Goal: Task Accomplishment & Management: Manage account settings

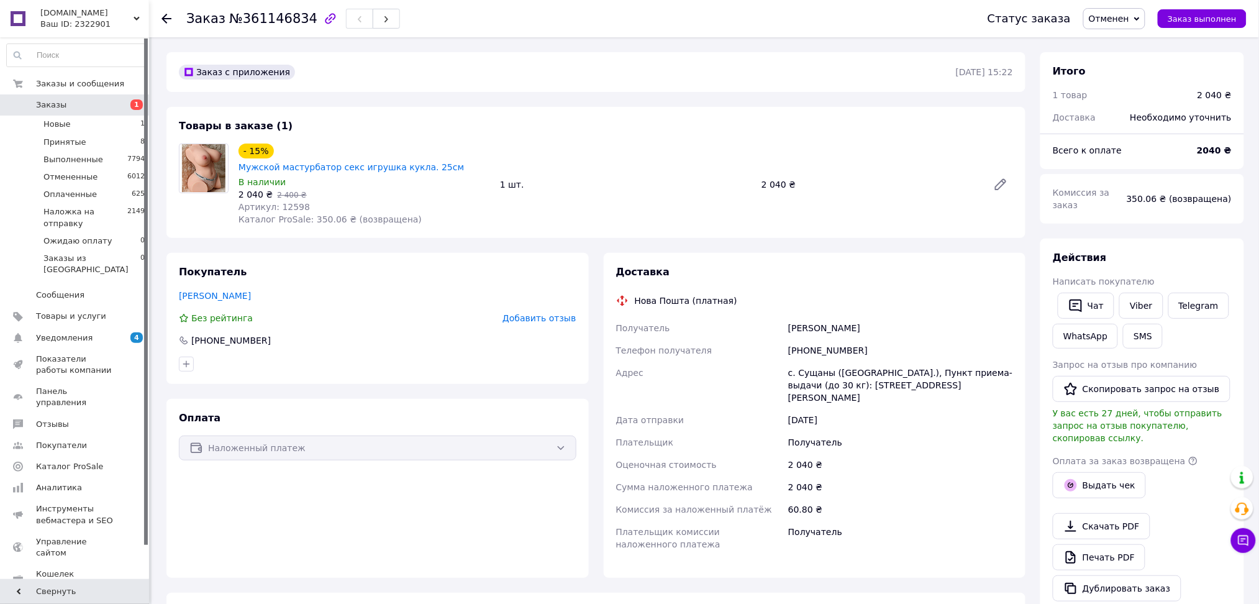
click at [562, 313] on span "Добавить отзыв" at bounding box center [539, 318] width 73 height 10
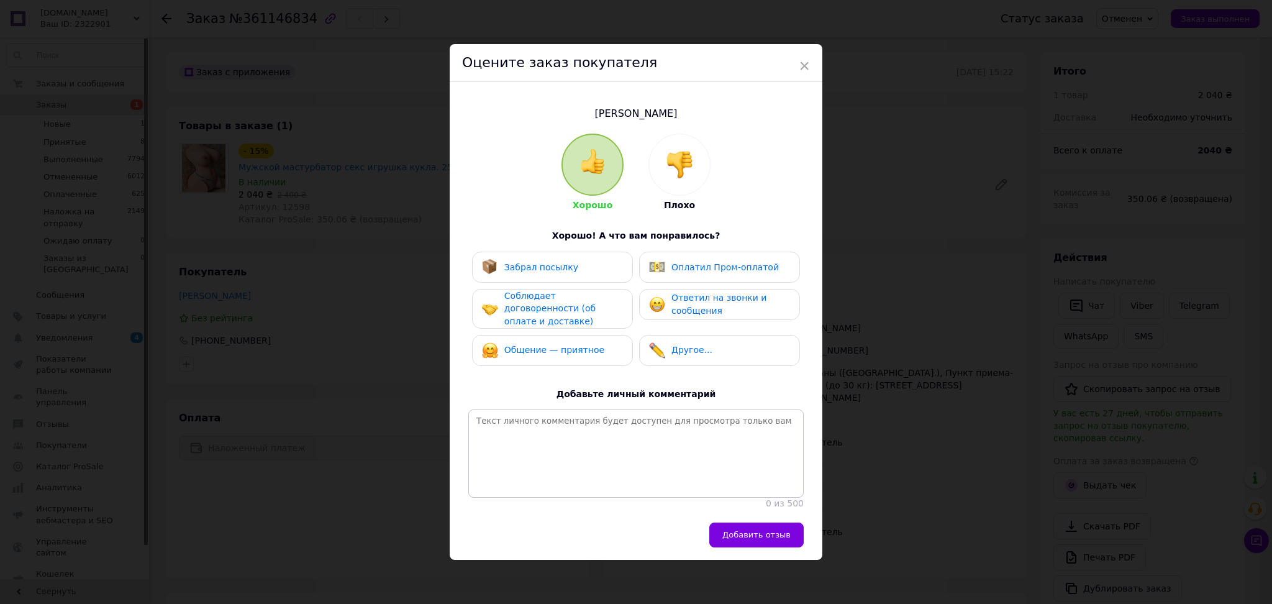
drag, startPoint x: 678, startPoint y: 144, endPoint x: 680, endPoint y: 155, distance: 11.3
click at [678, 145] on div at bounding box center [679, 164] width 61 height 61
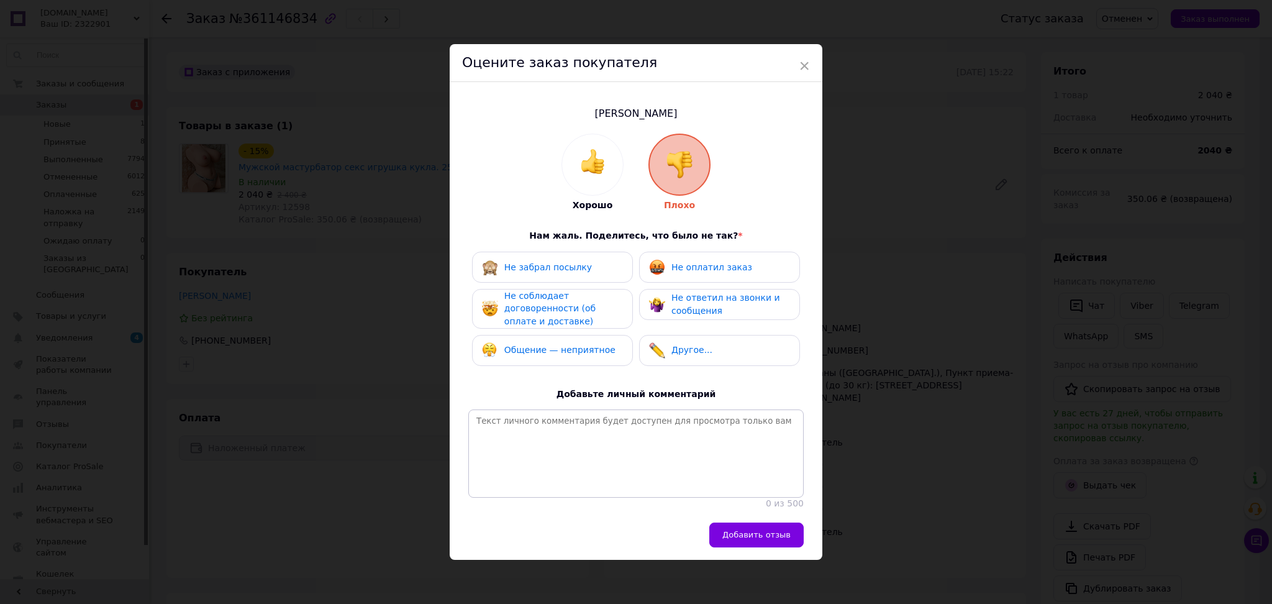
click at [706, 262] on span "Не оплатил заказ" at bounding box center [712, 267] width 81 height 10
click at [706, 301] on span "Не ответил на звонки и сообщения" at bounding box center [726, 304] width 109 height 23
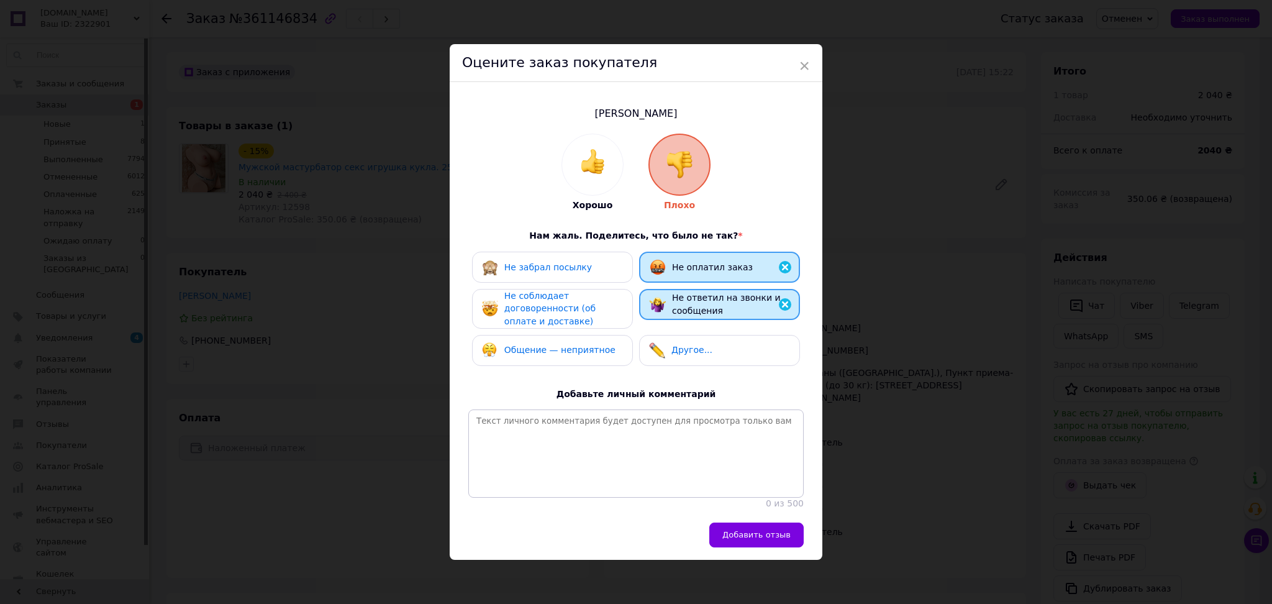
click at [518, 299] on div "Не соблюдает договоренности (об оплате и доставке)" at bounding box center [564, 309] width 118 height 39
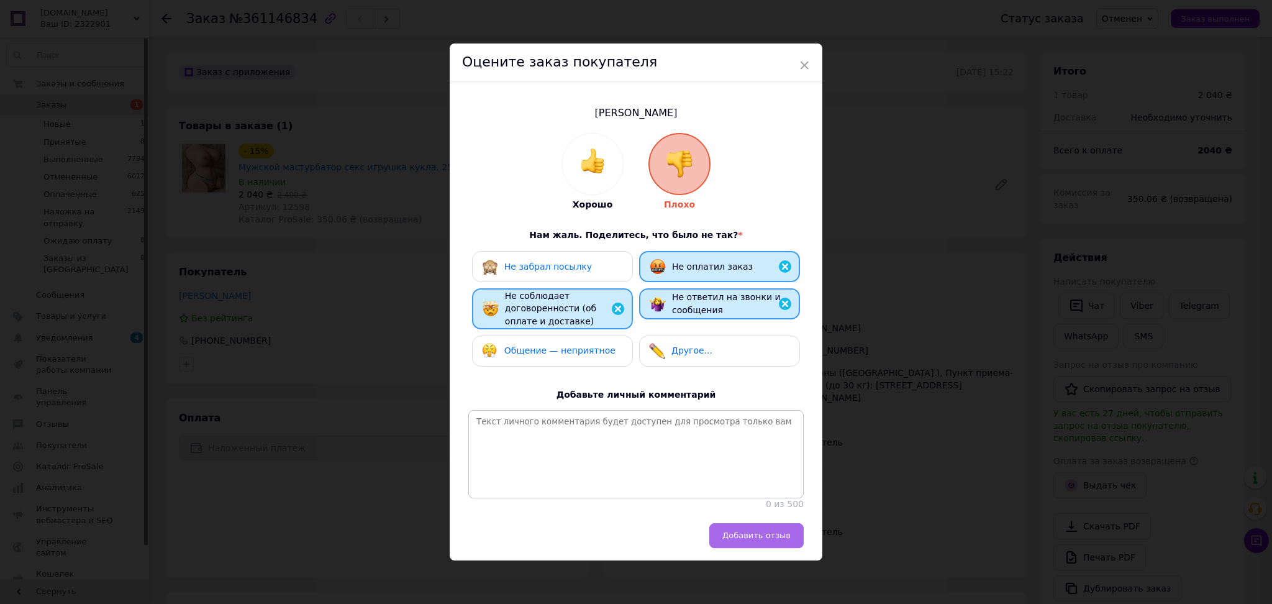
click at [788, 540] on span "Добавить отзыв" at bounding box center [757, 535] width 68 height 9
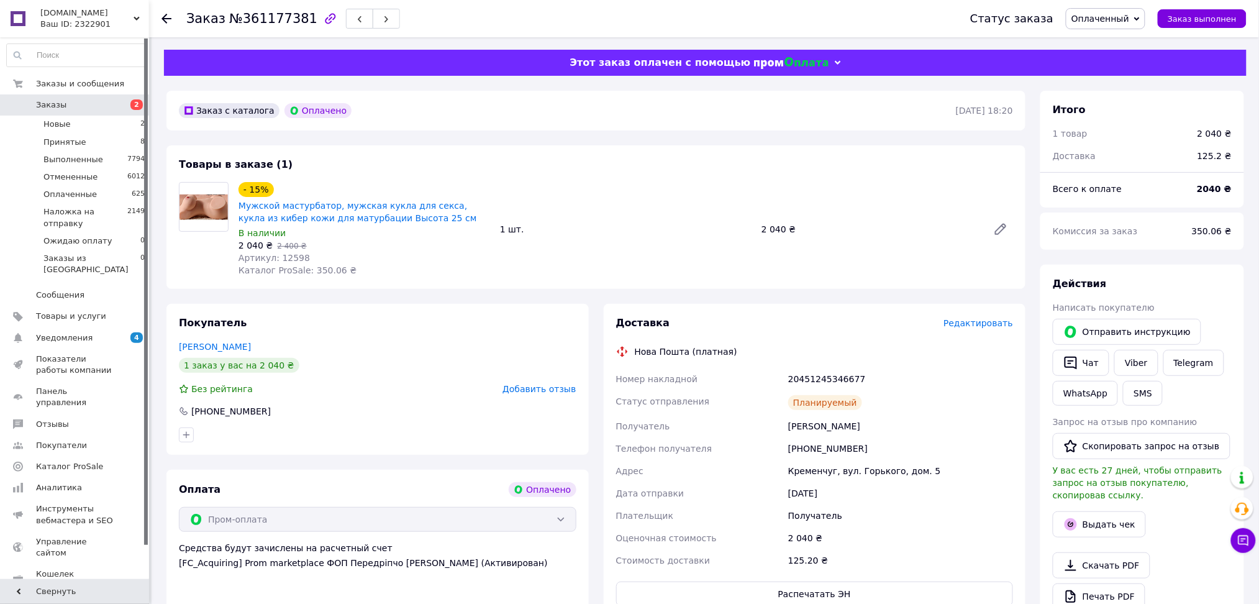
click at [80, 22] on div "Ваш ID: 2322901" at bounding box center [94, 24] width 109 height 11
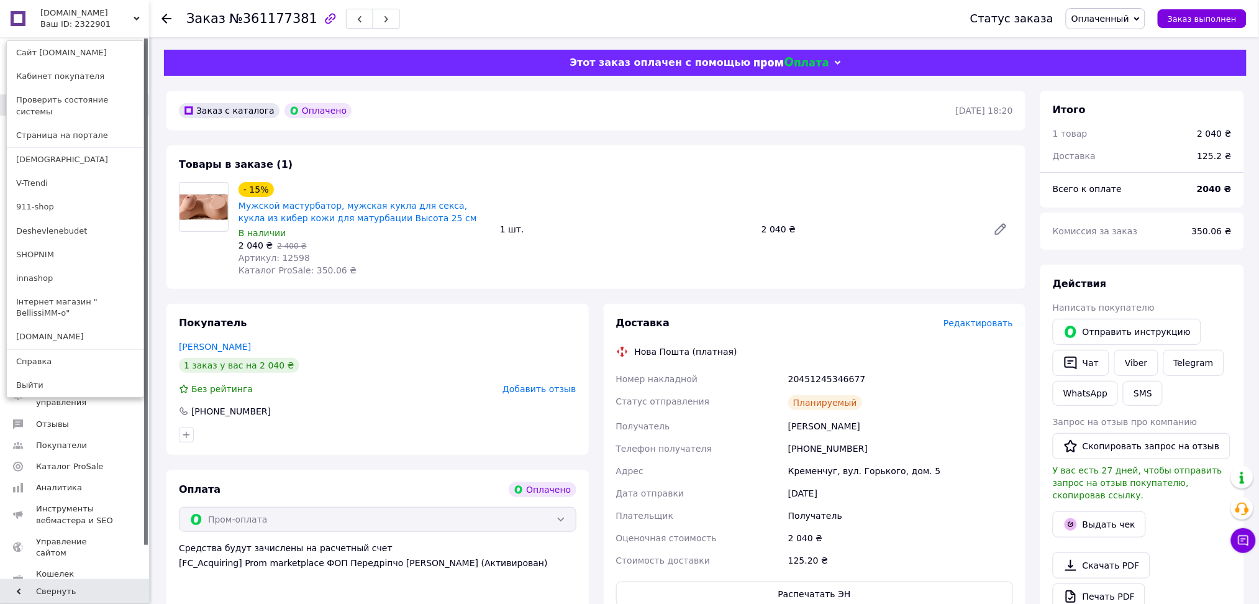
click at [91, 11] on span "[DOMAIN_NAME]" at bounding box center [86, 12] width 93 height 11
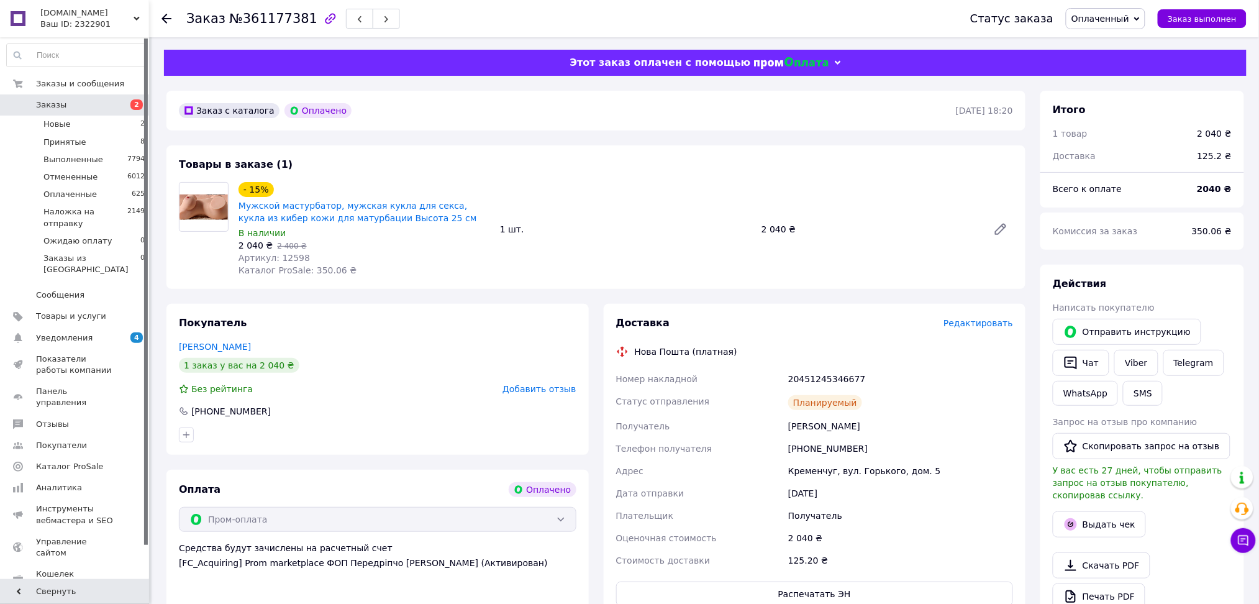
click at [68, 99] on span "Заказы" at bounding box center [75, 104] width 79 height 11
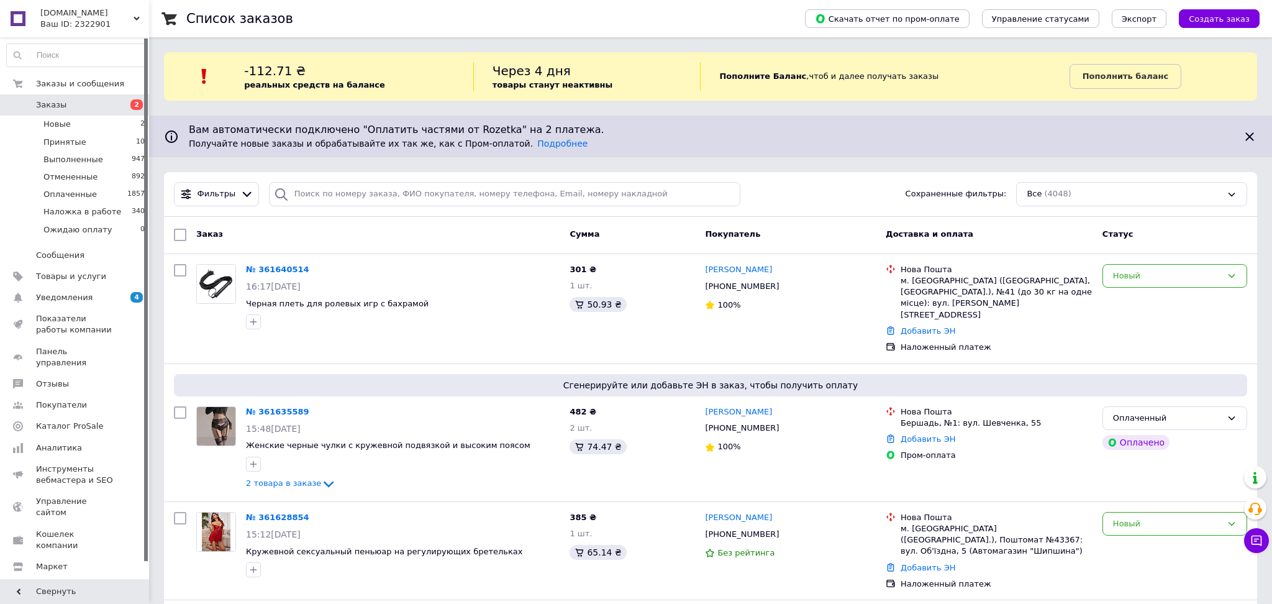
click at [344, 189] on input "search" at bounding box center [502, 194] width 466 height 24
paste input "380936003474"
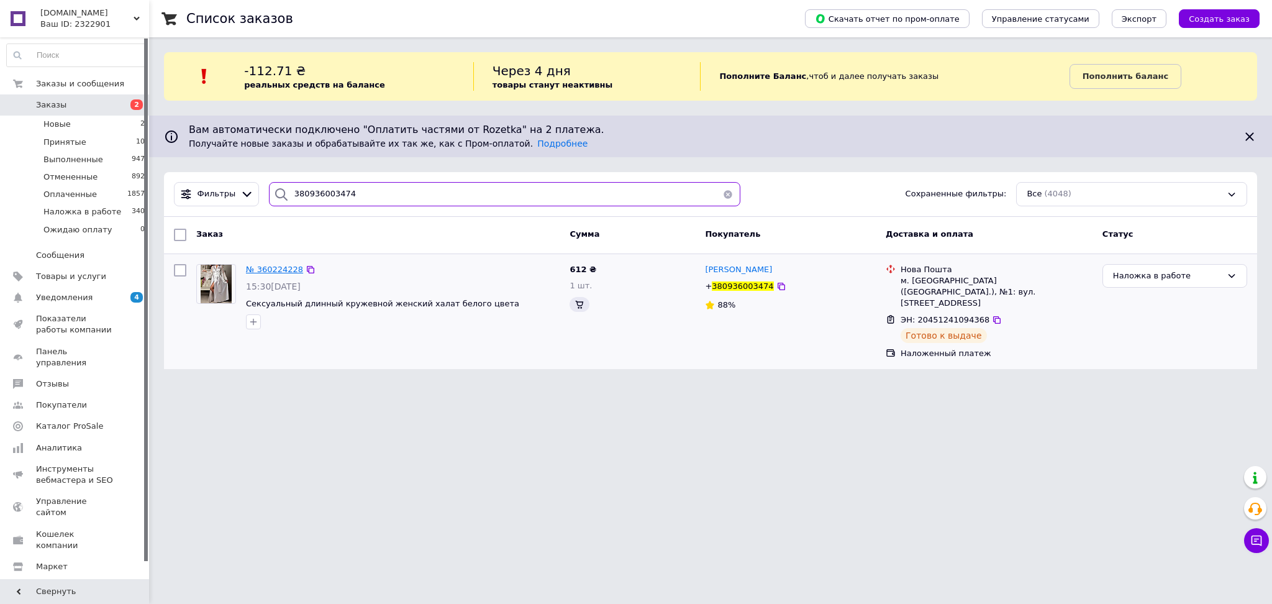
type input "380936003474"
click at [285, 266] on span "№ 360224228" at bounding box center [274, 269] width 57 height 9
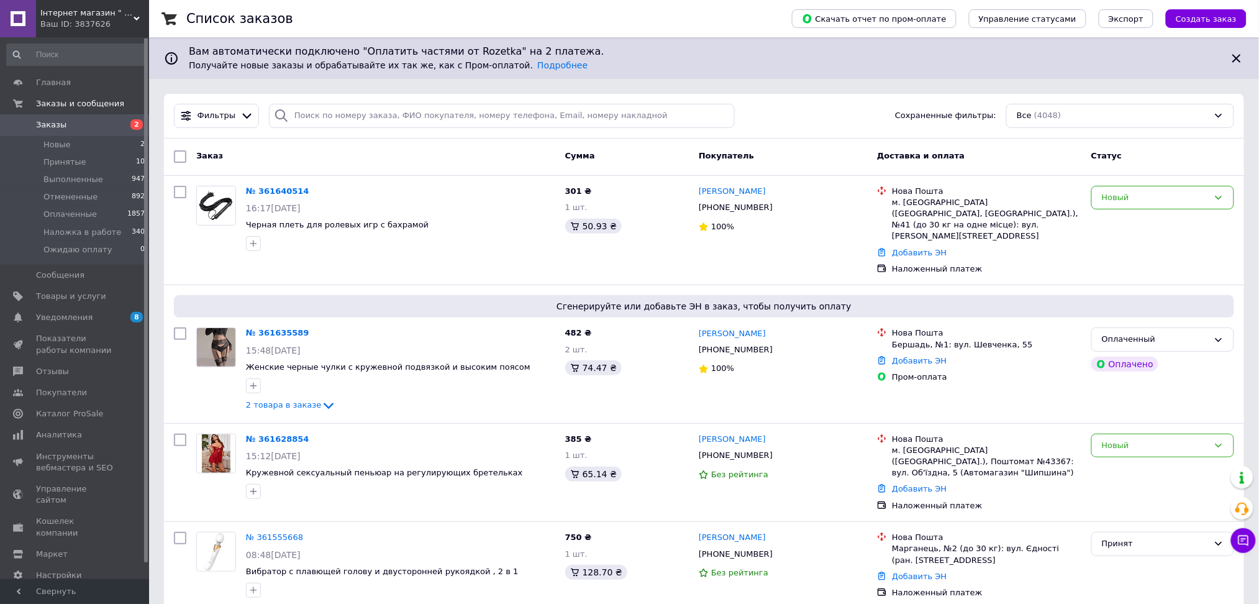
click at [322, 79] on div "Вам автоматически подключено "Оплатить частями от Rozetka" на 2 платежа. Получа…" at bounding box center [704, 58] width 1110 height 42
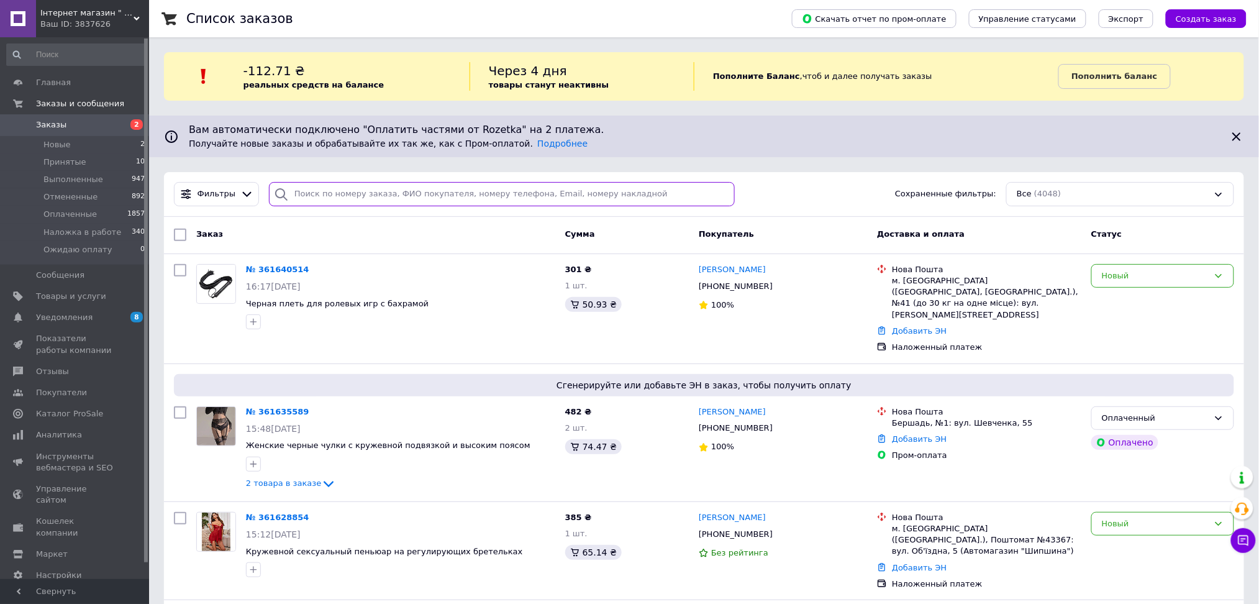
click at [298, 191] on input "search" at bounding box center [502, 194] width 466 height 24
paste input "380664259224"
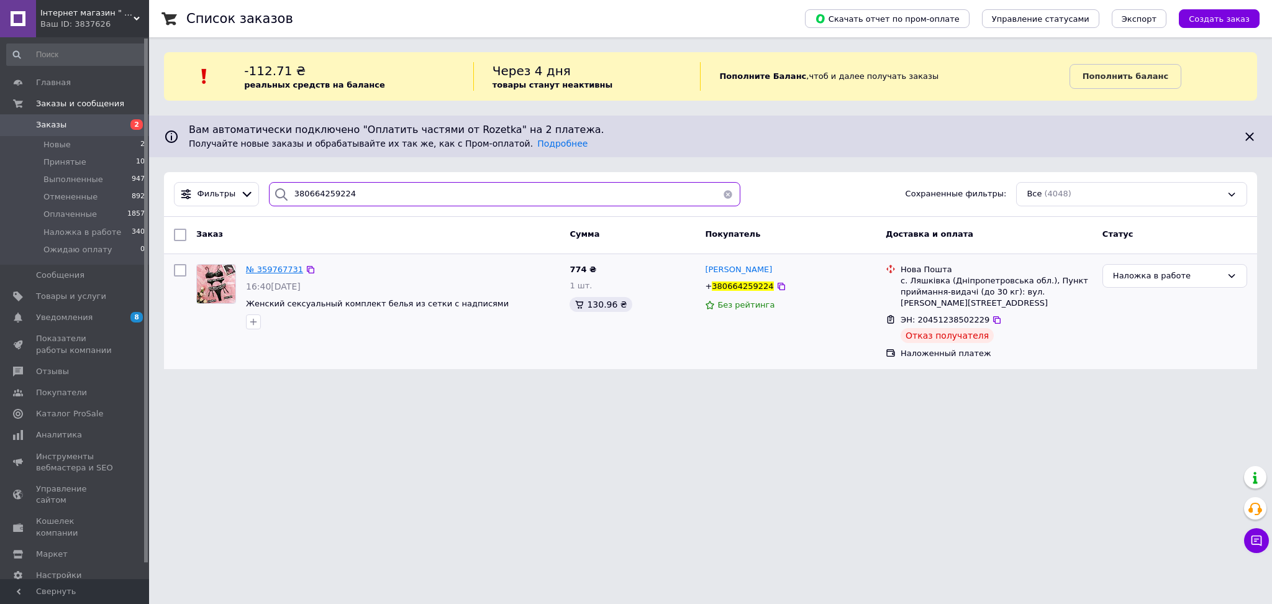
type input "380664259224"
click at [281, 268] on span "№ 359767731" at bounding box center [274, 269] width 57 height 9
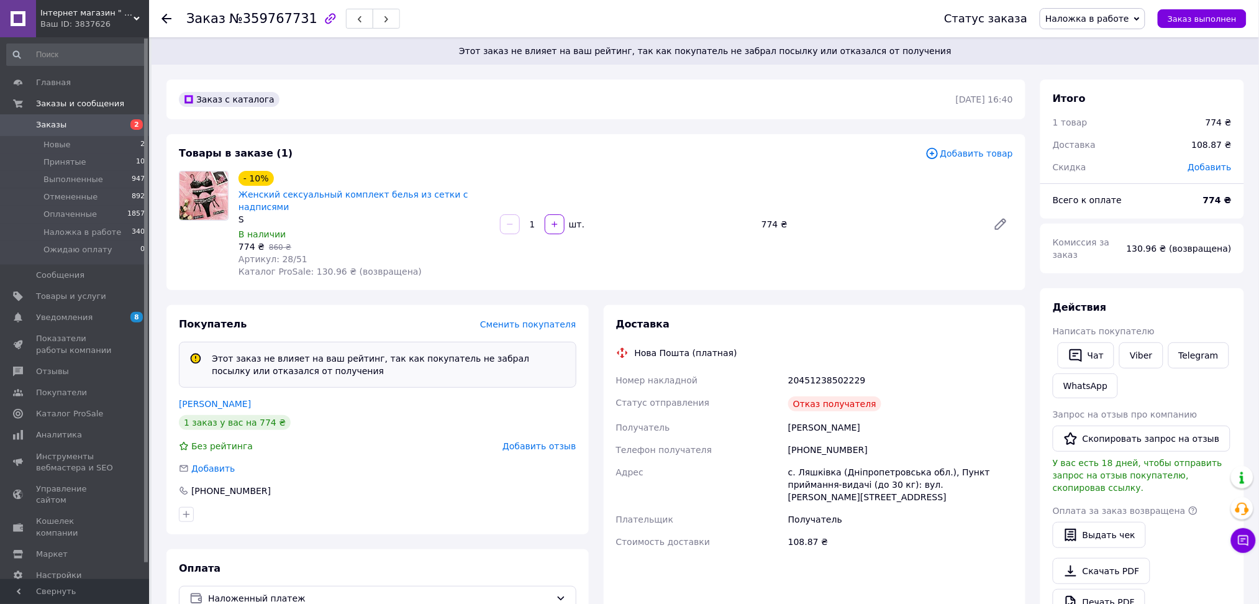
click at [547, 441] on span "Добавить отзыв" at bounding box center [539, 446] width 73 height 10
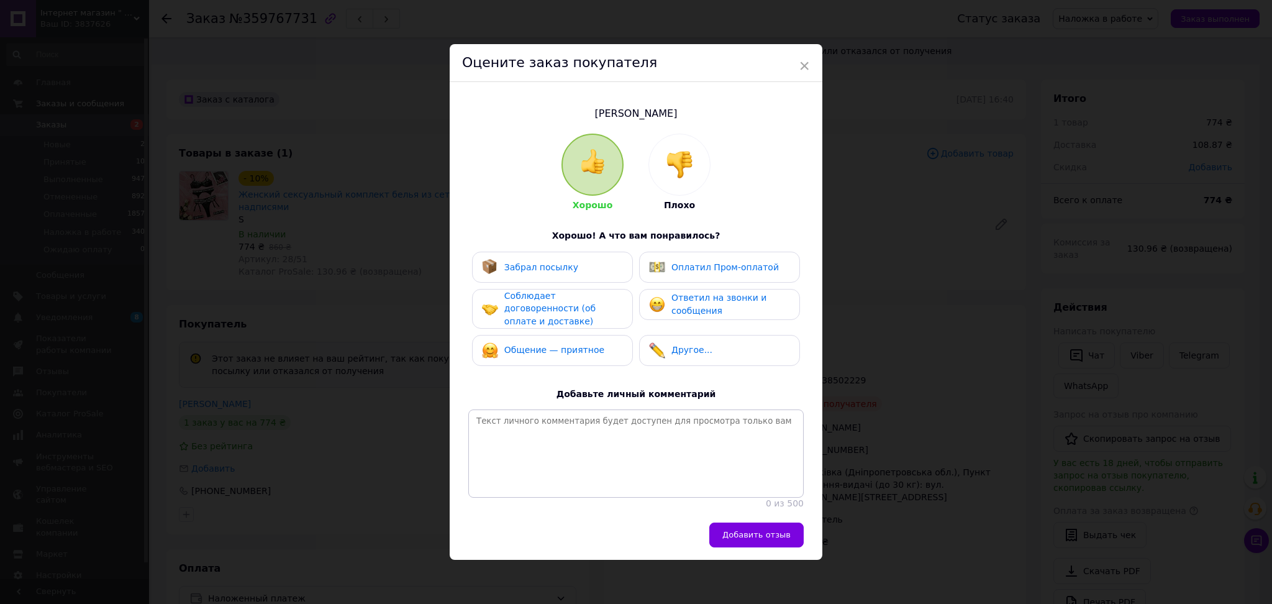
click at [673, 177] on img at bounding box center [679, 164] width 27 height 27
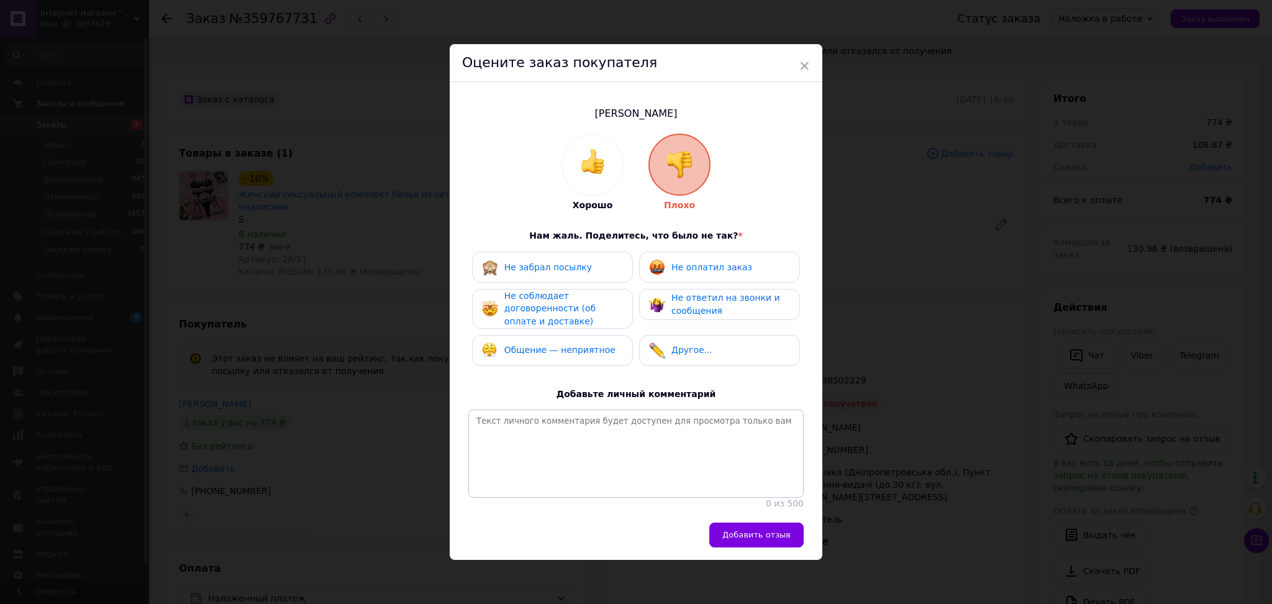
drag, startPoint x: 702, startPoint y: 263, endPoint x: 705, endPoint y: 292, distance: 28.7
click at [702, 264] on span "Не оплатил заказ" at bounding box center [712, 267] width 81 height 10
click at [706, 299] on span "Не ответил на звонки и сообщения" at bounding box center [726, 304] width 109 height 23
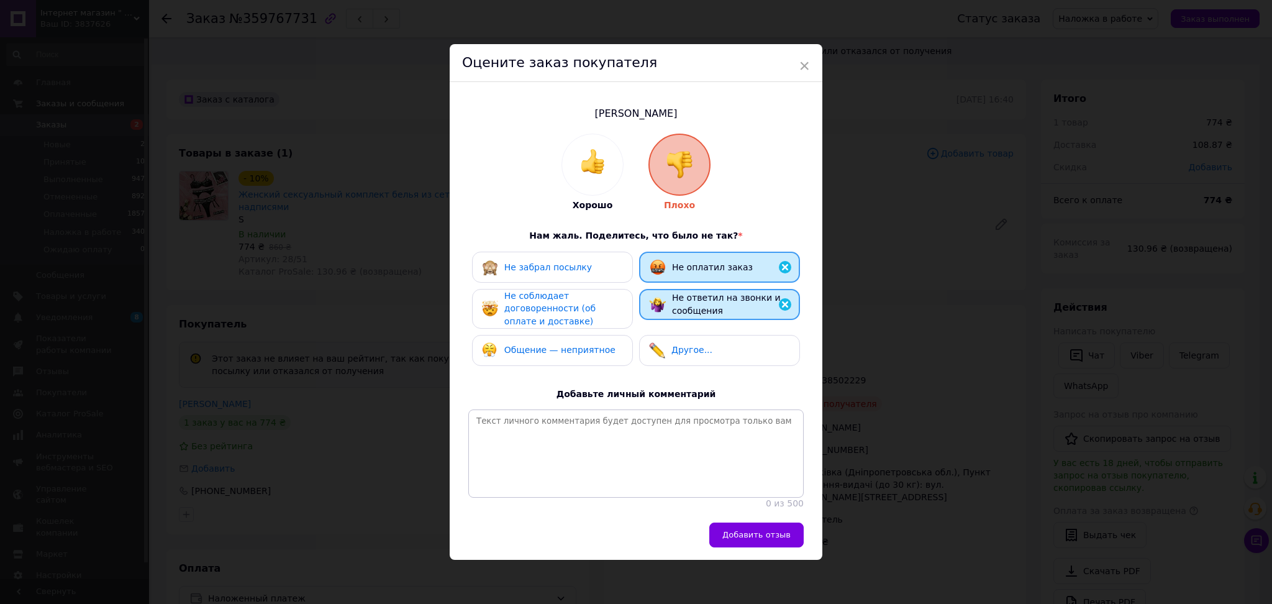
click at [562, 311] on span "Не соблюдает договоренности (об оплате и доставке)" at bounding box center [550, 308] width 91 height 35
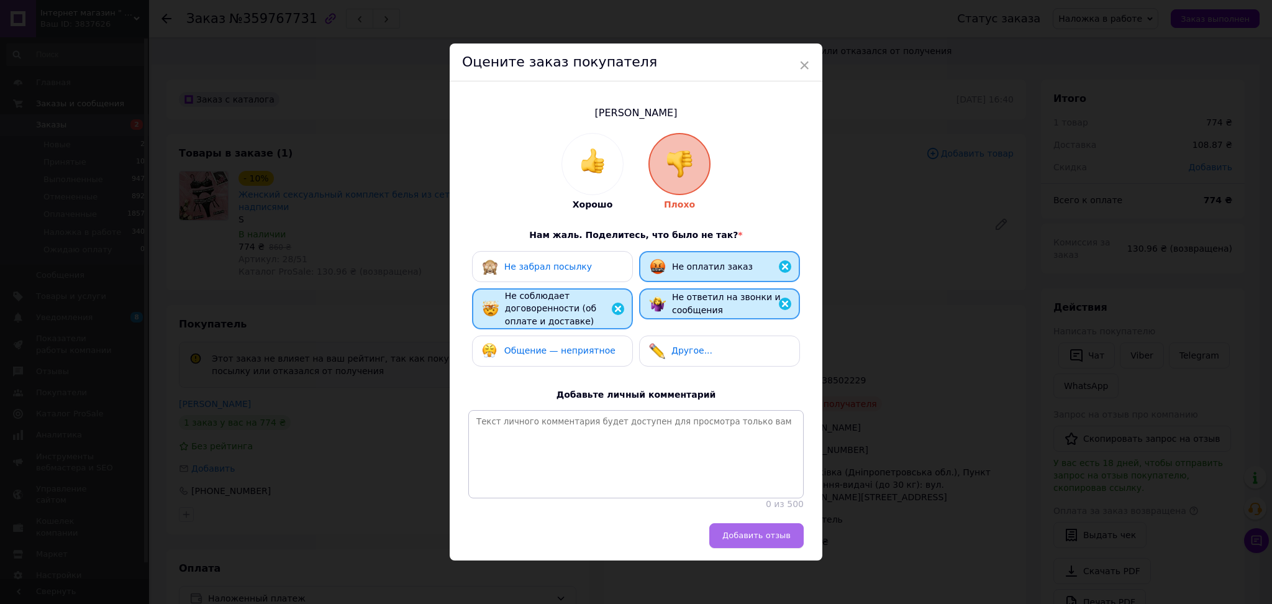
click at [787, 539] on span "Добавить отзыв" at bounding box center [757, 535] width 68 height 9
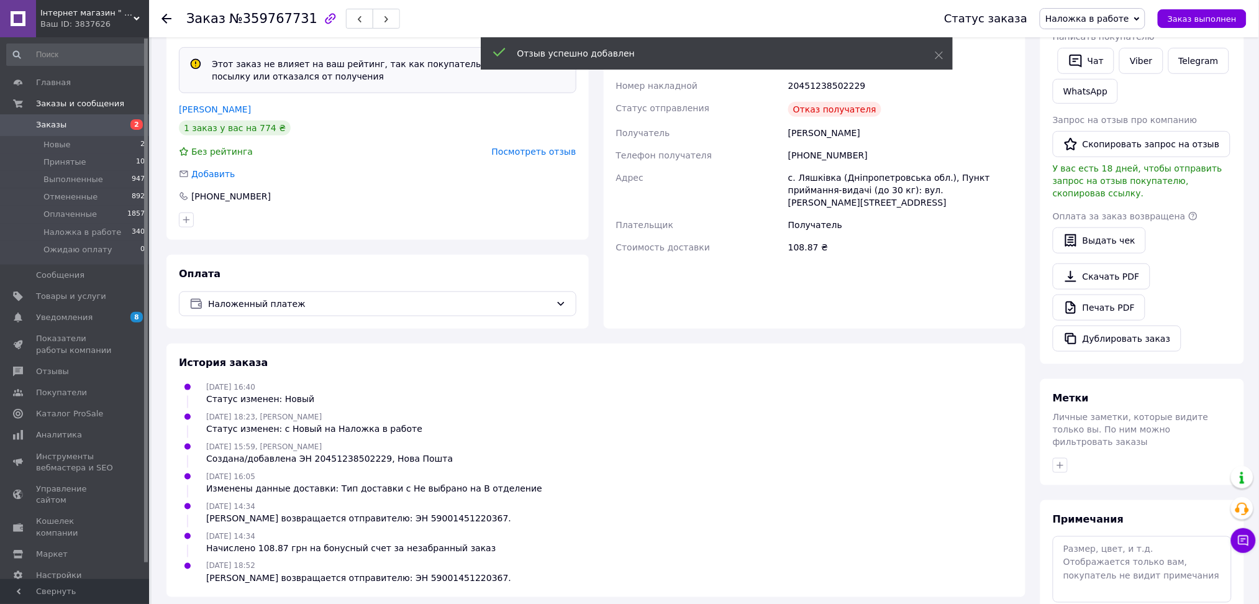
scroll to position [333, 0]
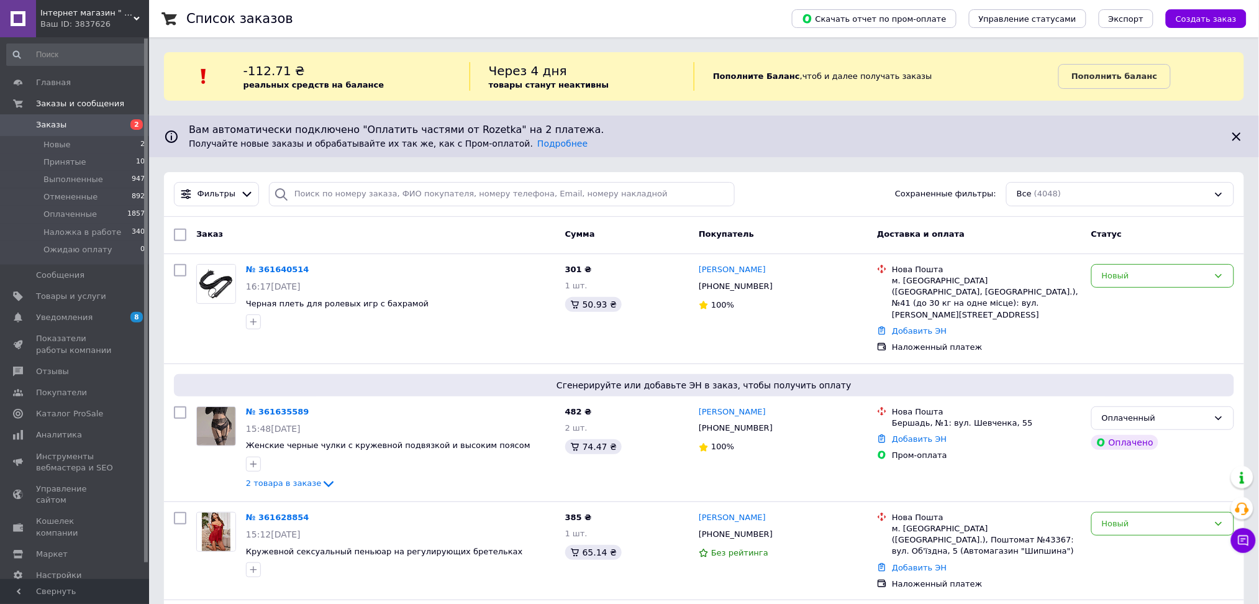
click at [309, 119] on div "Вам автоматически подключено "Оплатить частями от Rozetka" на 2 платежа. Получа…" at bounding box center [704, 137] width 1110 height 42
click at [322, 206] on div "Фильтры Сохраненные фильтры: Все (4048)" at bounding box center [704, 194] width 1080 height 45
paste input "380990212480"
click at [323, 191] on input "search" at bounding box center [502, 194] width 466 height 24
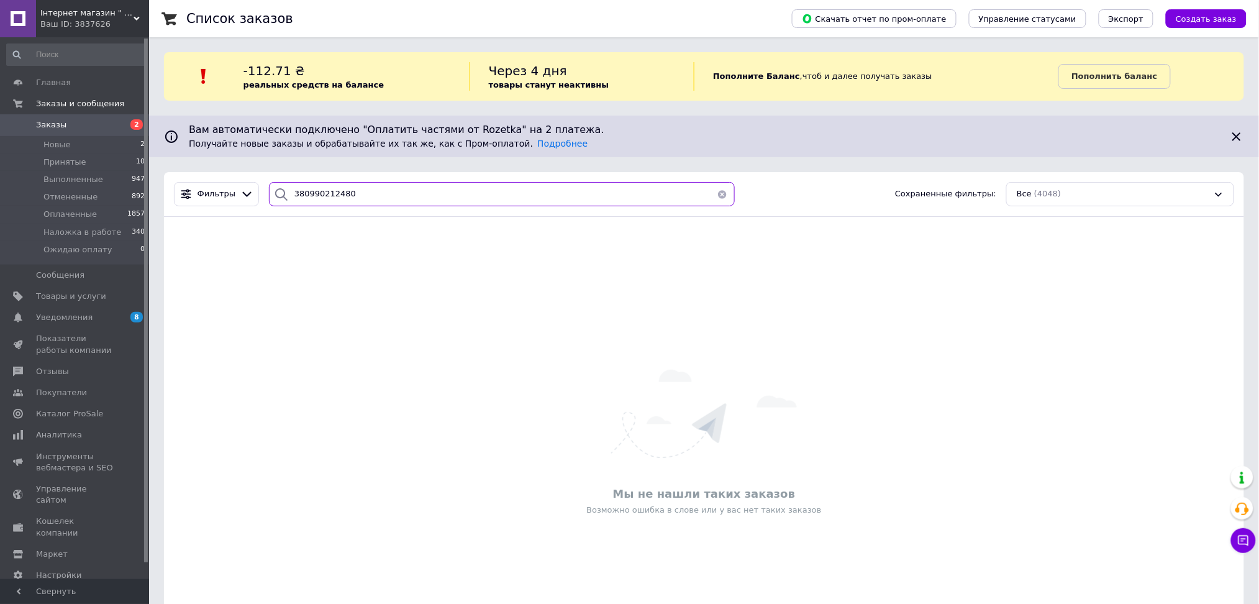
type input "380990212480"
click at [60, 16] on span "Інтернет магазин " BellissiMM-o"" at bounding box center [86, 12] width 93 height 11
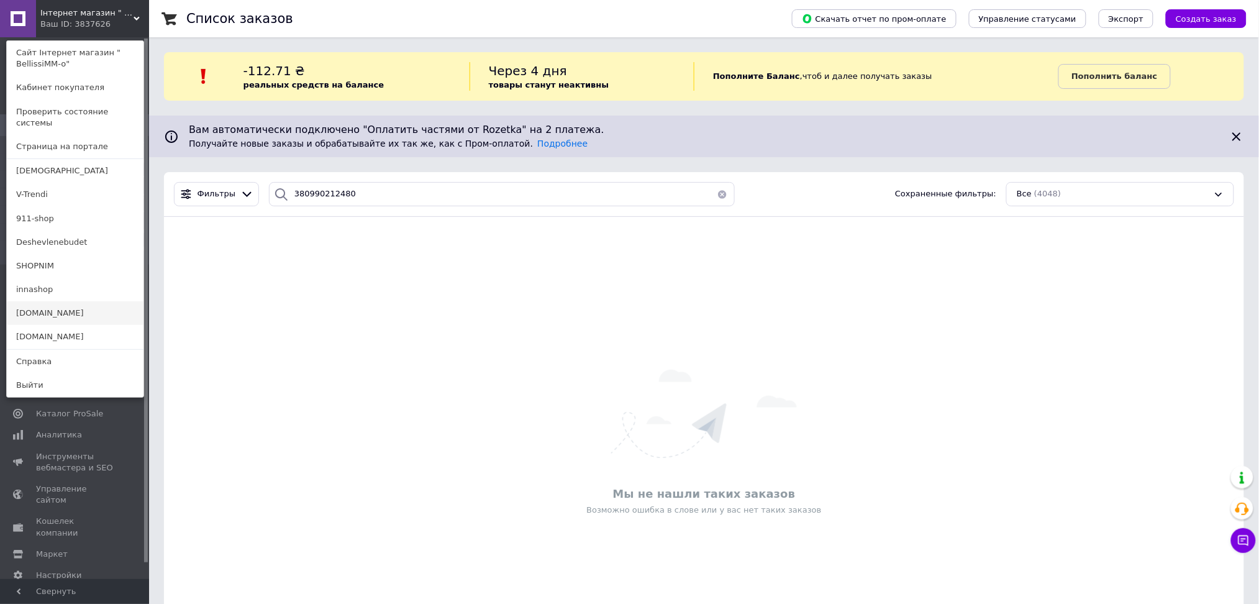
click at [80, 302] on link "[DOMAIN_NAME]" at bounding box center [75, 313] width 137 height 24
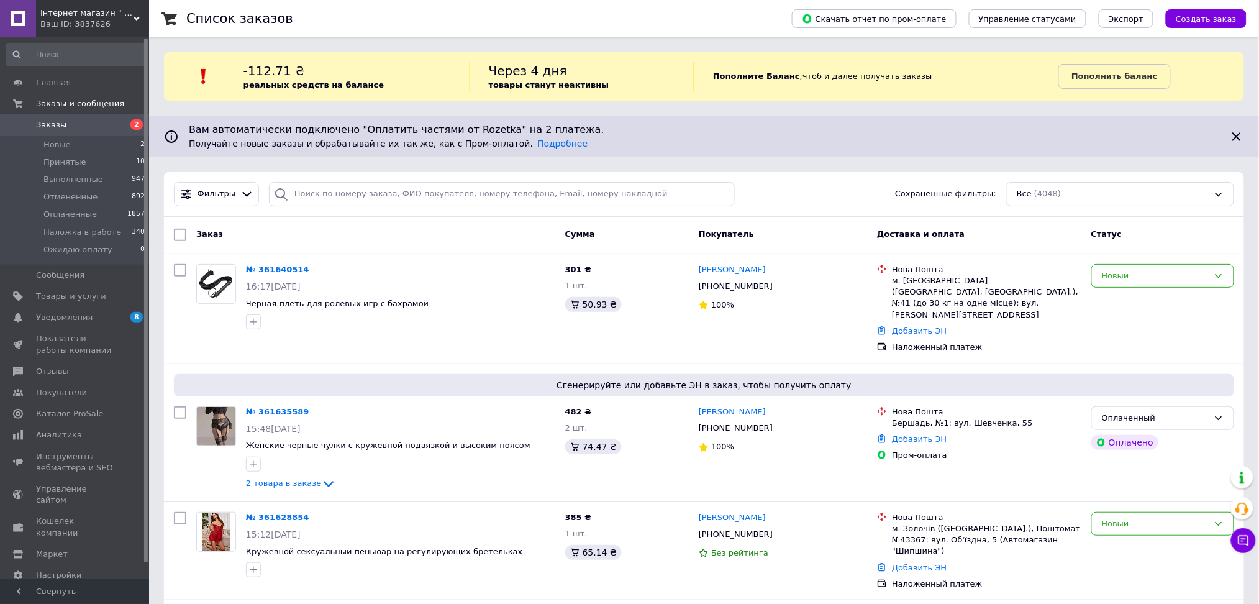
click at [311, 121] on div "Вам автоматически подключено "Оплатить частями от Rozetka" на 2 платежа. Получа…" at bounding box center [704, 137] width 1110 height 42
click at [319, 189] on input "search" at bounding box center [502, 194] width 466 height 24
paste input "380991422614"
type input "380991422614"
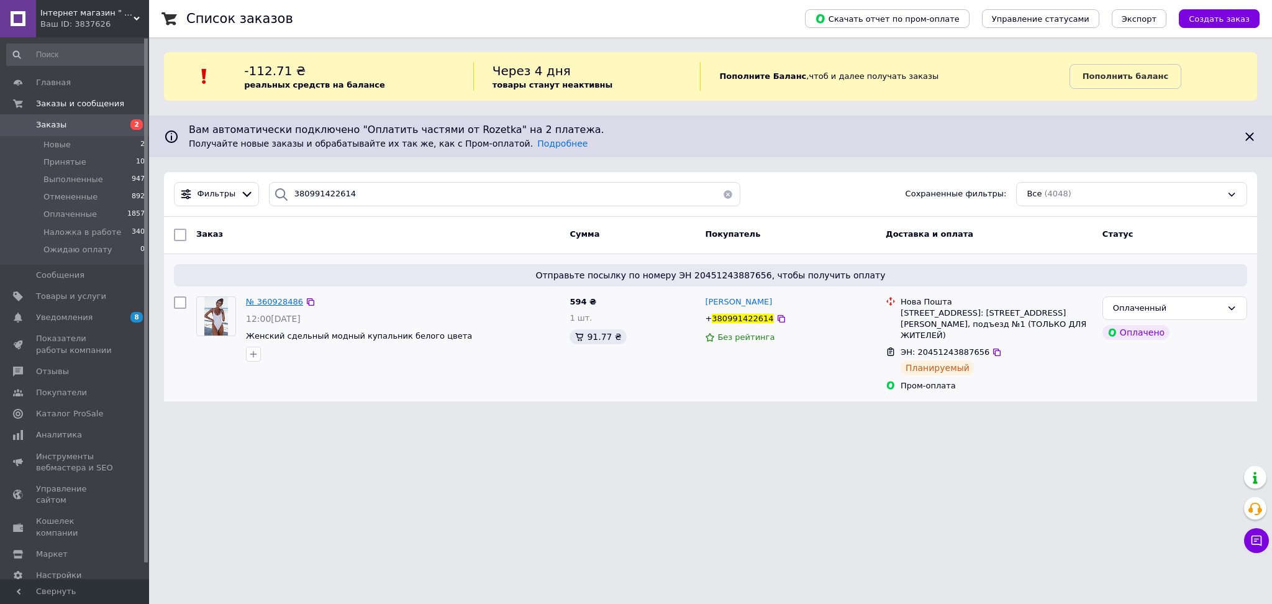
click at [277, 298] on span "№ 360928486" at bounding box center [274, 301] width 57 height 9
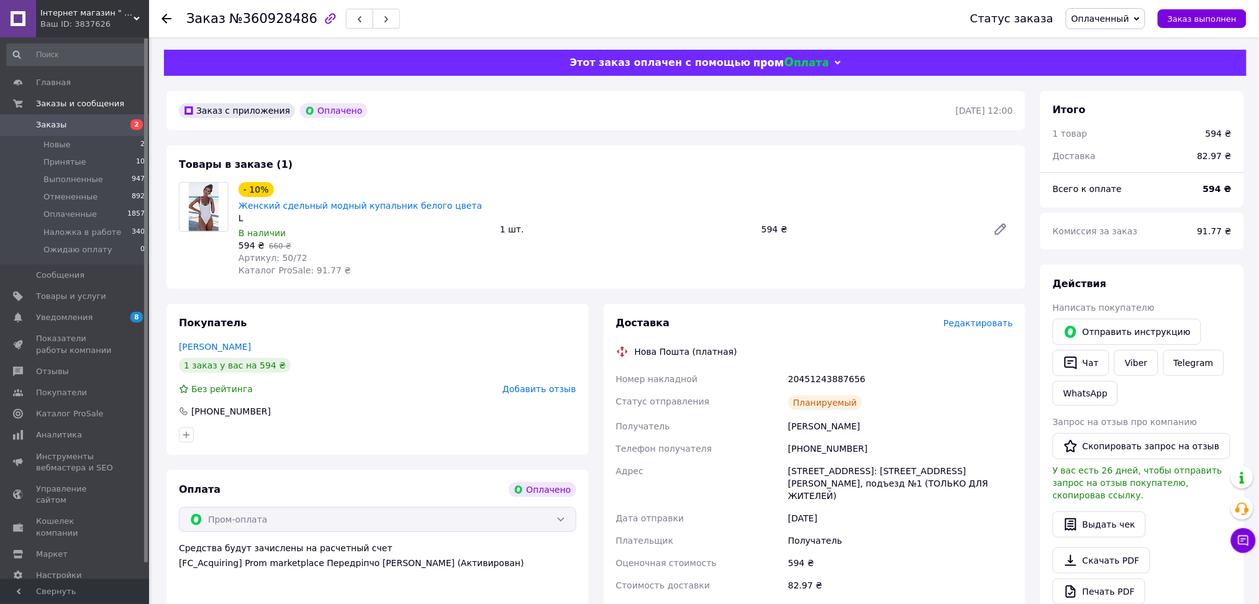
click at [992, 318] on span "Редактировать" at bounding box center [979, 323] width 70 height 10
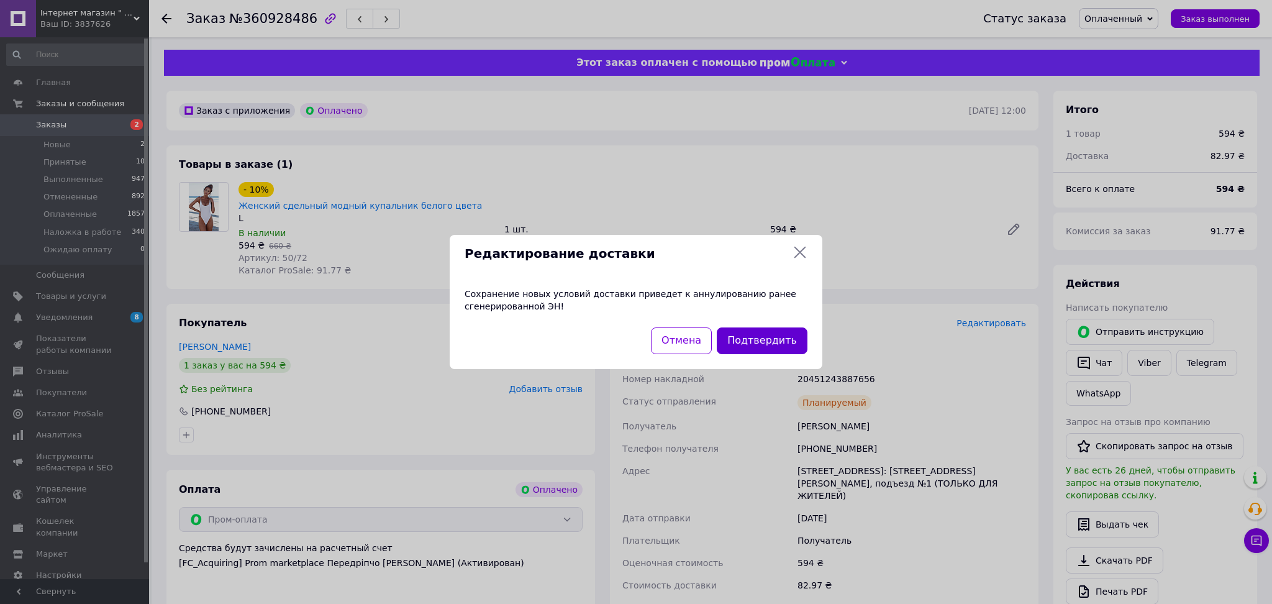
click at [770, 346] on button "Подтвердить" at bounding box center [762, 340] width 91 height 27
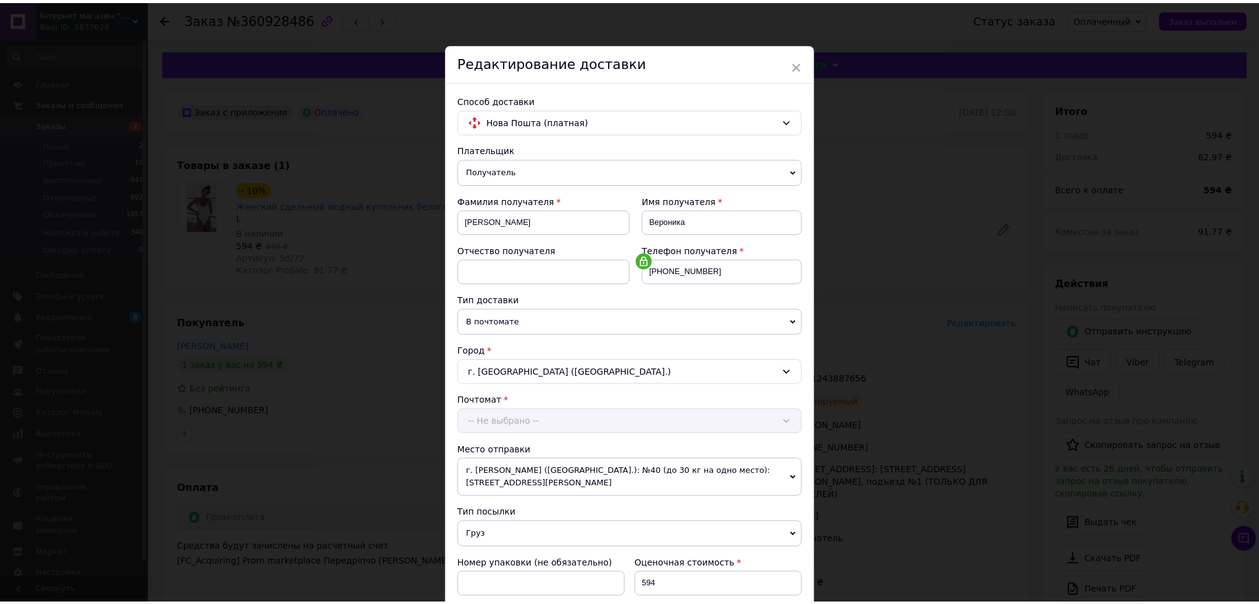
scroll to position [234, 0]
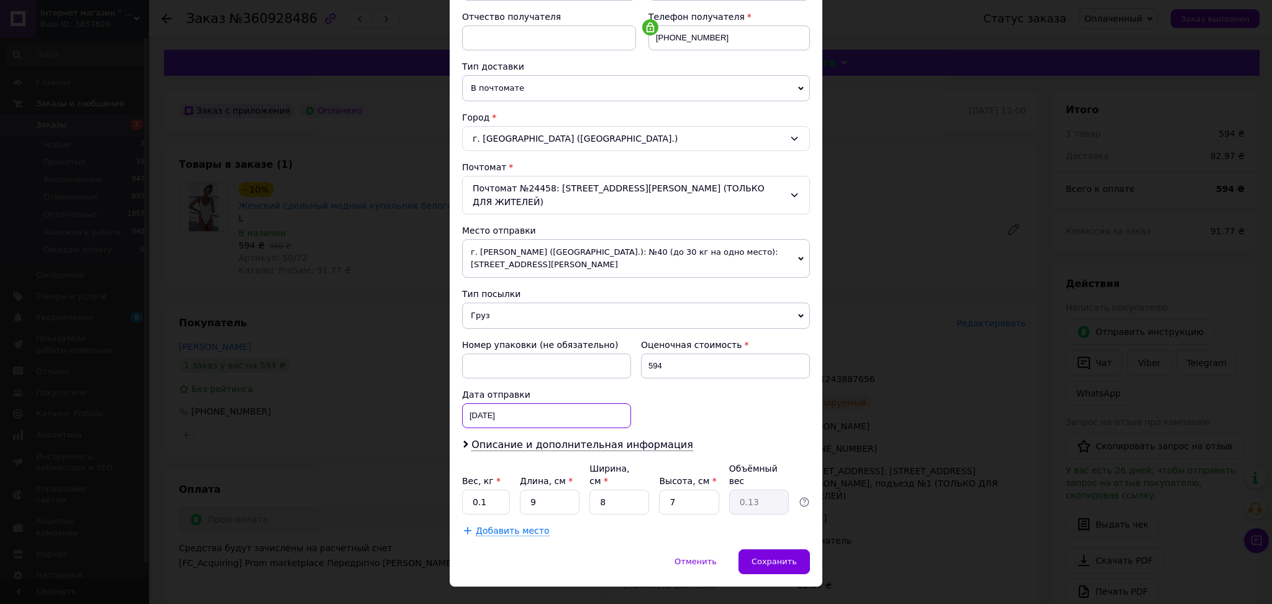
click at [574, 419] on div "08.09.2025 < 2025 > < Сентябрь > Пн Вт Ср Чт Пт Сб Вс 1 2 3 4 5 6 7 8 9 10 11 1…" at bounding box center [546, 415] width 169 height 25
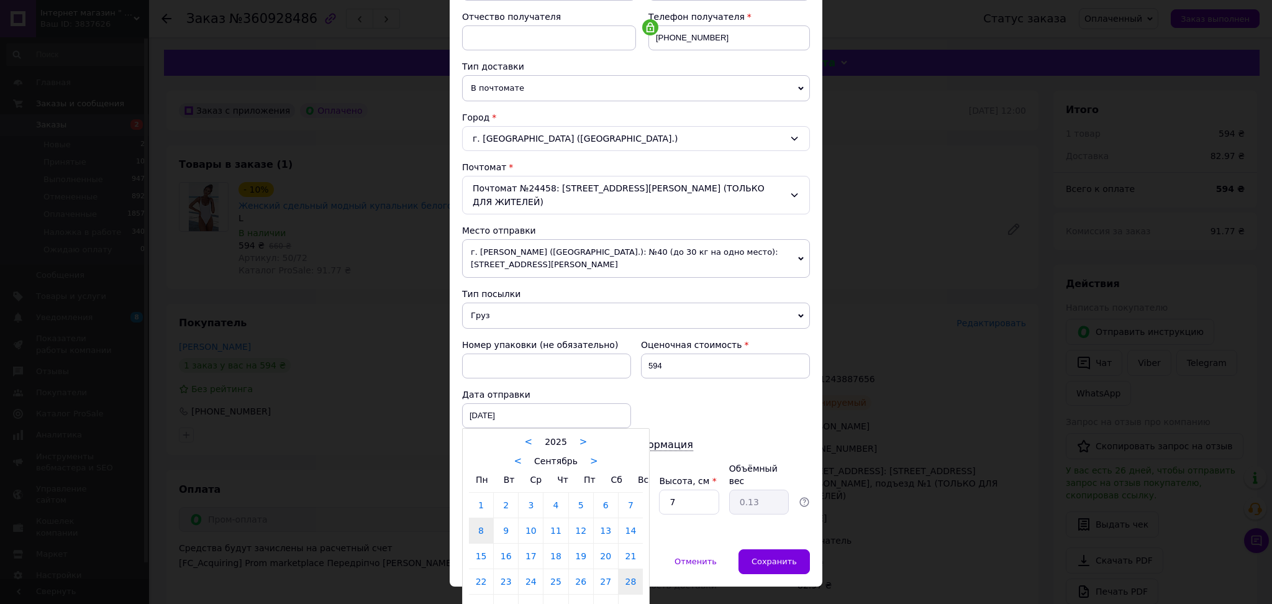
click at [623, 590] on link "28" at bounding box center [631, 581] width 24 height 25
type input "28.09.2025"
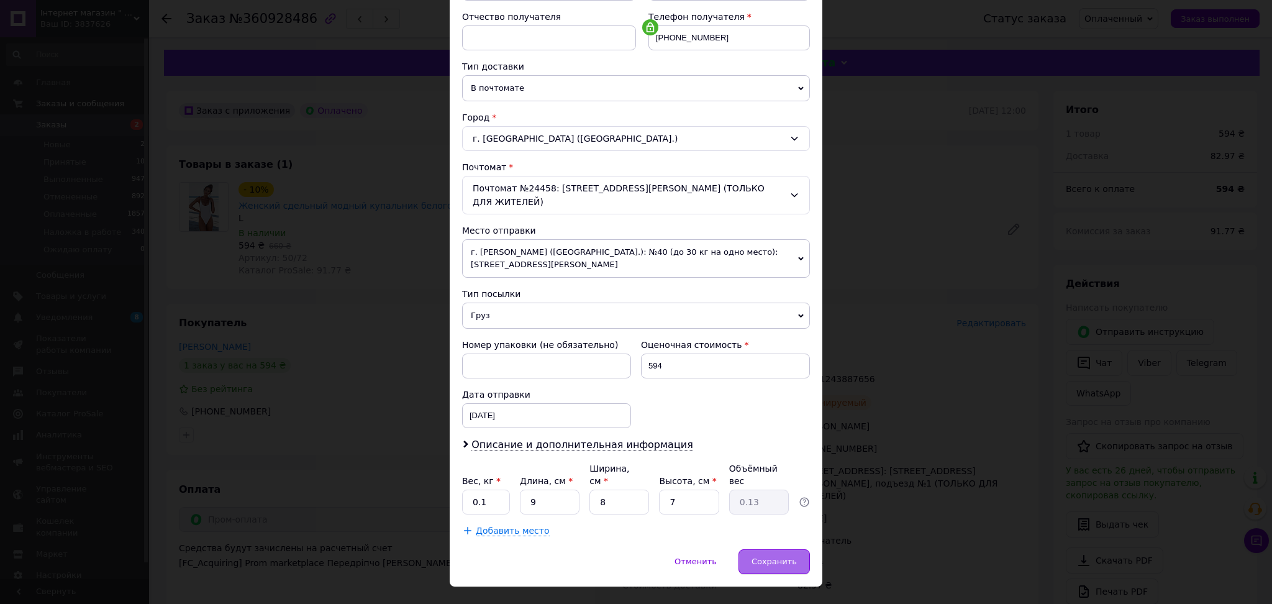
click at [778, 549] on div "Сохранить" at bounding box center [774, 561] width 71 height 25
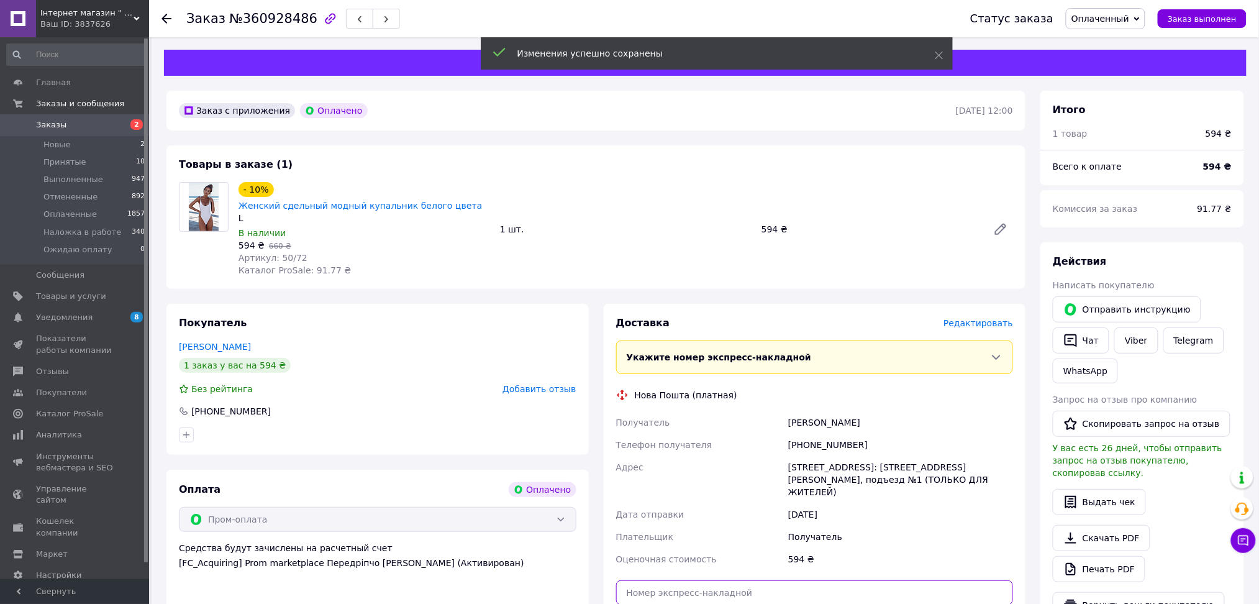
click at [662, 580] on input "text" at bounding box center [815, 592] width 398 height 25
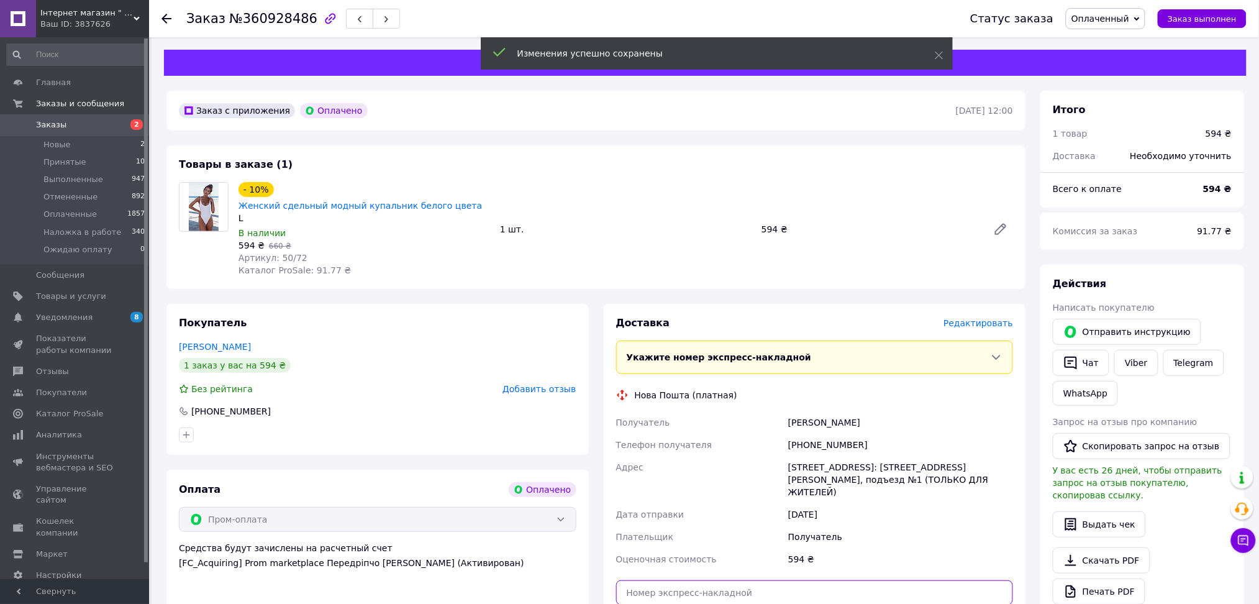
paste input "20451244236782"
type input "20451244236782"
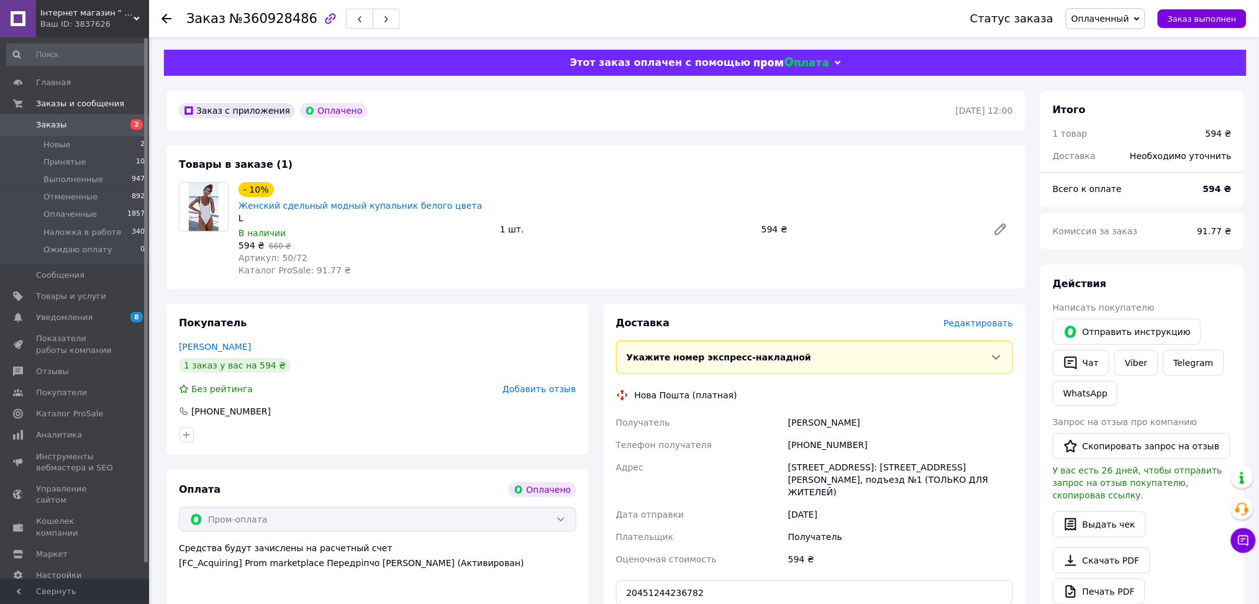
click at [683, 590] on div "Доставка Редактировать Укажите номер экспресс-накладной Обязательно введите ном…" at bounding box center [815, 503] width 398 height 374
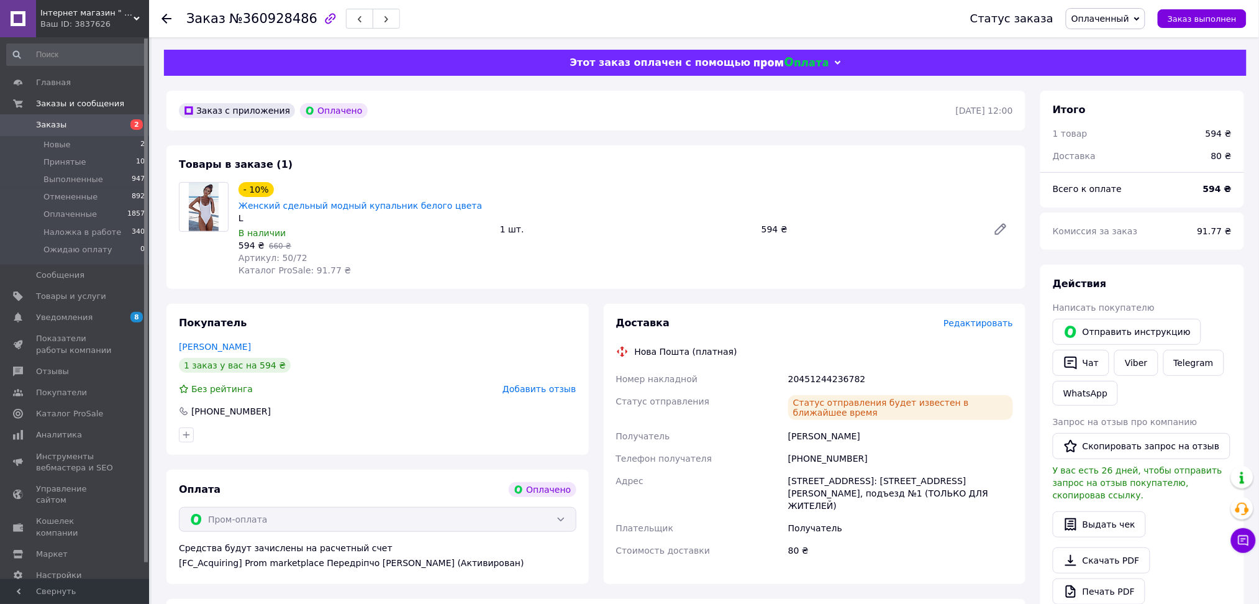
click at [132, 4] on div "Інтернет магазин " BellissiMM-o" Ваш ID: 3837626" at bounding box center [92, 18] width 113 height 37
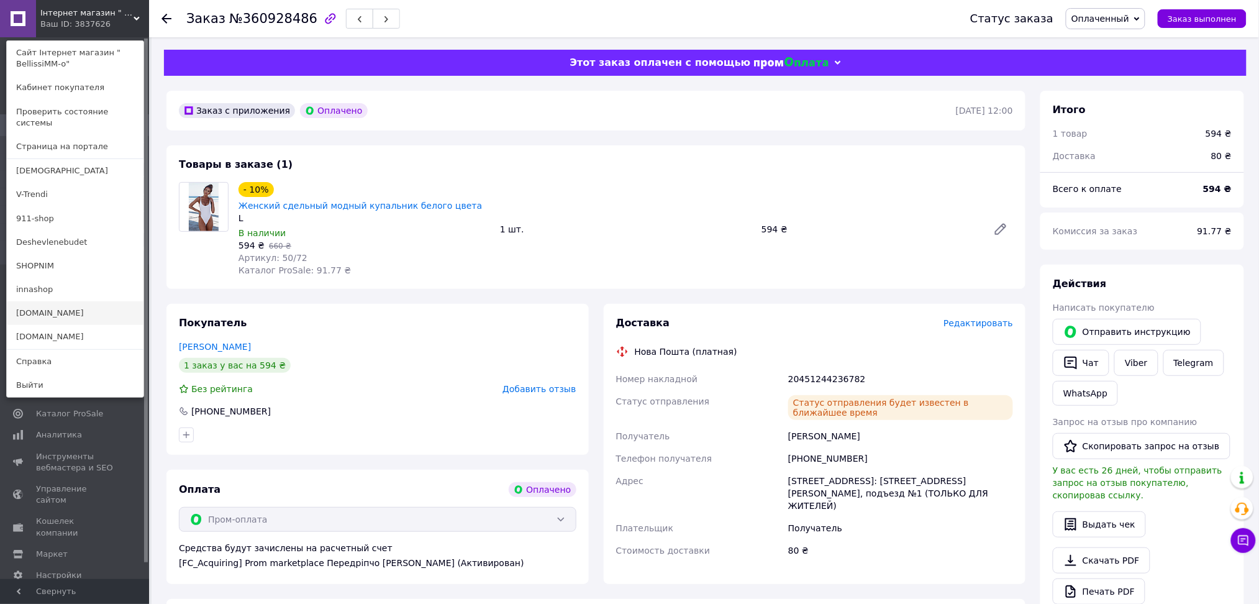
click at [63, 301] on link "[DOMAIN_NAME]" at bounding box center [75, 313] width 137 height 24
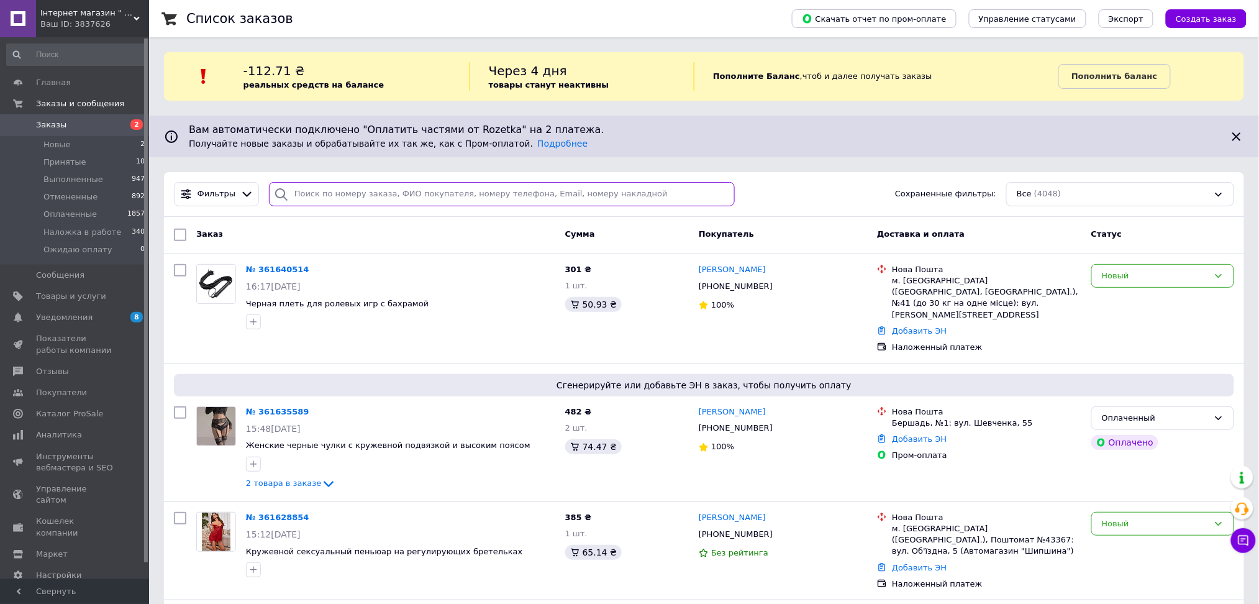
click at [321, 198] on input "search" at bounding box center [502, 194] width 466 height 24
paste input "380672526287"
type input "380672526287"
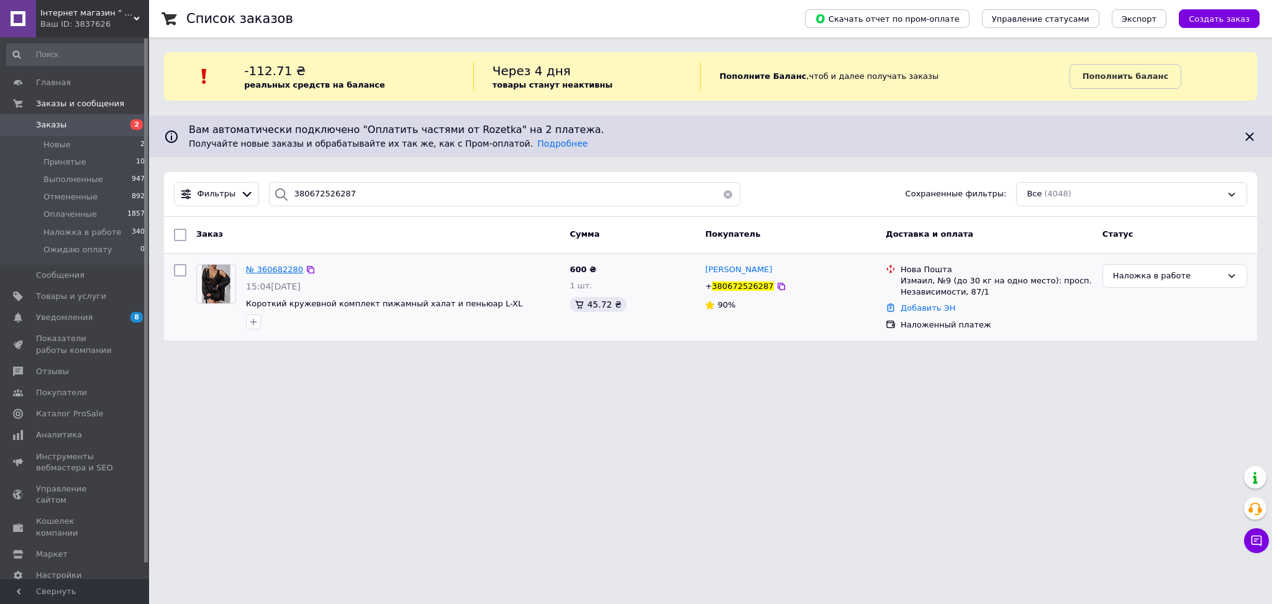
click at [267, 270] on span "№ 360682280" at bounding box center [274, 269] width 57 height 9
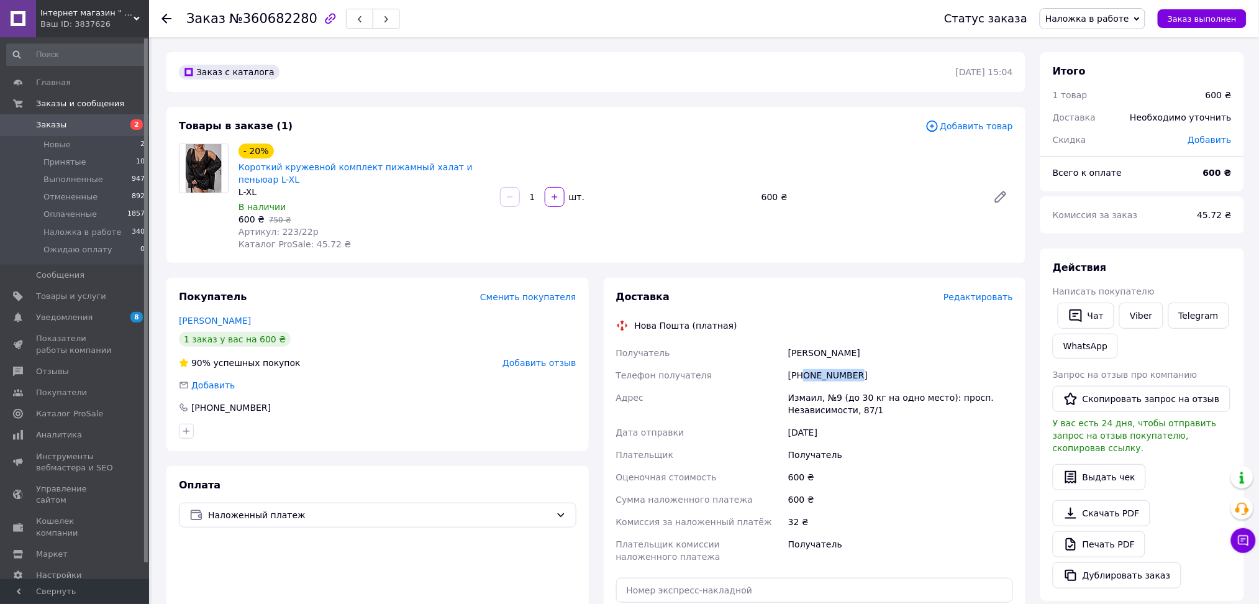
drag, startPoint x: 806, startPoint y: 373, endPoint x: 886, endPoint y: 370, distance: 80.2
click at [891, 374] on div "+380672526287" at bounding box center [901, 375] width 230 height 22
copy div "0672526287"
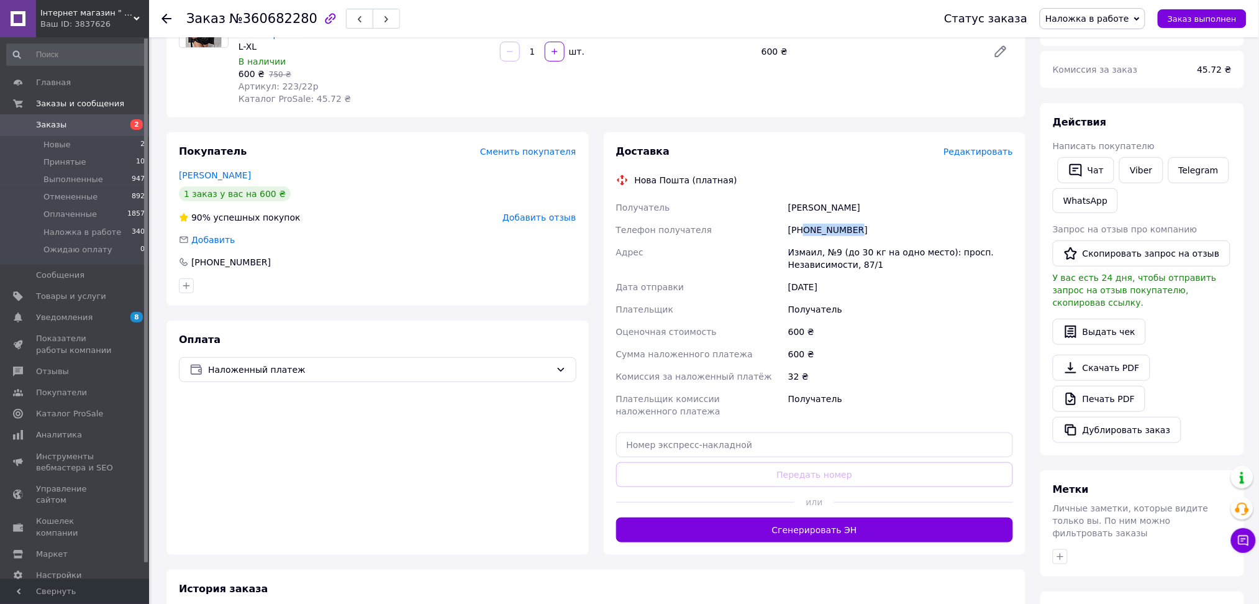
scroll to position [287, 0]
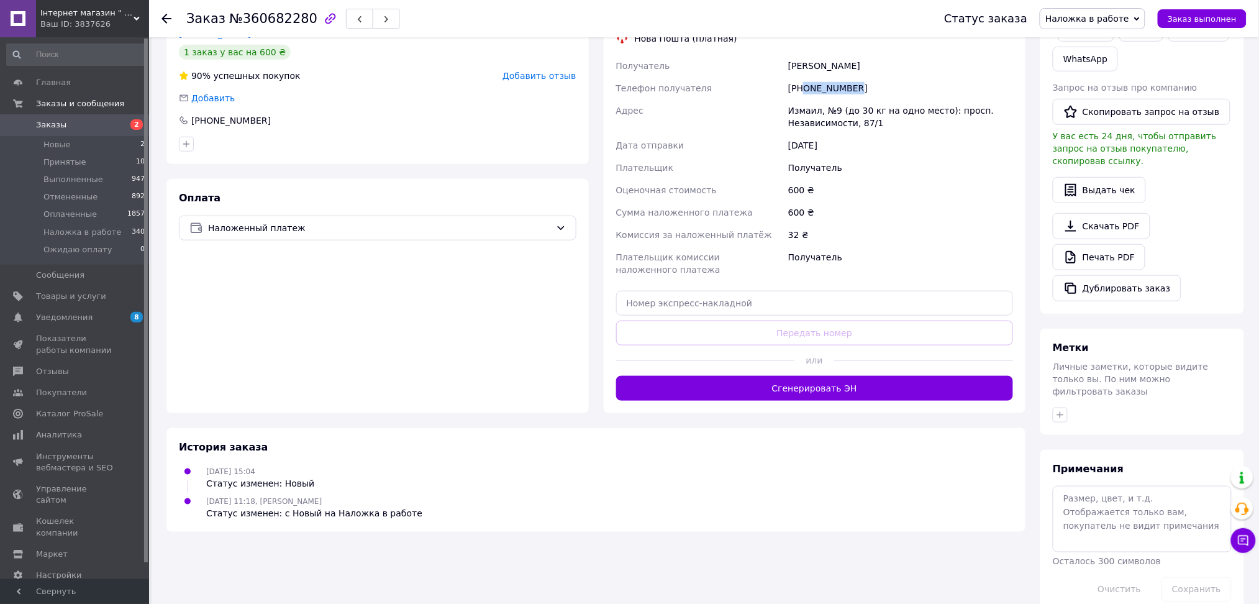
click at [654, 277] on div "Плательщик комиссии наложенного платежа" at bounding box center [700, 263] width 173 height 35
click at [655, 291] on input "text" at bounding box center [815, 303] width 398 height 25
paste input "20451243333912"
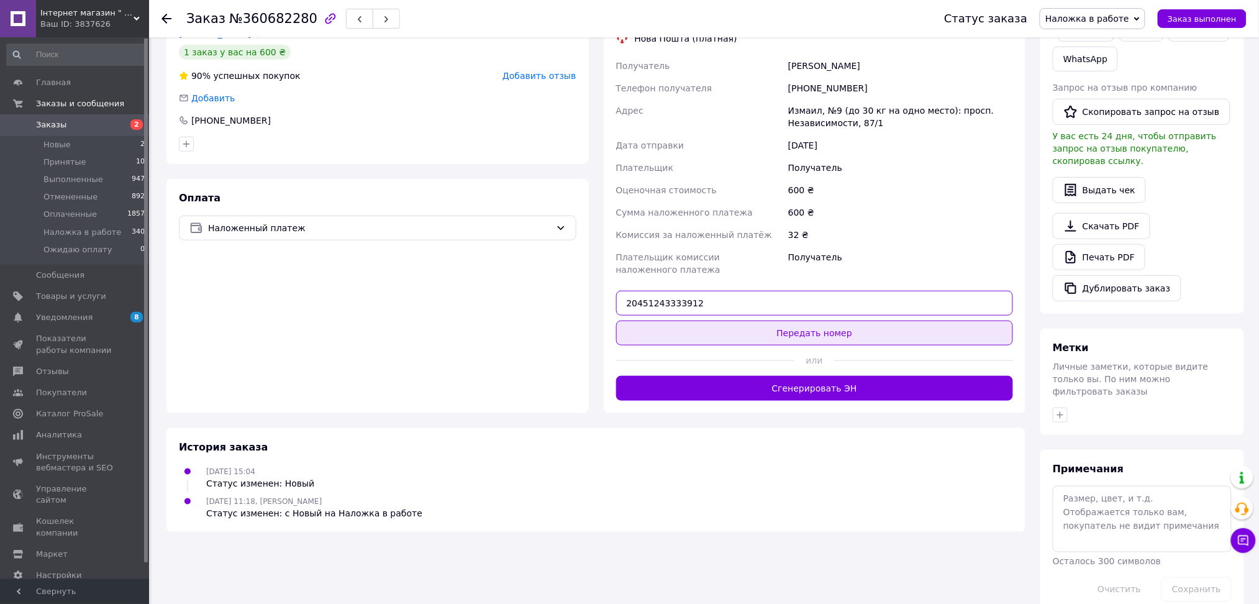
type input "20451243333912"
click at [683, 334] on button "Передать номер" at bounding box center [815, 333] width 398 height 25
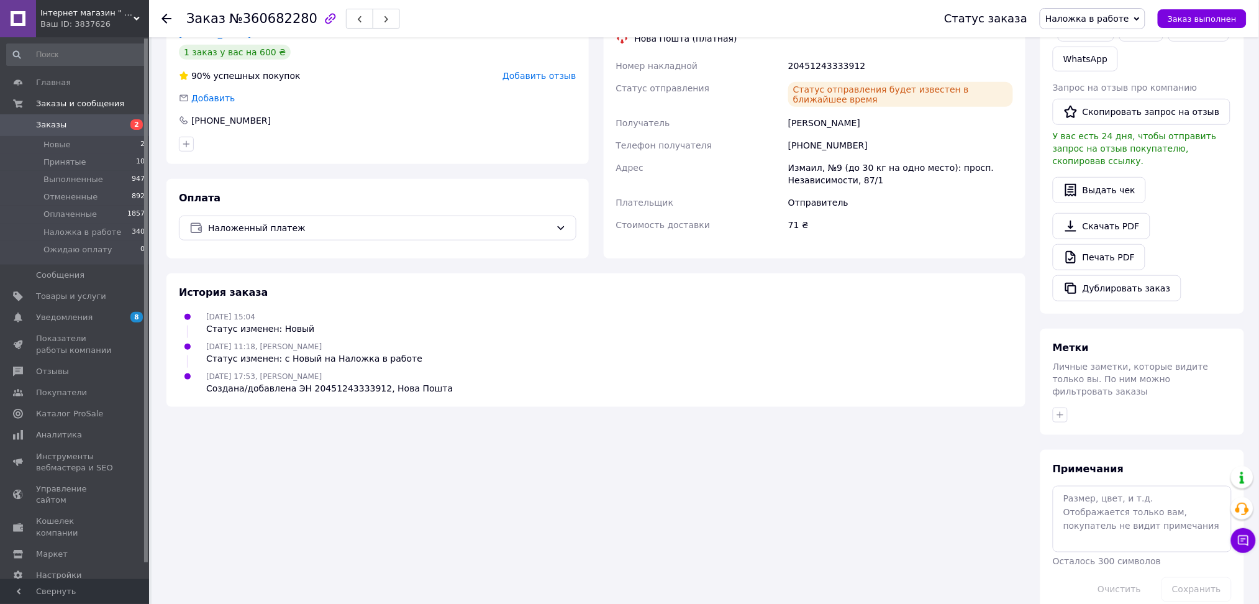
click at [56, 121] on span "Заказы" at bounding box center [51, 124] width 30 height 11
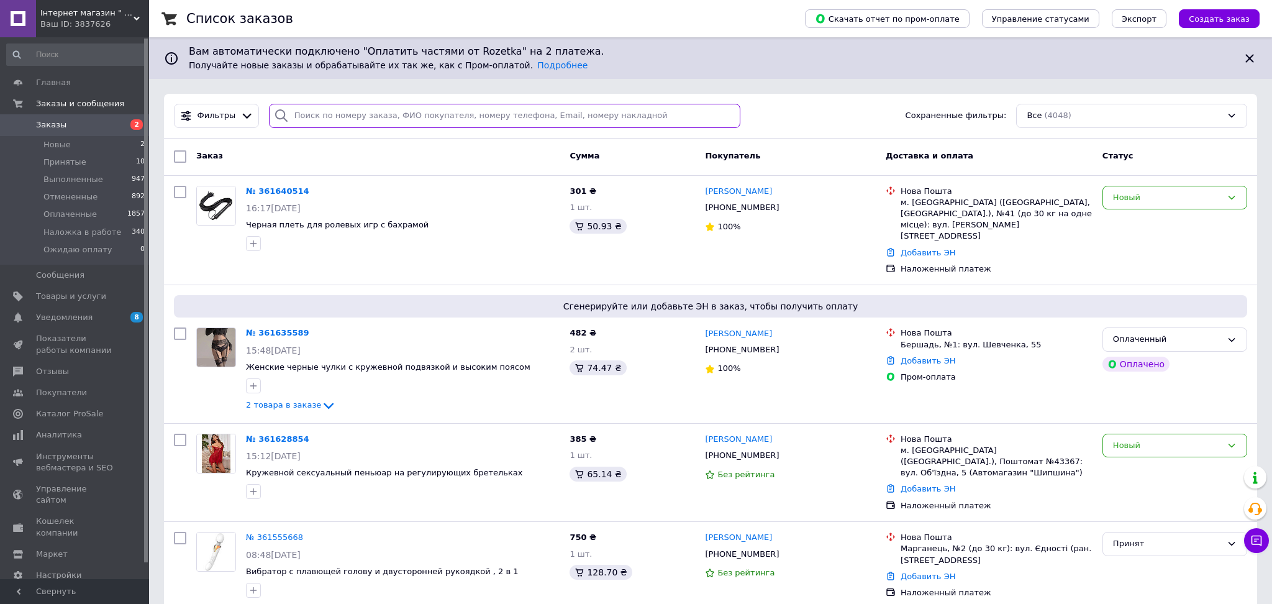
click at [328, 121] on input "search" at bounding box center [505, 116] width 472 height 24
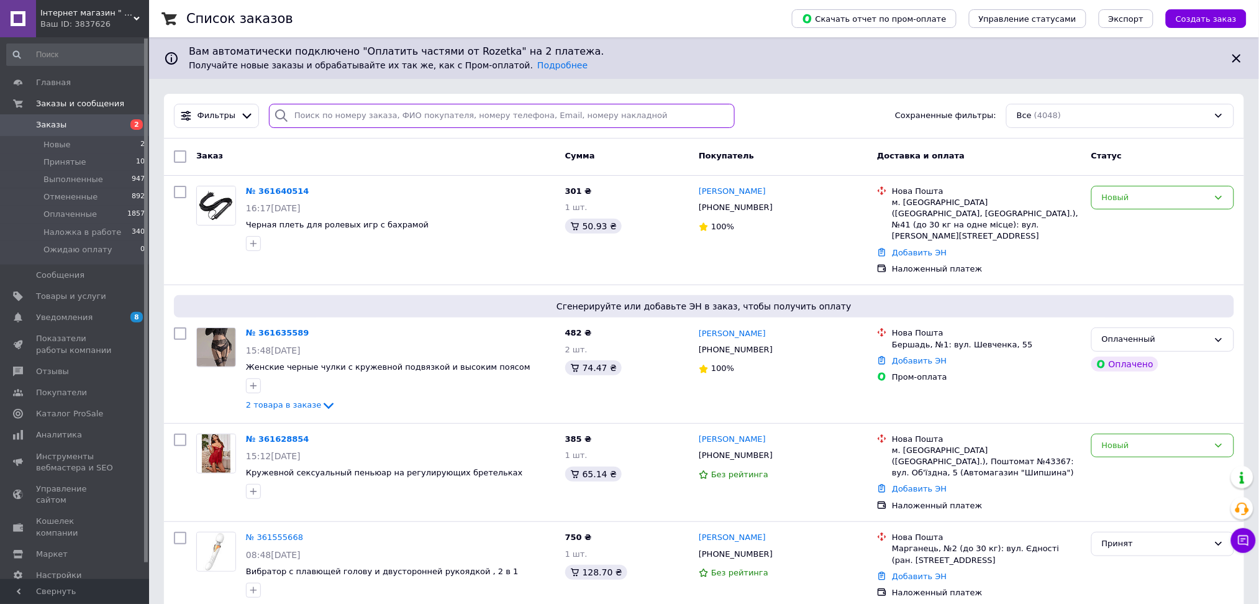
paste input "380687970085"
type input "380687970085"
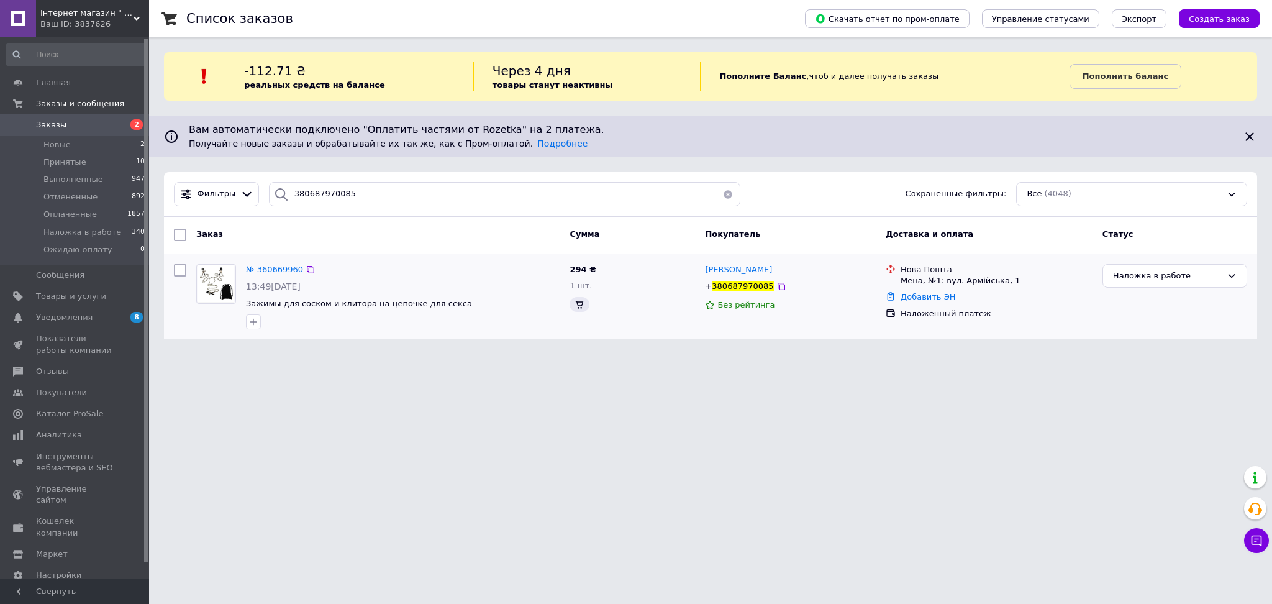
click at [281, 272] on span "№ 360669960" at bounding box center [274, 269] width 57 height 9
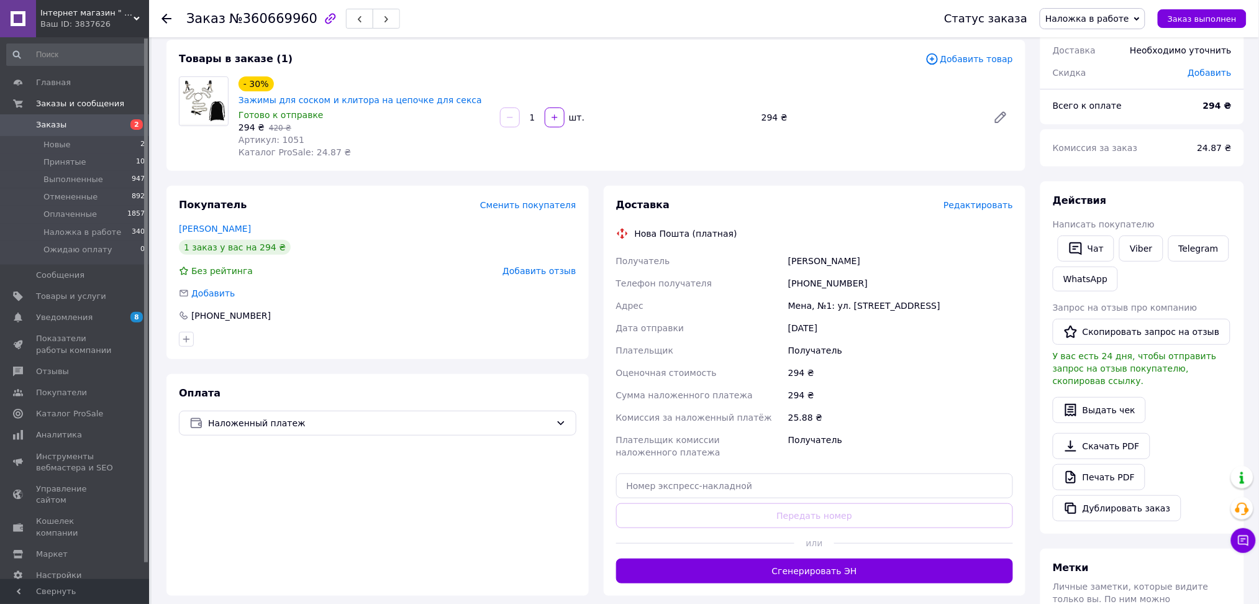
scroll to position [165, 0]
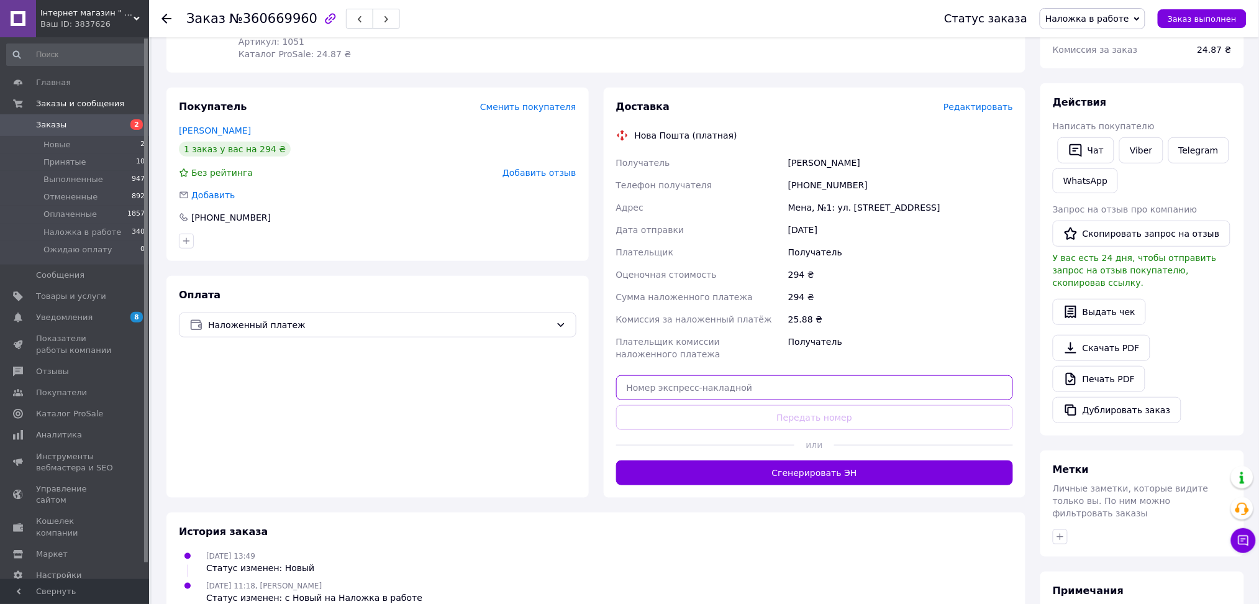
paste input "20451243247041"
click at [738, 376] on input "text" at bounding box center [815, 387] width 398 height 25
type input "20451243247041"
click at [736, 405] on button "Передать номер" at bounding box center [815, 417] width 398 height 25
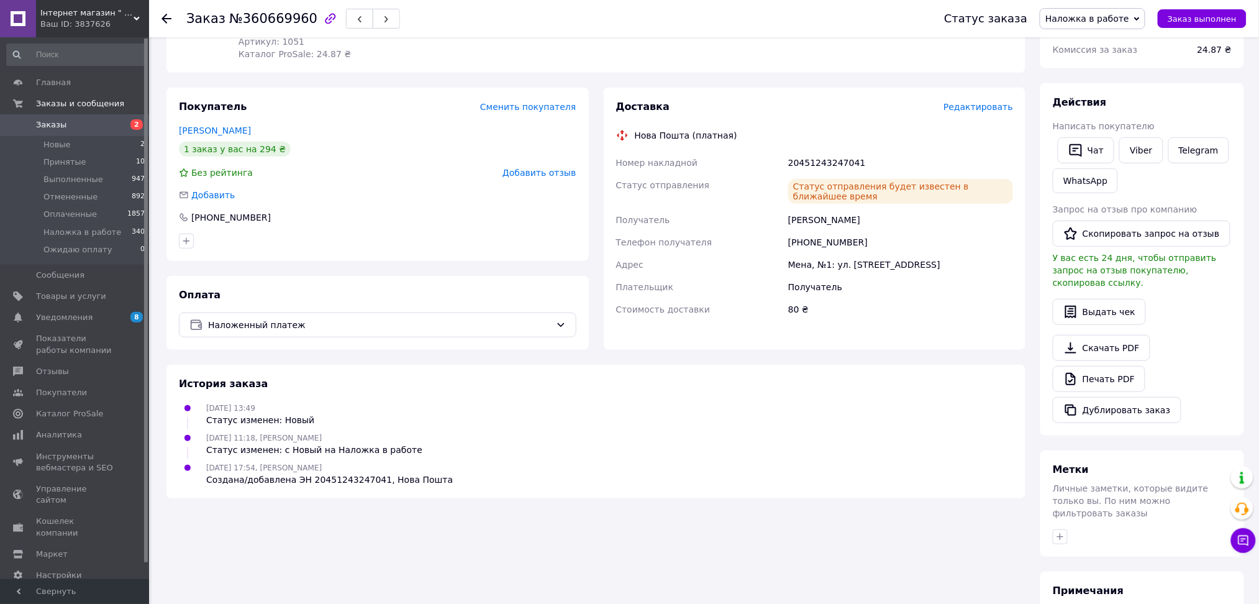
click at [73, 123] on span "Заказы" at bounding box center [75, 124] width 79 height 11
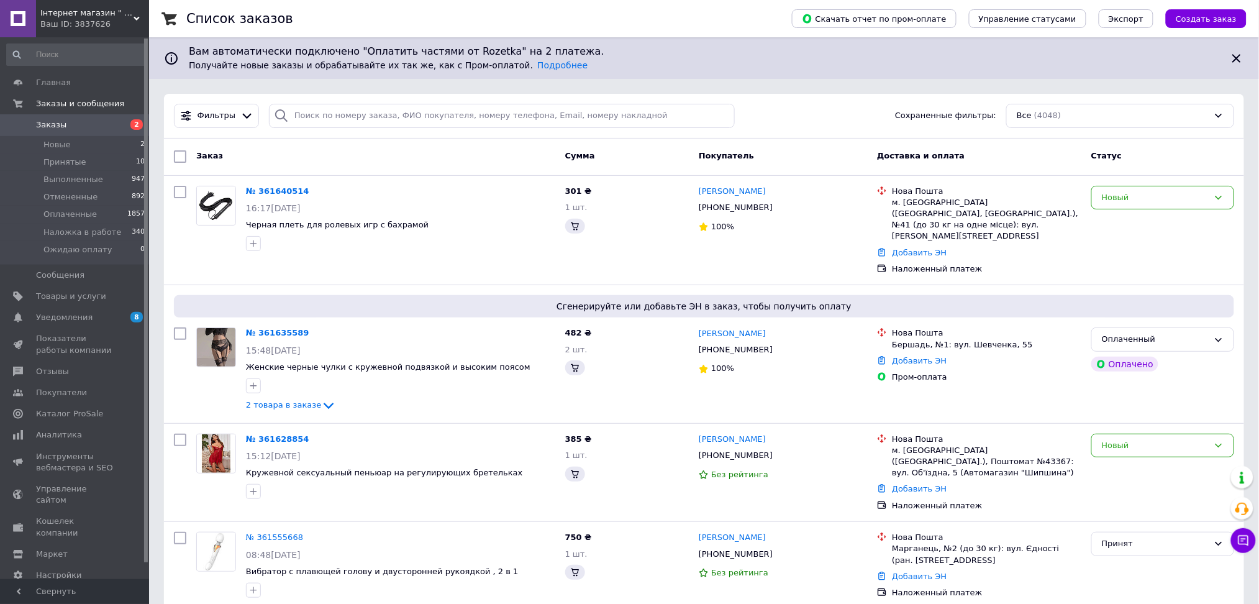
click at [344, 79] on div "Вам автоматически подключено "Оплатить частями от Rozetka" на 2 платежа. Получа…" at bounding box center [704, 58] width 1110 height 42
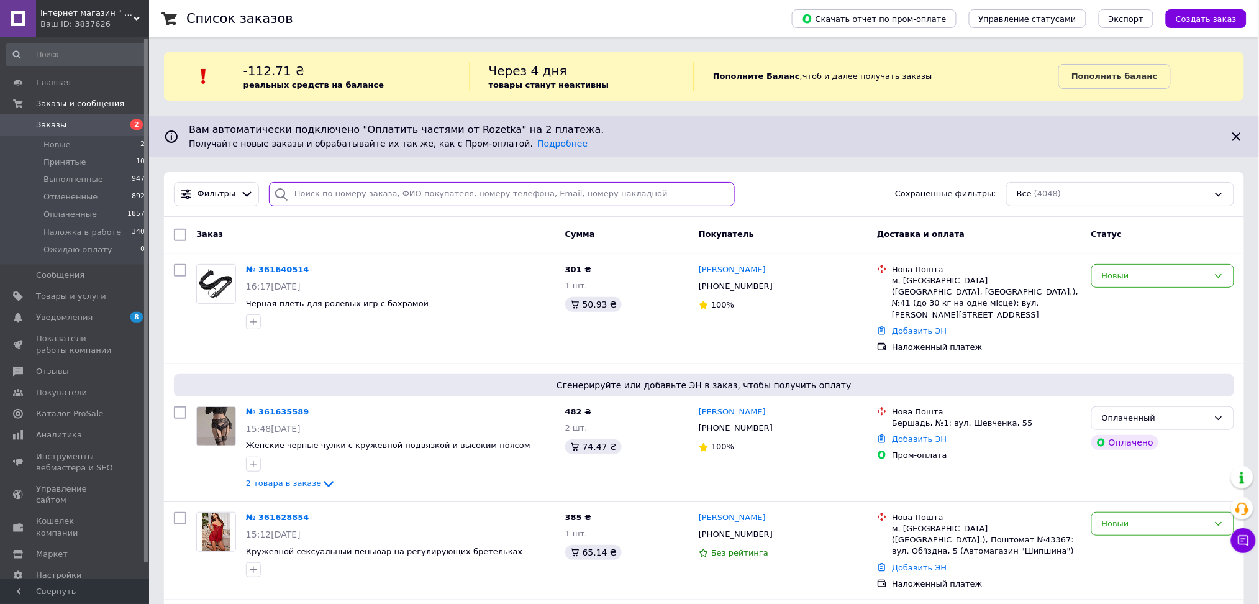
click at [319, 198] on input "search" at bounding box center [502, 194] width 466 height 24
paste input "380990177558"
type input "380990177558"
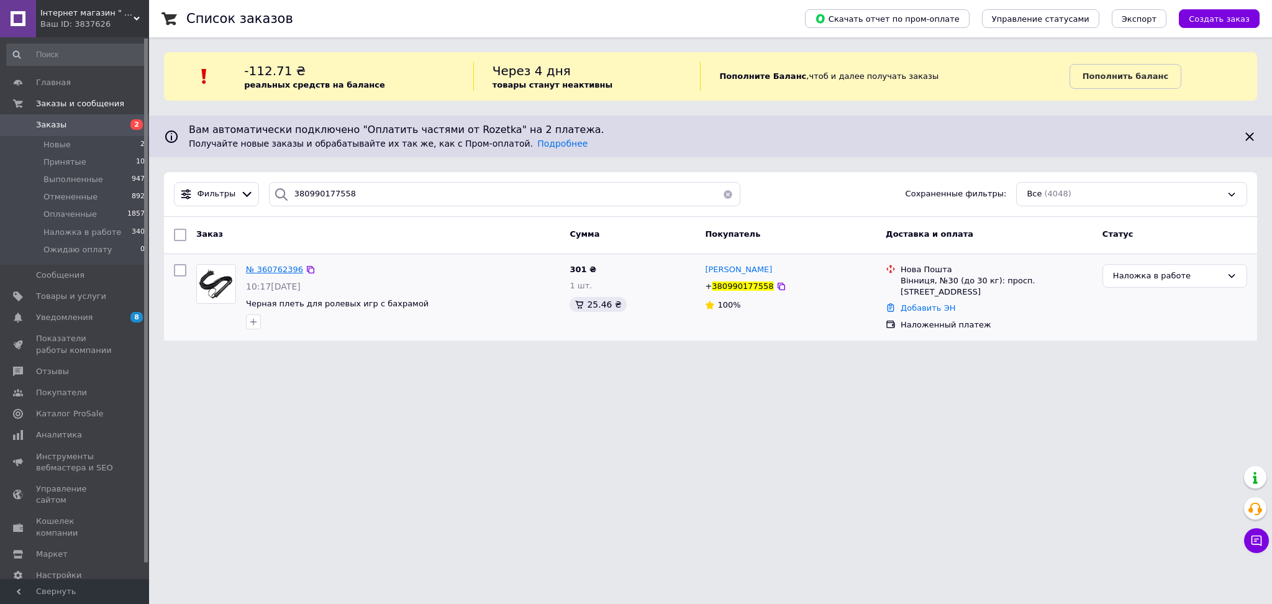
click at [280, 268] on span "№ 360762396" at bounding box center [274, 269] width 57 height 9
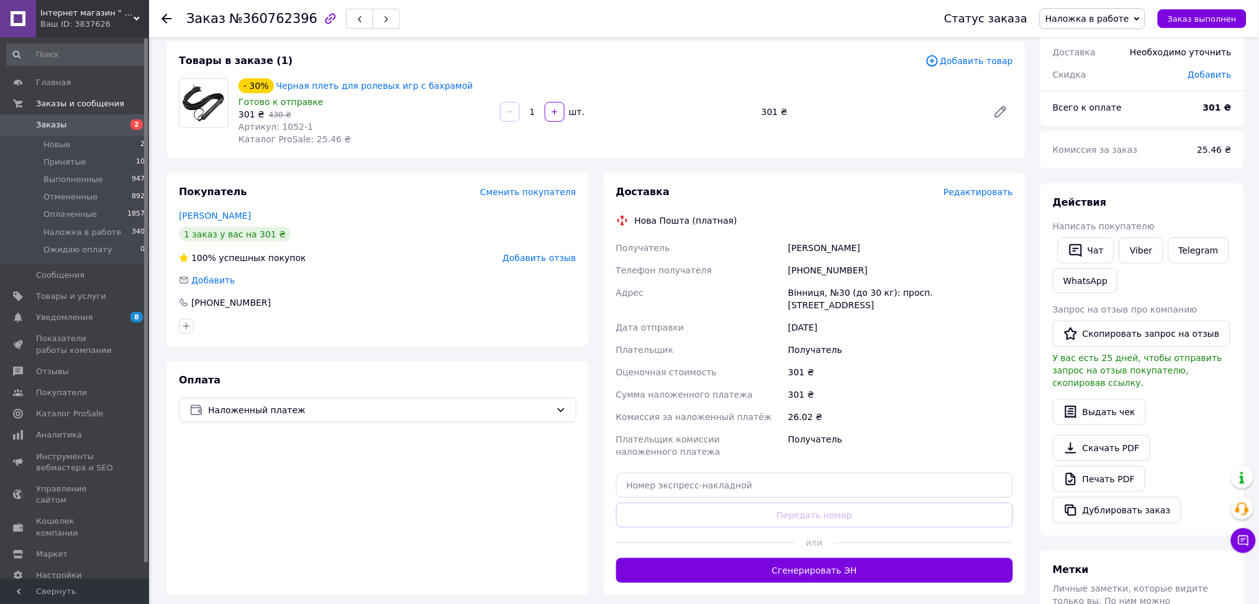
scroll to position [165, 0]
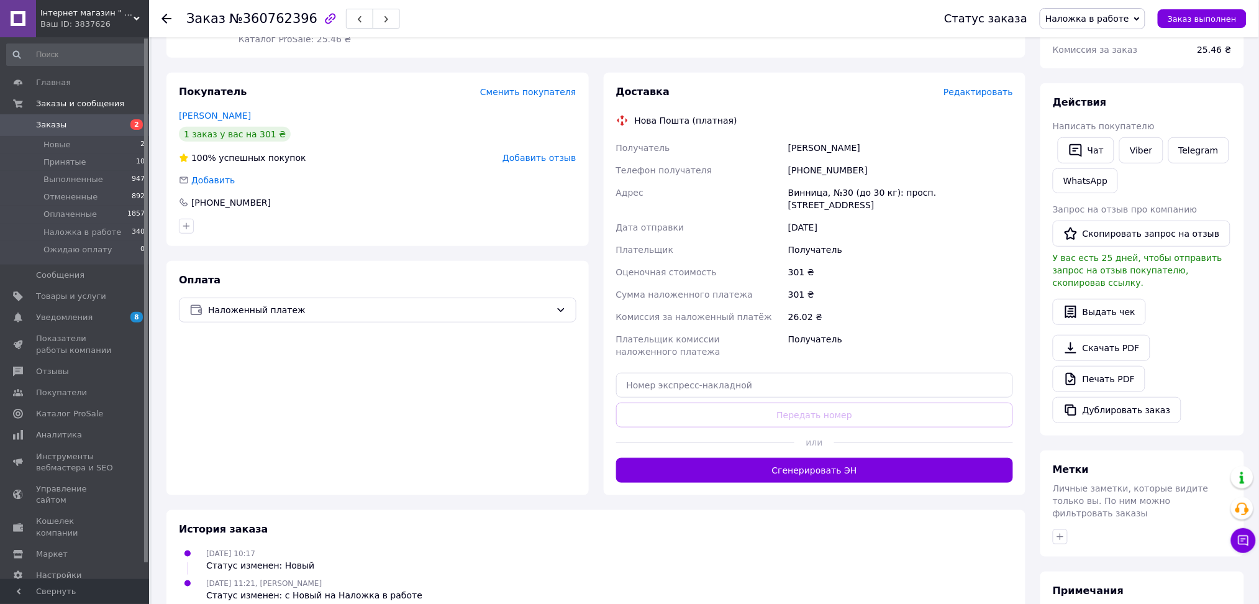
click at [687, 342] on div "Плательщик комиссии наложенного платежа" at bounding box center [700, 345] width 173 height 35
click at [683, 373] on input "text" at bounding box center [815, 385] width 398 height 25
paste input "20451243249565"
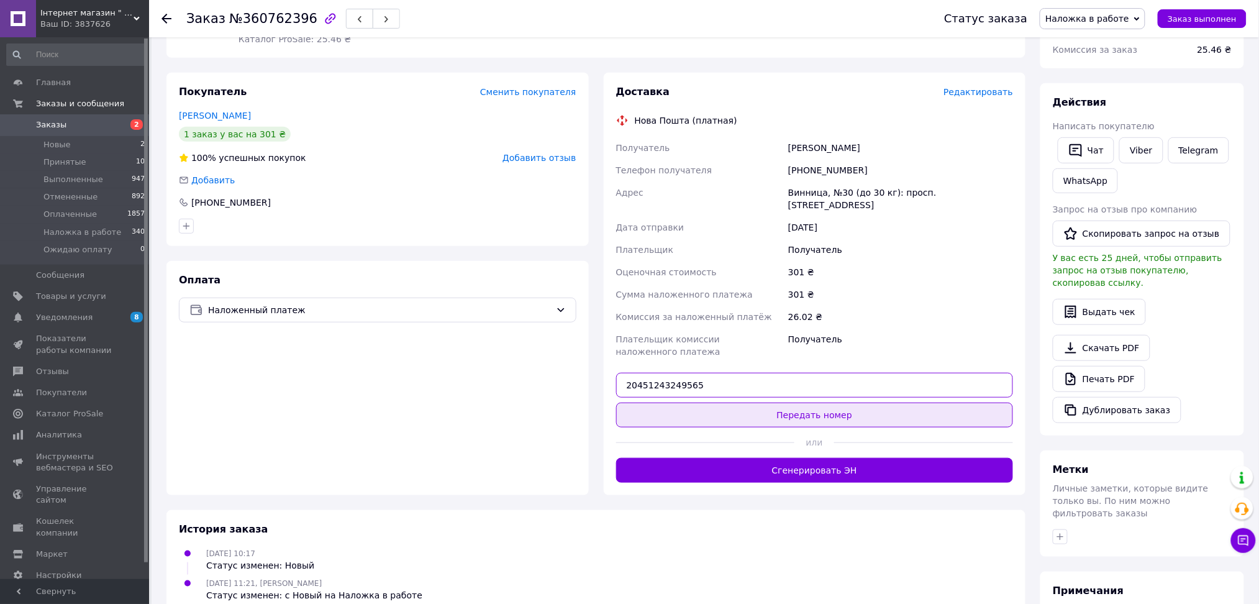
type input "20451243249565"
click at [678, 403] on button "Передать номер" at bounding box center [815, 415] width 398 height 25
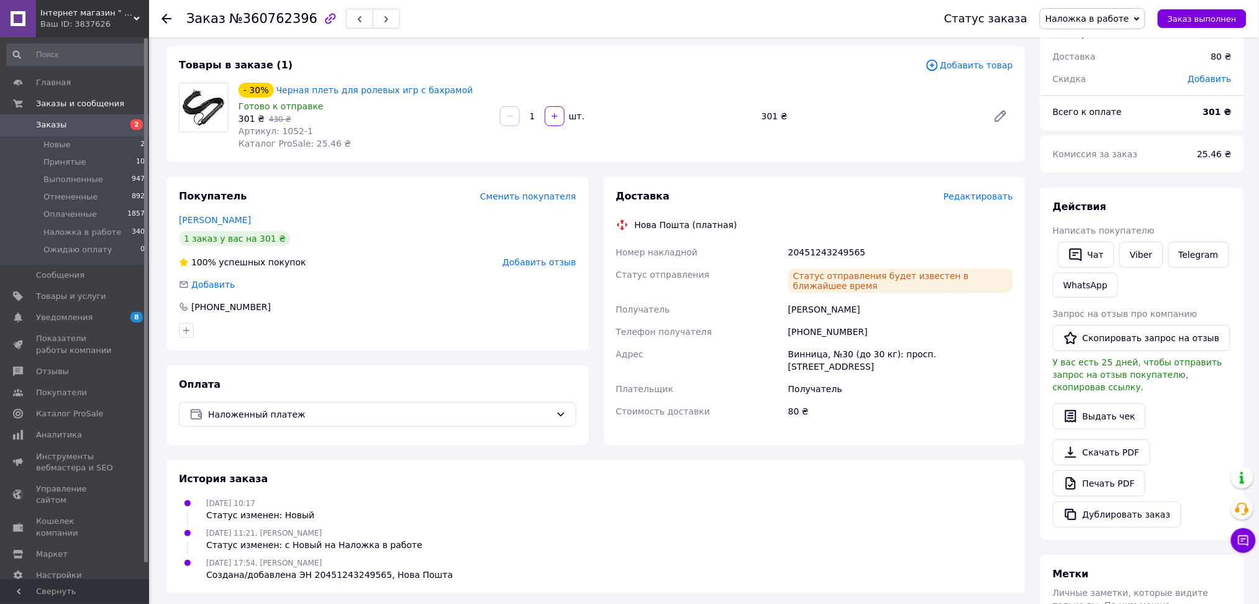
scroll to position [0, 0]
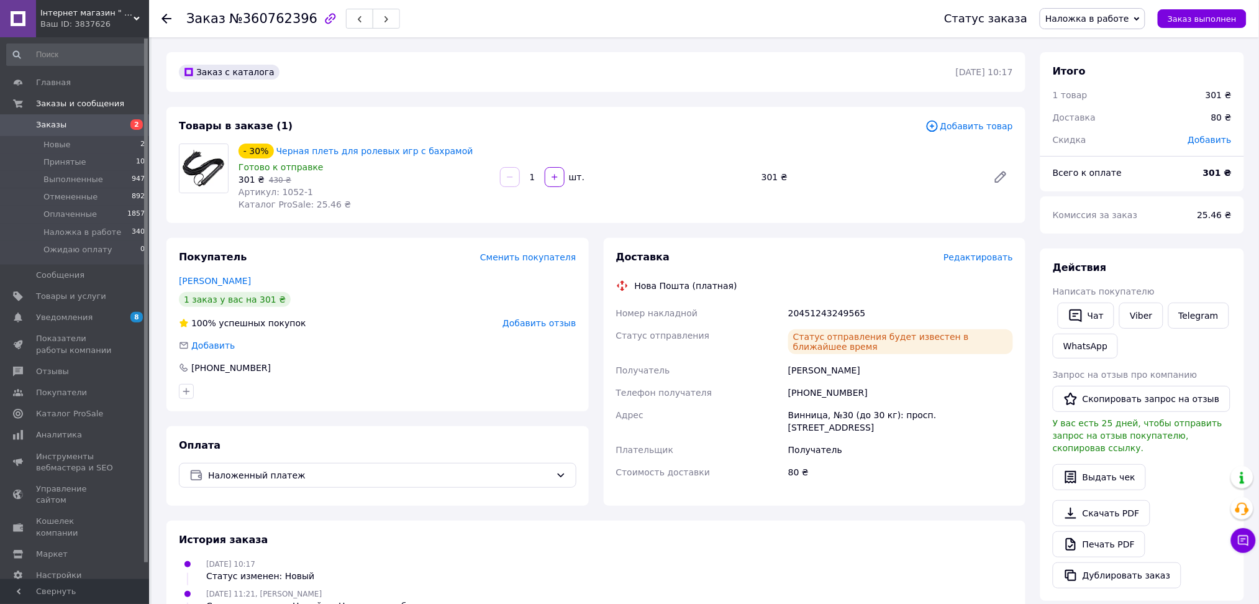
click at [94, 120] on span "Заказы" at bounding box center [75, 124] width 79 height 11
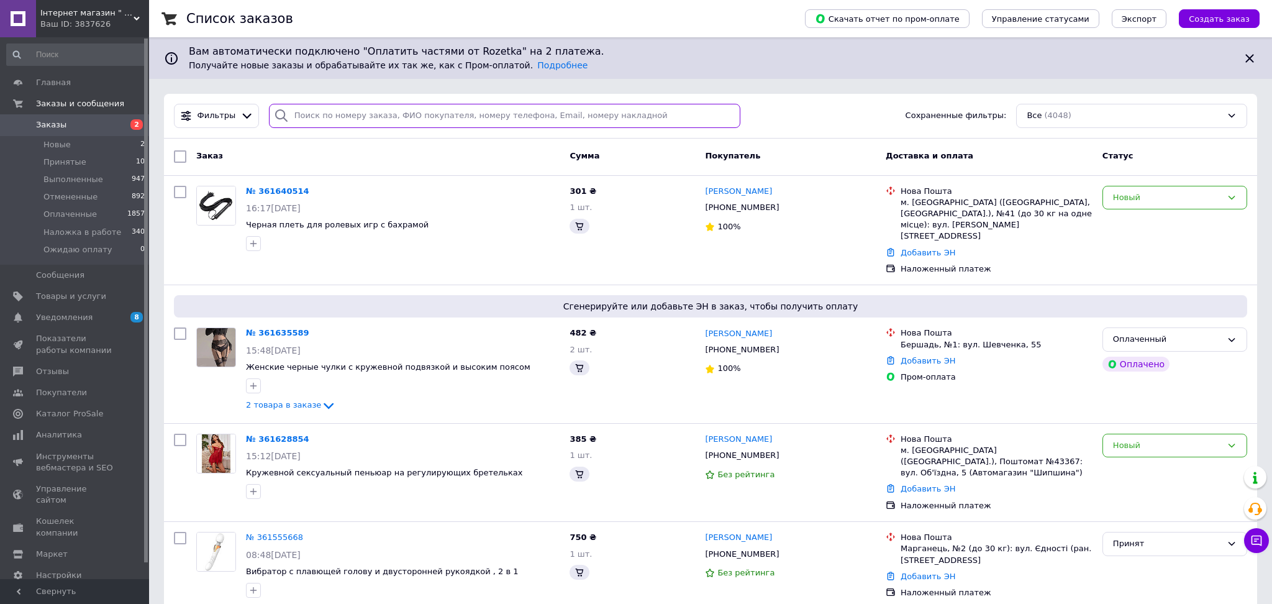
click at [330, 117] on input "search" at bounding box center [505, 116] width 472 height 24
paste input "380991422614"
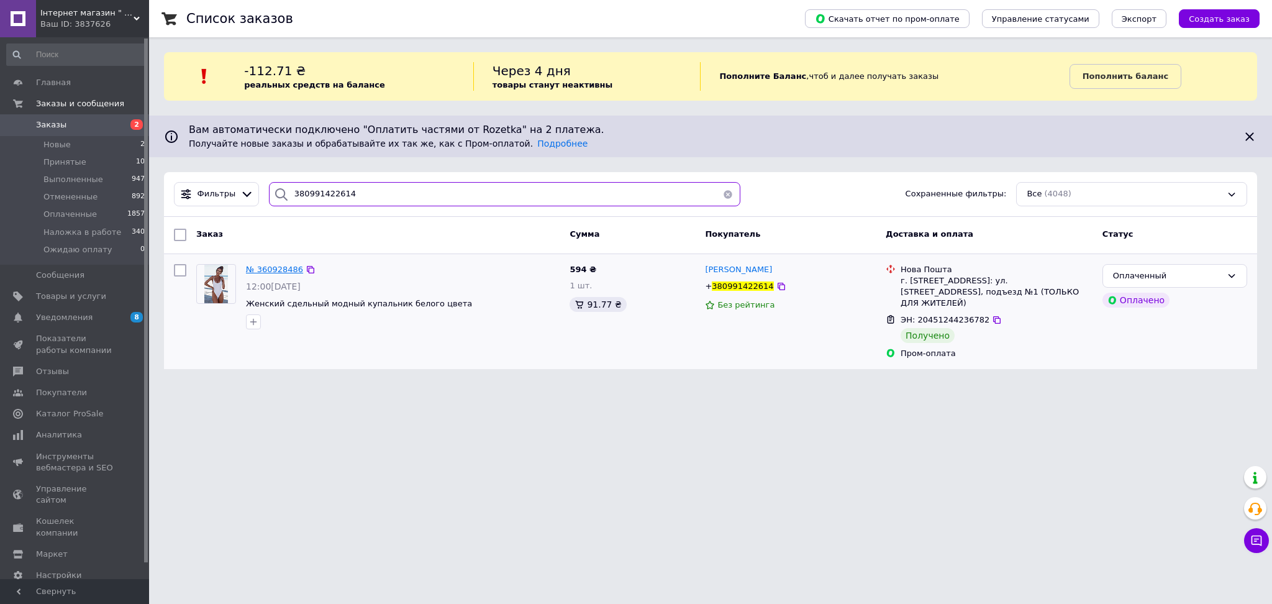
type input "380991422614"
click at [279, 273] on span "№ 360928486" at bounding box center [274, 269] width 57 height 9
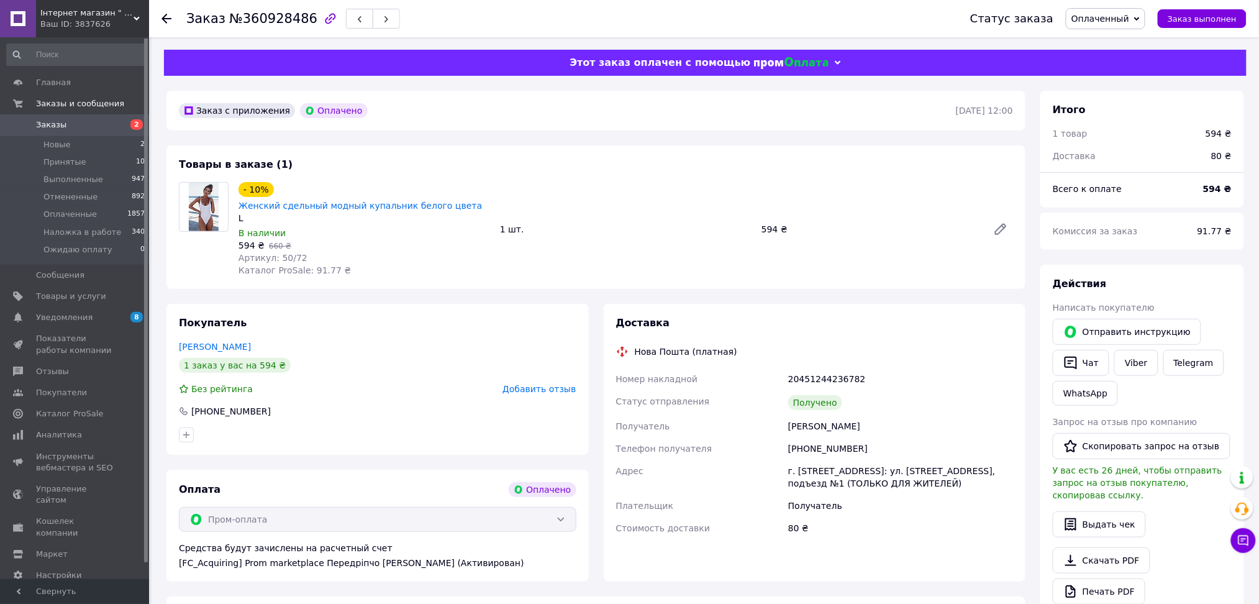
click at [78, 121] on span "Заказы" at bounding box center [75, 124] width 79 height 11
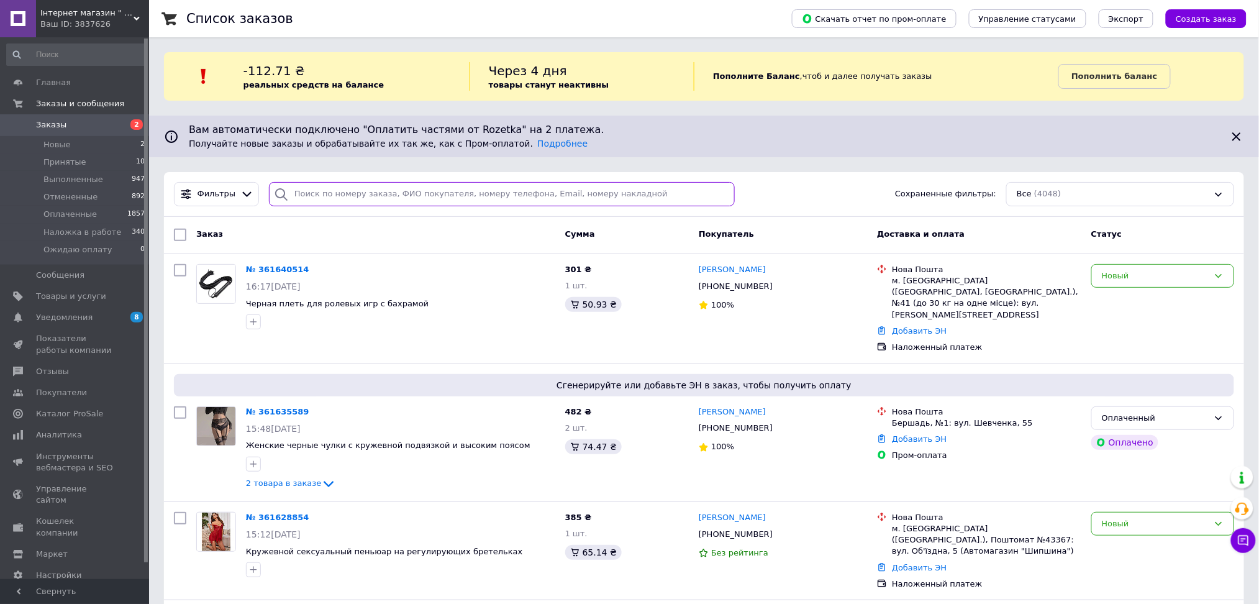
click at [310, 198] on input "search" at bounding box center [502, 194] width 466 height 24
paste input "380997620109"
type input "380997620109"
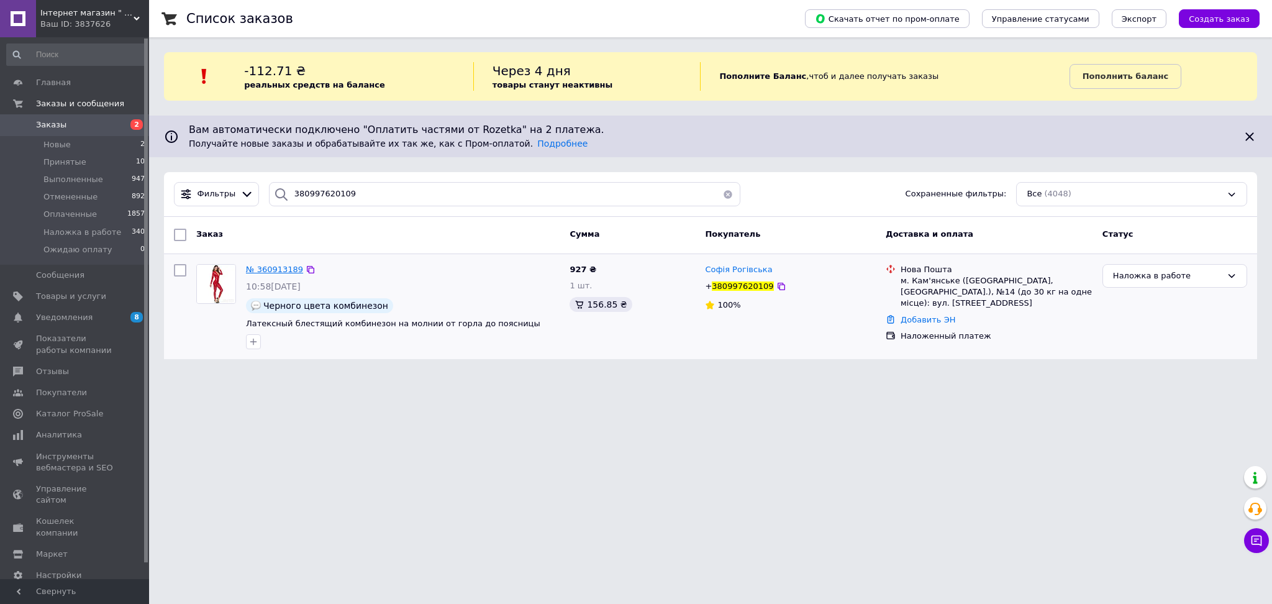
click at [286, 270] on span "№ 360913189" at bounding box center [274, 269] width 57 height 9
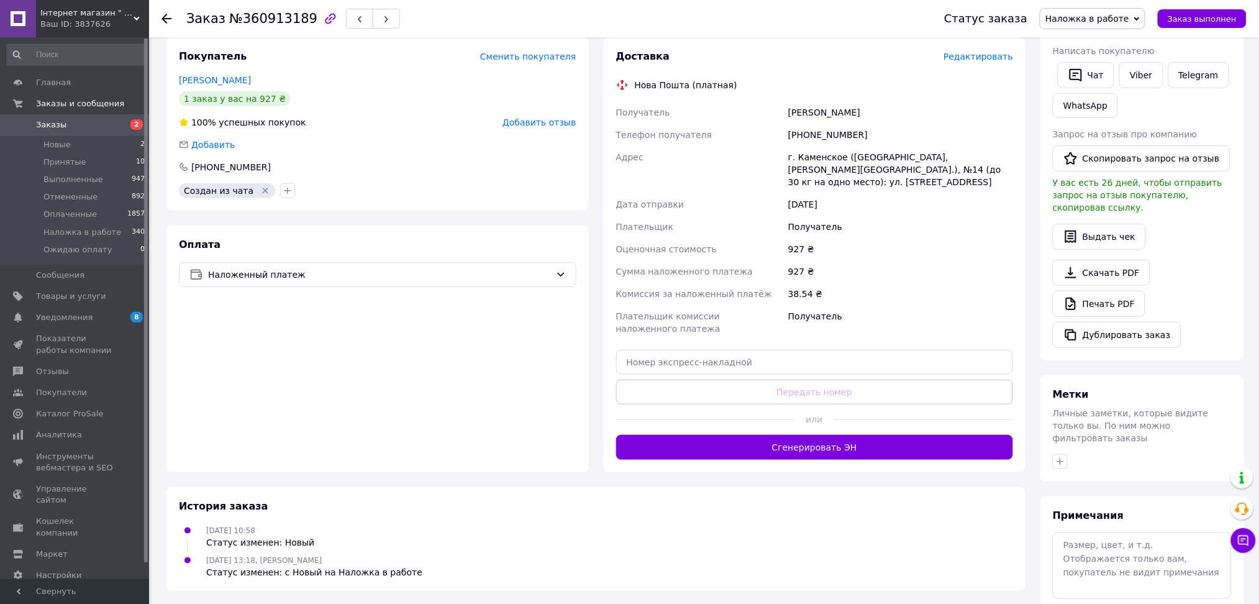
scroll to position [249, 0]
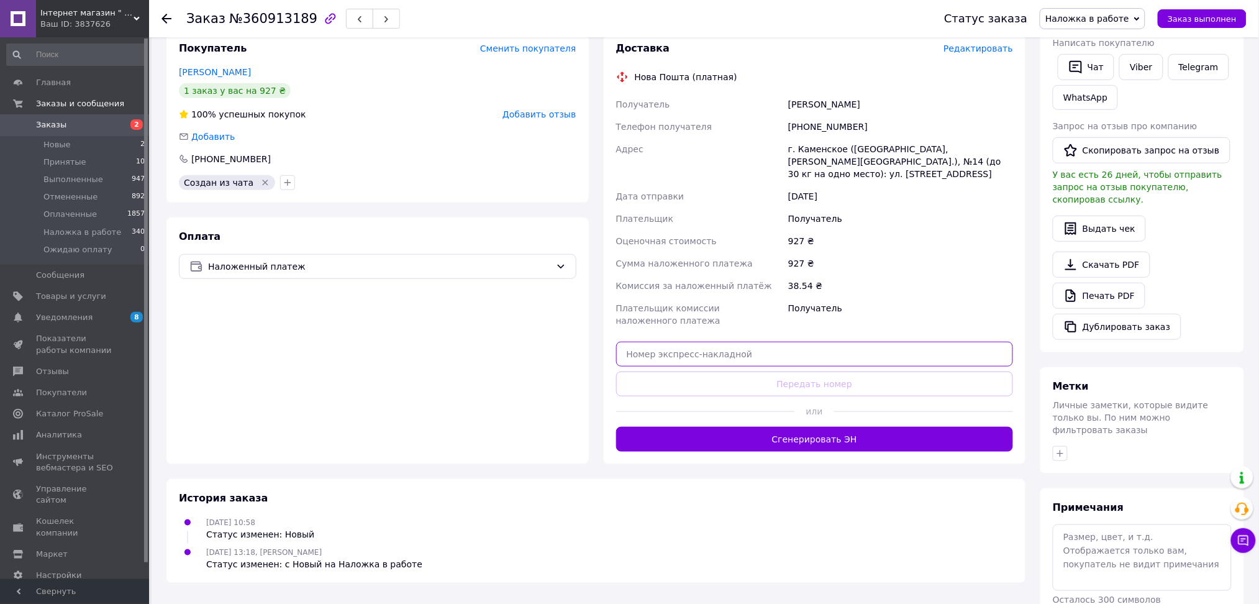
click at [701, 342] on input "text" at bounding box center [815, 354] width 398 height 25
paste input "20451243831351"
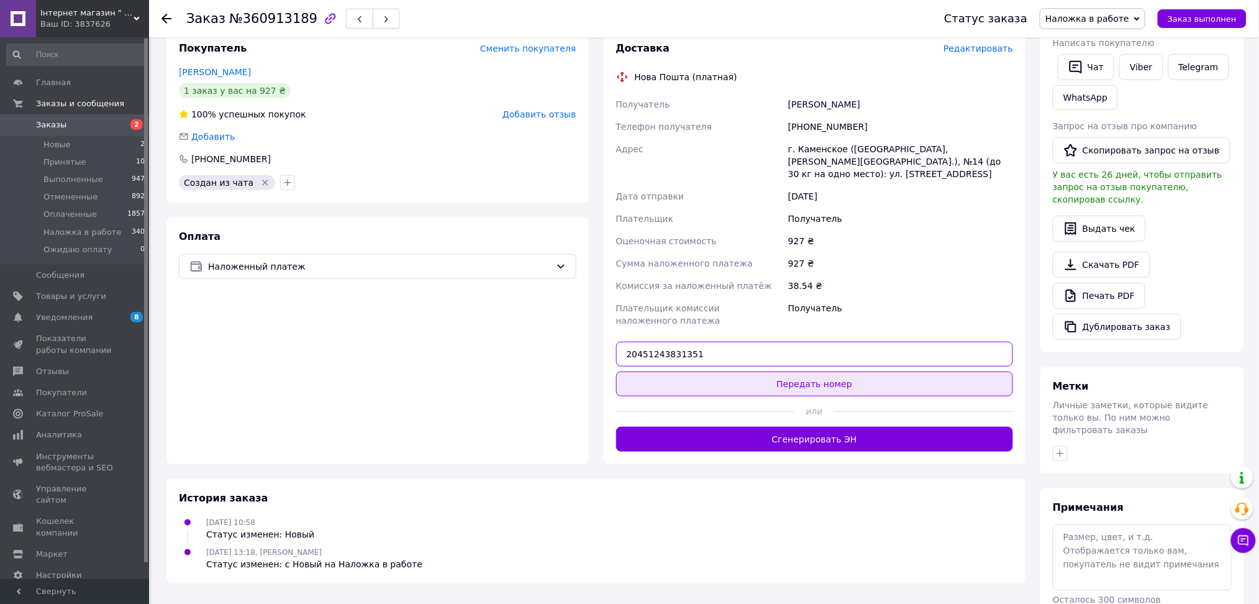
type input "20451243831351"
click at [693, 372] on button "Передать номер" at bounding box center [815, 384] width 398 height 25
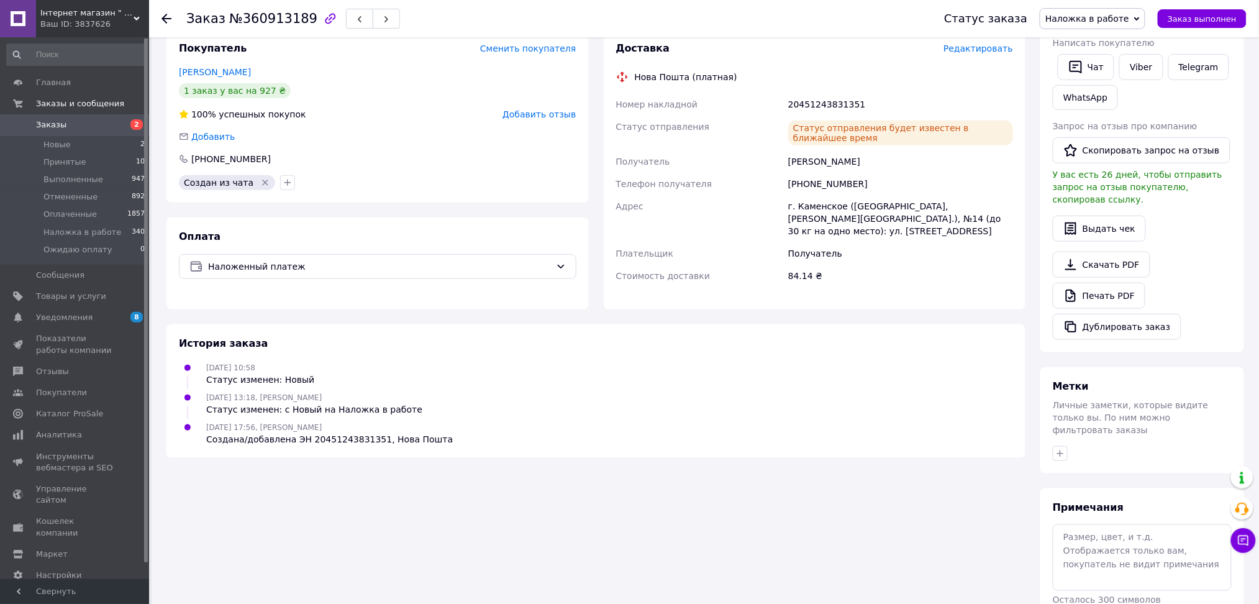
click at [76, 117] on link "Заказы 2" at bounding box center [76, 124] width 152 height 21
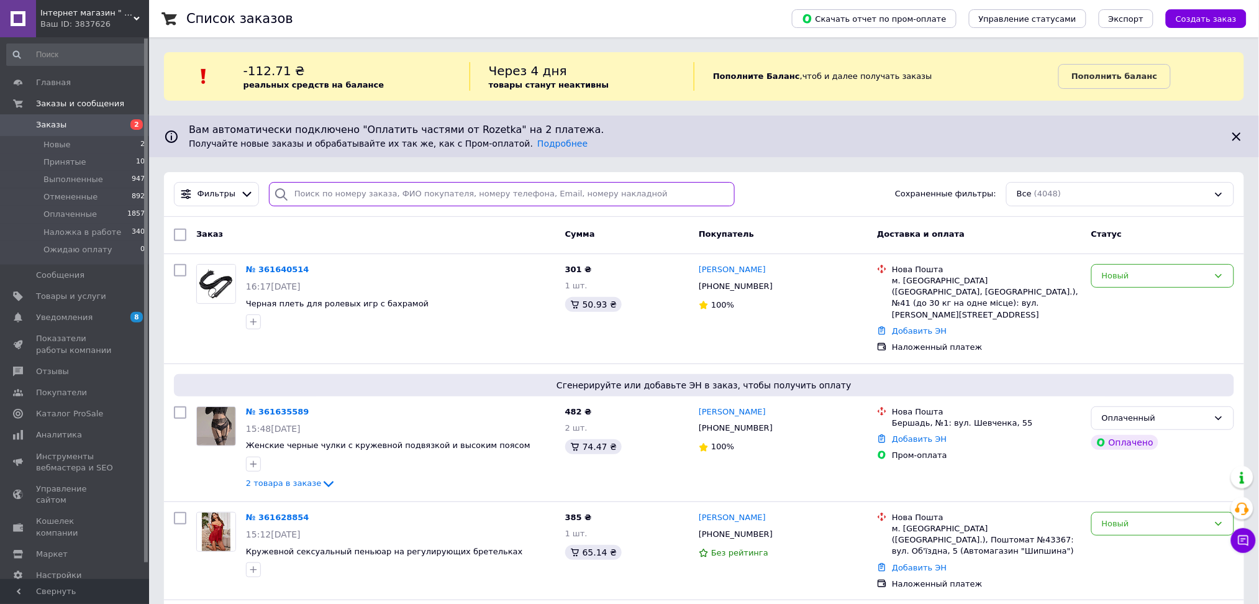
click at [326, 188] on input "search" at bounding box center [502, 194] width 466 height 24
paste input "380997620109"
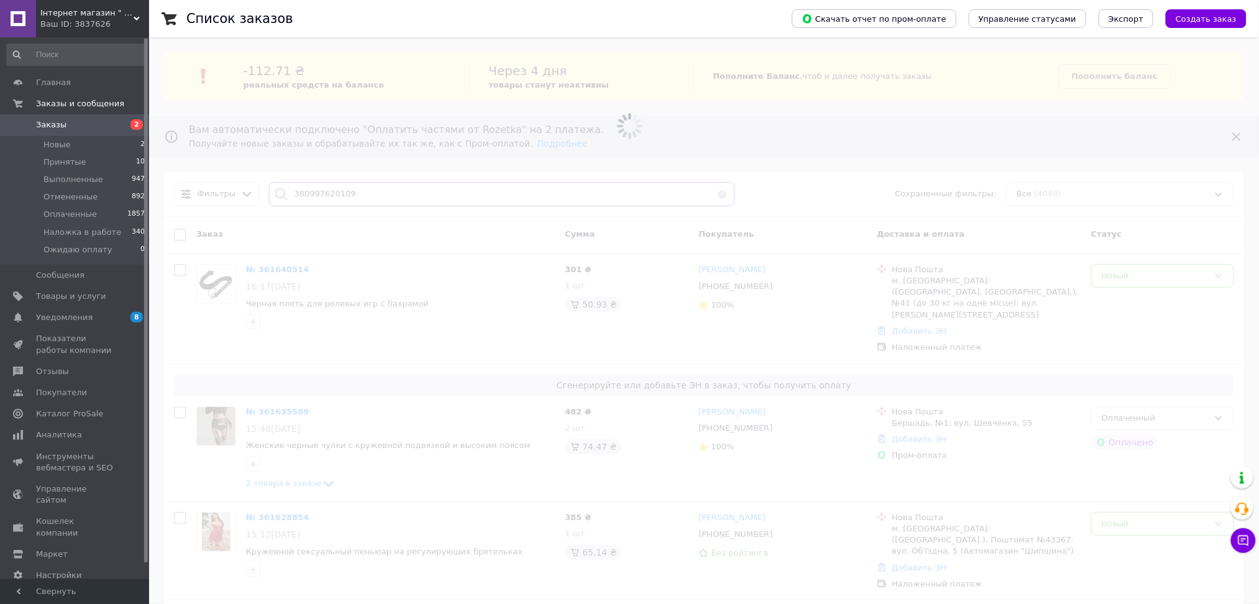
type input "380997620109"
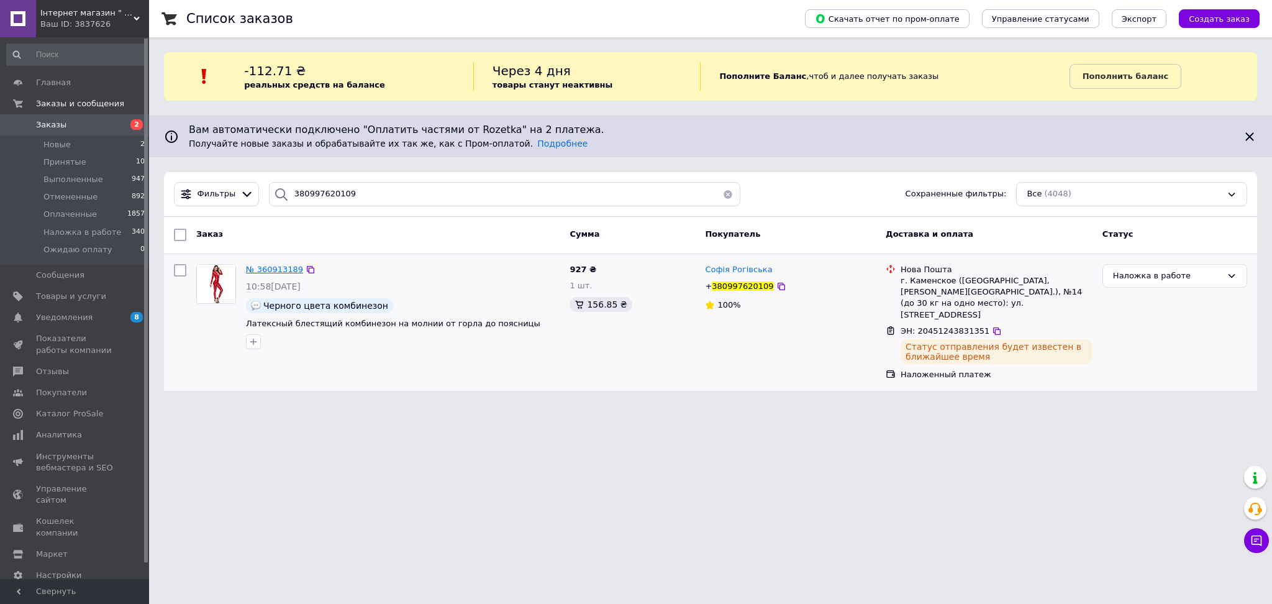
click at [273, 268] on span "№ 360913189" at bounding box center [274, 269] width 57 height 9
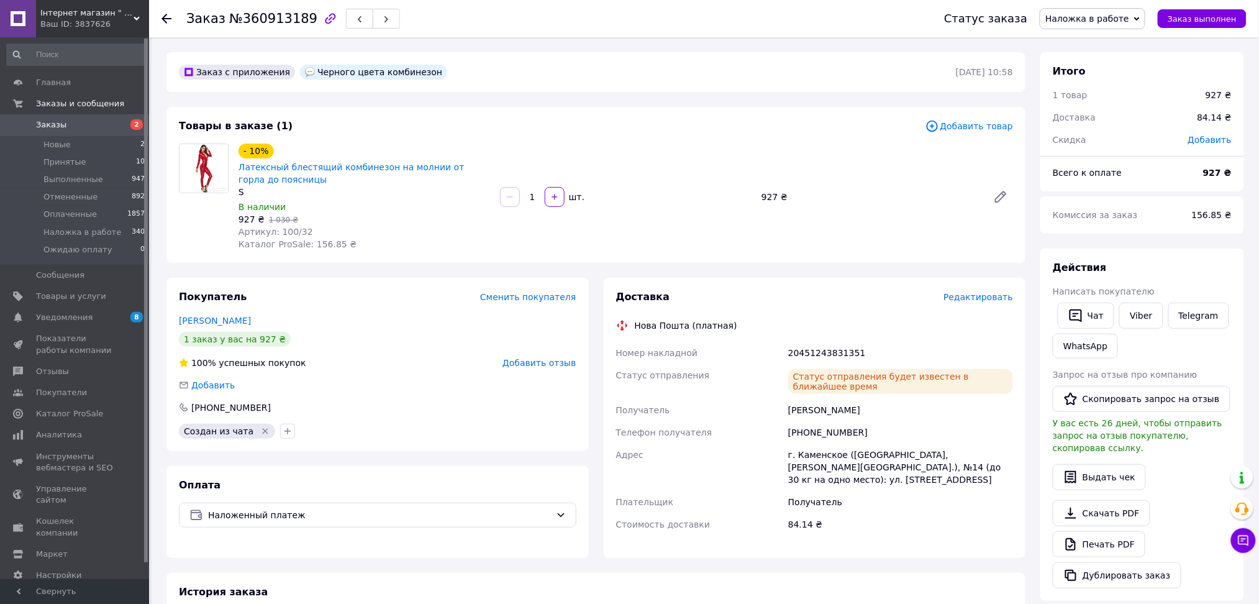
scroll to position [83, 0]
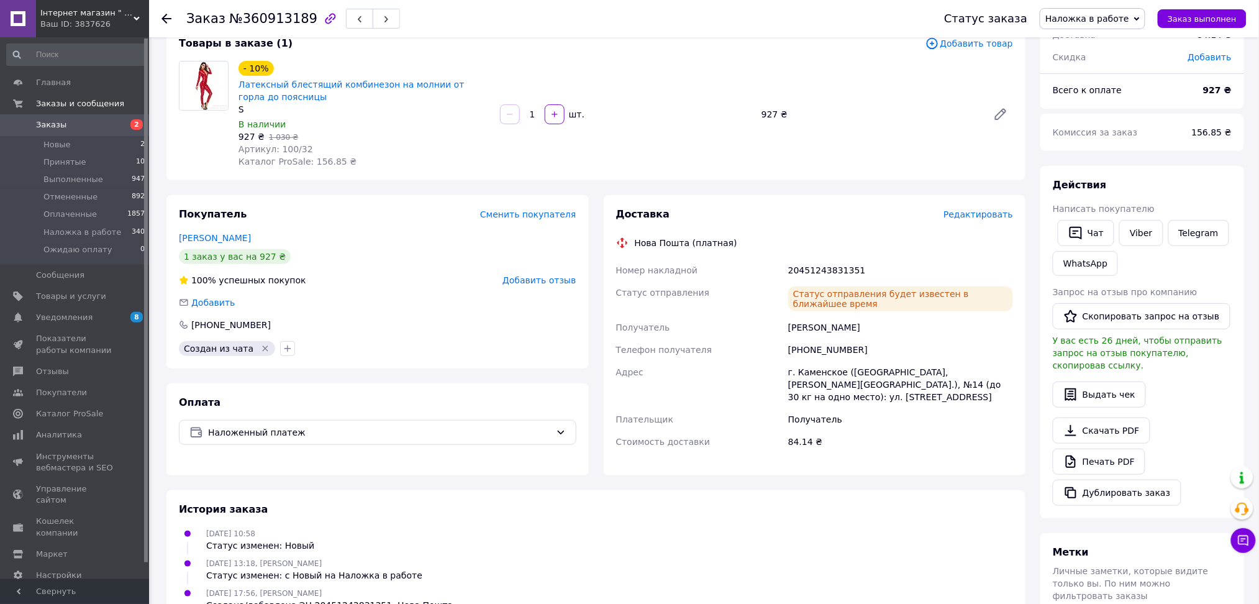
click at [100, 124] on span "Заказы" at bounding box center [75, 124] width 79 height 11
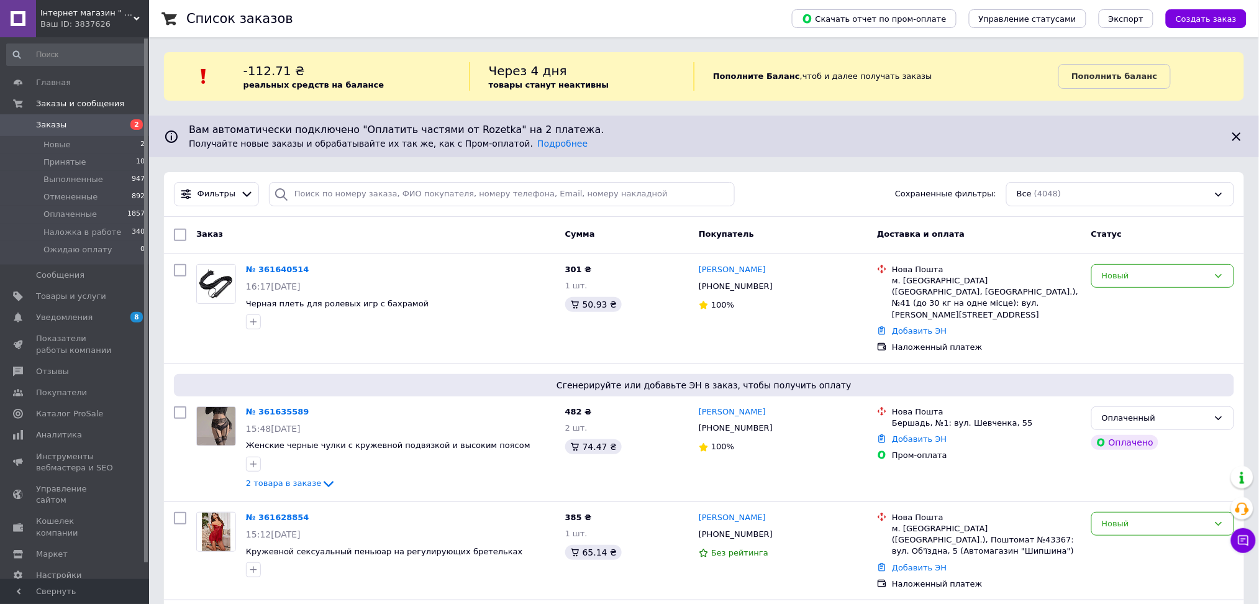
drag, startPoint x: 337, startPoint y: 114, endPoint x: 339, endPoint y: 129, distance: 15.1
click at [332, 184] on input "search" at bounding box center [502, 194] width 466 height 24
paste input "380967303532"
type input "380967303532"
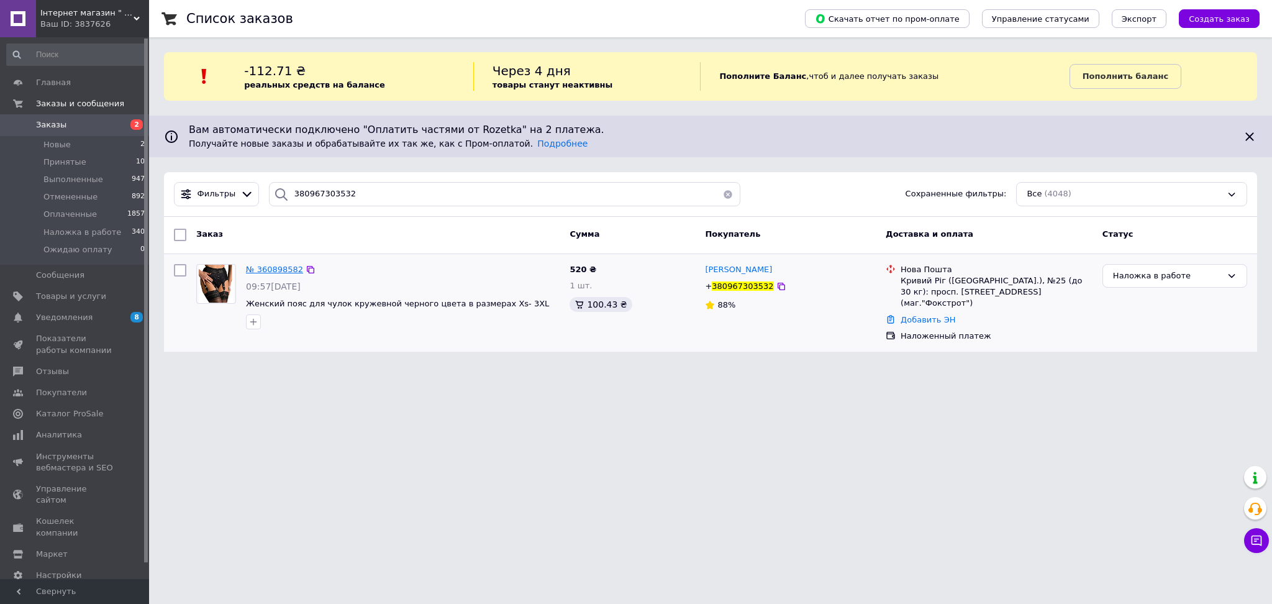
click at [270, 273] on span "№ 360898582" at bounding box center [274, 269] width 57 height 9
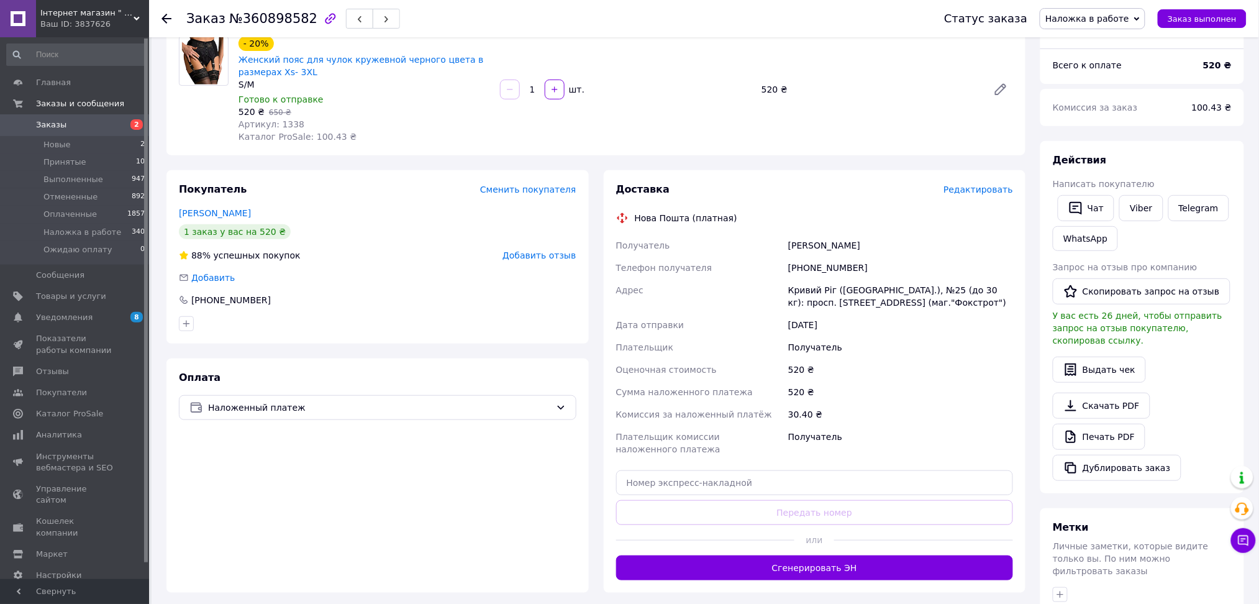
scroll to position [165, 0]
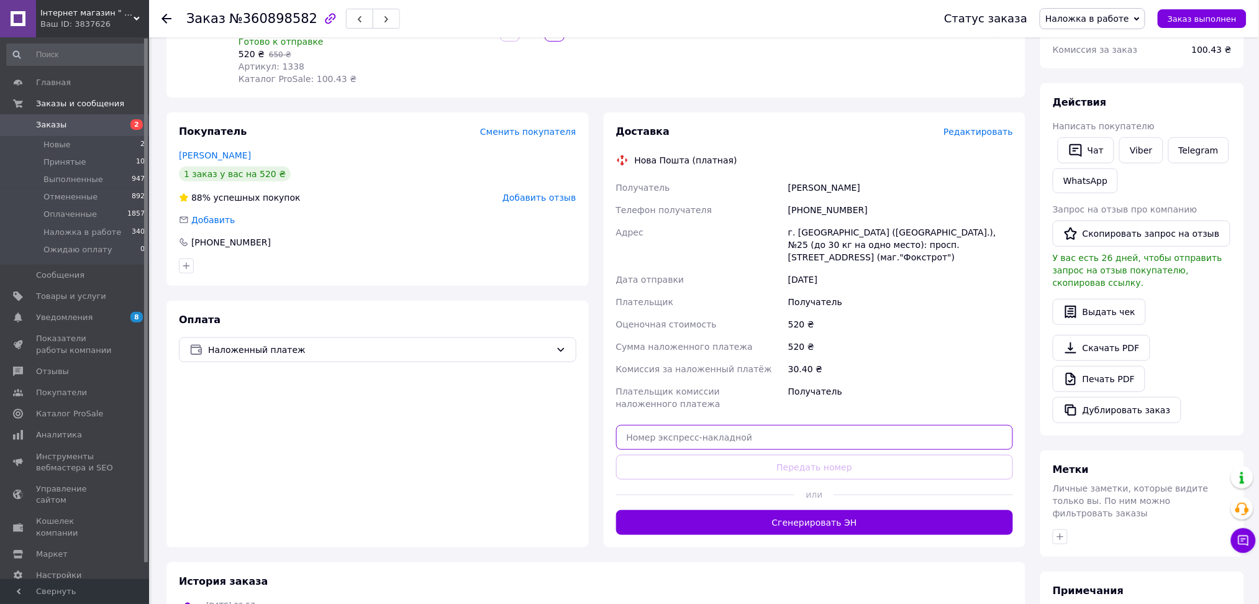
paste input "20451243645059"
click at [718, 442] on input "text" at bounding box center [815, 437] width 398 height 25
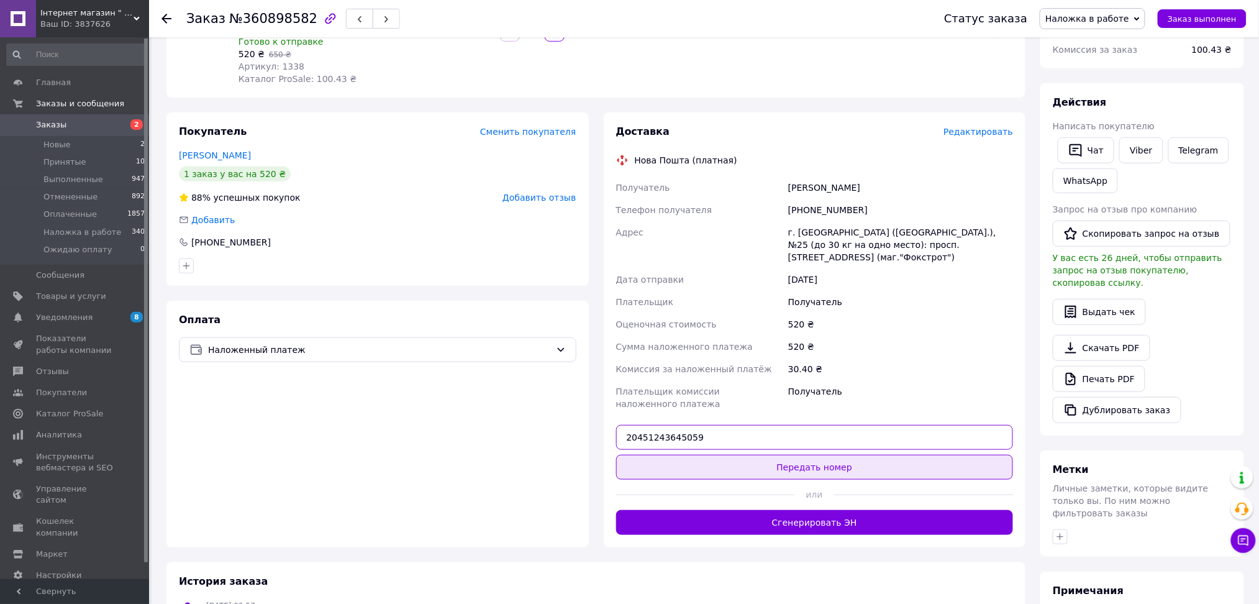
type input "20451243645059"
click at [712, 463] on button "Передать номер" at bounding box center [815, 467] width 398 height 25
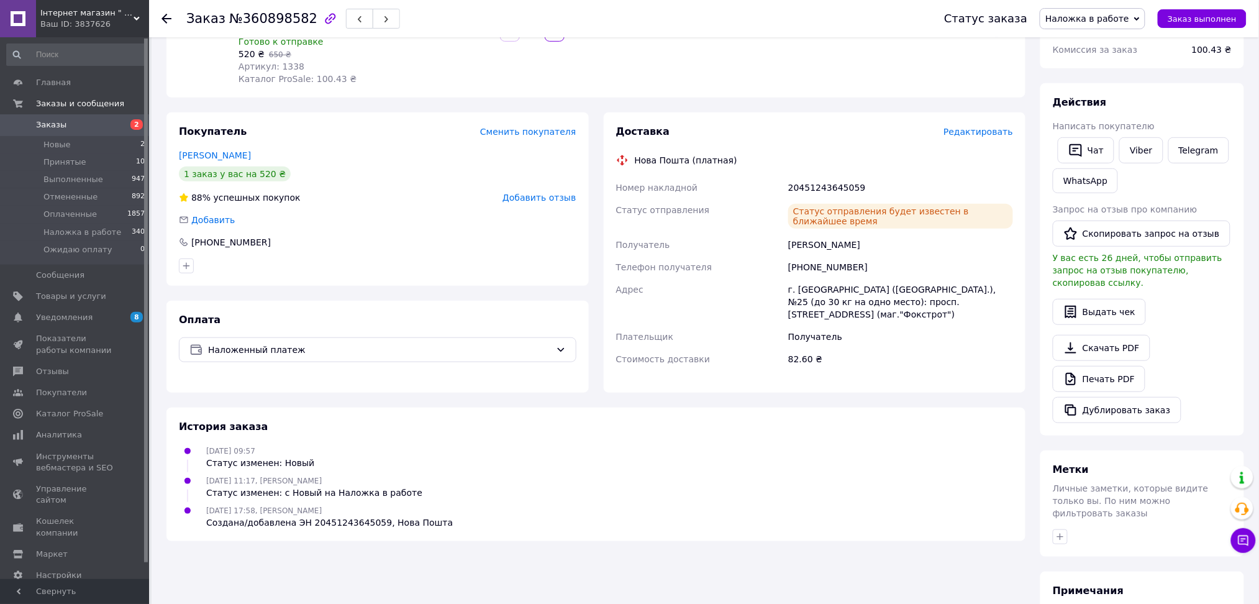
click at [70, 119] on link "Заказы 2" at bounding box center [76, 124] width 152 height 21
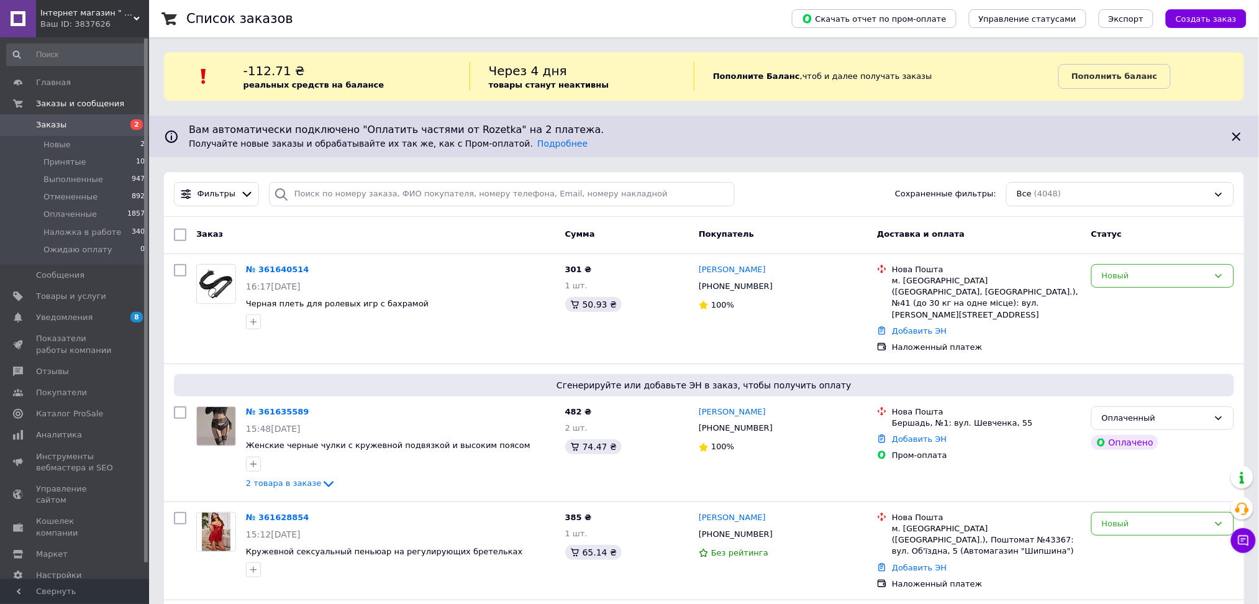
click at [310, 189] on input "search" at bounding box center [502, 194] width 466 height 24
paste input "380969428087"
type input "380969428087"
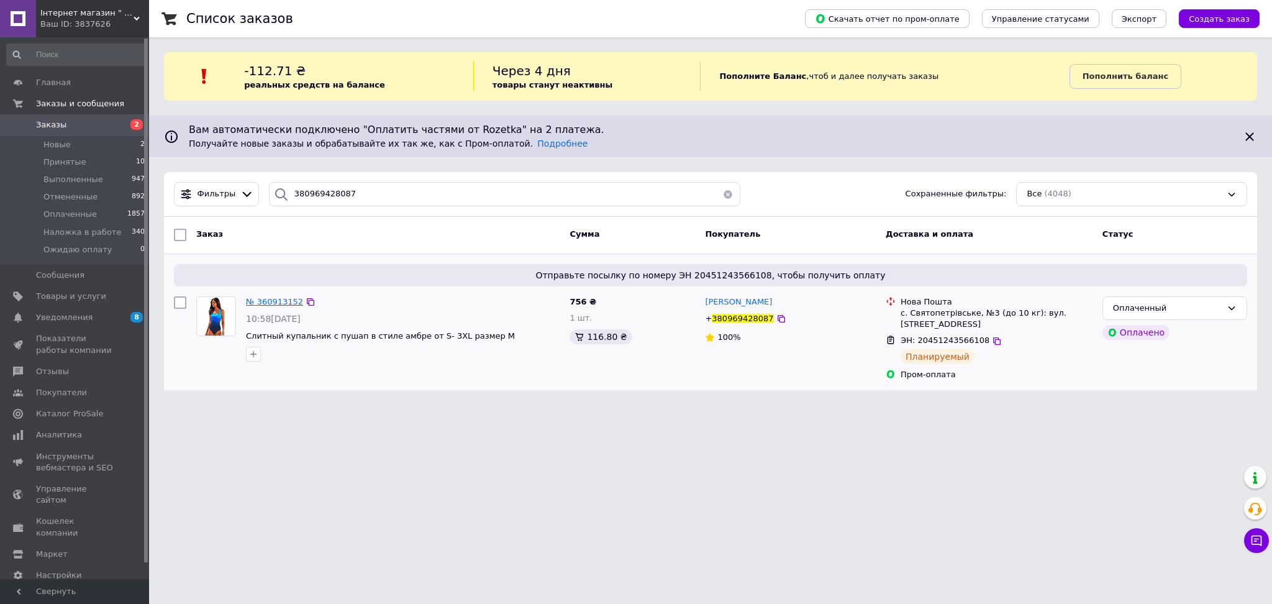
click at [275, 301] on span "№ 360913152" at bounding box center [274, 301] width 57 height 9
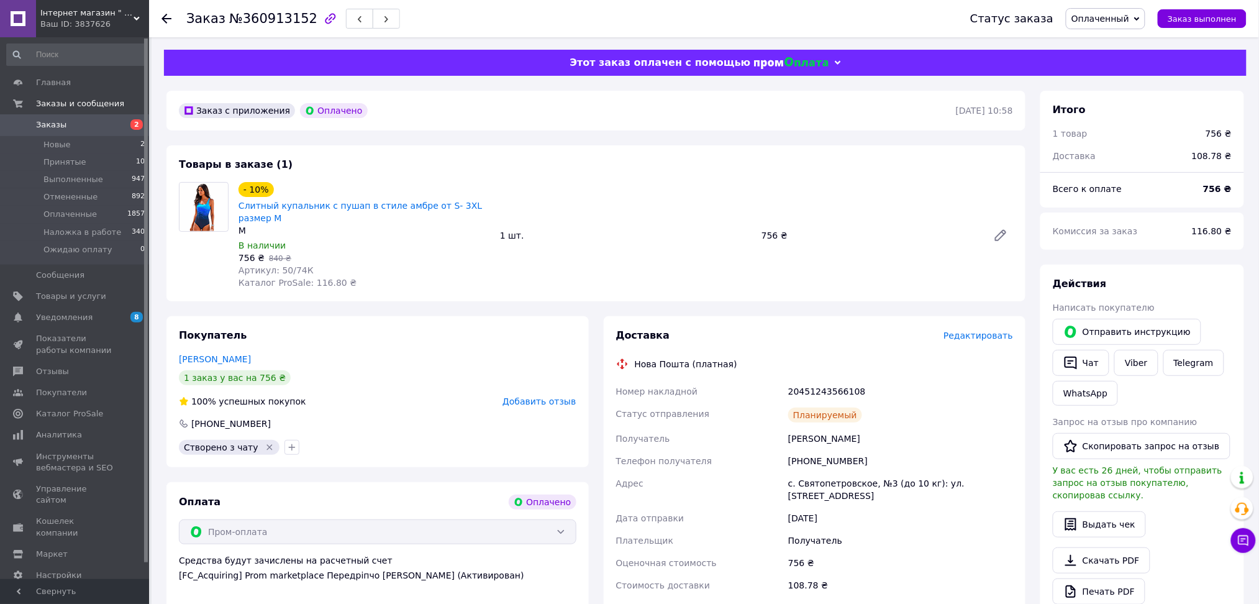
click at [1005, 331] on span "Редактировать" at bounding box center [979, 336] width 70 height 10
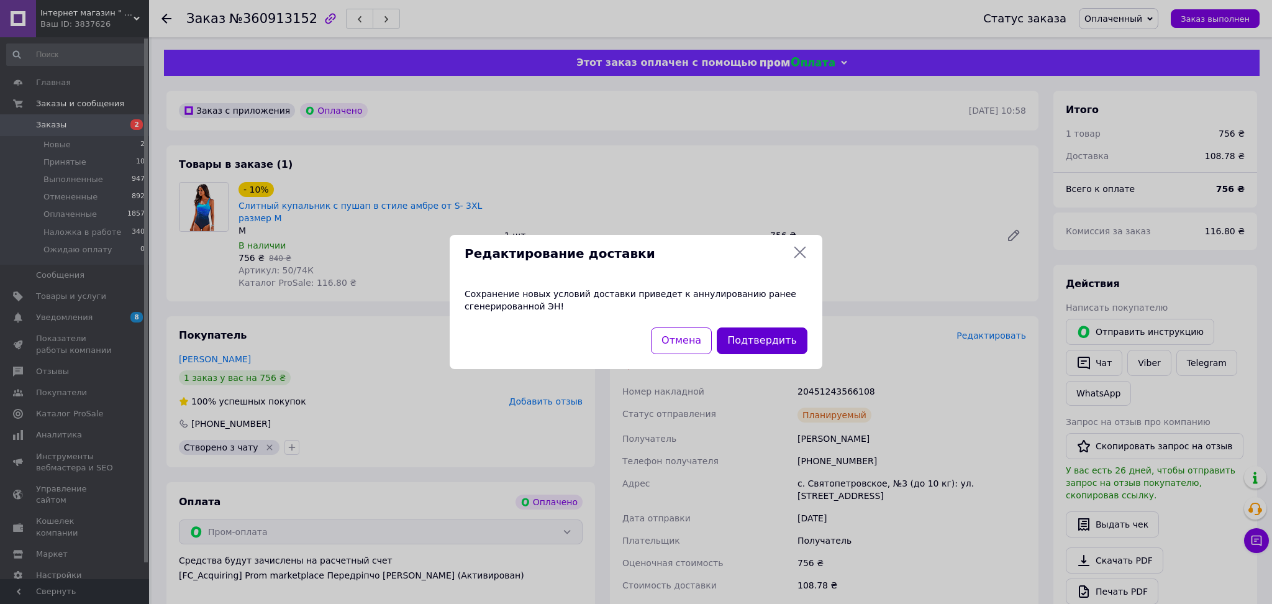
click at [791, 331] on button "Подтвердить" at bounding box center [762, 340] width 91 height 27
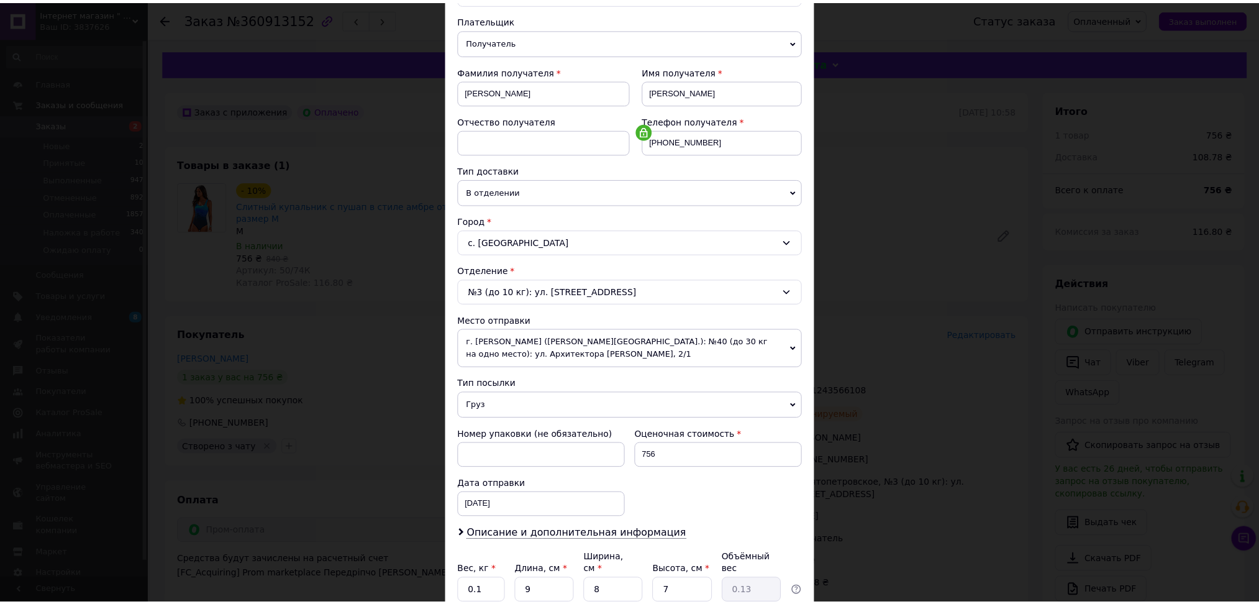
scroll to position [234, 0]
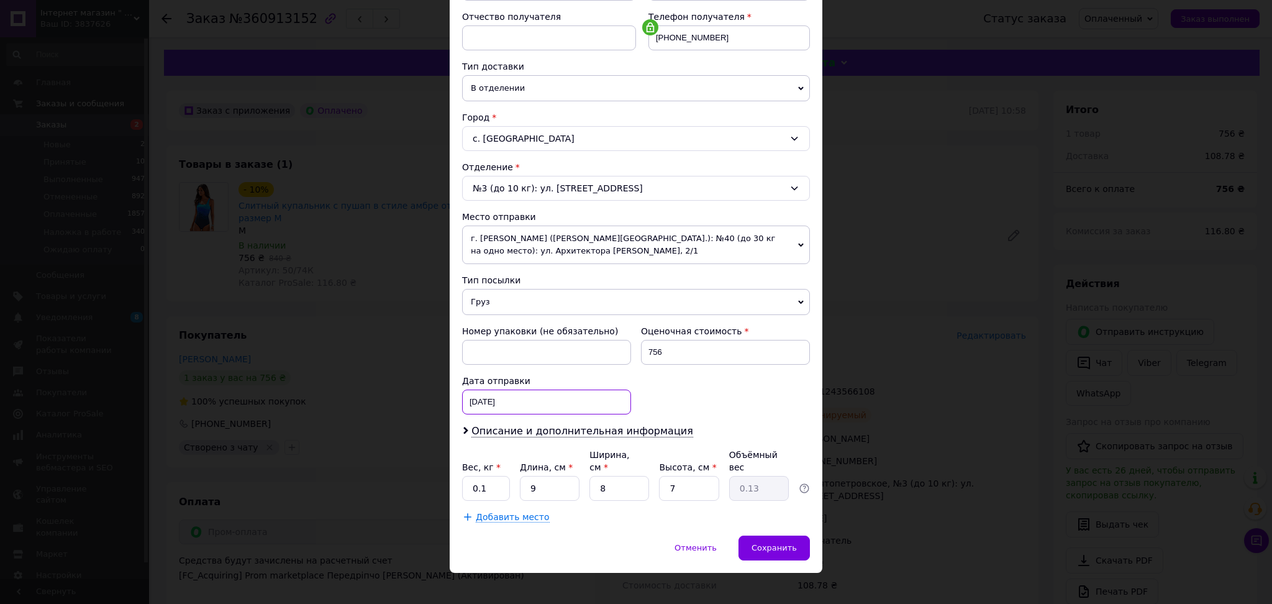
click at [521, 408] on div "08.09.2025 < 2025 > < Сентябрь > Пн Вт Ср Чт Пт Сб Вс 1 2 3 4 5 6 7 8 9 10 11 1…" at bounding box center [546, 402] width 169 height 25
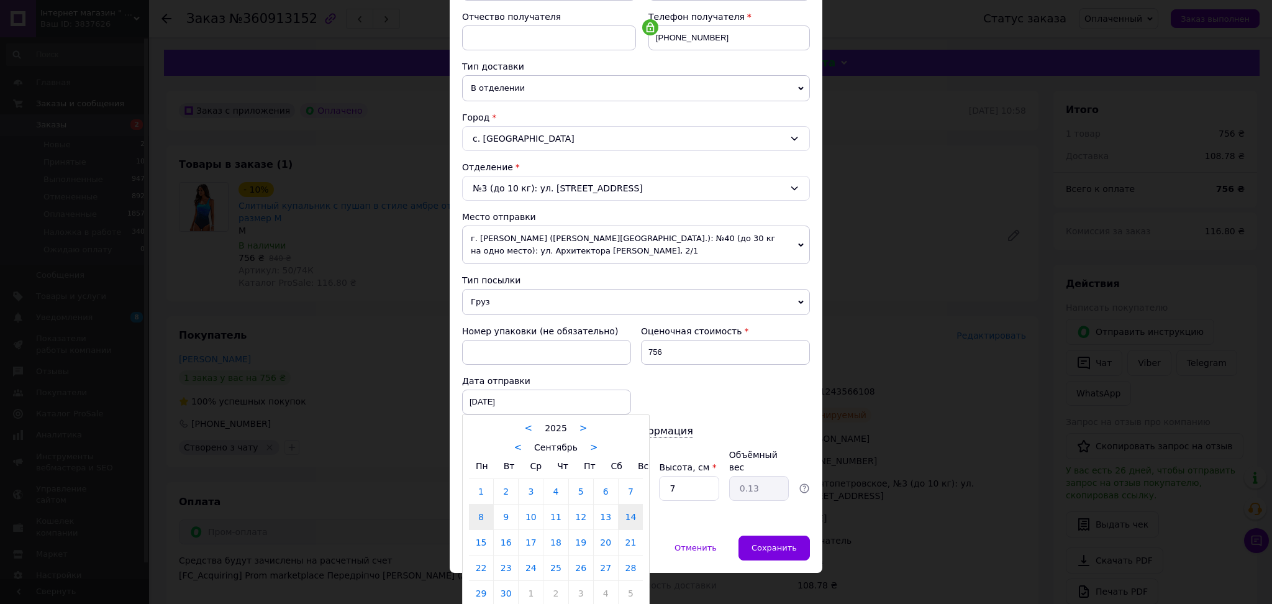
click at [632, 523] on link "14" at bounding box center [631, 517] width 24 height 25
type input "14.09.2025"
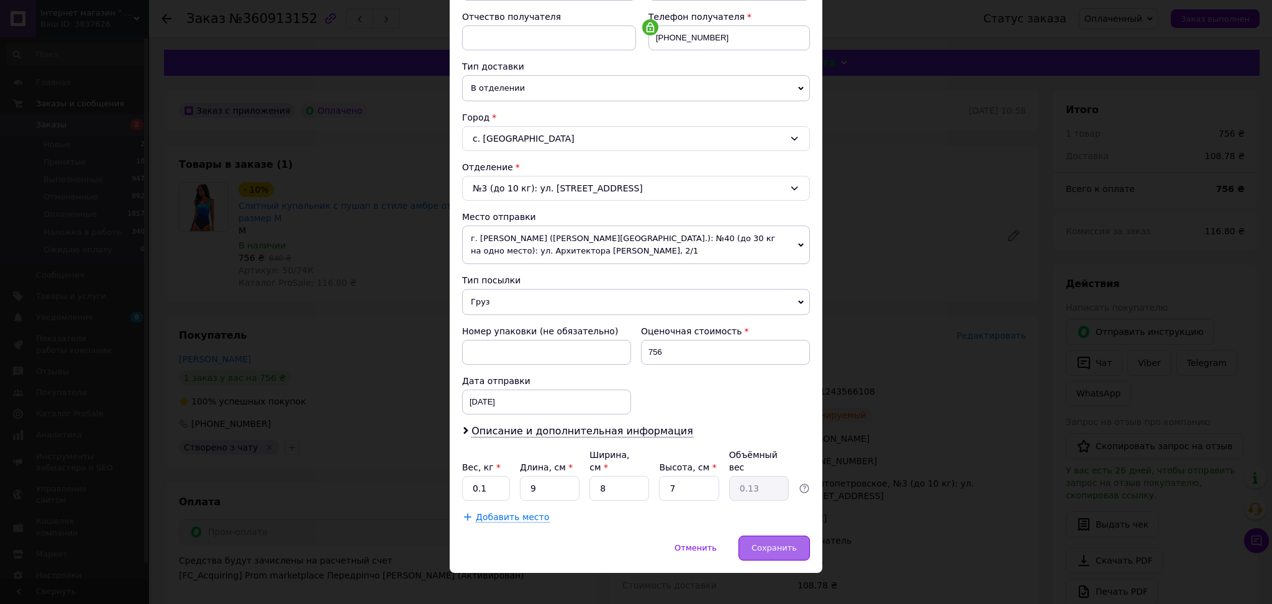
click at [801, 536] on div "Сохранить" at bounding box center [774, 548] width 71 height 25
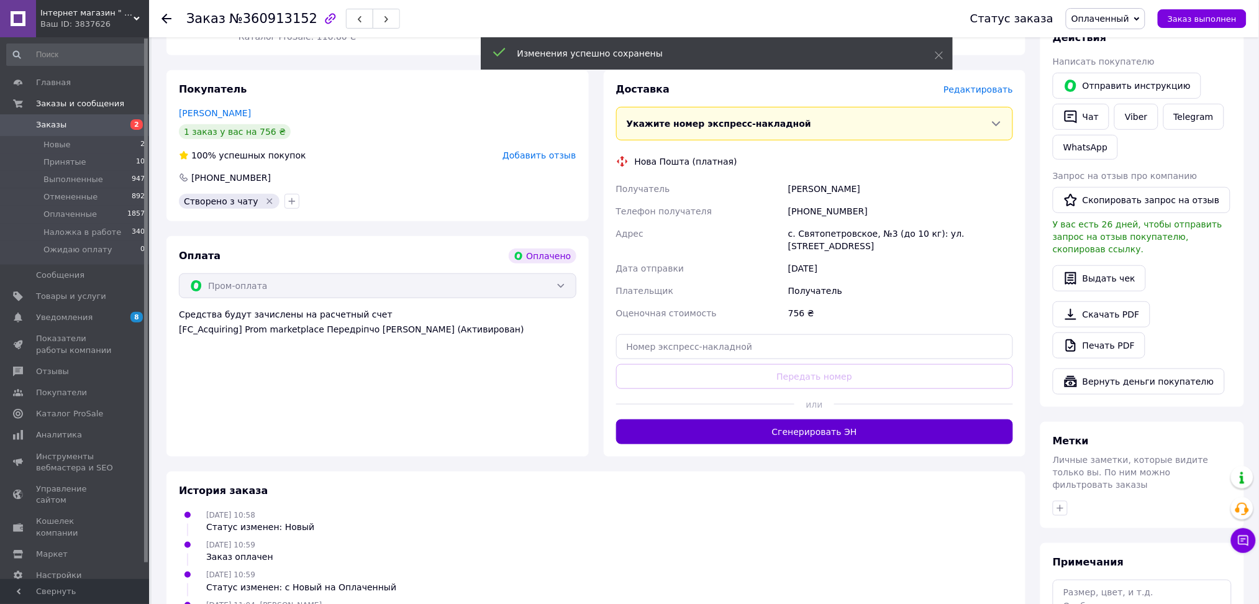
scroll to position [249, 0]
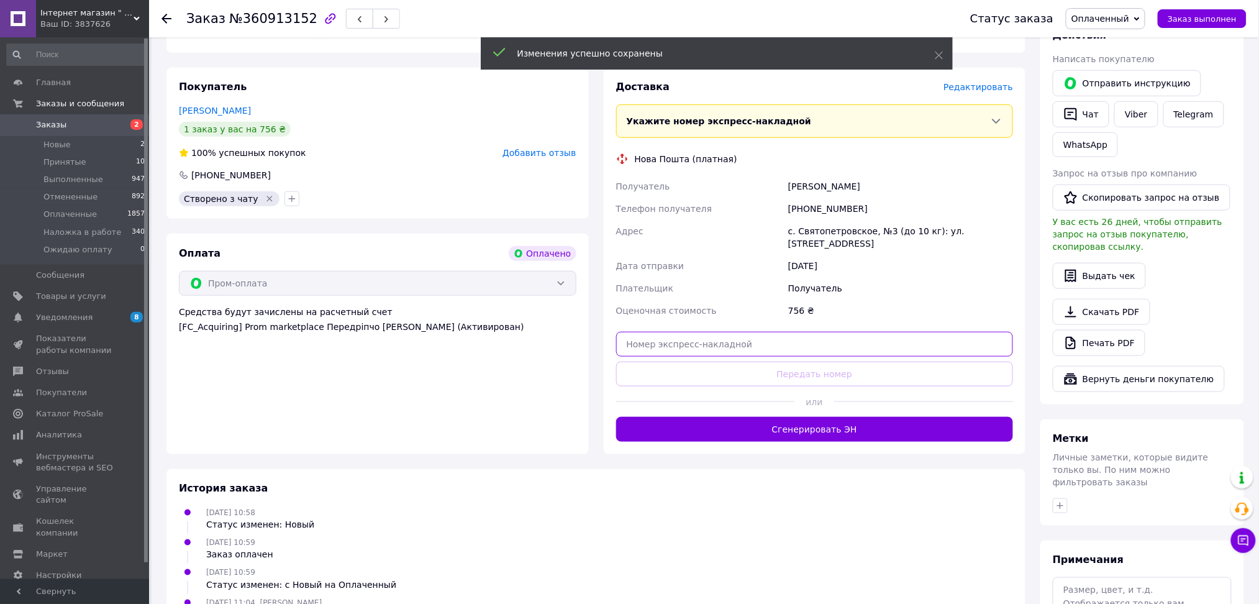
click at [656, 338] on input "text" at bounding box center [815, 344] width 398 height 25
paste input "20451243823017"
type input "20451243823017"
click at [657, 362] on button "Передать номер" at bounding box center [815, 374] width 398 height 25
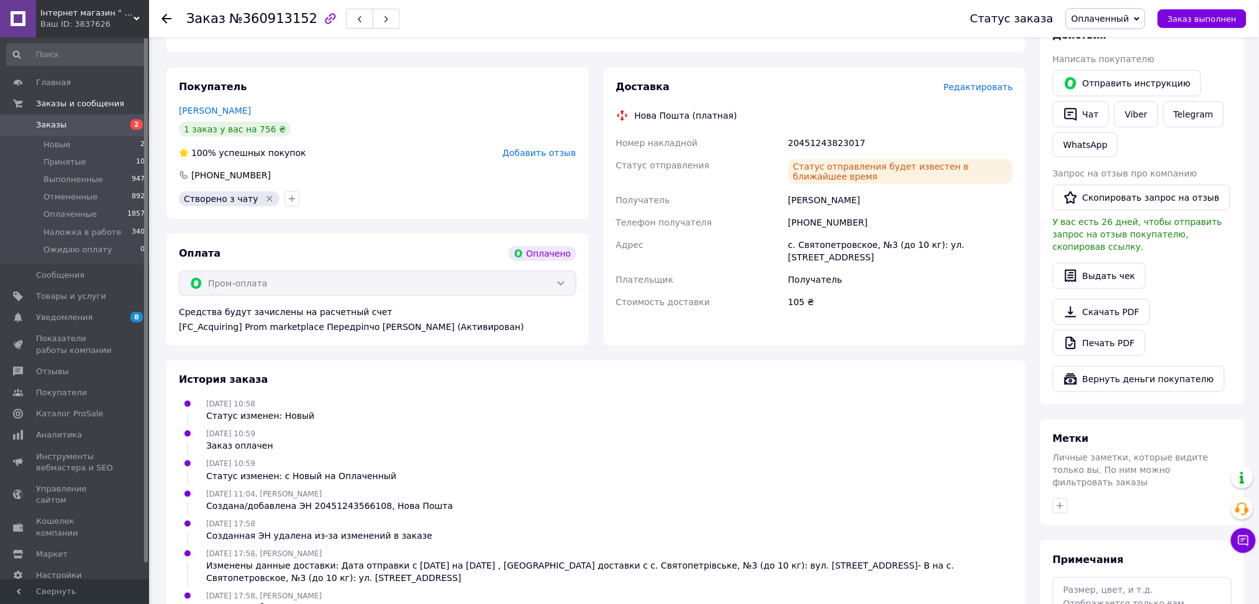
click at [55, 132] on link "Заказы 2" at bounding box center [76, 124] width 152 height 21
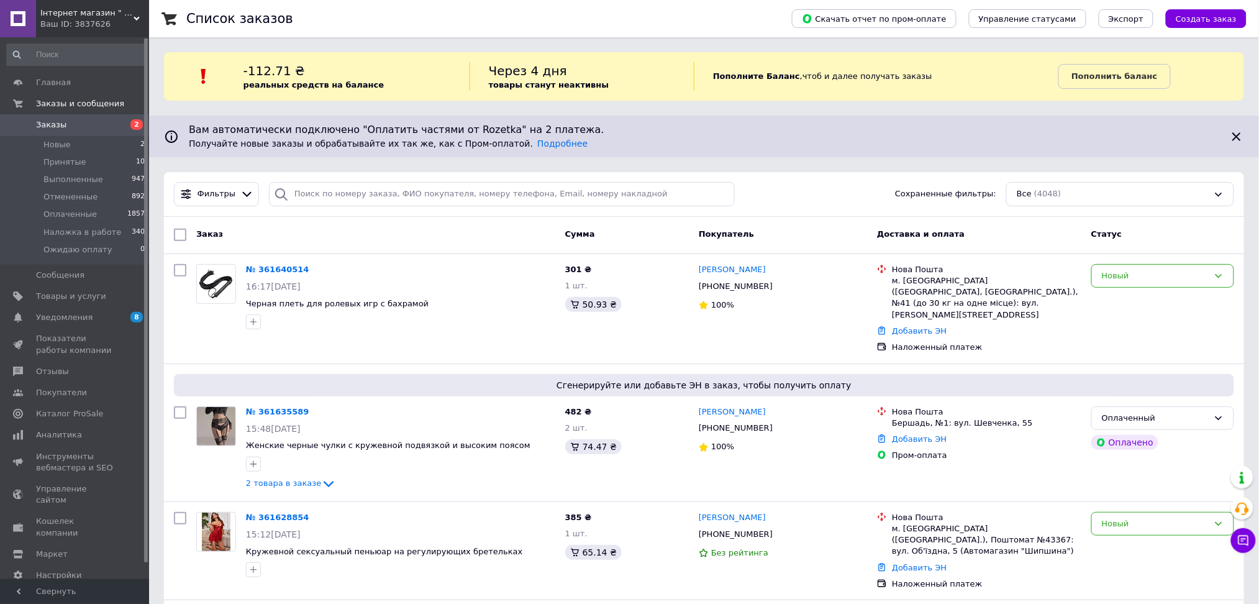
click at [318, 134] on div "Вам автоматически подключено "Оплатить частями от Rozetka" на 2 платежа. Получа…" at bounding box center [704, 137] width 1110 height 42
click at [313, 188] on input "search" at bounding box center [502, 194] width 466 height 24
paste input "380685025445"
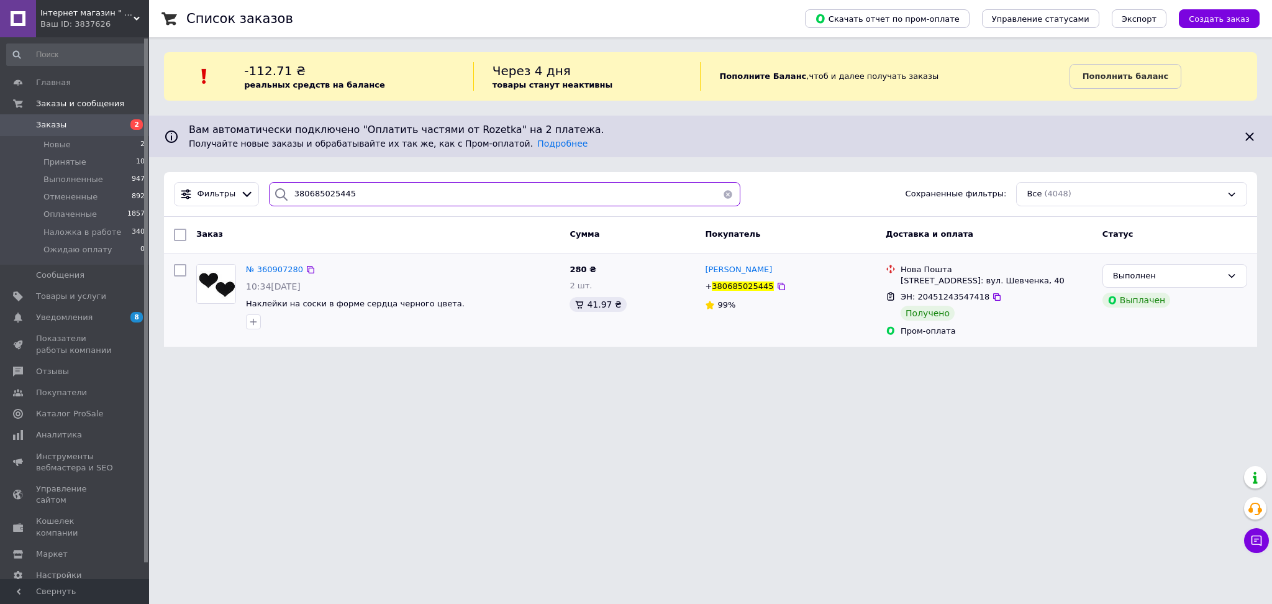
type input "380685025445"
click at [275, 278] on div "№ 360907280 10:34, 08.09.2025 Наклейки на соски в форме сердца черного цвета." at bounding box center [403, 296] width 324 height 75
click at [275, 266] on span "№ 360907280" at bounding box center [274, 269] width 57 height 9
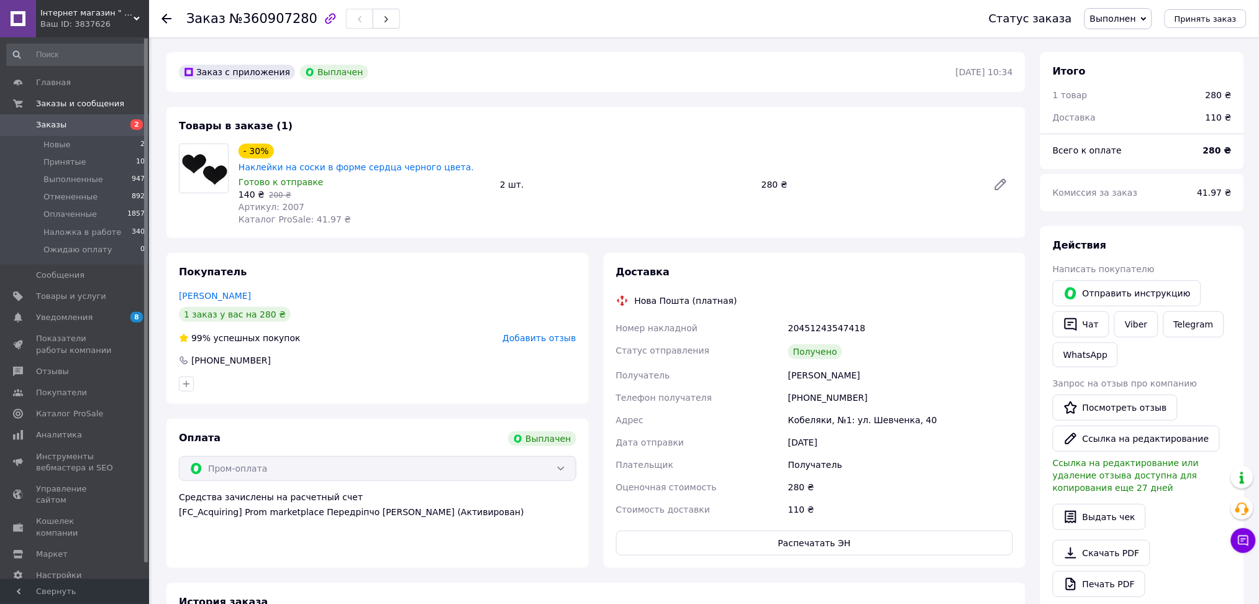
drag, startPoint x: 73, startPoint y: 9, endPoint x: 73, endPoint y: 16, distance: 6.9
click at [73, 11] on span "Інтернет магазин " BellissiMM-o"" at bounding box center [86, 12] width 93 height 11
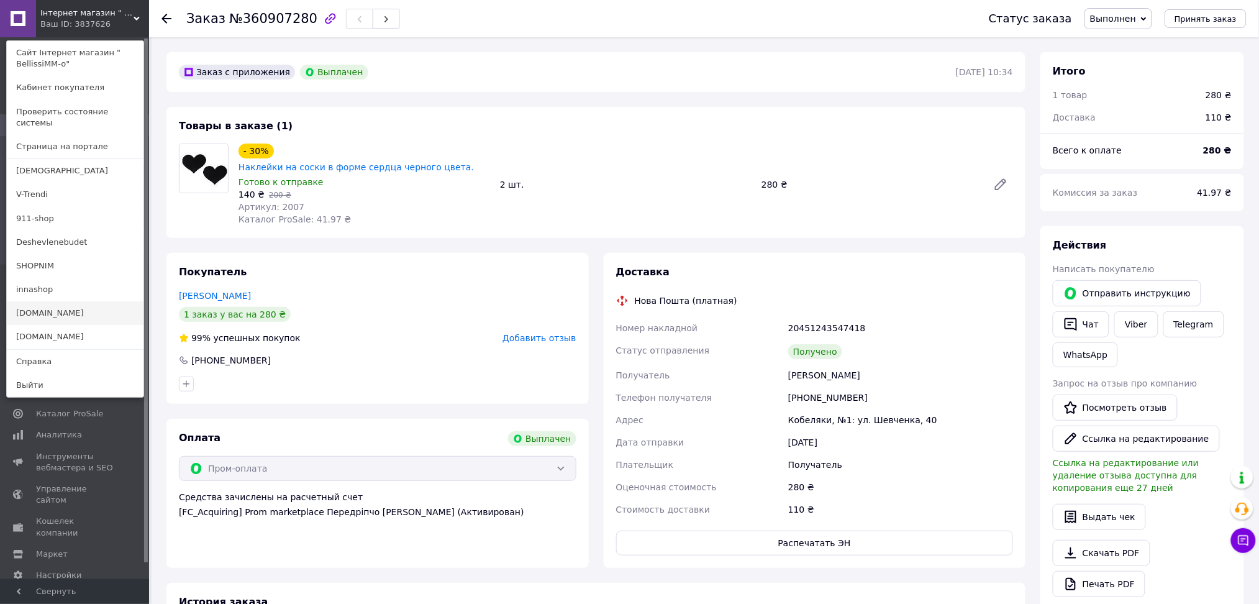
click at [33, 301] on link "[DOMAIN_NAME]" at bounding box center [75, 313] width 137 height 24
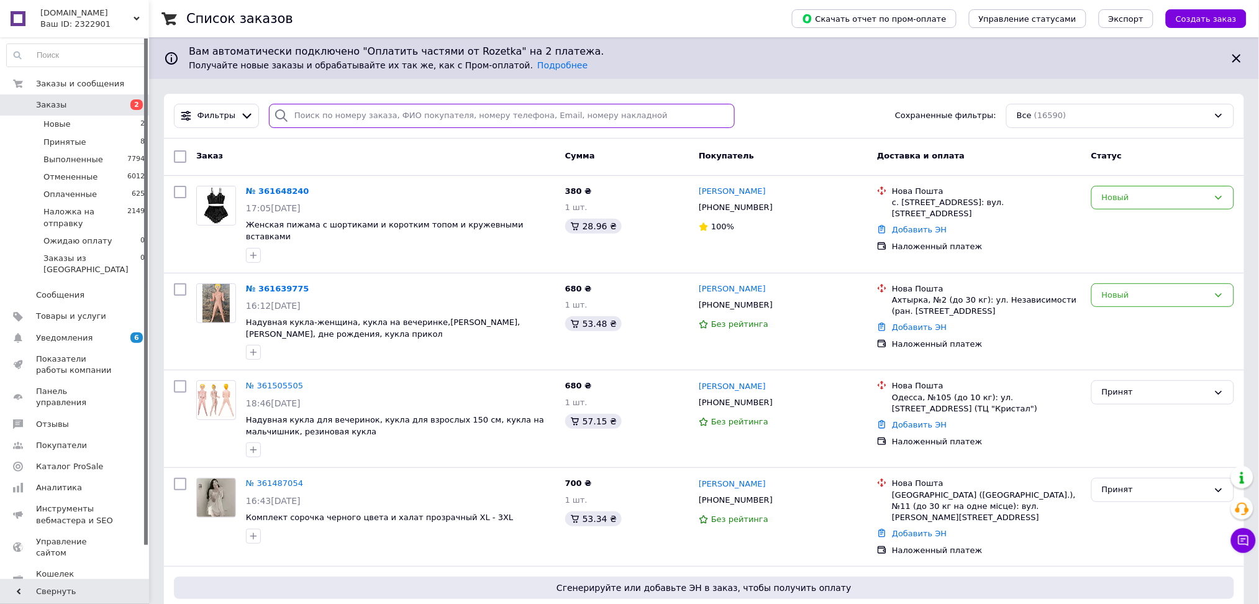
click at [321, 113] on input "search" at bounding box center [502, 116] width 466 height 24
paste input "360992869"
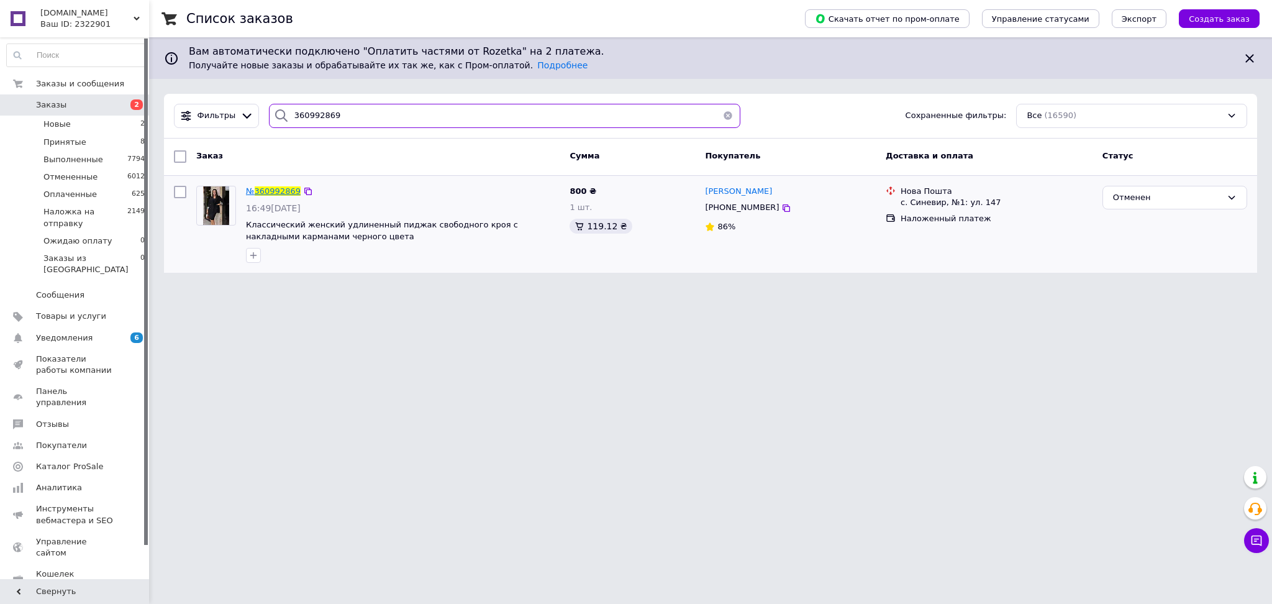
type input "360992869"
click at [281, 188] on span "360992869" at bounding box center [278, 190] width 46 height 9
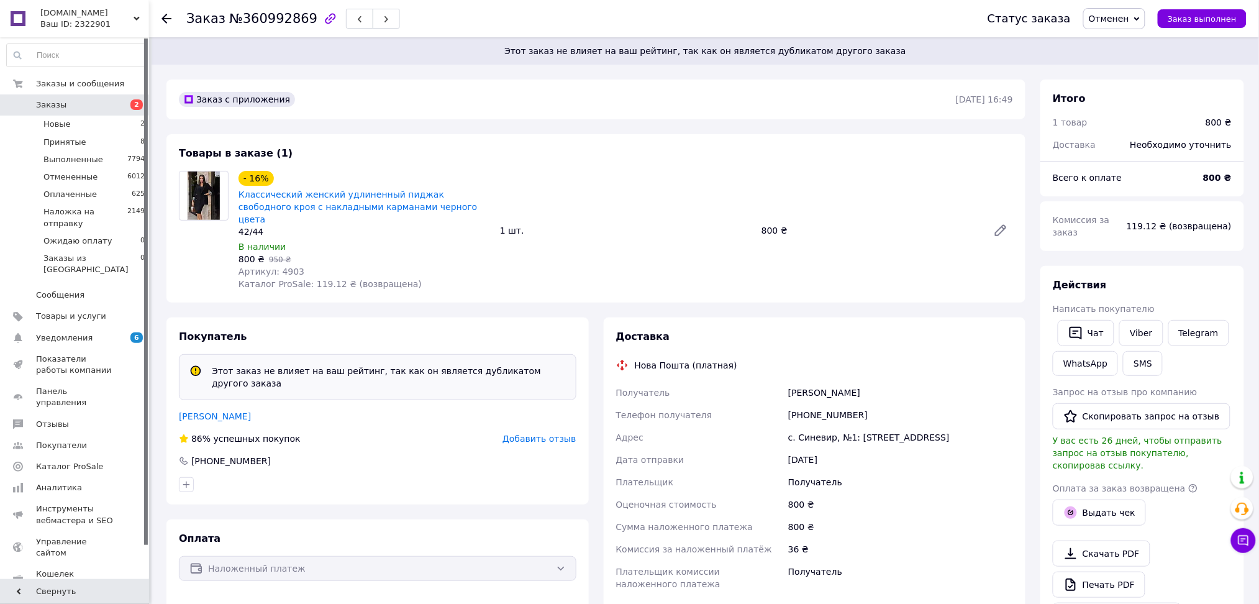
click at [82, 108] on span "Заказы" at bounding box center [75, 104] width 79 height 11
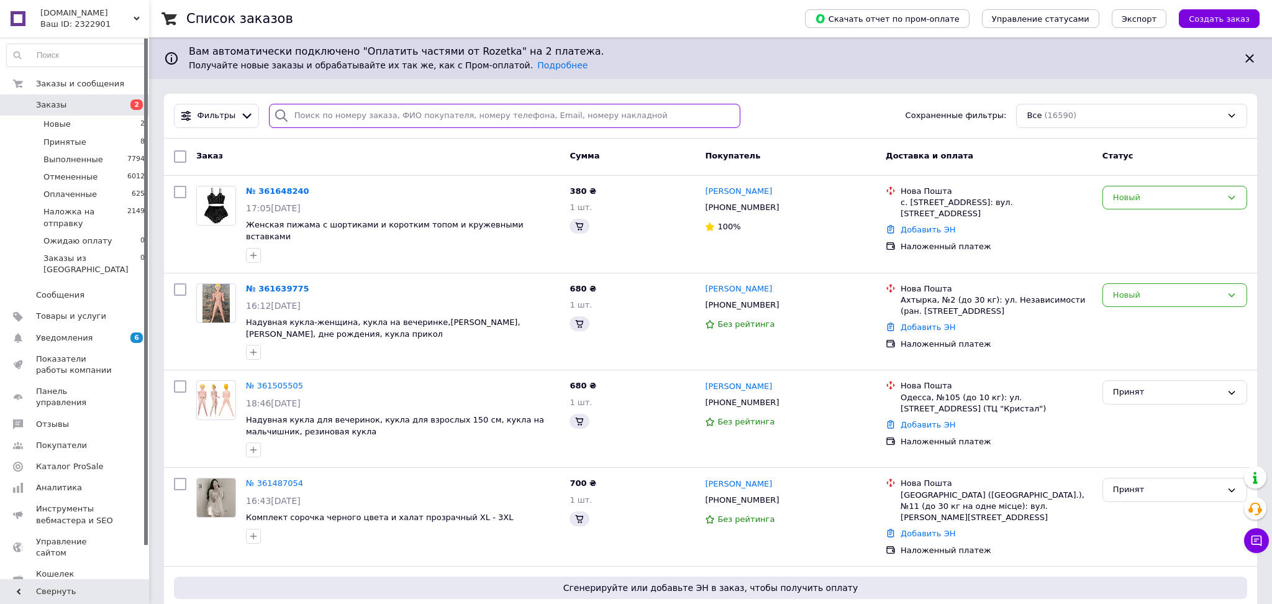
click at [311, 116] on input "search" at bounding box center [505, 116] width 472 height 24
paste input "361146834"
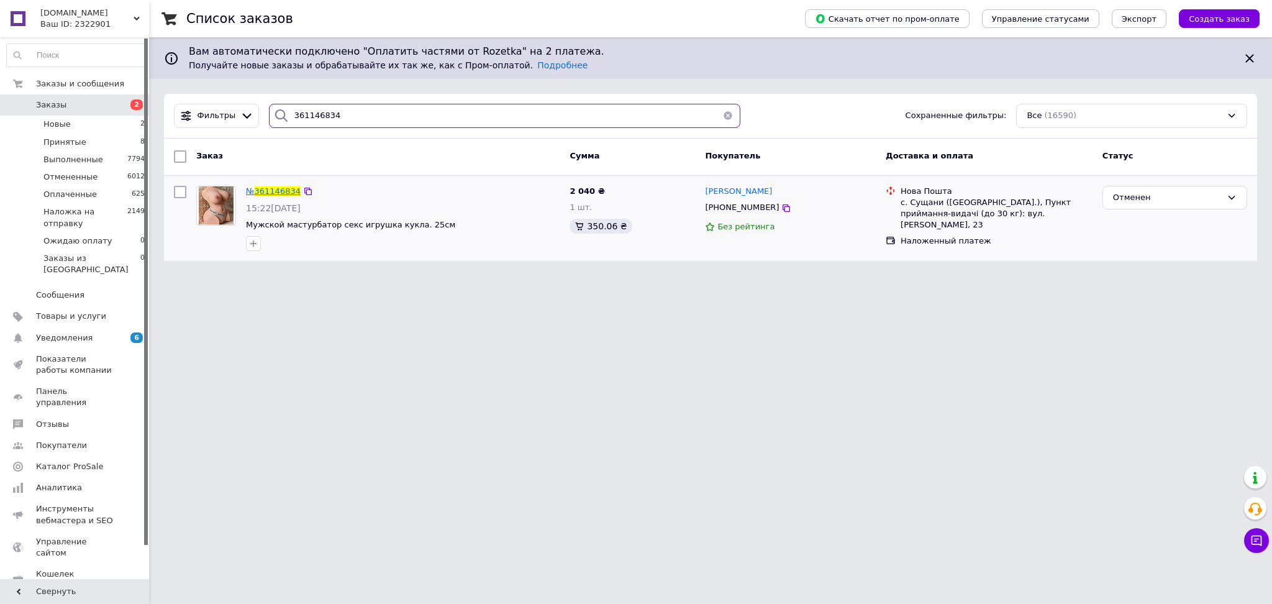
type input "361146834"
click at [291, 191] on span "361146834" at bounding box center [278, 190] width 46 height 9
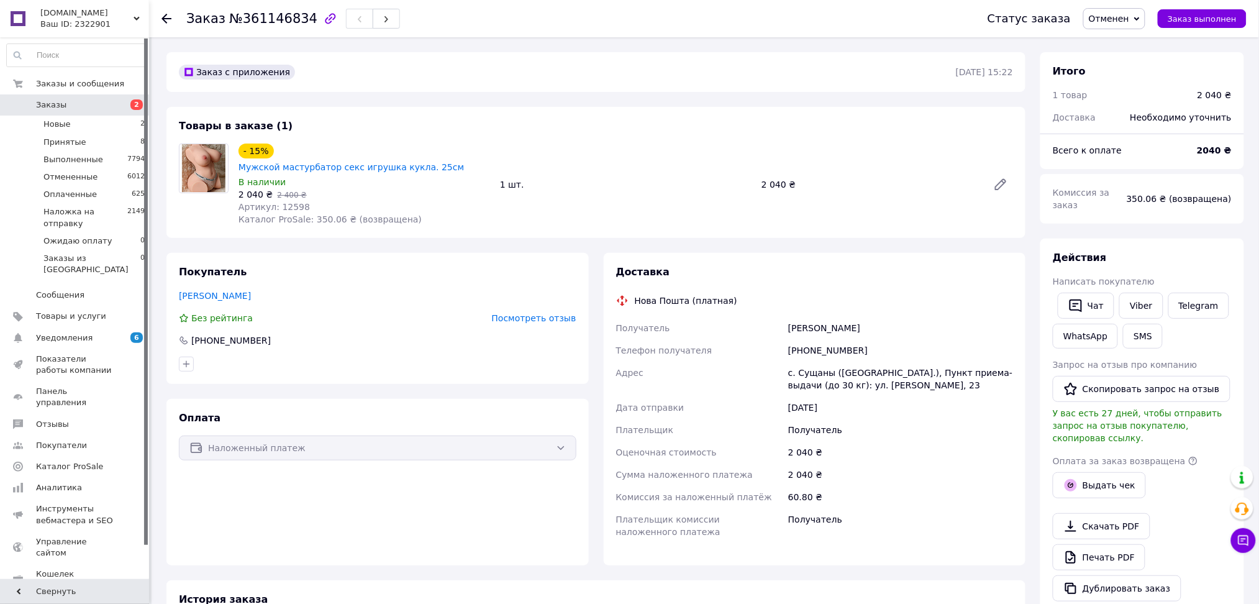
click at [80, 99] on link "Заказы 2" at bounding box center [76, 104] width 152 height 21
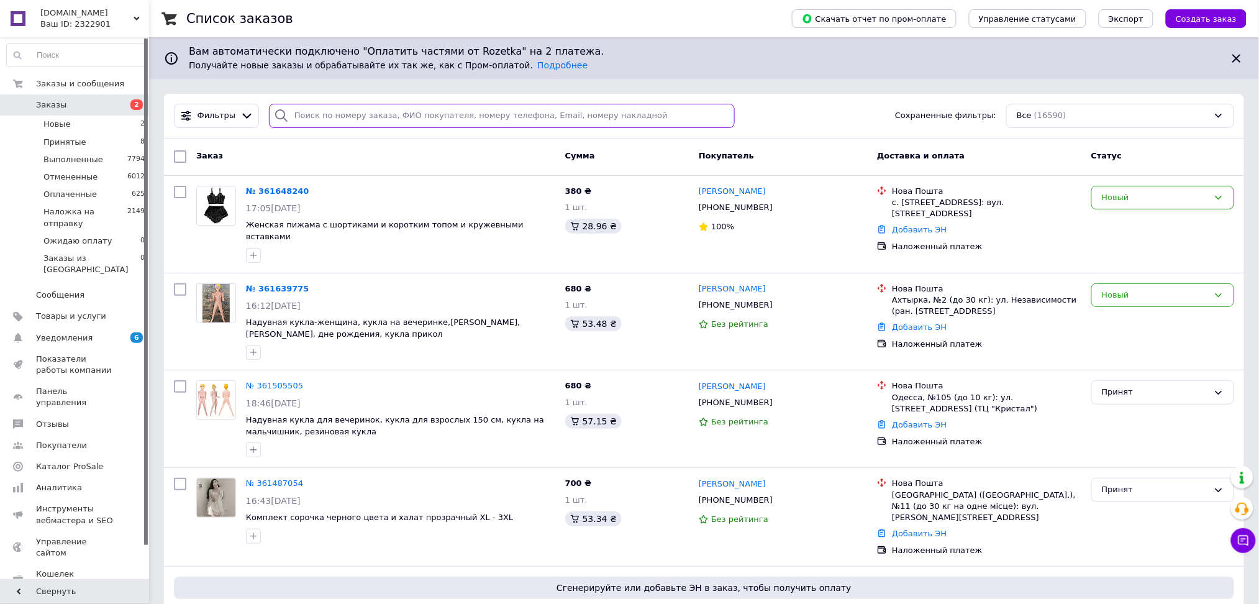
click at [327, 121] on input "search" at bounding box center [502, 116] width 466 height 24
paste input "361003138"
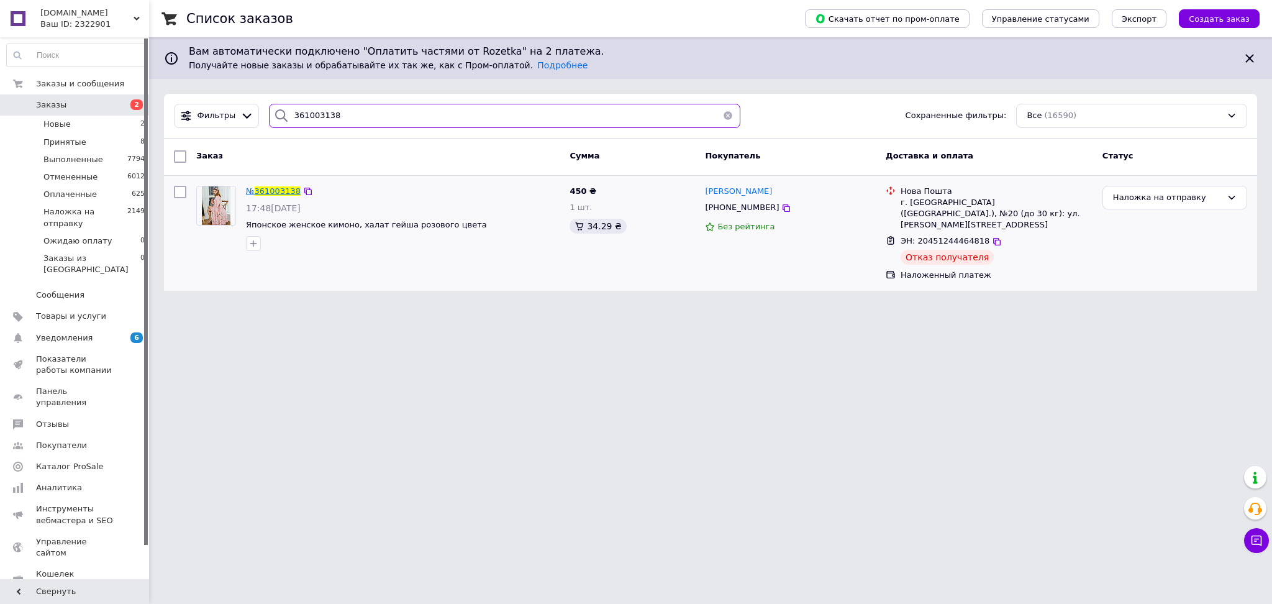
type input "361003138"
click at [274, 190] on span "361003138" at bounding box center [278, 190] width 46 height 9
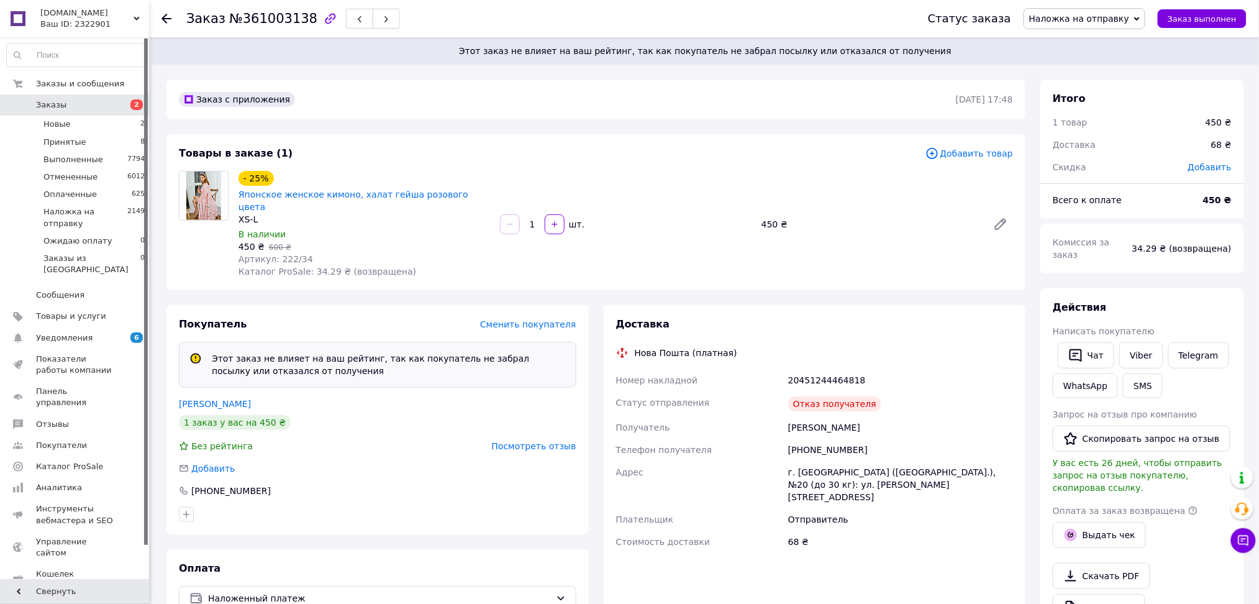
click at [838, 370] on div "20451244464818" at bounding box center [901, 380] width 230 height 22
copy div "20451244464818"
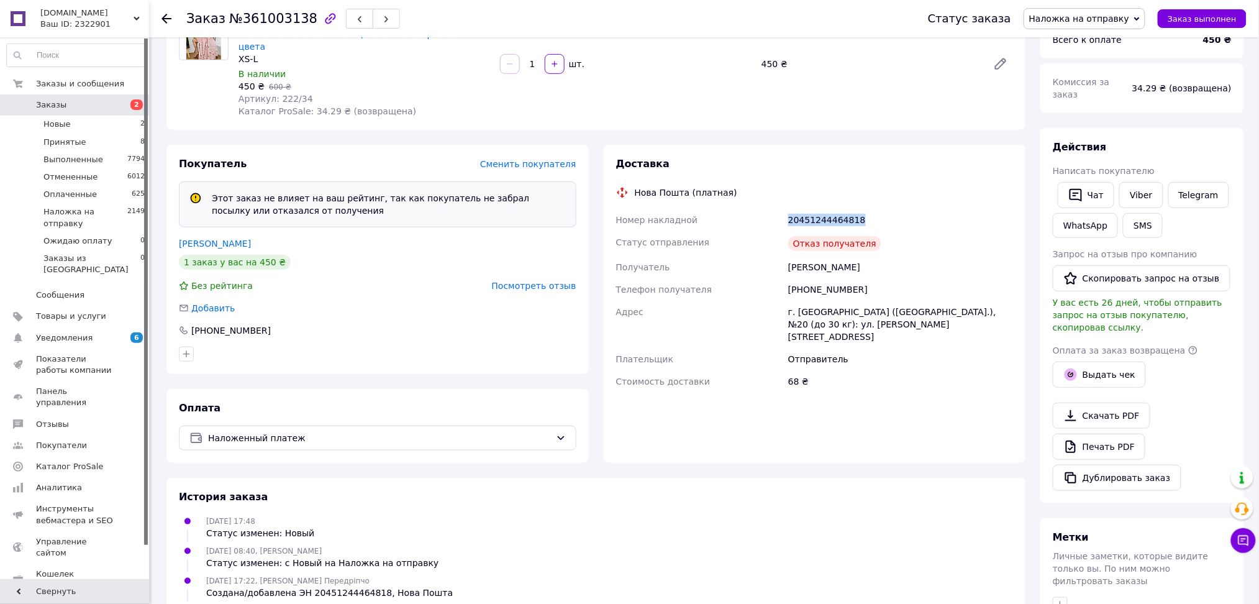
scroll to position [338, 0]
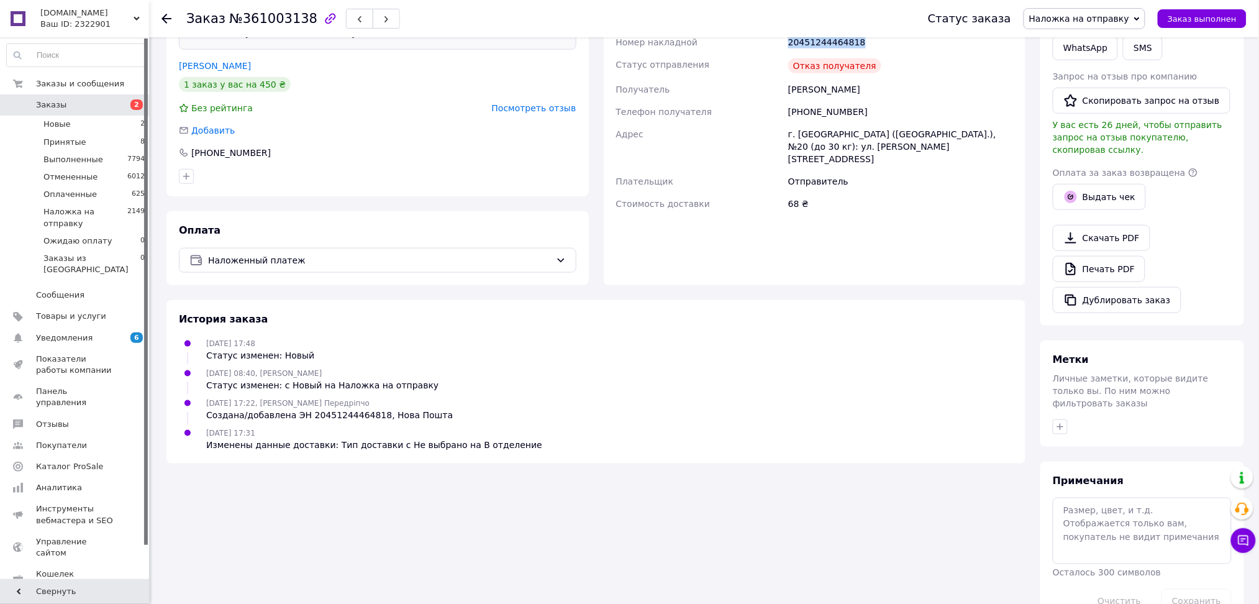
click at [58, 101] on span "Заказы" at bounding box center [51, 104] width 30 height 11
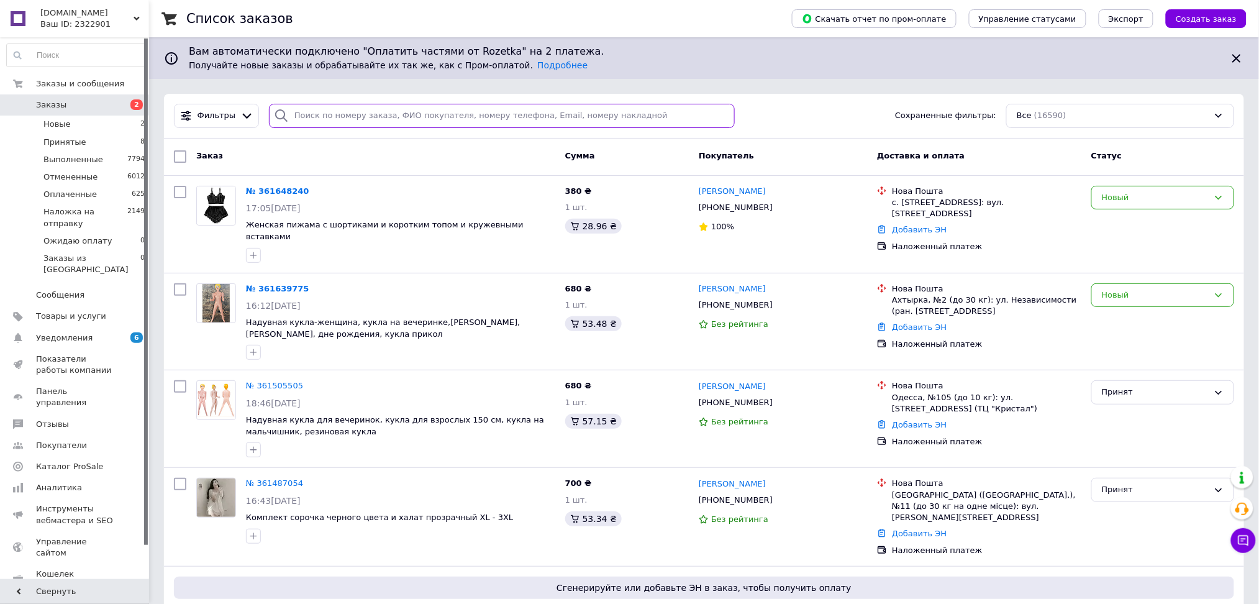
click at [344, 106] on input "search" at bounding box center [502, 116] width 466 height 24
paste input "360747924"
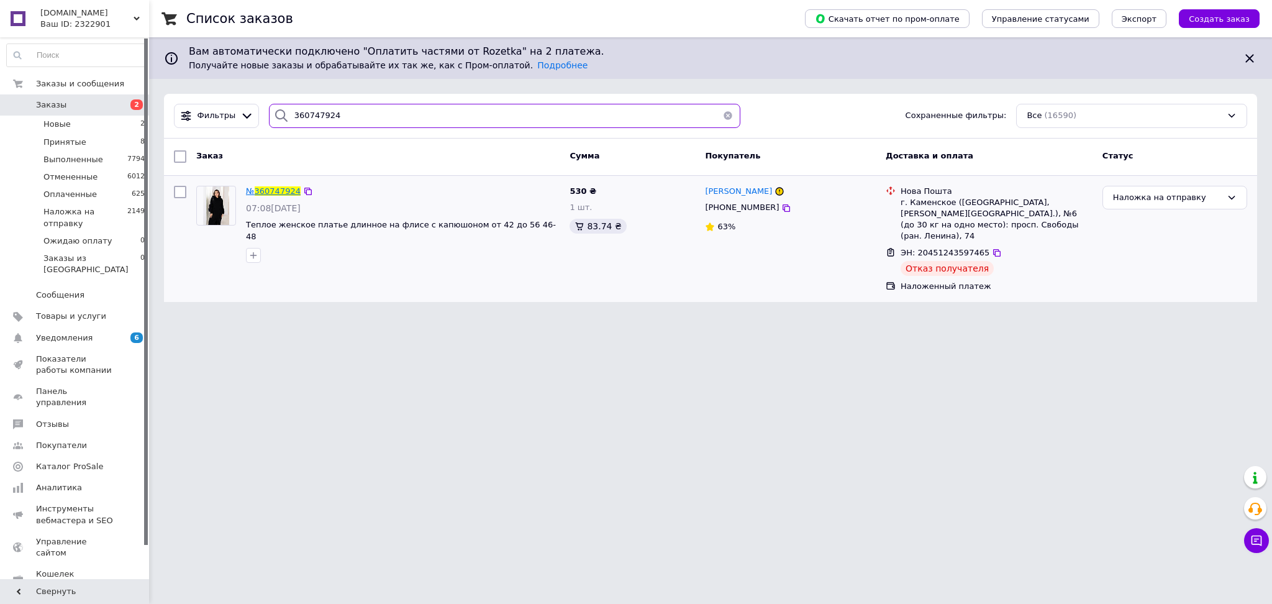
type input "360747924"
click at [258, 189] on span "360747924" at bounding box center [278, 190] width 46 height 9
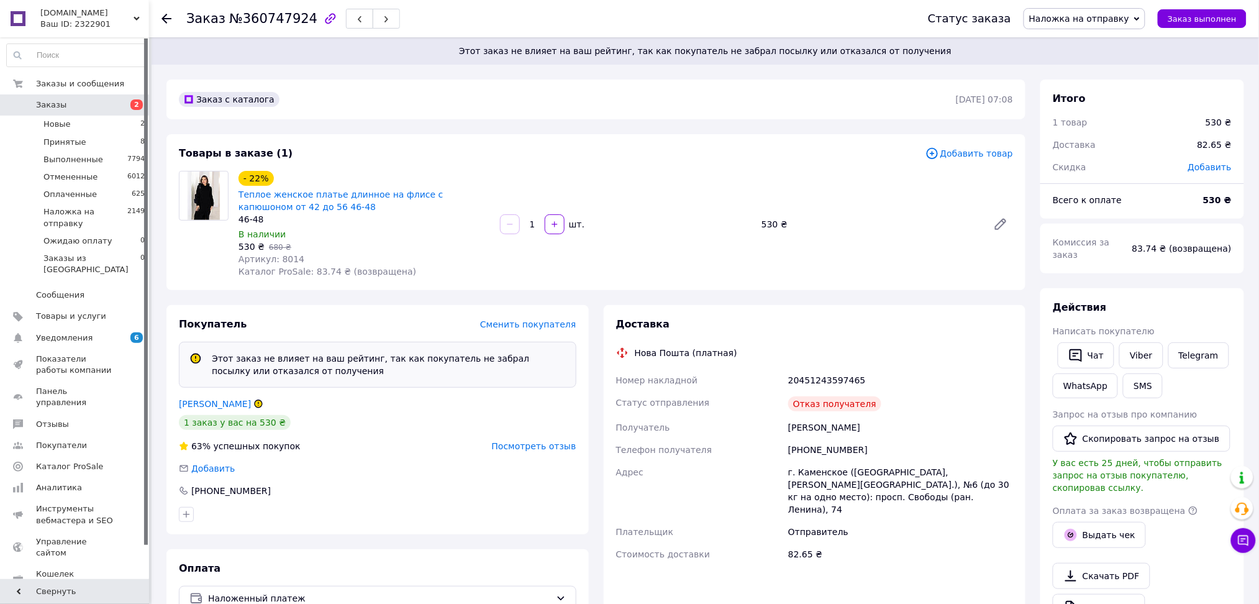
click at [836, 381] on div "20451243597465" at bounding box center [901, 380] width 230 height 22
copy div "20451243597465"
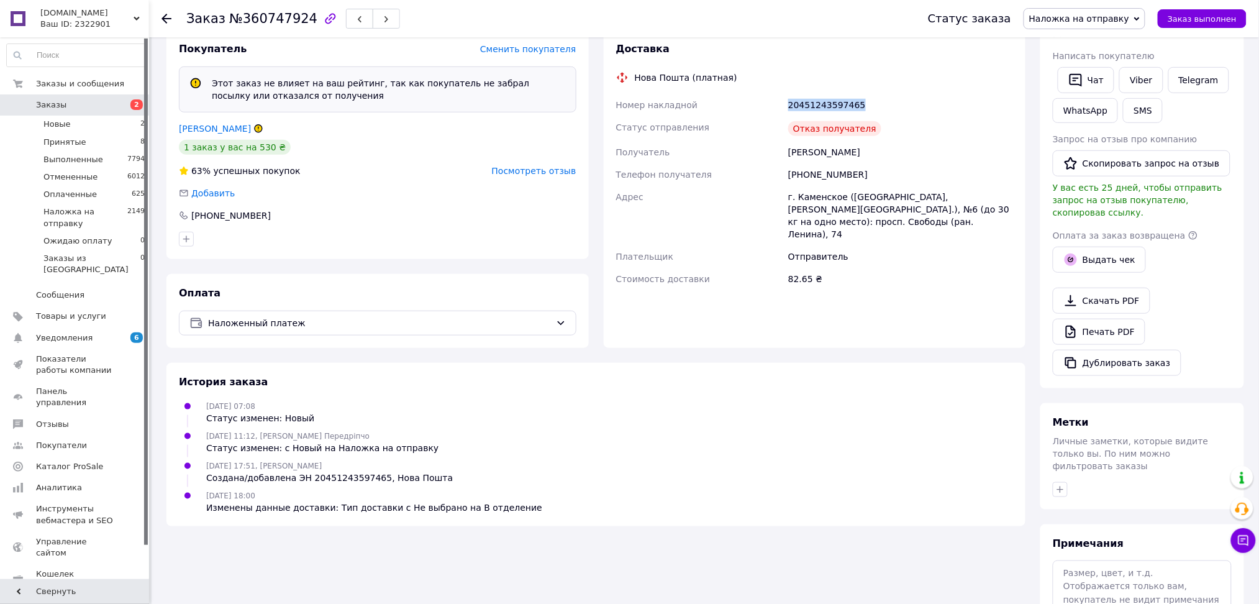
scroll to position [338, 0]
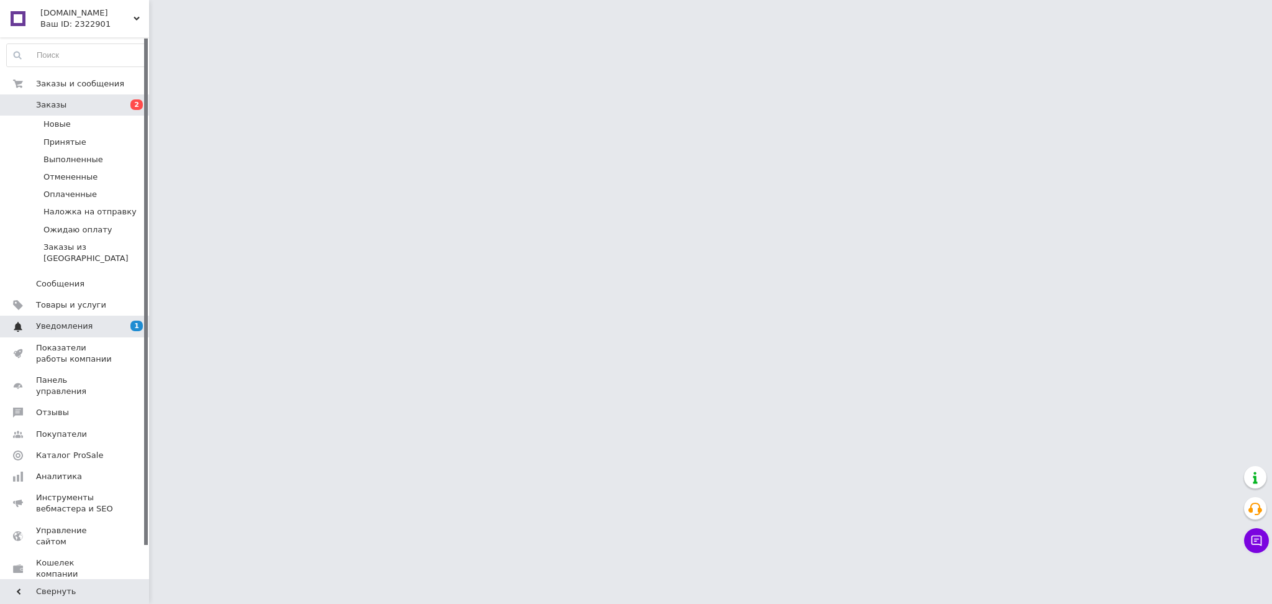
click at [82, 321] on span "Уведомления" at bounding box center [64, 326] width 57 height 11
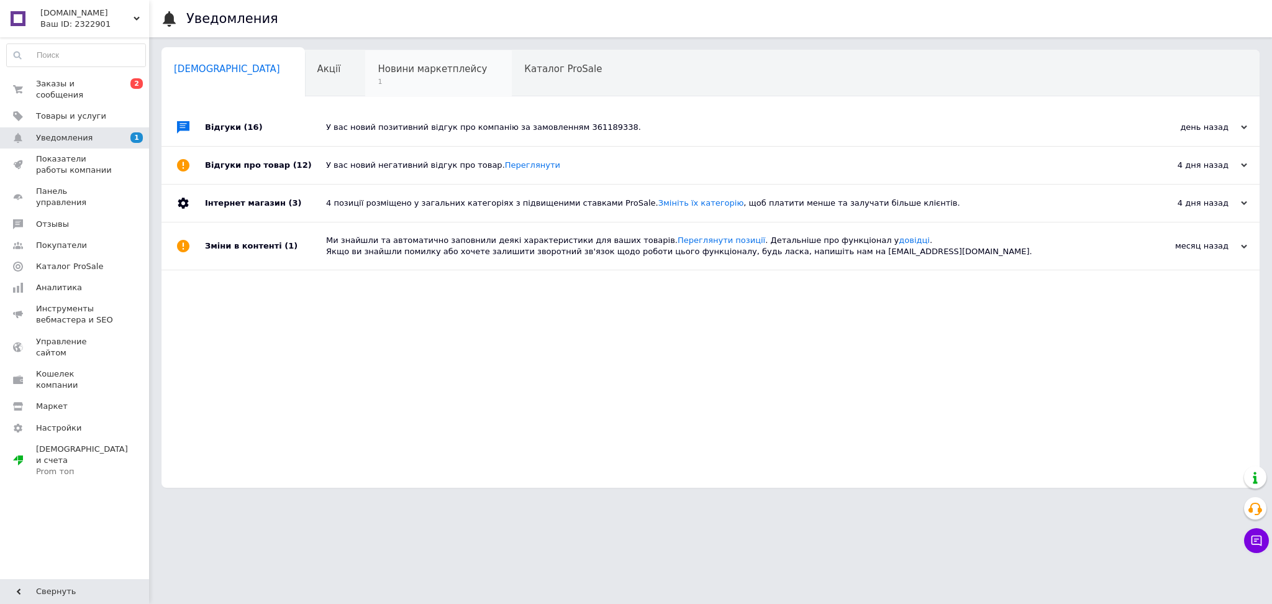
click at [378, 84] on span "1" at bounding box center [432, 81] width 109 height 9
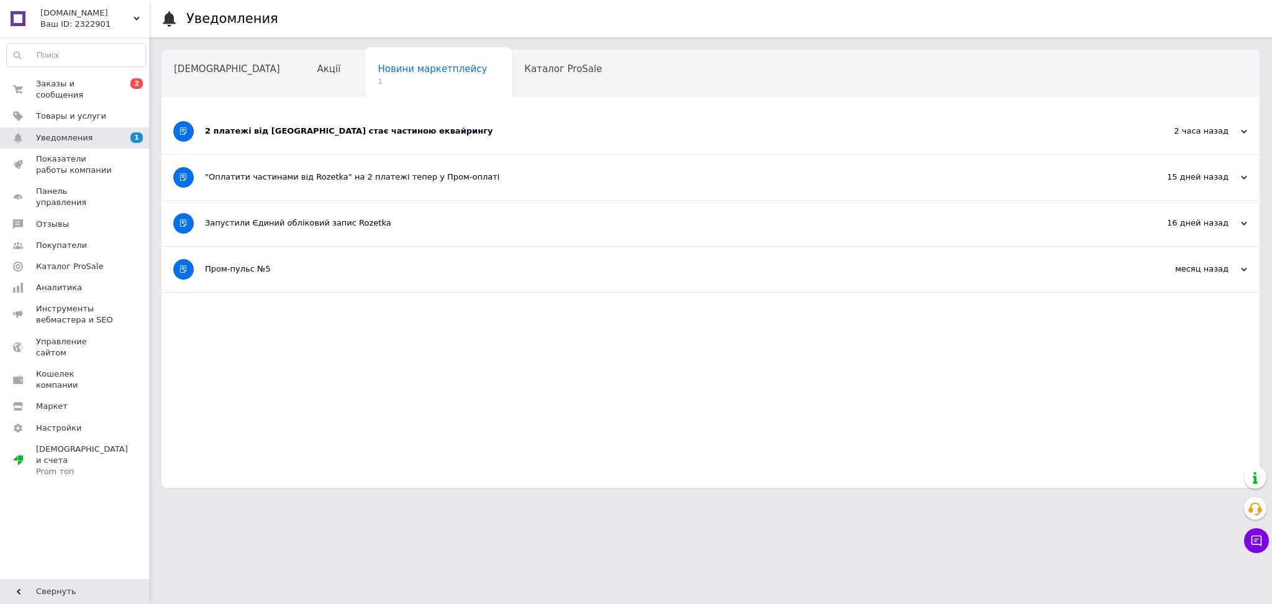
click at [349, 129] on div "2 платежі від [GEOGRAPHIC_DATA] стає частиною еквайрингу" at bounding box center [664, 131] width 918 height 11
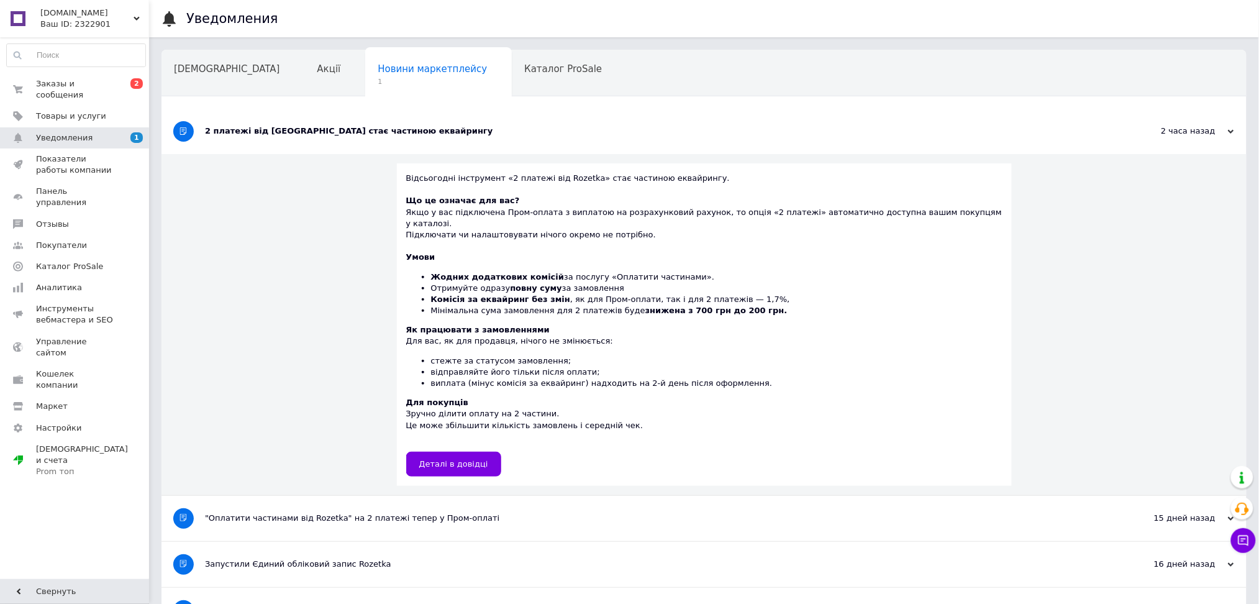
click at [349, 129] on div "2 платежі від [GEOGRAPHIC_DATA] стає частиною еквайрингу" at bounding box center [657, 131] width 905 height 11
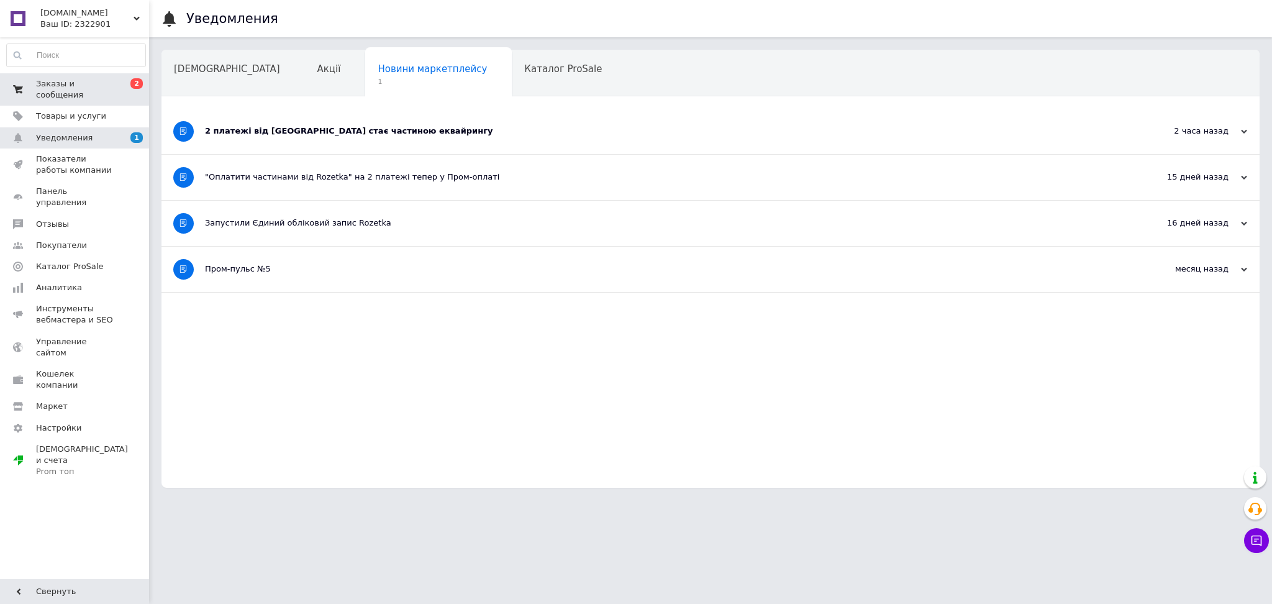
click at [91, 88] on span "Заказы и сообщения" at bounding box center [75, 89] width 79 height 22
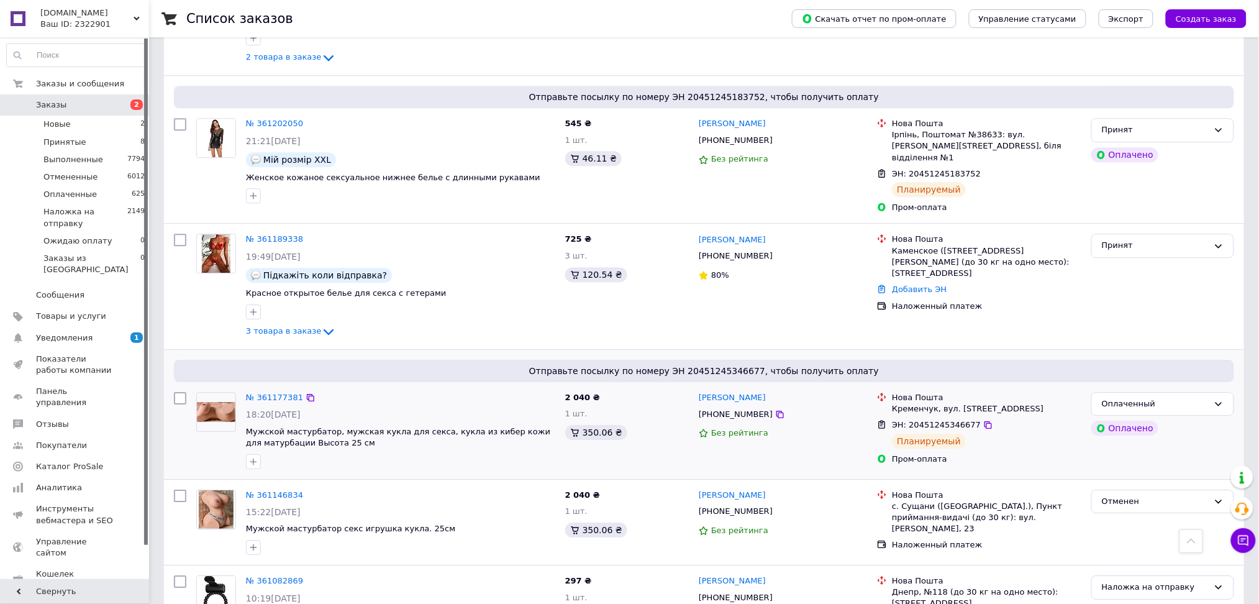
scroll to position [1159, 0]
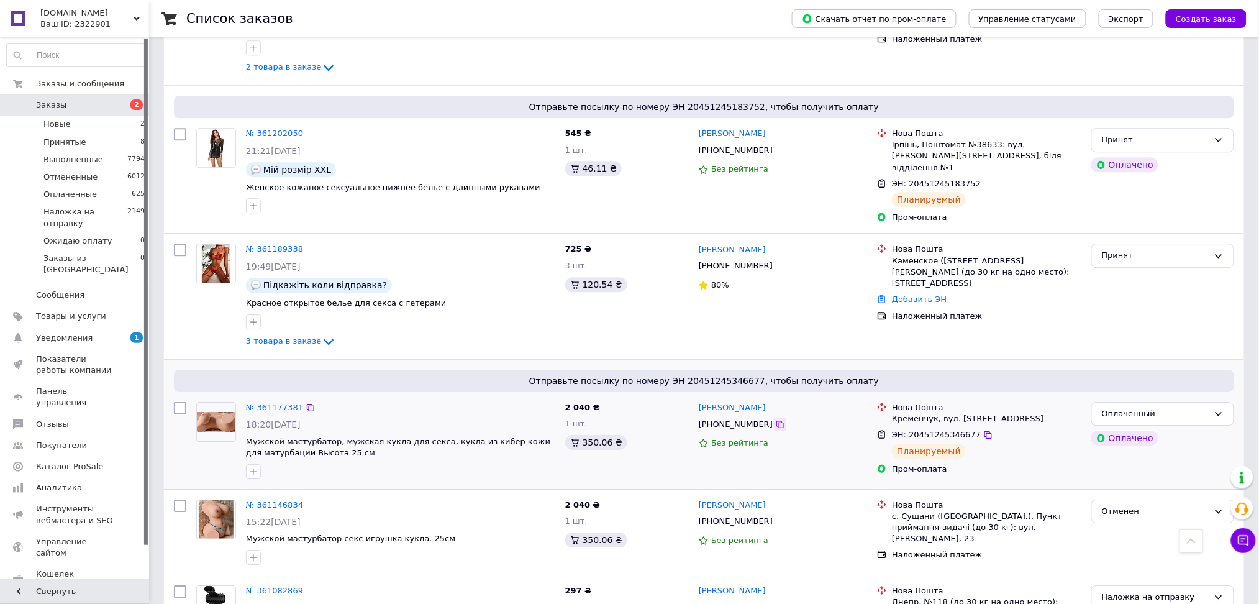
click at [775, 419] on icon at bounding box center [780, 424] width 10 height 10
click at [64, 311] on span "Товары и услуги" at bounding box center [71, 316] width 70 height 11
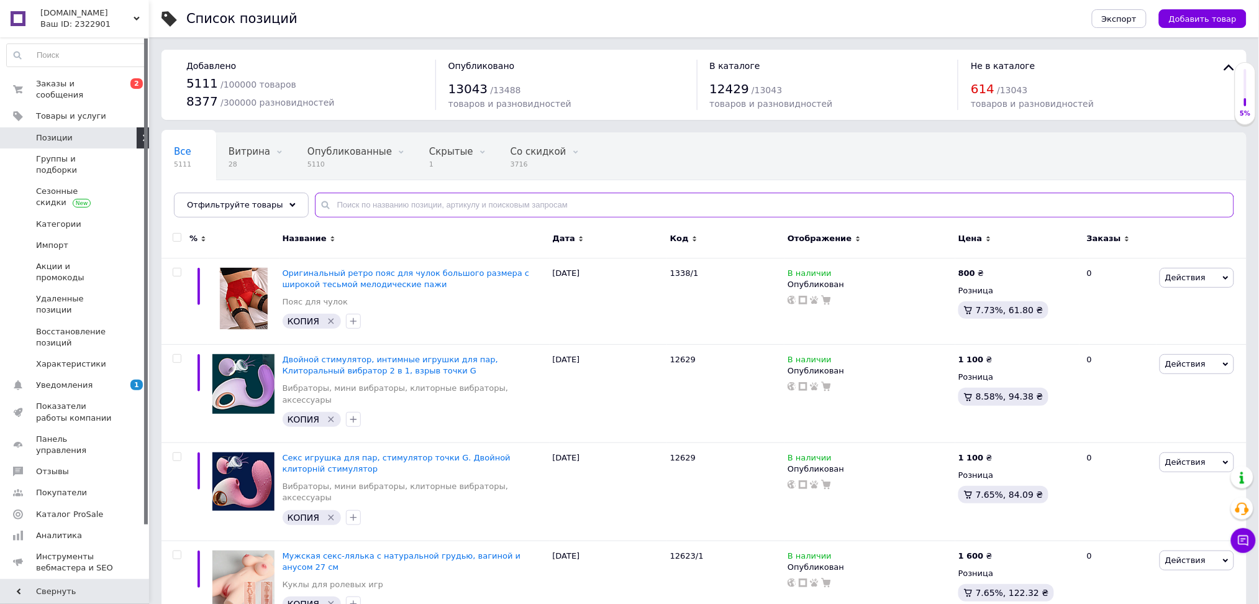
click at [361, 205] on input "text" at bounding box center [775, 205] width 920 height 25
paste input "1329"
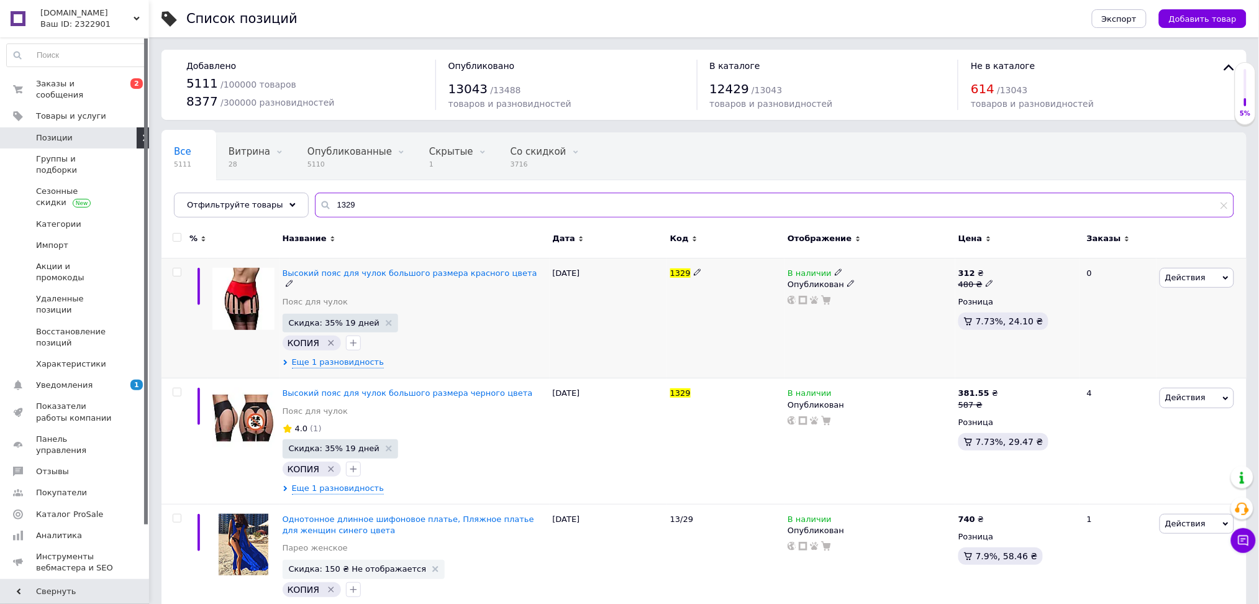
type input "1329"
click at [986, 281] on icon at bounding box center [989, 283] width 7 height 7
click at [1019, 269] on input "480" at bounding box center [1048, 264] width 94 height 25
click at [1019, 270] on input "550" at bounding box center [1048, 264] width 94 height 25
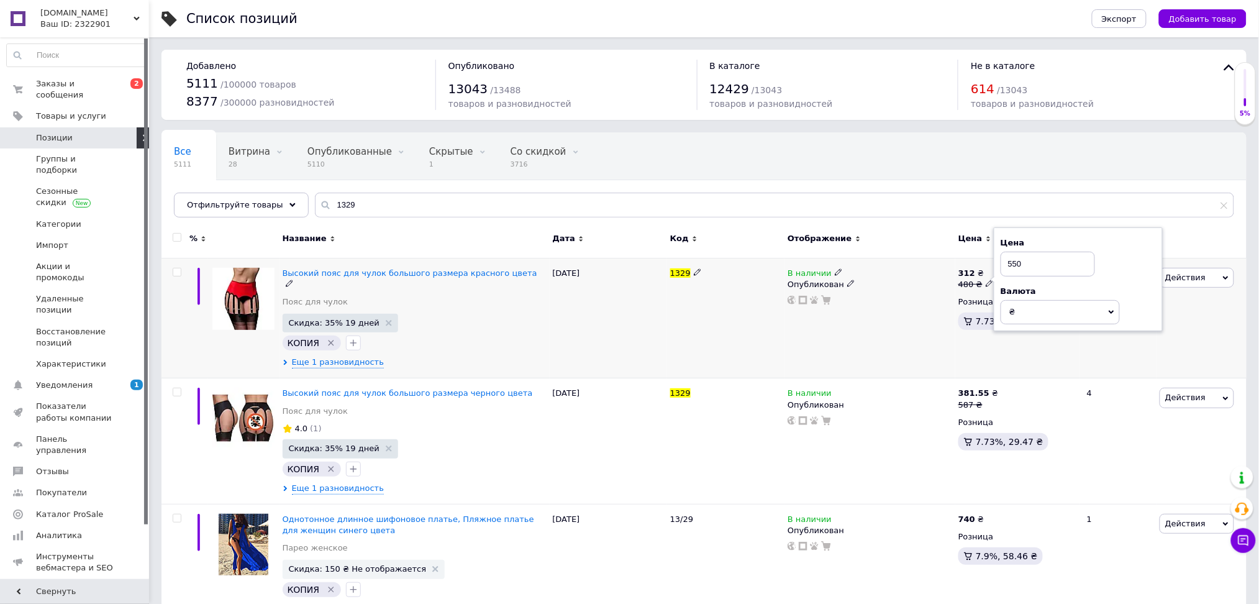
click at [1019, 270] on input "550" at bounding box center [1048, 264] width 94 height 25
click at [1020, 270] on input "580" at bounding box center [1048, 264] width 94 height 25
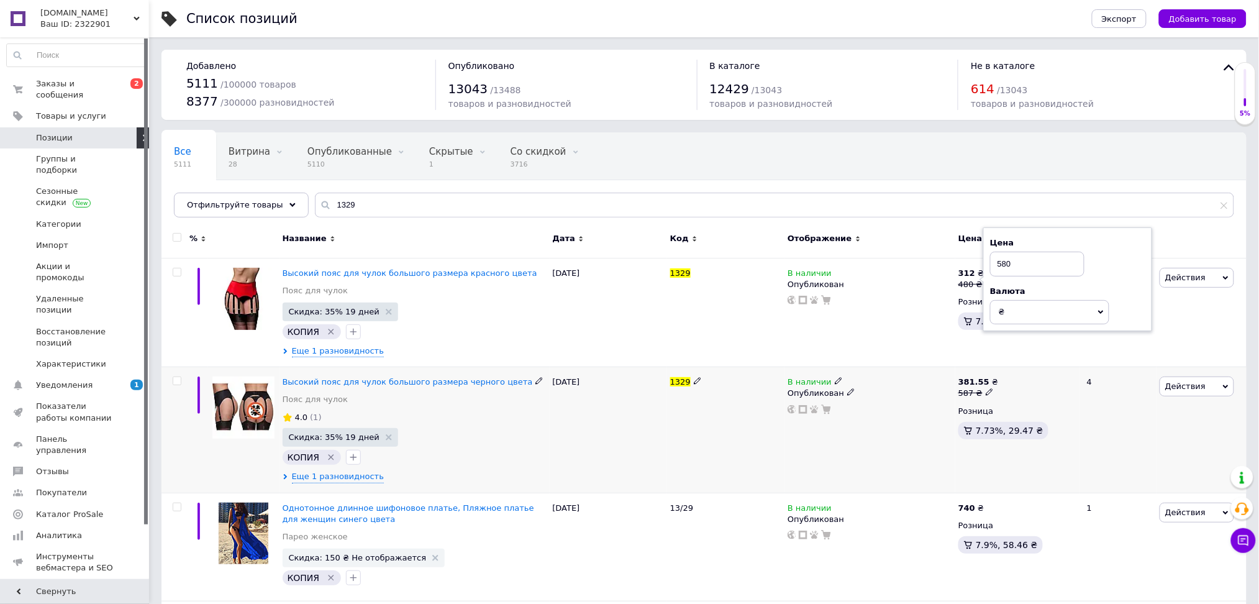
type input "580"
click at [987, 390] on use at bounding box center [989, 392] width 7 height 7
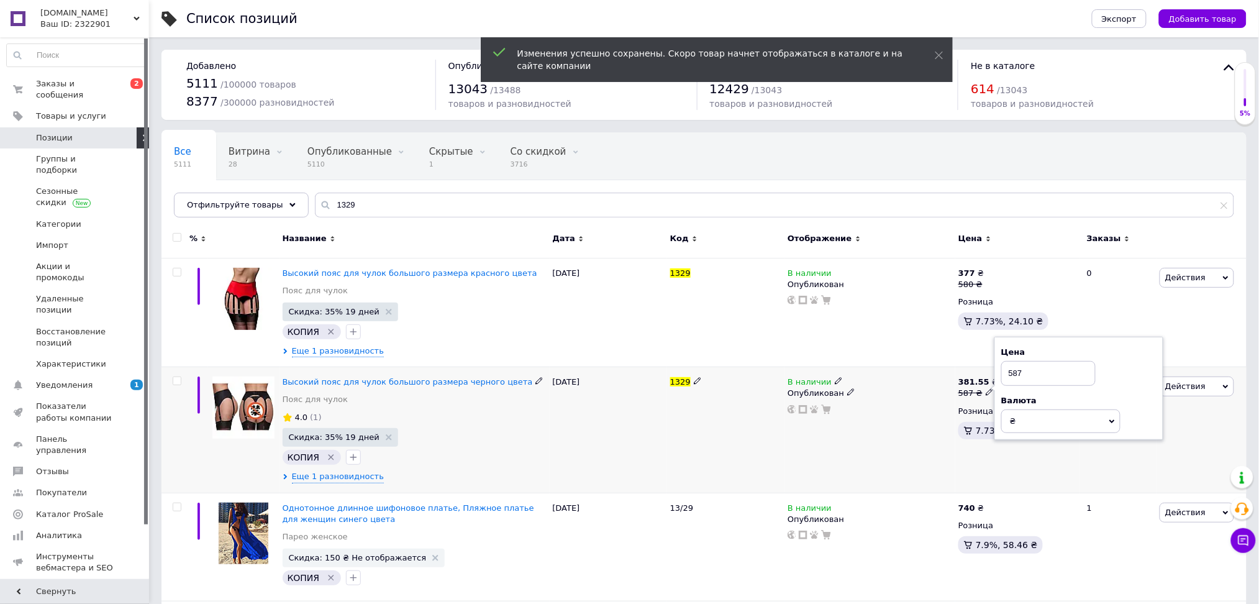
click at [1048, 379] on input "587" at bounding box center [1049, 373] width 94 height 25
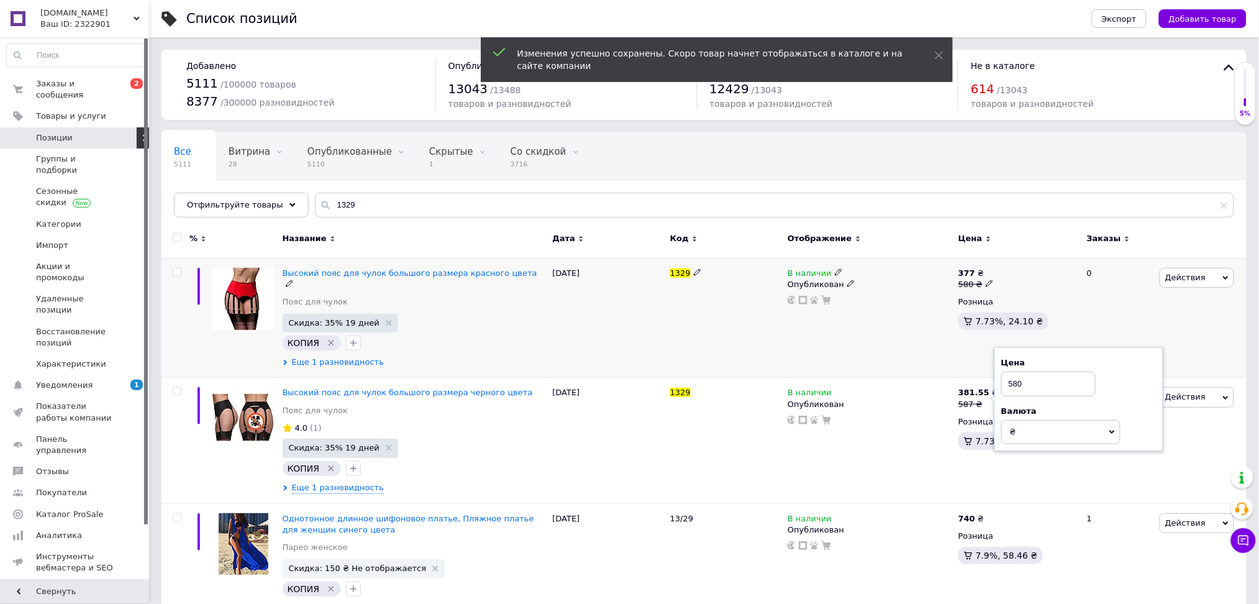
type input "580"
click at [362, 357] on span "Еще 1 разновидность" at bounding box center [338, 362] width 93 height 11
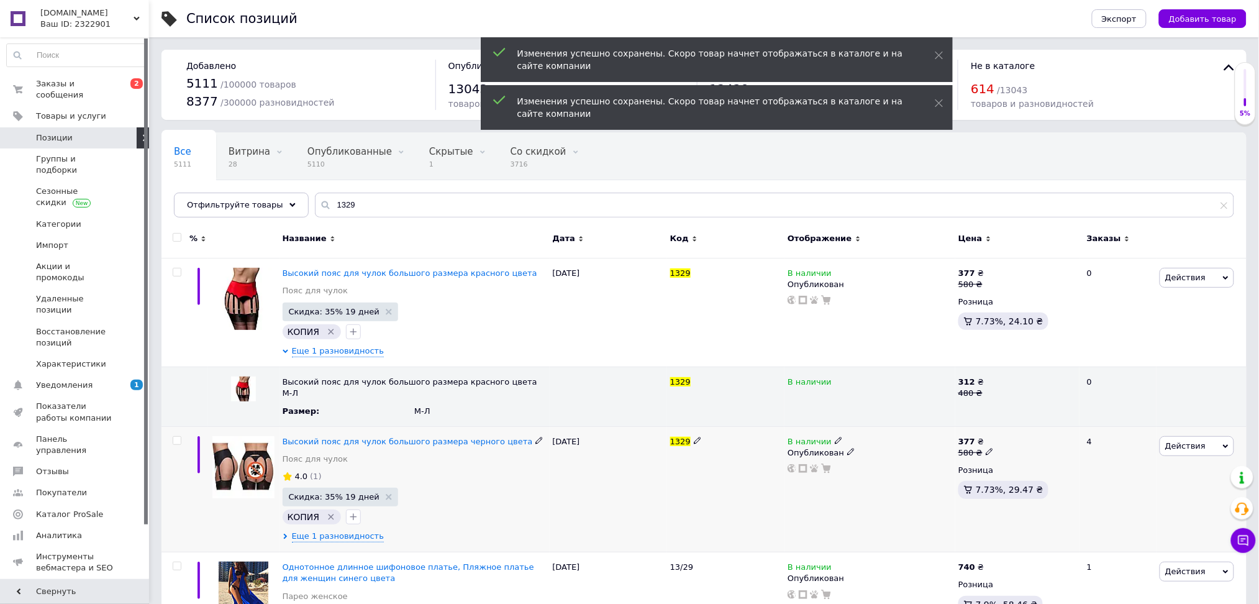
click at [987, 448] on icon at bounding box center [989, 451] width 7 height 7
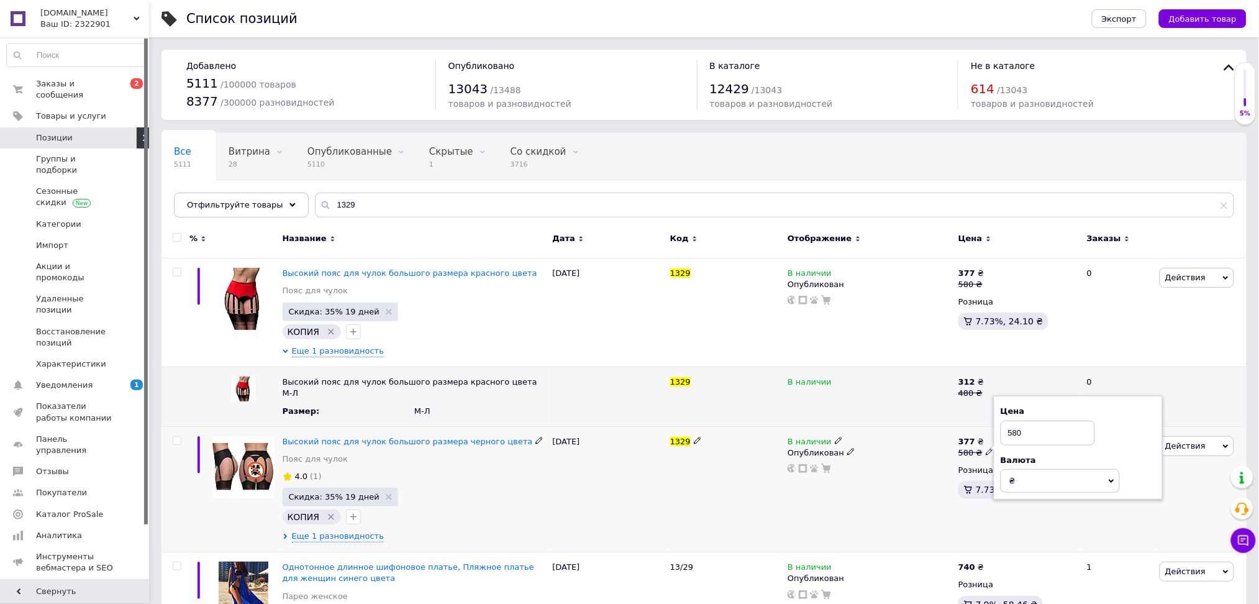
click at [1030, 422] on input "580" at bounding box center [1048, 433] width 94 height 25
click at [899, 473] on div "В наличии Опубликован" at bounding box center [870, 489] width 171 height 126
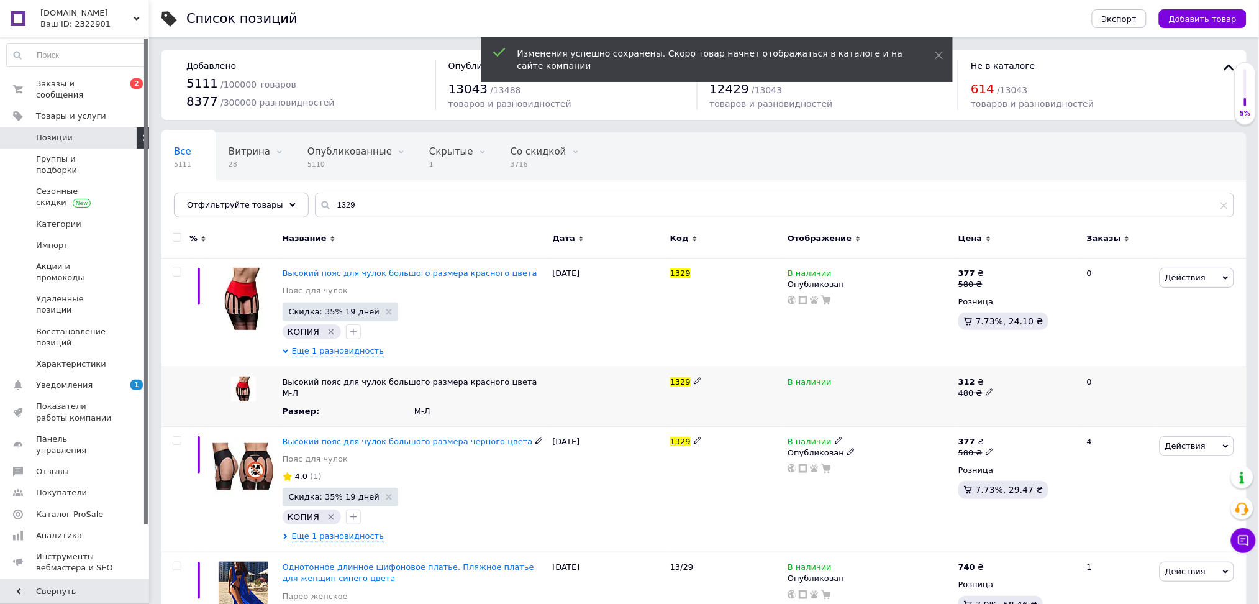
click at [975, 397] on div "480 ₴" at bounding box center [1018, 393] width 118 height 11
click at [986, 391] on icon at bounding box center [989, 391] width 7 height 7
click at [1004, 385] on input "480" at bounding box center [1013, 382] width 116 height 19
type input "580"
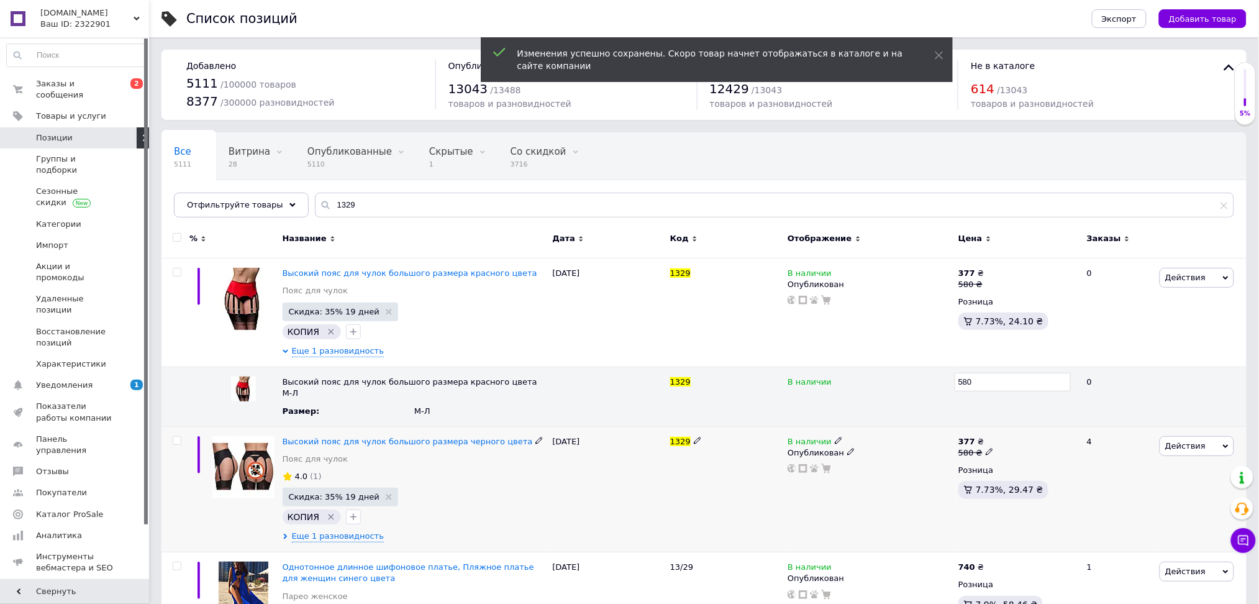
click at [1057, 450] on div "377 ₴ 580 ₴ Розница 7.73%, 29.47 ₴" at bounding box center [1018, 470] width 118 height 68
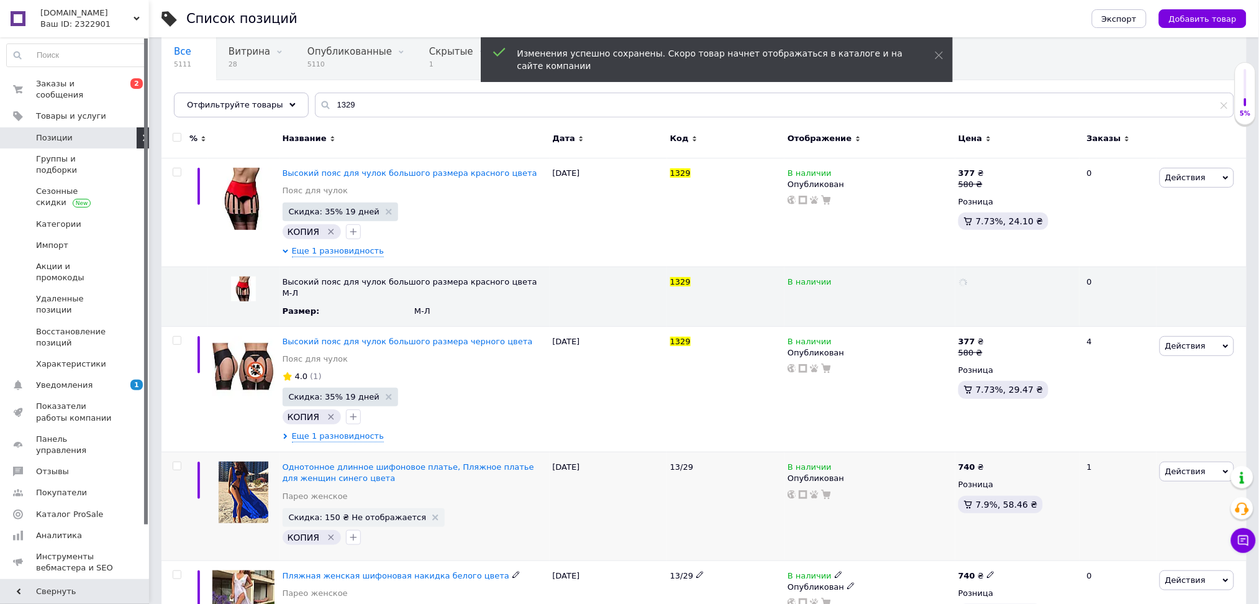
scroll to position [249, 0]
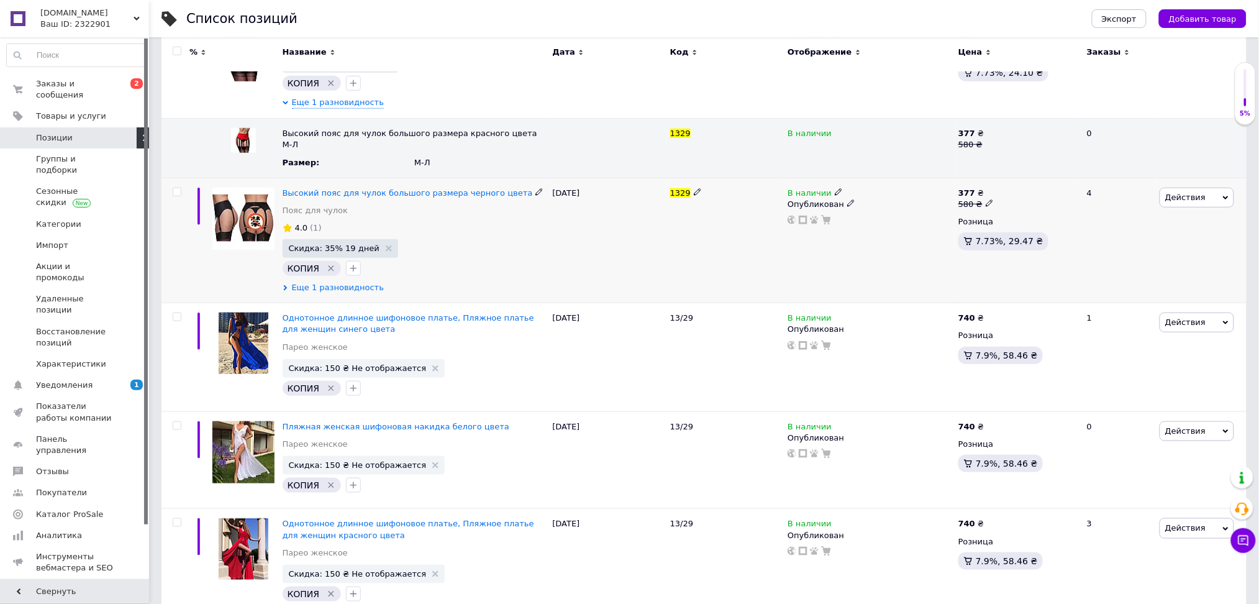
click at [351, 282] on span "Еще 1 разновидность" at bounding box center [338, 287] width 93 height 11
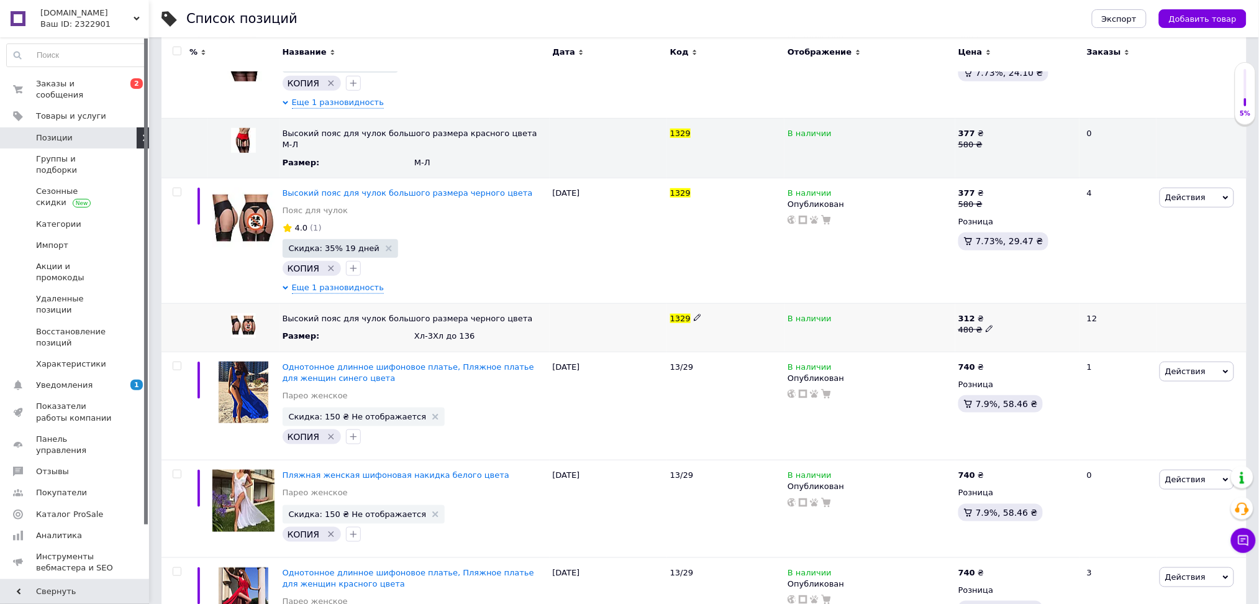
click at [986, 325] on icon at bounding box center [989, 328] width 7 height 7
click at [987, 312] on input "480" at bounding box center [1013, 318] width 116 height 19
type input "580"
click at [933, 313] on div "В наличии" at bounding box center [870, 318] width 165 height 11
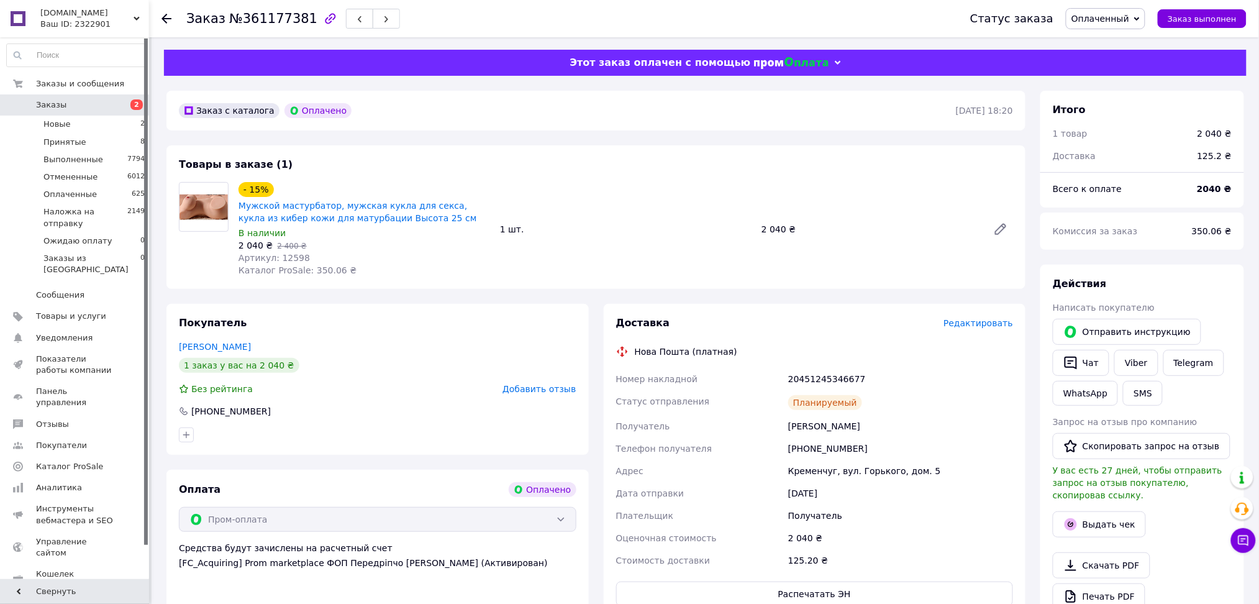
click at [821, 368] on div "20451245346677" at bounding box center [901, 379] width 230 height 22
click at [821, 422] on div "[PERSON_NAME]" at bounding box center [901, 426] width 230 height 22
copy div "[PERSON_NAME]"
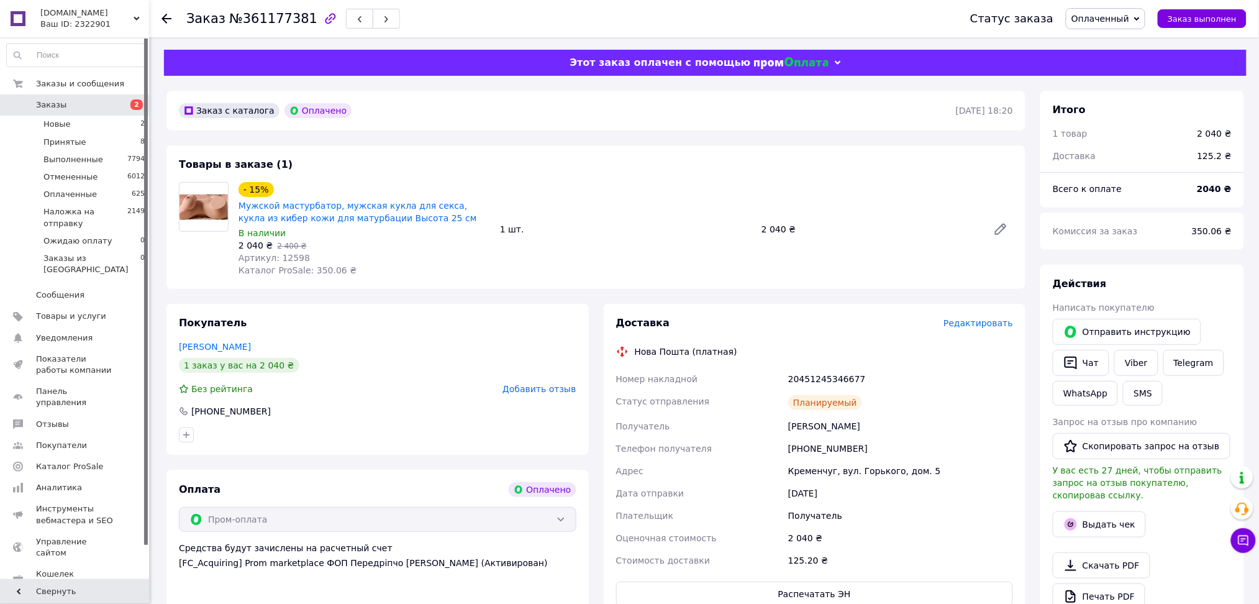
click at [264, 19] on span "№361177381" at bounding box center [273, 18] width 88 height 15
copy span "361177381"
click at [285, 260] on span "Артикул: 12598" at bounding box center [274, 258] width 71 height 10
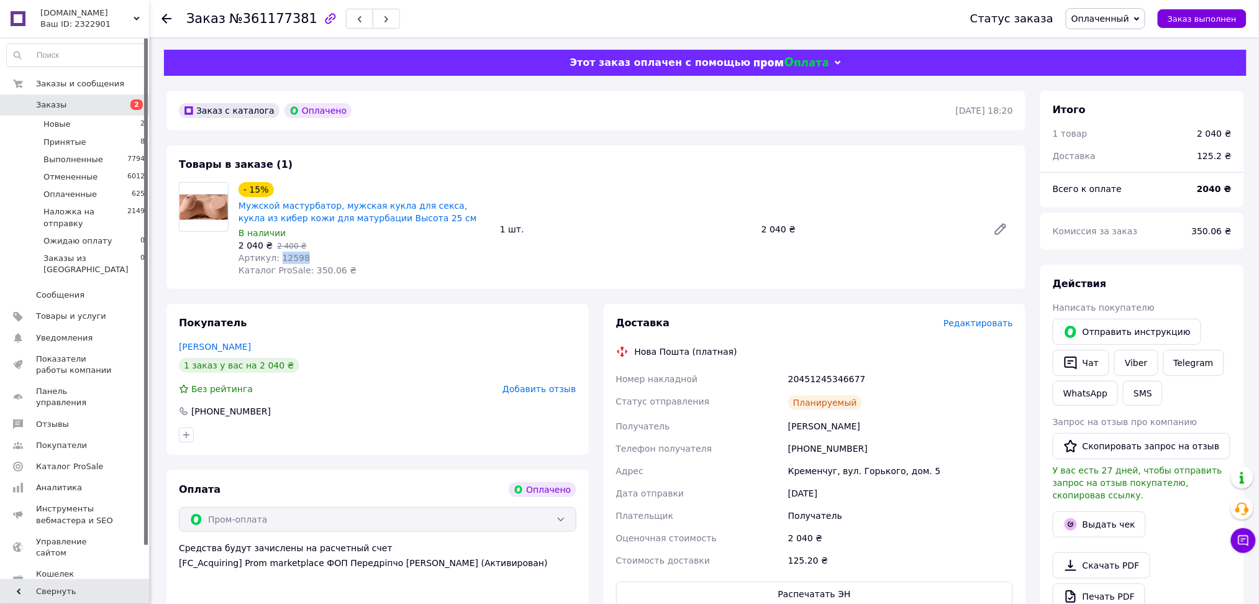
copy span "12598"
click at [819, 424] on div "[PERSON_NAME]" at bounding box center [901, 426] width 230 height 22
copy div "Шипило"
click at [994, 322] on span "Редактировать" at bounding box center [979, 323] width 70 height 10
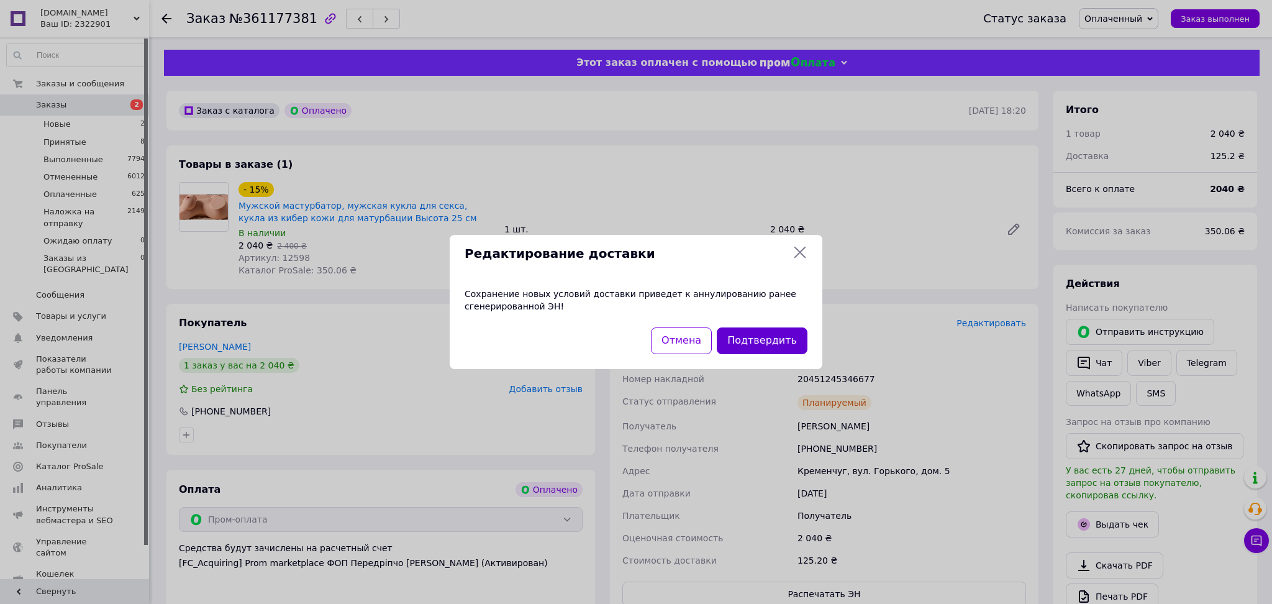
click at [761, 332] on button "Подтвердить" at bounding box center [762, 340] width 91 height 27
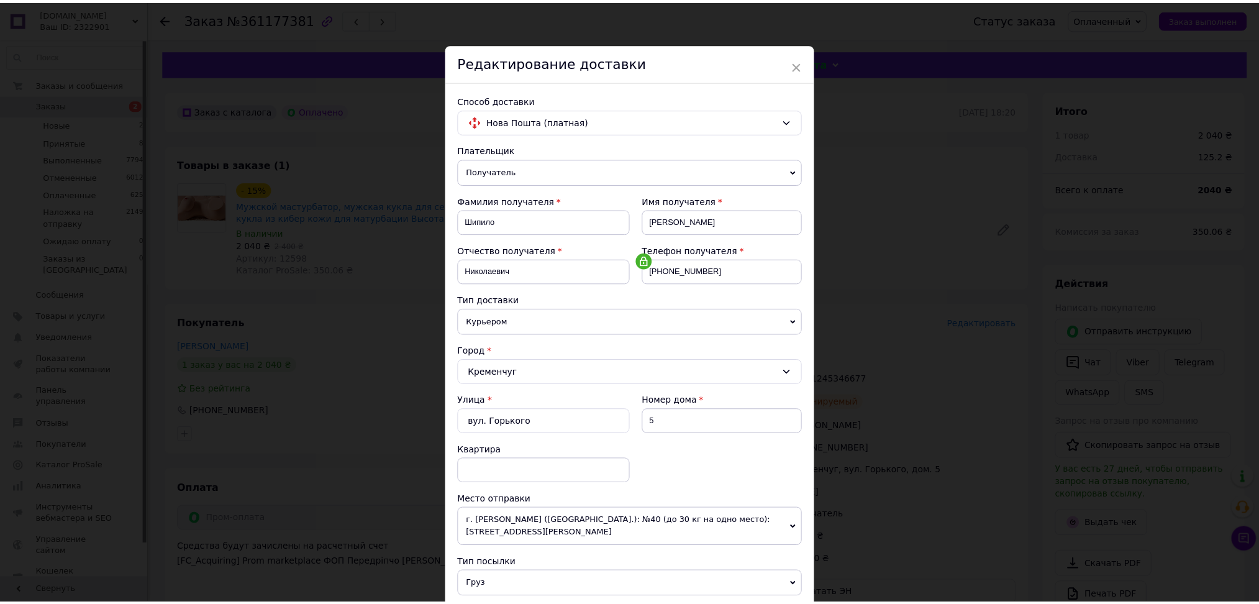
scroll to position [283, 0]
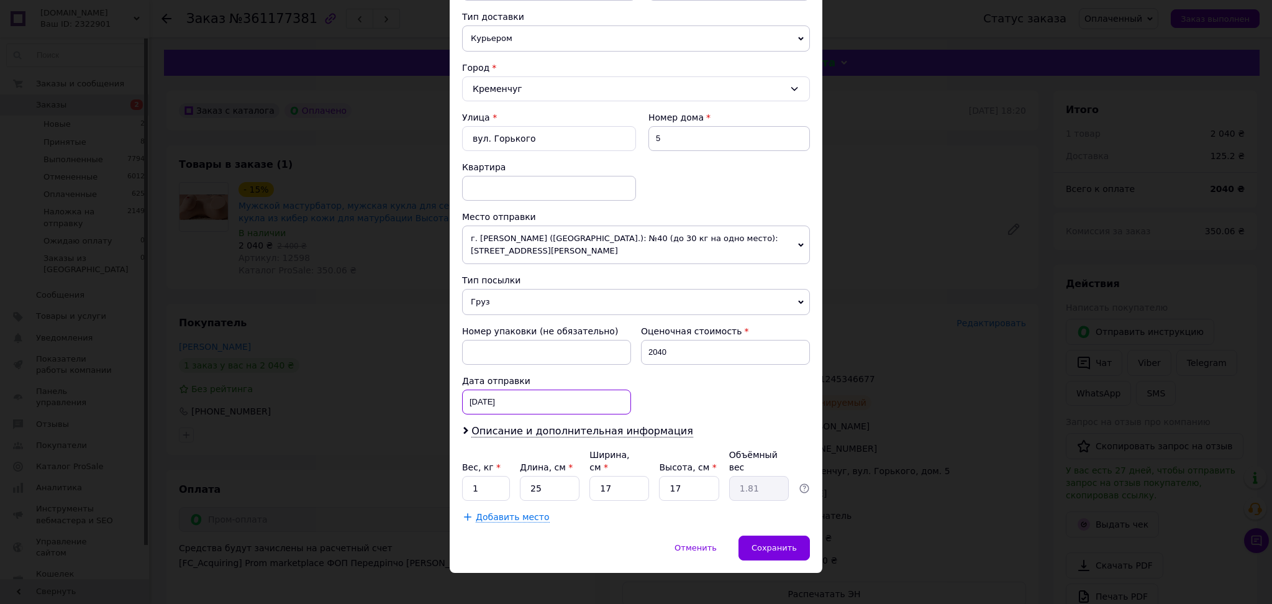
click at [537, 399] on div "10.09.2025 < 2025 > < Сентябрь > Пн Вт Ср Чт Пт Сб Вс 1 2 3 4 5 6 7 8 9 10 11 1…" at bounding box center [546, 402] width 169 height 25
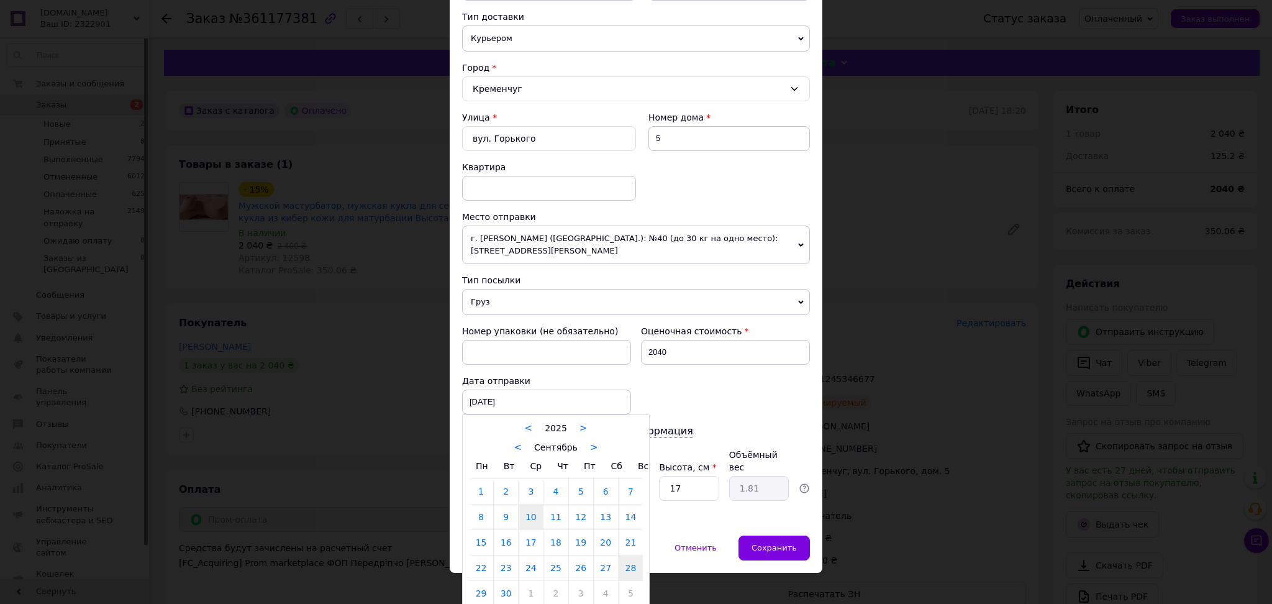
click at [628, 568] on link "28" at bounding box center [631, 567] width 24 height 25
type input "28.09.2025"
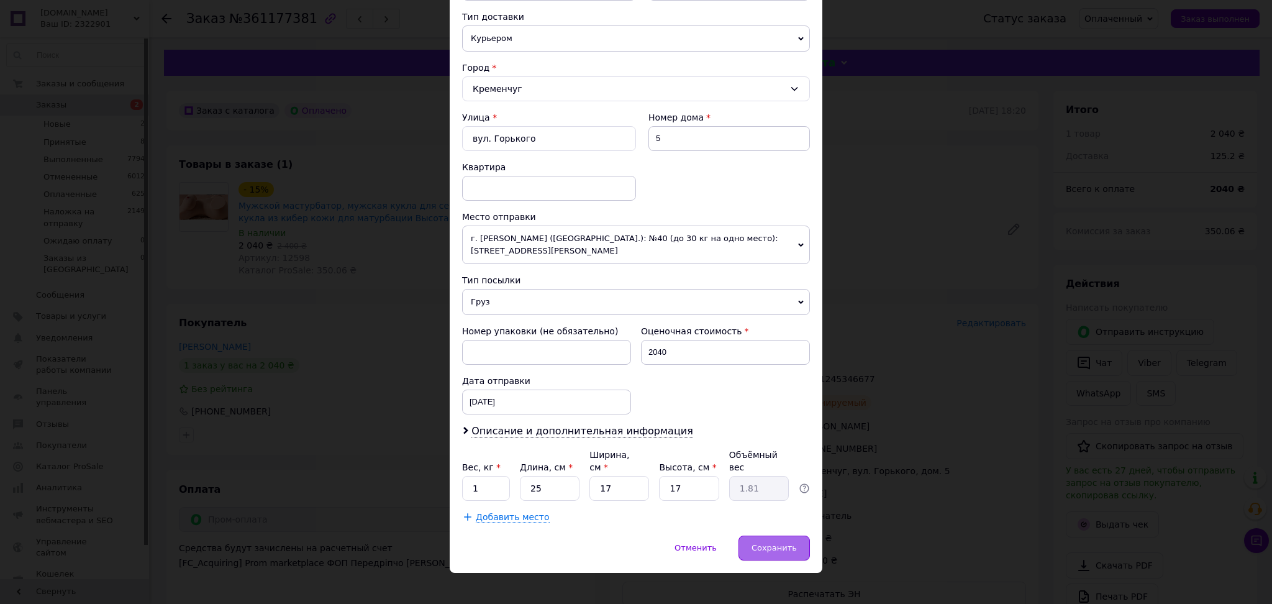
click at [789, 536] on div "Сохранить" at bounding box center [774, 548] width 71 height 25
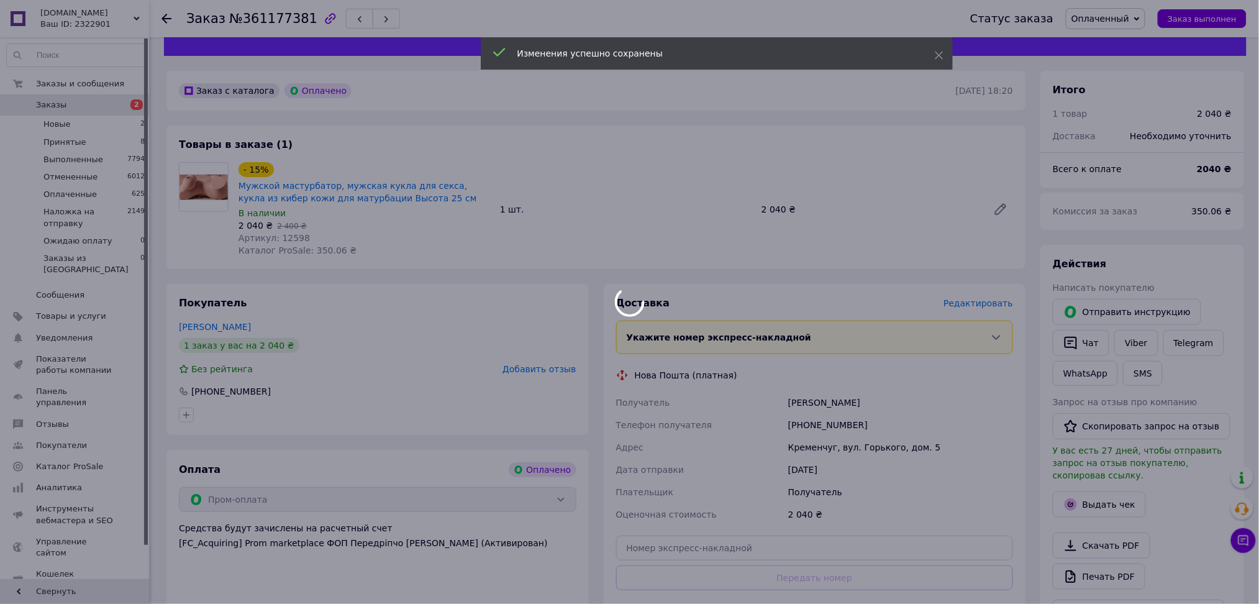
scroll to position [83, 0]
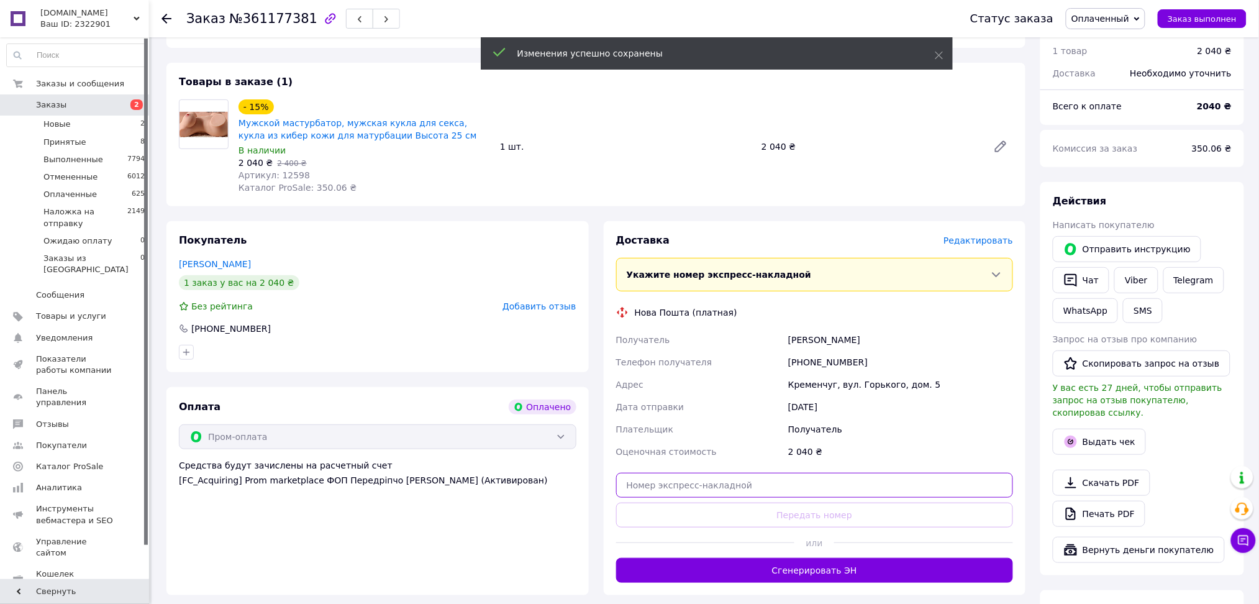
click at [670, 492] on input "text" at bounding box center [815, 485] width 398 height 25
paste input "20451245354745"
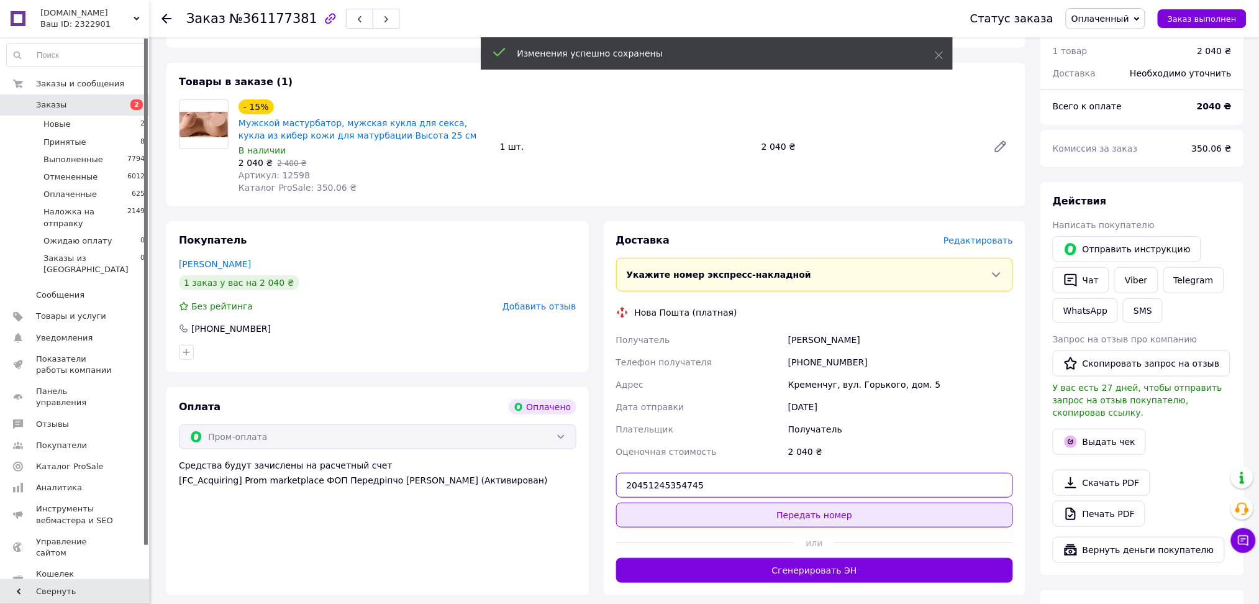
type input "20451245354745"
click at [667, 513] on button "Передать номер" at bounding box center [815, 515] width 398 height 25
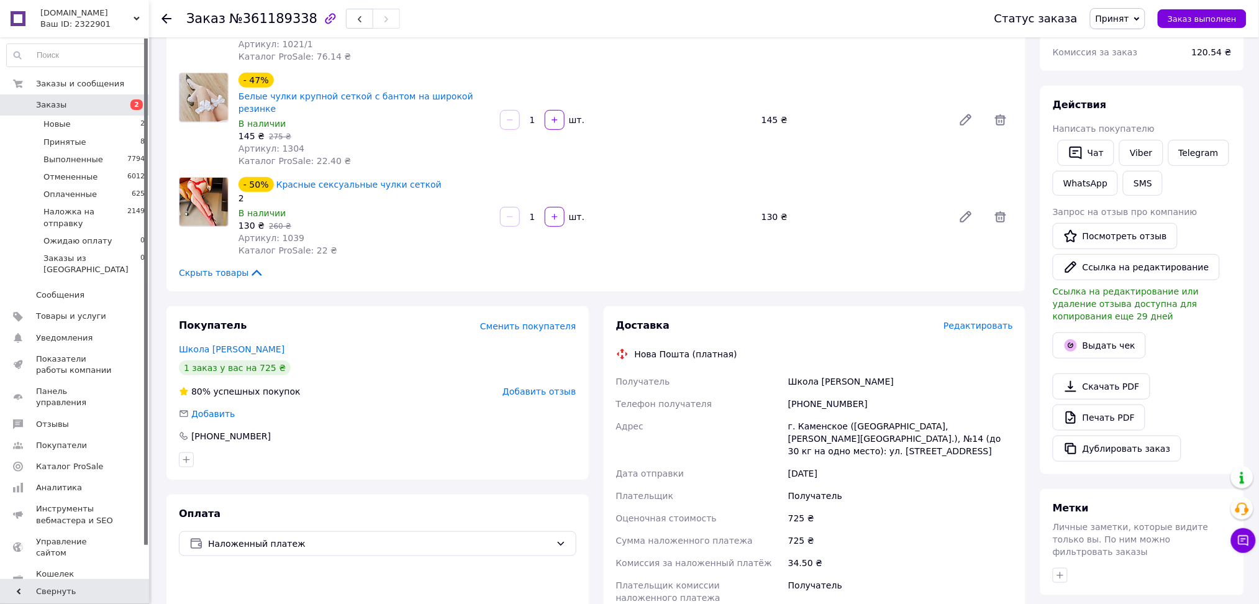
scroll to position [165, 0]
click at [816, 368] on div "Школа [PERSON_NAME]" at bounding box center [901, 379] width 230 height 22
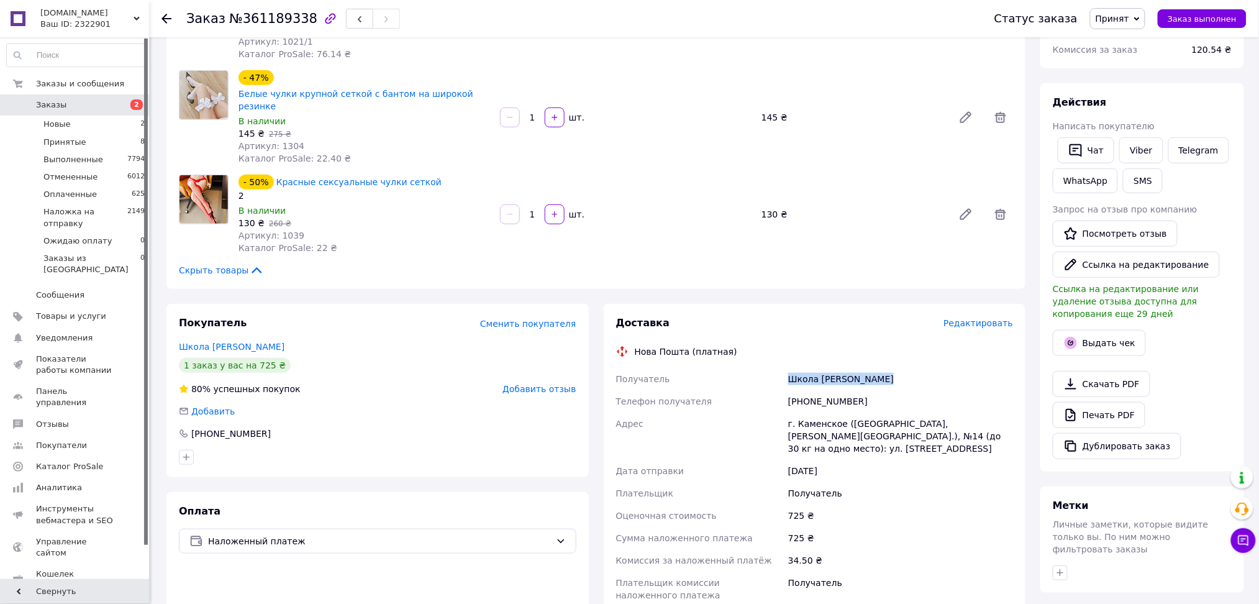
click at [816, 368] on div "Школа [PERSON_NAME]" at bounding box center [901, 379] width 230 height 22
copy div "Школа [PERSON_NAME]"
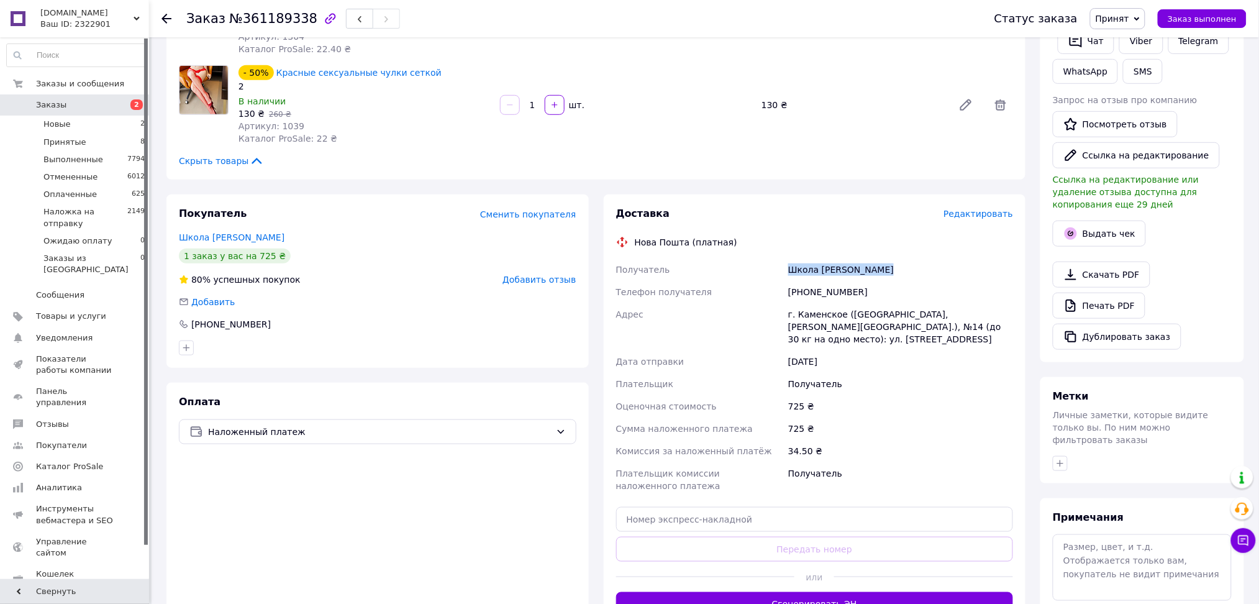
scroll to position [423, 0]
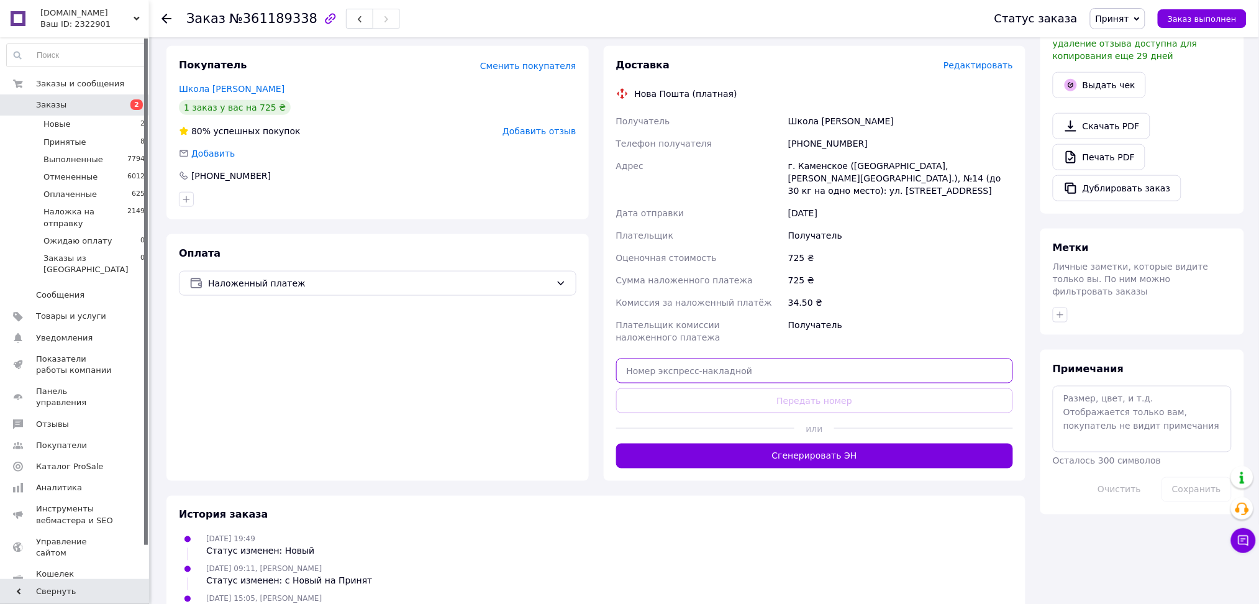
click at [683, 358] on input "text" at bounding box center [815, 370] width 398 height 25
paste input "20451245327435"
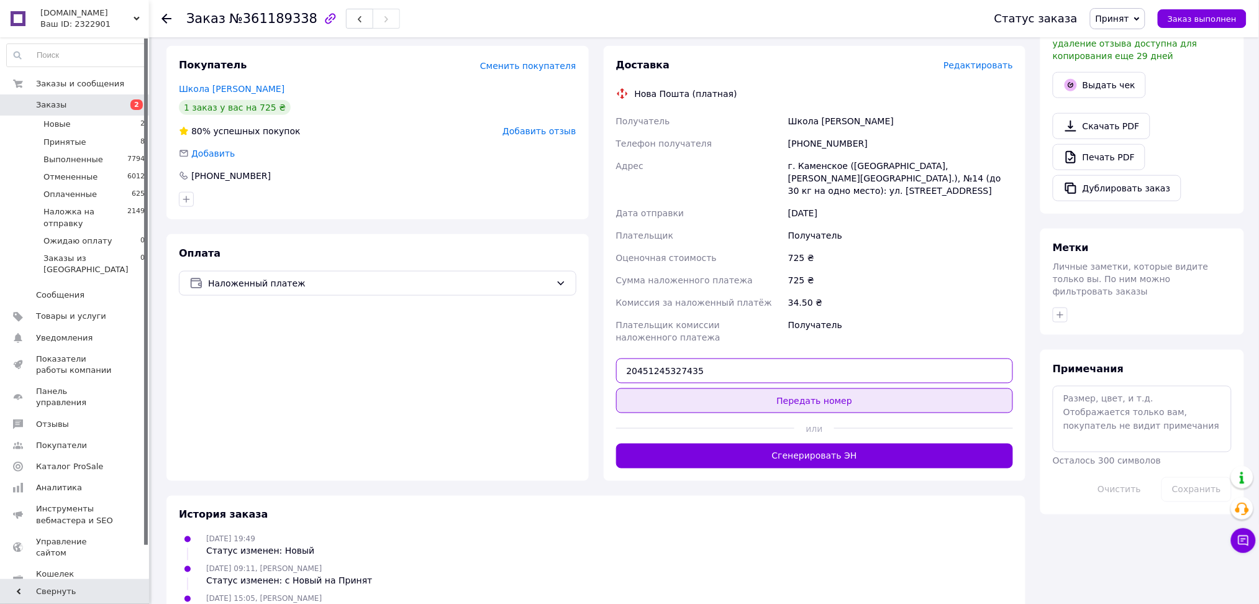
type input "20451245327435"
click at [682, 388] on button "Передать номер" at bounding box center [815, 400] width 398 height 25
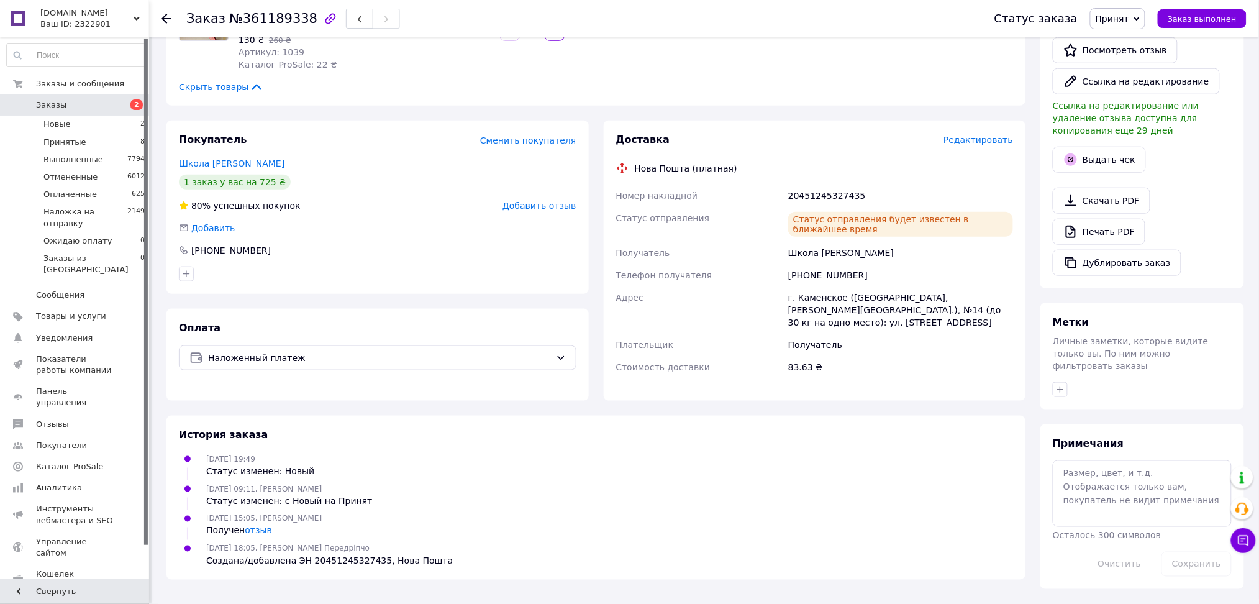
scroll to position [336, 0]
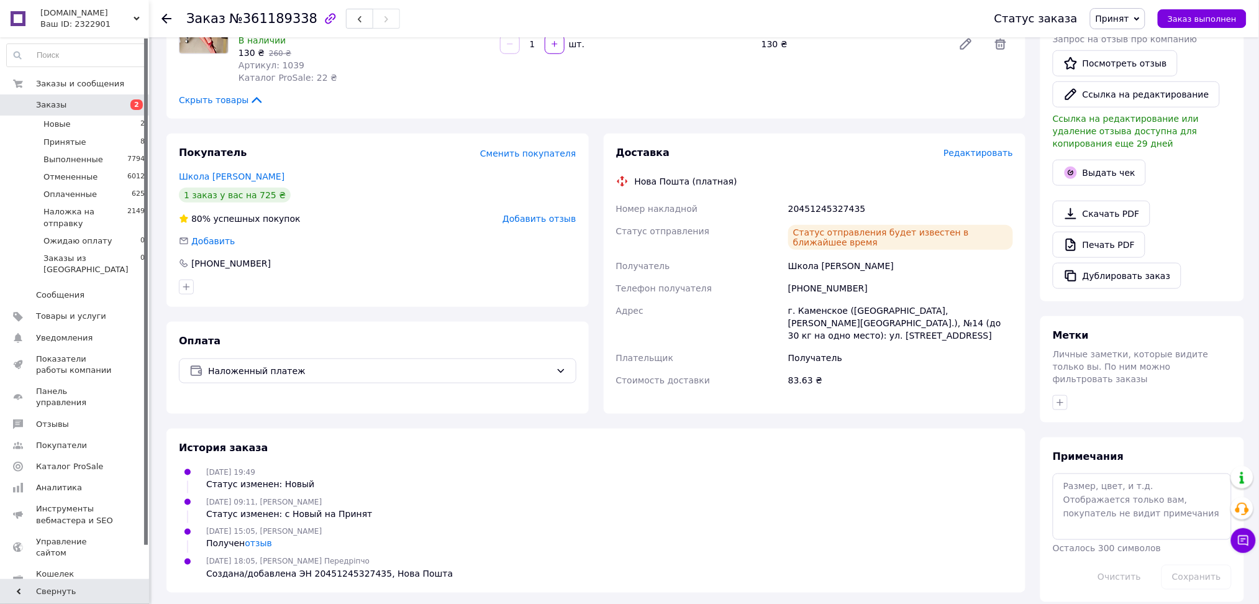
click at [813, 277] on div "[PHONE_NUMBER]" at bounding box center [901, 288] width 230 height 22
copy div "380631581254"
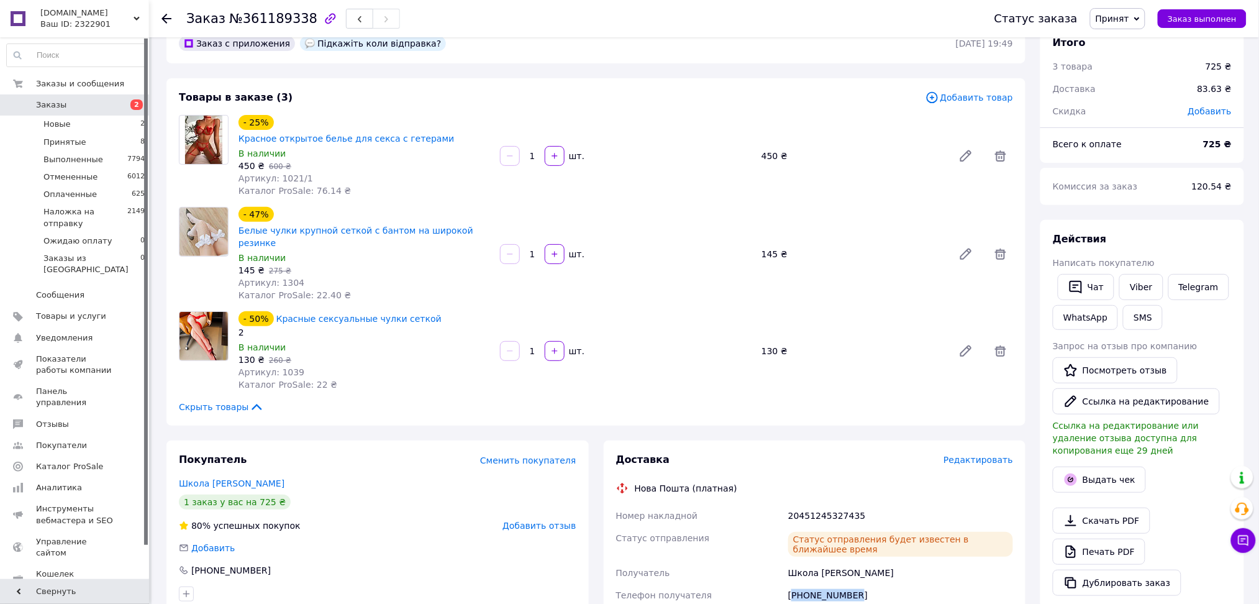
scroll to position [4, 0]
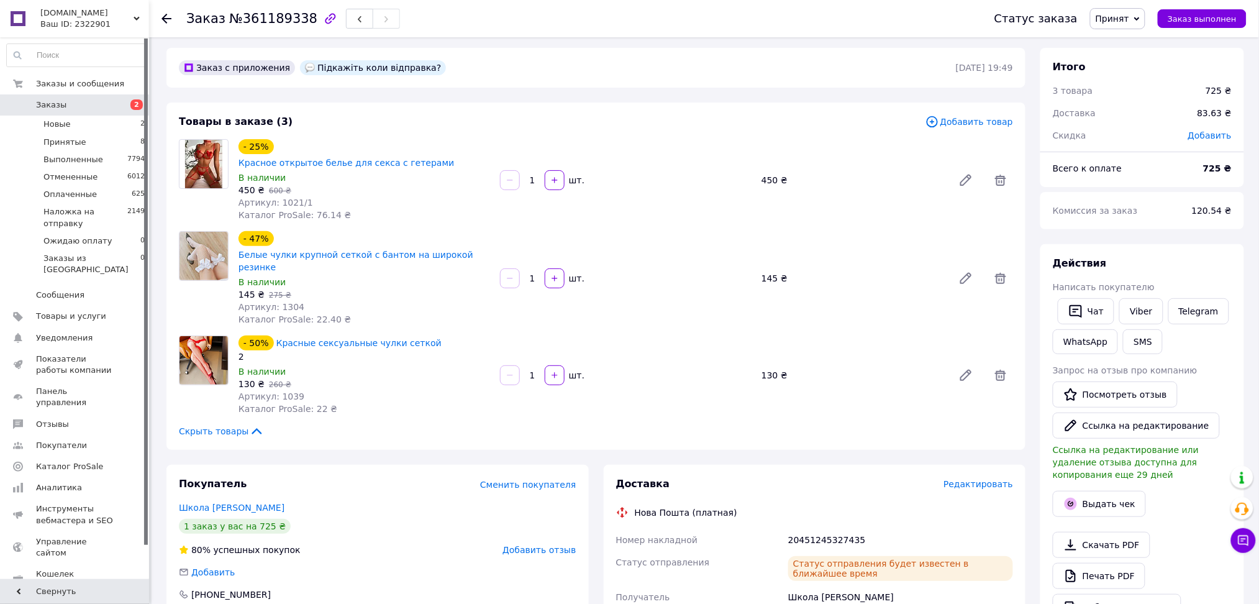
click at [826, 586] on div "Школа [PERSON_NAME]" at bounding box center [901, 597] width 230 height 22
copy div "Школа [PERSON_NAME]"
click at [285, 391] on span "Артикул: 1039" at bounding box center [272, 396] width 66 height 10
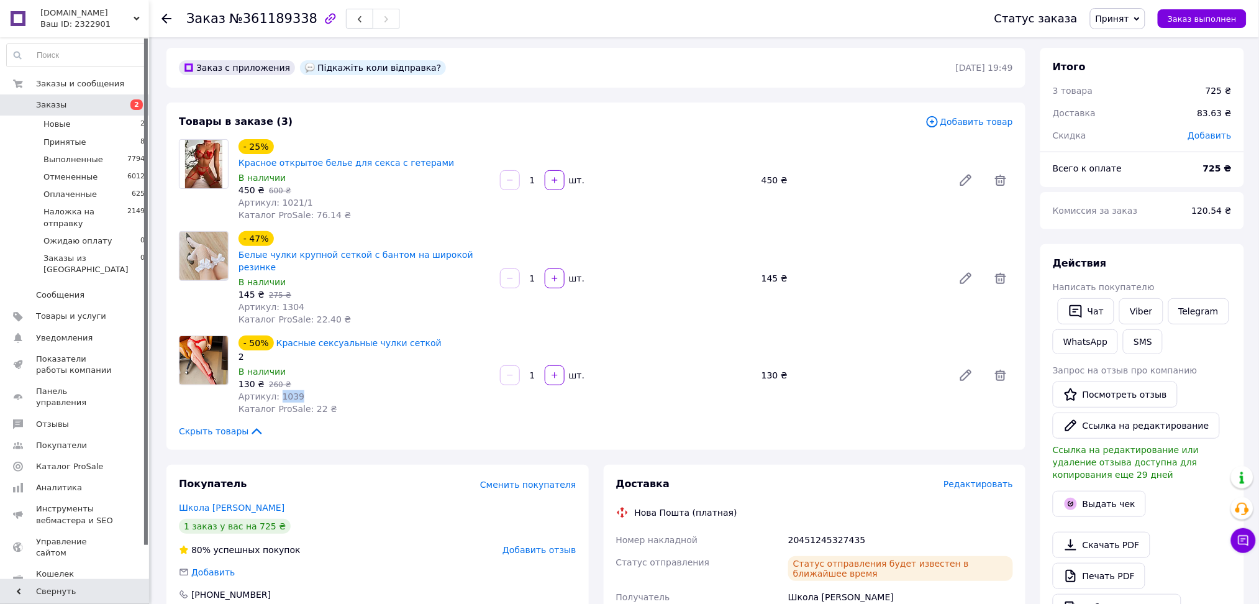
click at [285, 391] on span "Артикул: 1039" at bounding box center [272, 396] width 66 height 10
copy span "1039"
click at [280, 302] on span "Артикул: 1304" at bounding box center [272, 307] width 66 height 10
click at [281, 302] on span "Артикул: 1304" at bounding box center [272, 307] width 66 height 10
copy span "1304"
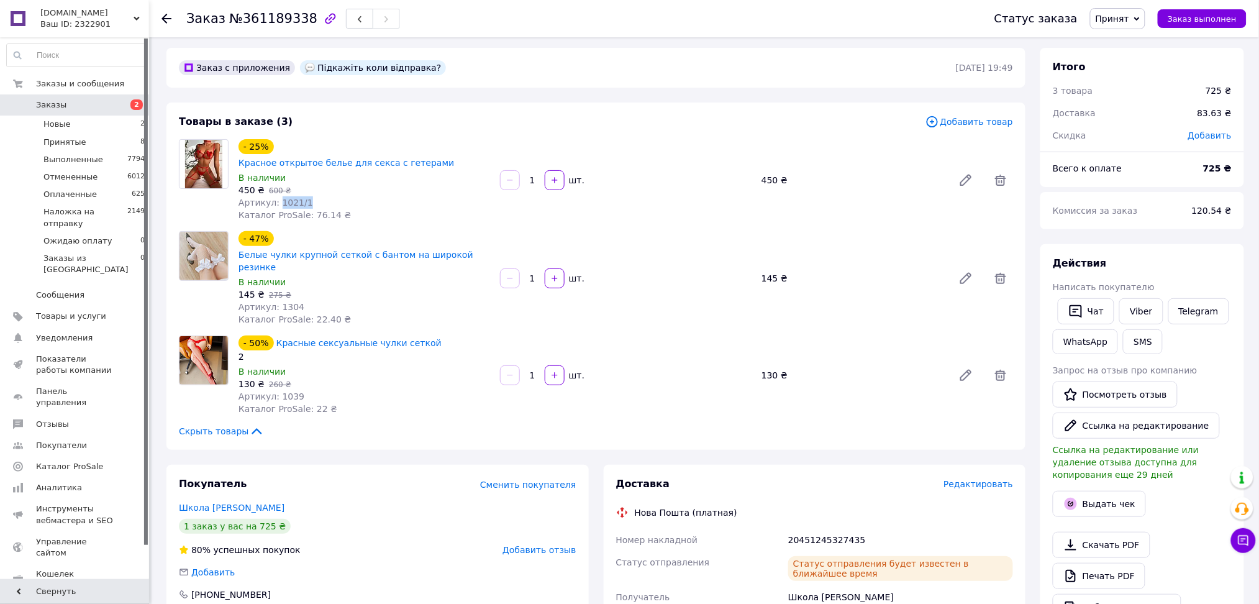
drag, startPoint x: 307, startPoint y: 187, endPoint x: 276, endPoint y: 190, distance: 31.2
click at [276, 196] on div "Артикул: 1021/1" at bounding box center [365, 202] width 252 height 12
copy span "1021/1"
click at [1146, 14] on span "Принят" at bounding box center [1117, 18] width 55 height 21
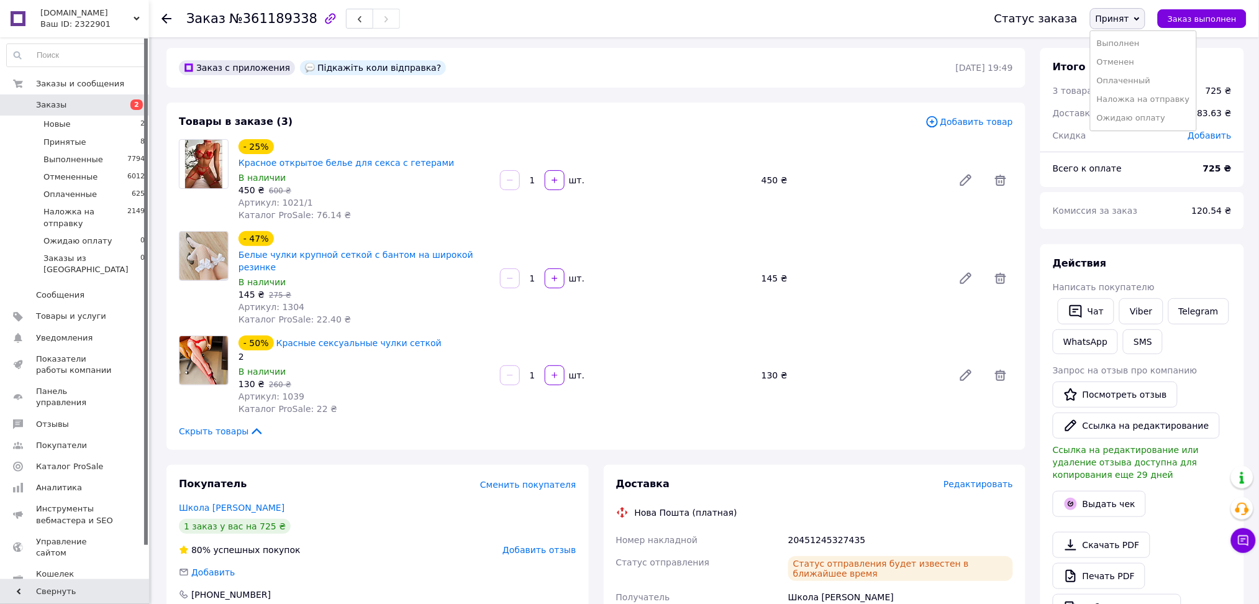
click at [1152, 101] on li "Наложка на отправку" at bounding box center [1144, 99] width 106 height 19
click at [103, 102] on span "Заказы" at bounding box center [75, 104] width 79 height 11
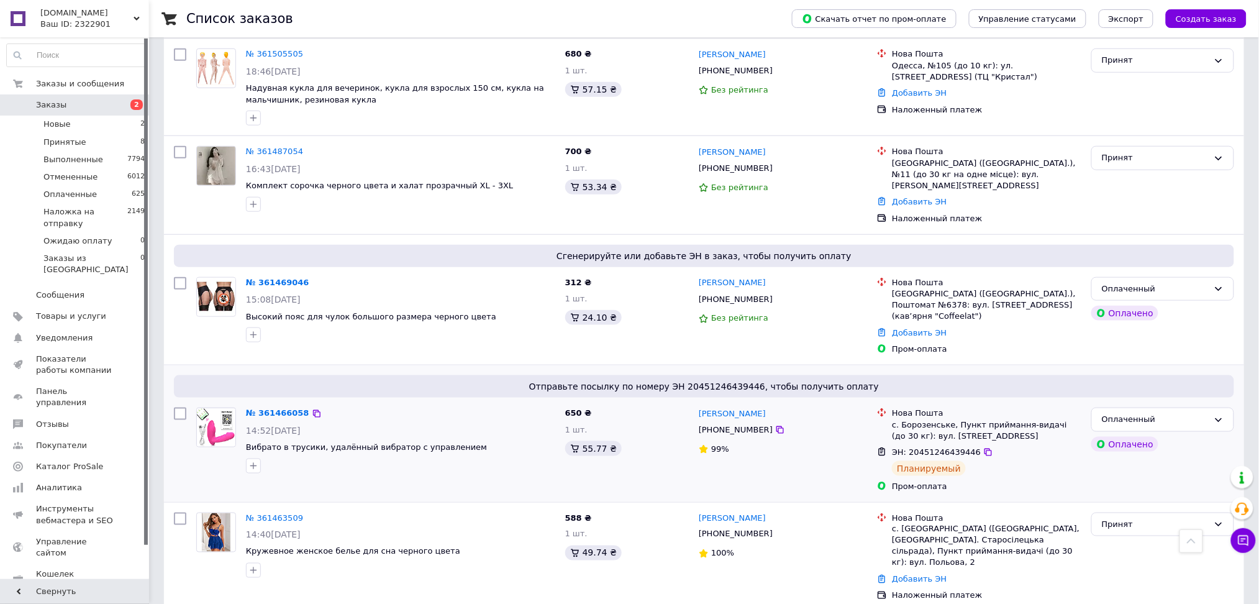
scroll to position [331, 0]
drag, startPoint x: 283, startPoint y: 257, endPoint x: 283, endPoint y: 248, distance: 9.3
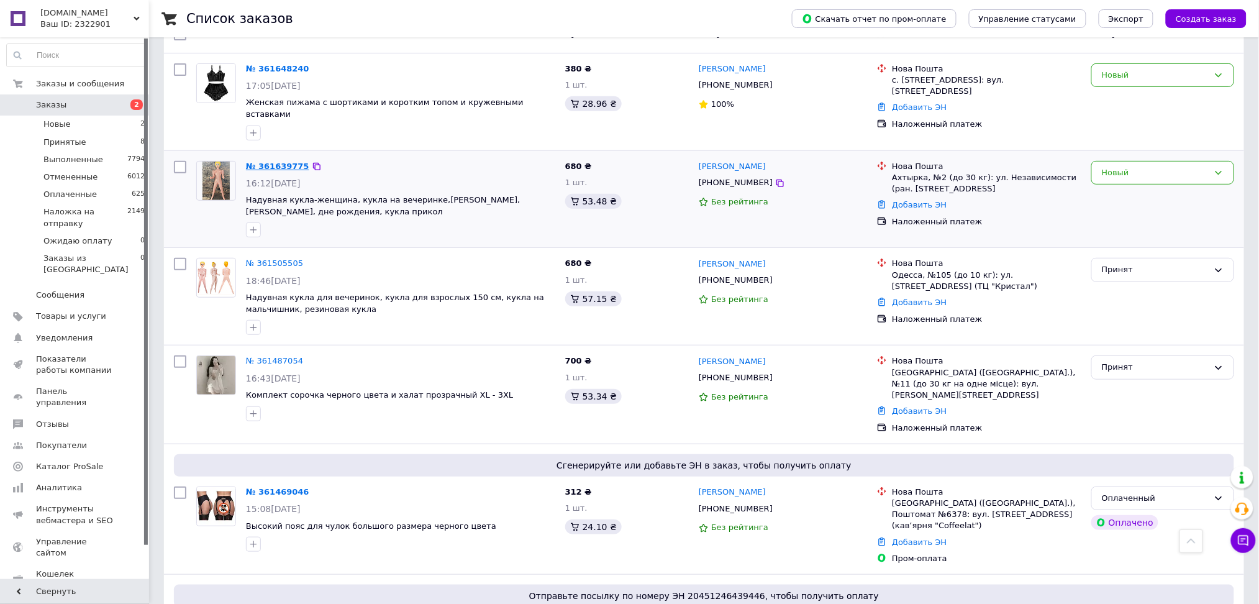
scroll to position [83, 0]
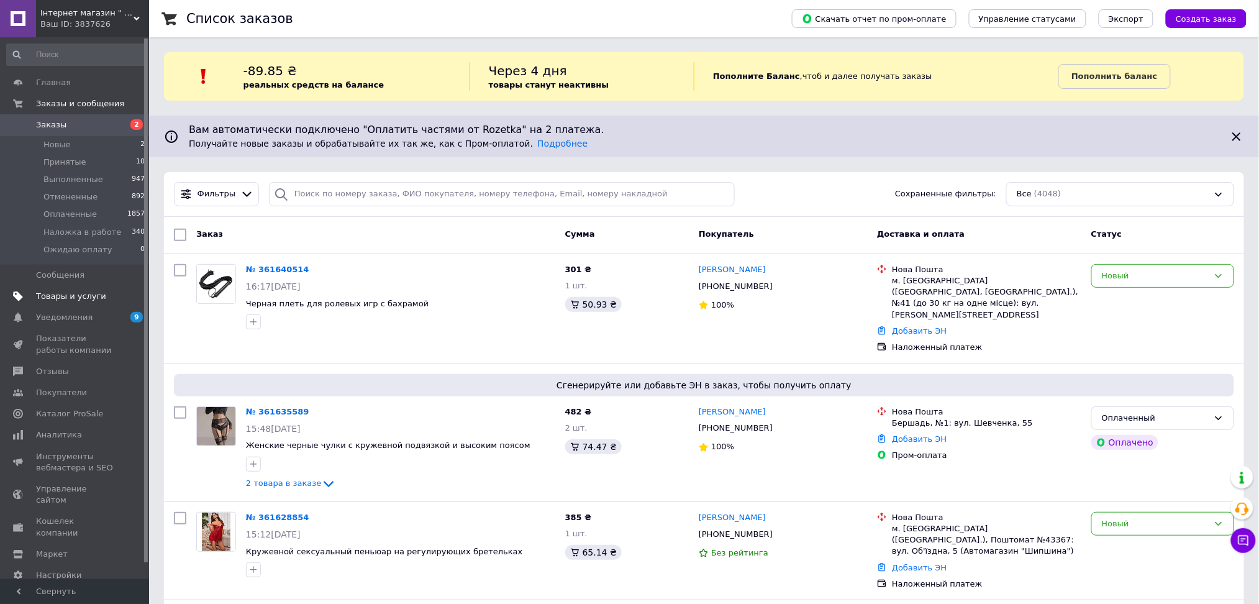
click at [70, 296] on span "Товары и услуги" at bounding box center [71, 296] width 70 height 11
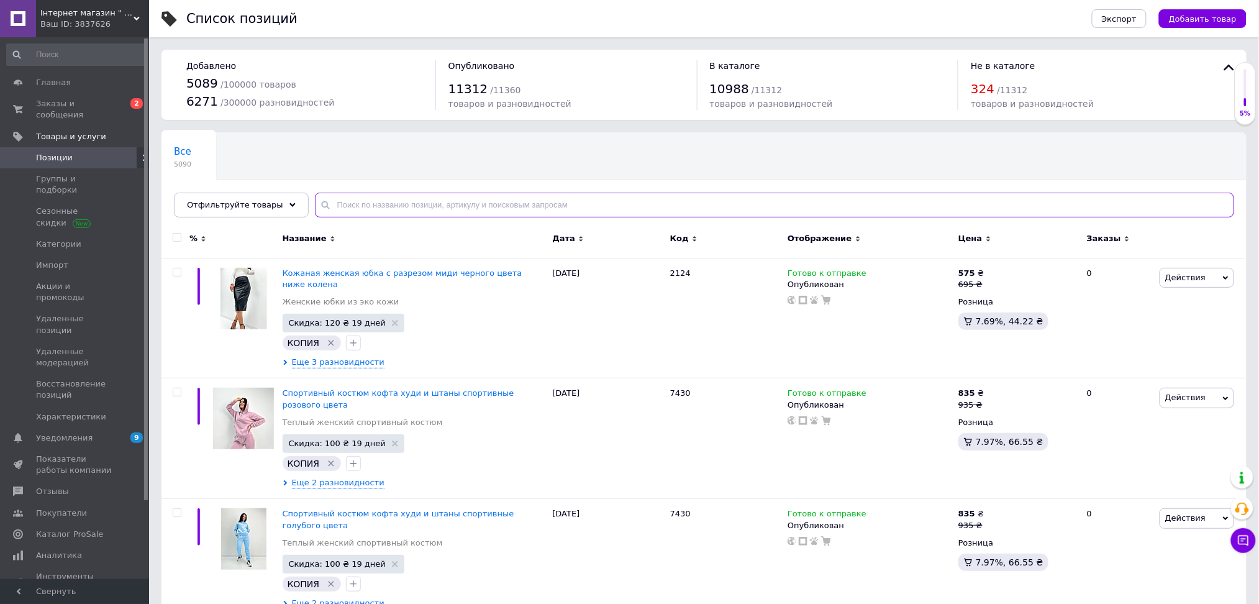
click at [360, 203] on input "text" at bounding box center [775, 205] width 920 height 25
paste input "1021/1"
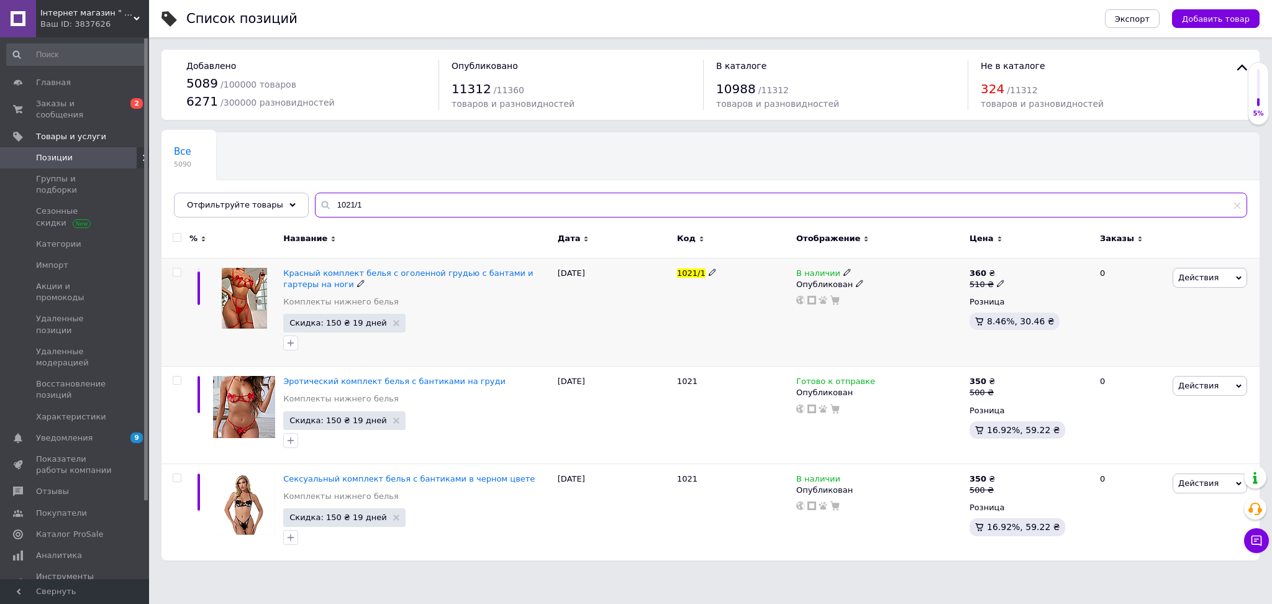
type input "1021/1"
click at [819, 270] on span "В наличии" at bounding box center [819, 274] width 44 height 13
click at [895, 286] on li "Нет в наличии" at bounding box center [917, 281] width 118 height 17
click at [819, 331] on div "В наличии Наличие Нет в наличии В наличии Под заказ Готово к отправке Остатки ш…" at bounding box center [879, 312] width 173 height 109
click at [122, 12] on span "Інтернет магазин " BellissiMM-o"" at bounding box center [86, 12] width 93 height 11
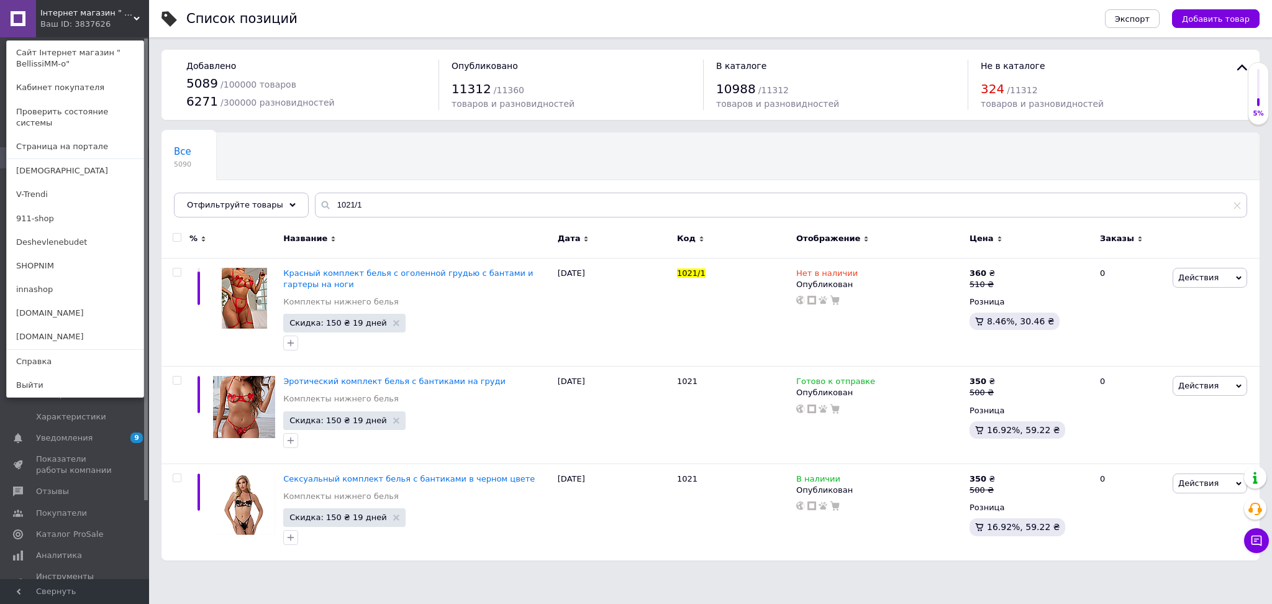
drag, startPoint x: 70, startPoint y: 302, endPoint x: 204, endPoint y: 125, distance: 222.2
click at [70, 303] on link "[DOMAIN_NAME]" at bounding box center [75, 313] width 137 height 24
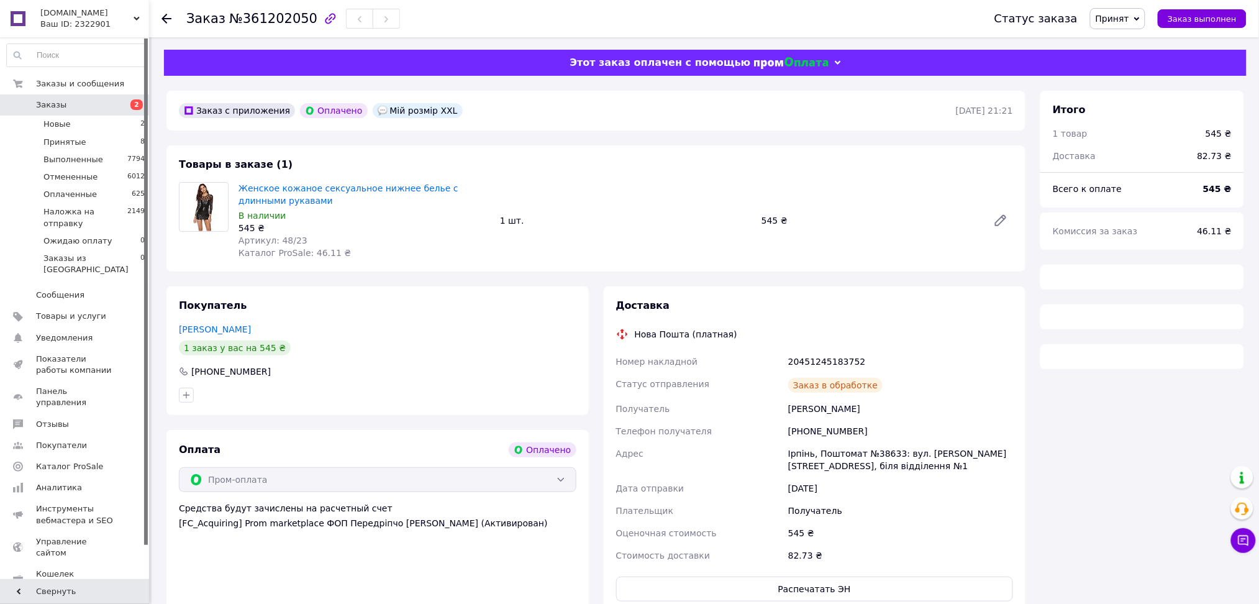
click at [1130, 17] on span "Принят" at bounding box center [1113, 19] width 34 height 10
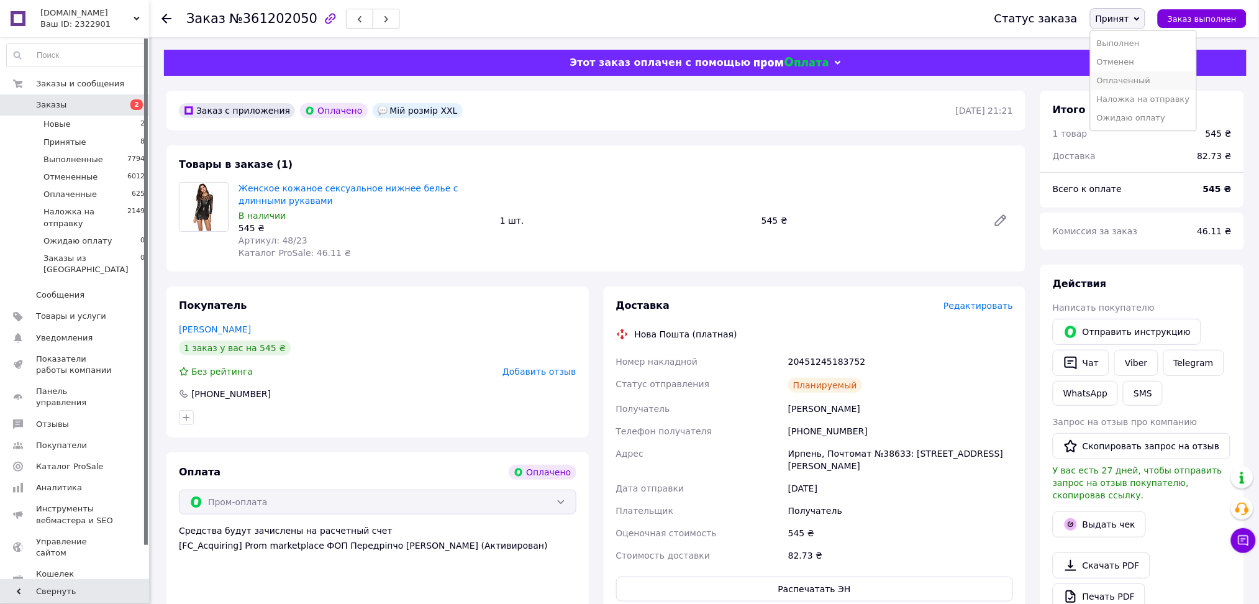
click at [1149, 86] on li "Оплаченный" at bounding box center [1144, 80] width 106 height 19
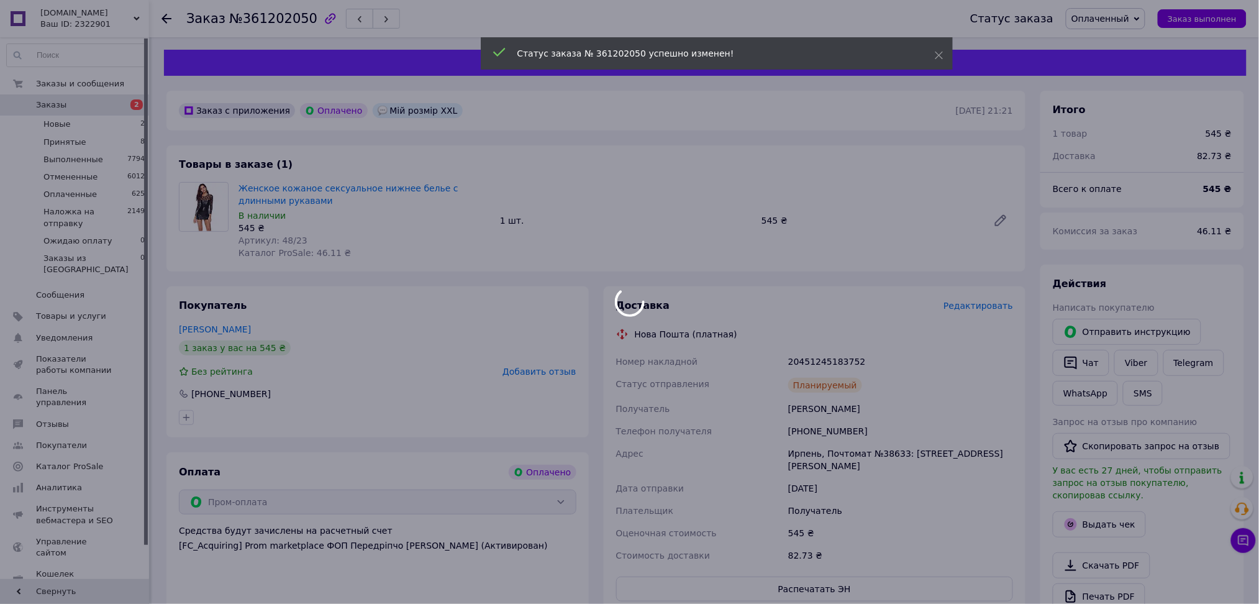
click at [806, 413] on div at bounding box center [629, 302] width 1259 height 604
click at [806, 413] on body "[DOMAIN_NAME] Ваш ID: 2322901 Сайт [DOMAIN_NAME] Кабинет покупателя Проверить с…" at bounding box center [629, 487] width 1259 height 974
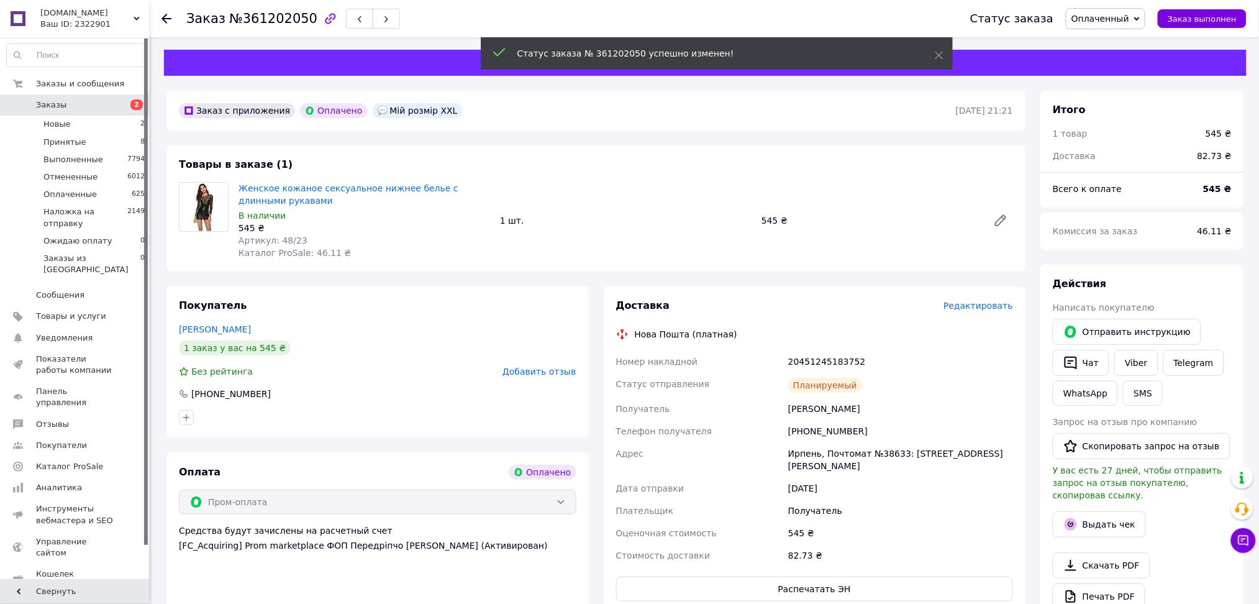
click at [814, 403] on div "[PERSON_NAME]" at bounding box center [901, 409] width 230 height 22
click at [815, 403] on div "[PERSON_NAME]" at bounding box center [901, 409] width 230 height 22
copy div "[PERSON_NAME]"
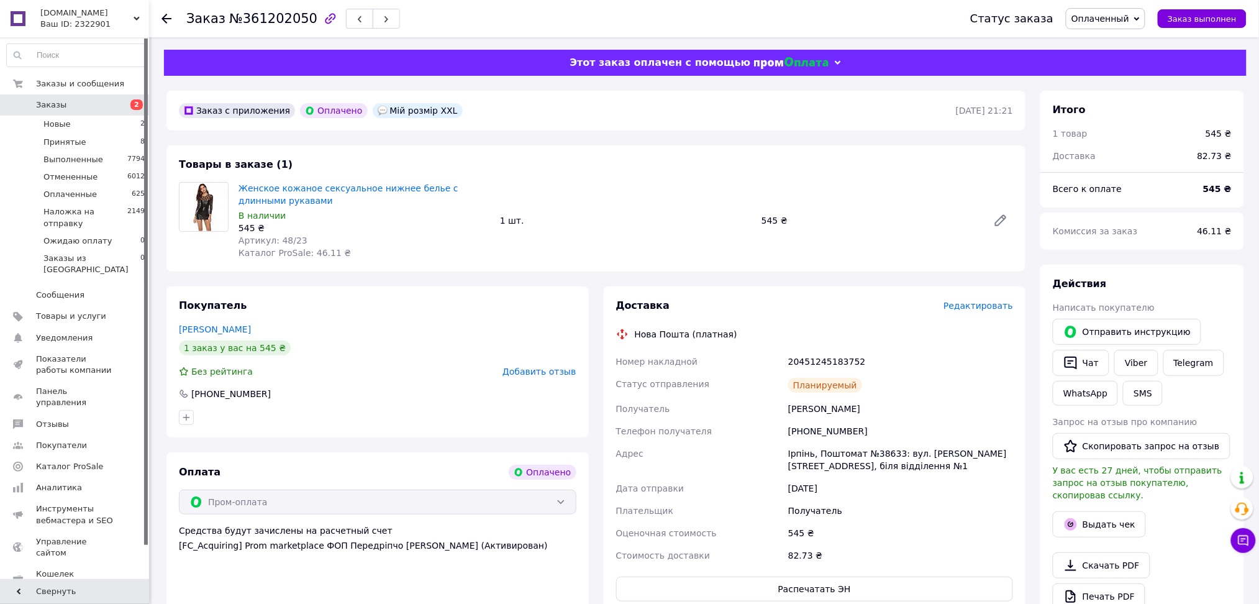
click at [980, 296] on div "Доставка Редактировать Нова Пошта (платная) Номер накладной 20451245183752 Стат…" at bounding box center [815, 449] width 422 height 327
click at [982, 303] on span "Редактировать" at bounding box center [979, 306] width 70 height 10
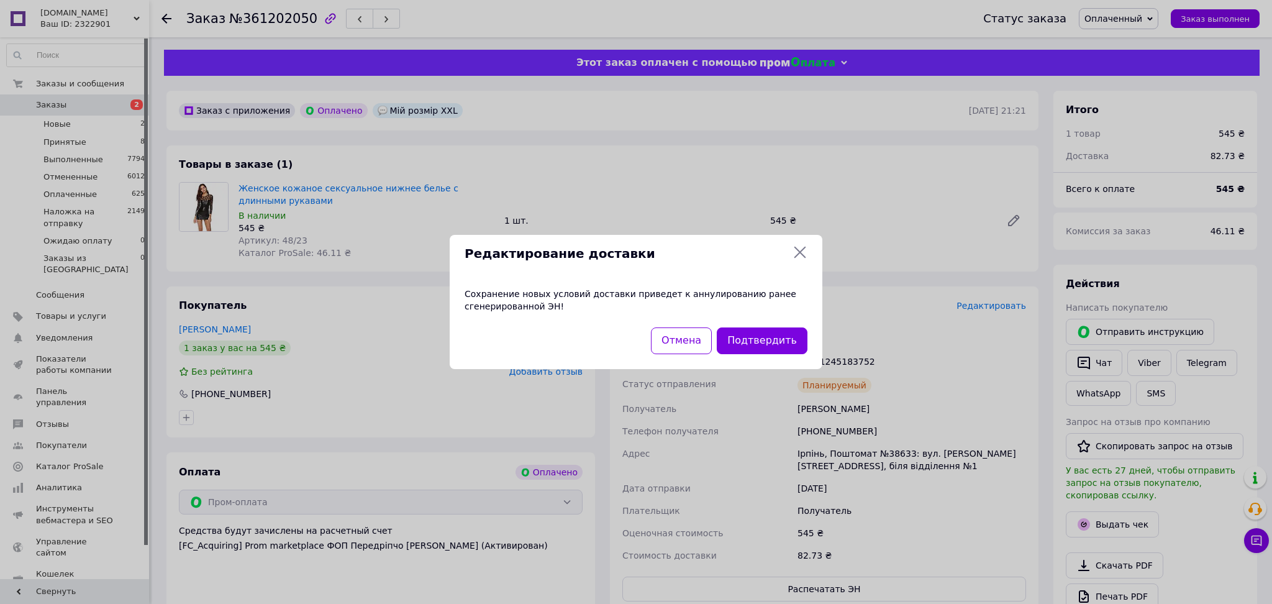
click at [744, 319] on div "Сохранение новых условий доставки приведет к аннулированию ранее сгенерированно…" at bounding box center [636, 300] width 373 height 55
click at [749, 329] on button "Подтвердить" at bounding box center [762, 340] width 91 height 27
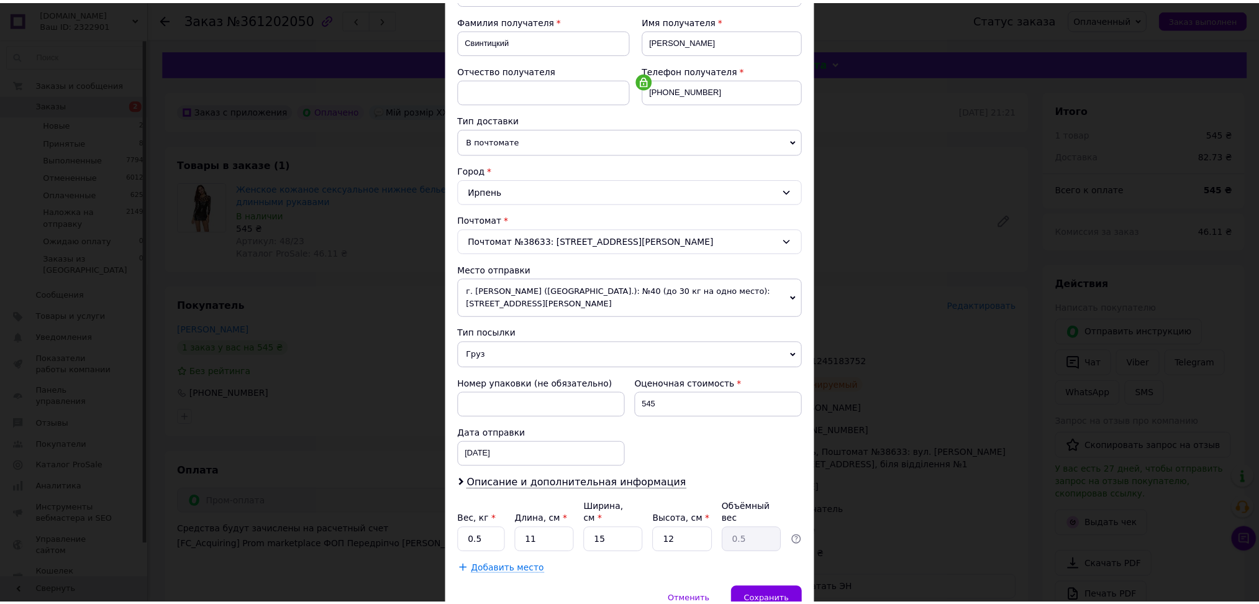
scroll to position [234, 0]
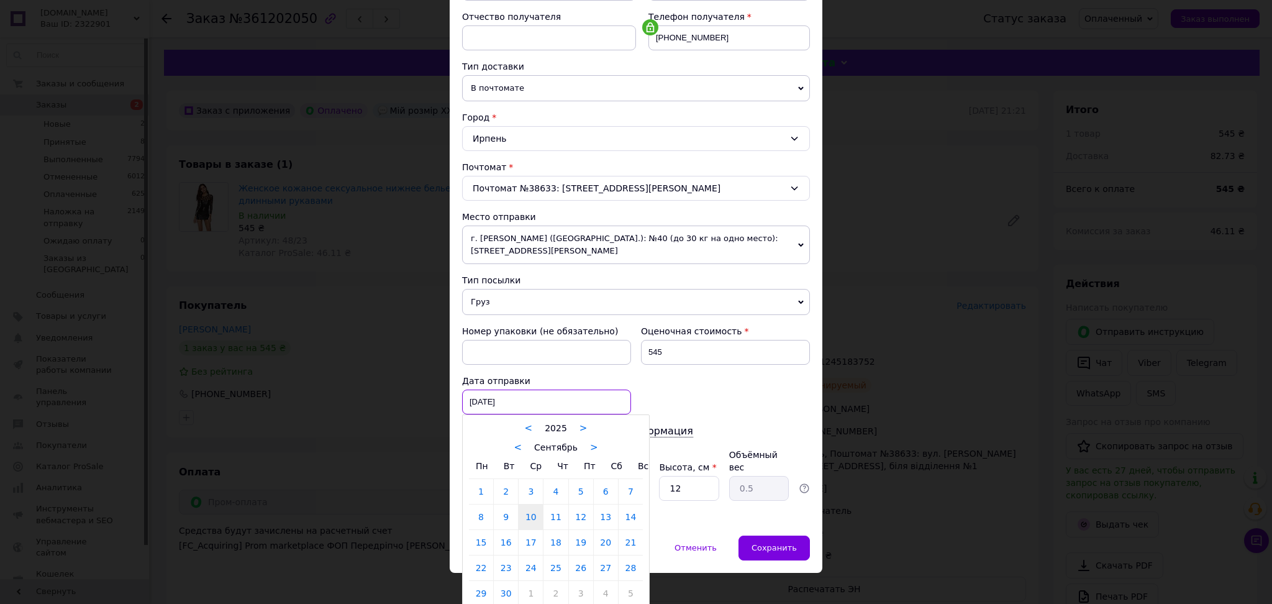
click at [530, 400] on div "10.09.2025 < 2025 > < Сентябрь > Пн Вт Ср Чт Пт Сб Вс 1 2 3 4 5 6 7 8 9 10 11 1…" at bounding box center [546, 402] width 169 height 25
click at [637, 516] on link "14" at bounding box center [631, 517] width 24 height 25
type input "14.09.2025"
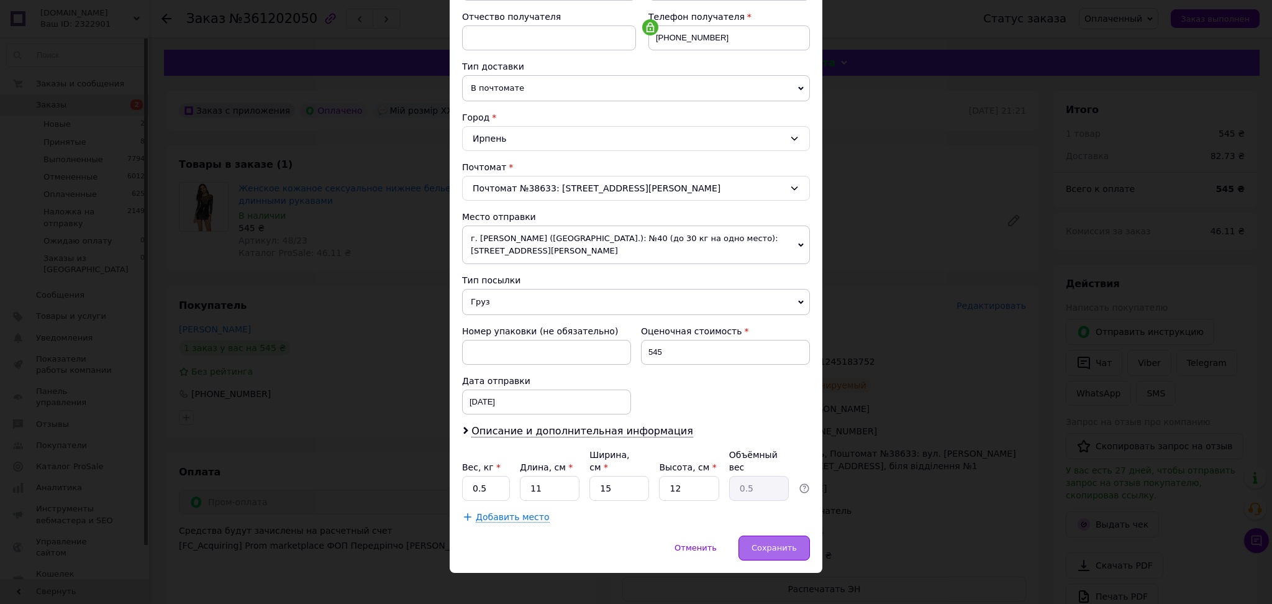
click at [766, 543] on span "Сохранить" at bounding box center [774, 547] width 45 height 9
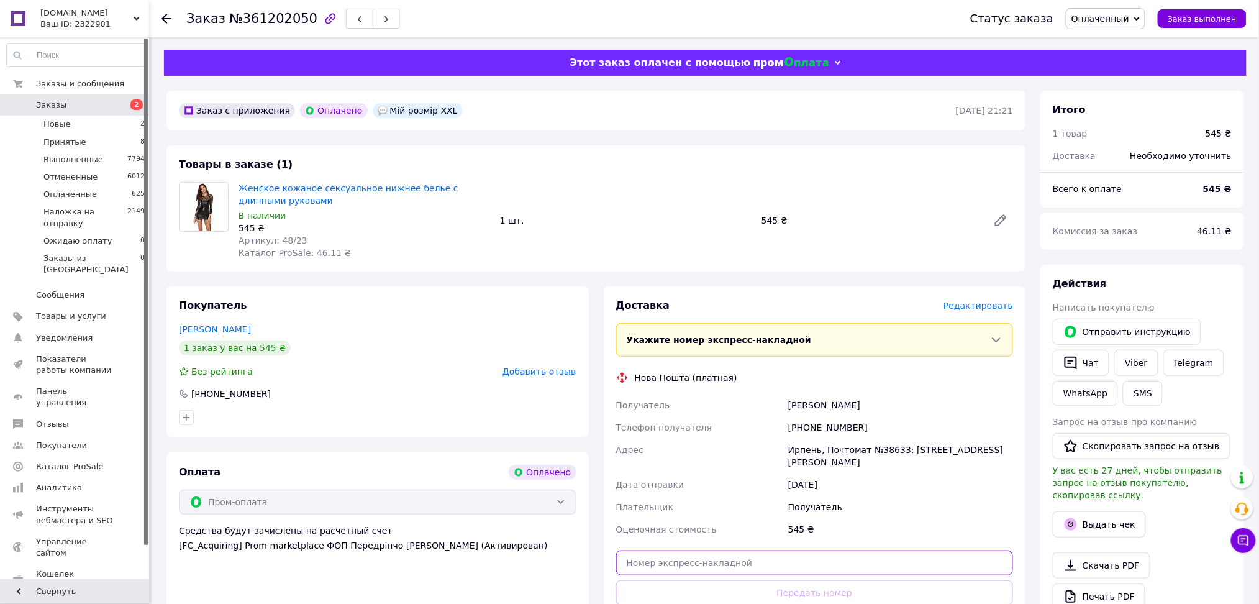
click at [762, 560] on input "text" at bounding box center [815, 562] width 398 height 25
paste input "20451245216553"
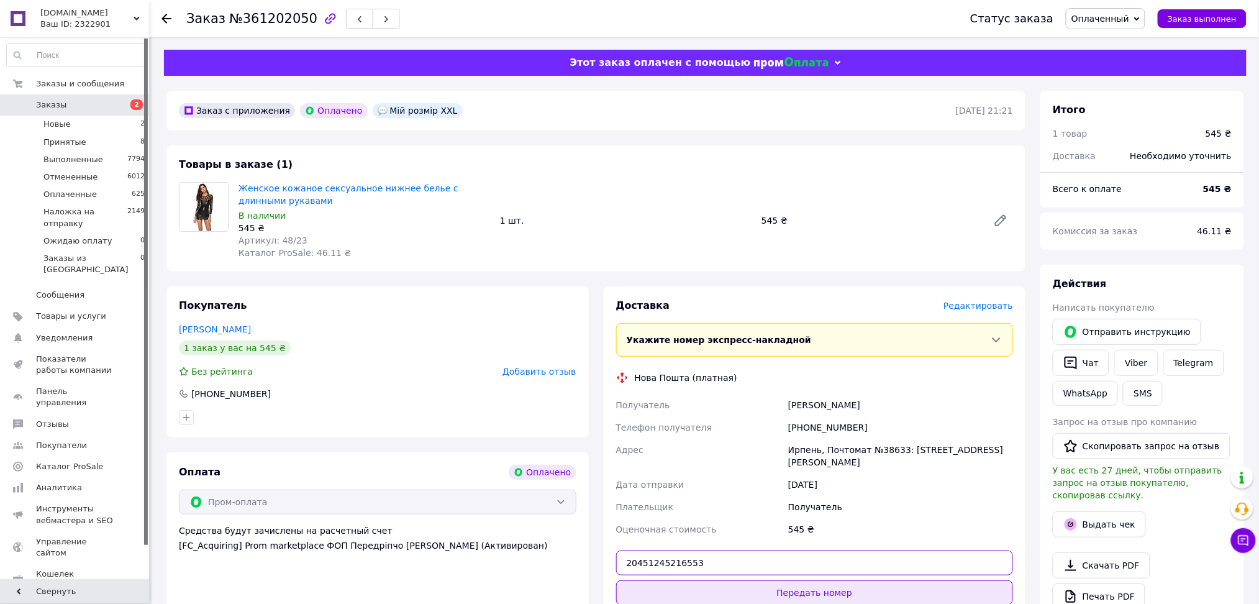
type input "20451245216553"
click at [758, 590] on button "Передать номер" at bounding box center [815, 592] width 398 height 25
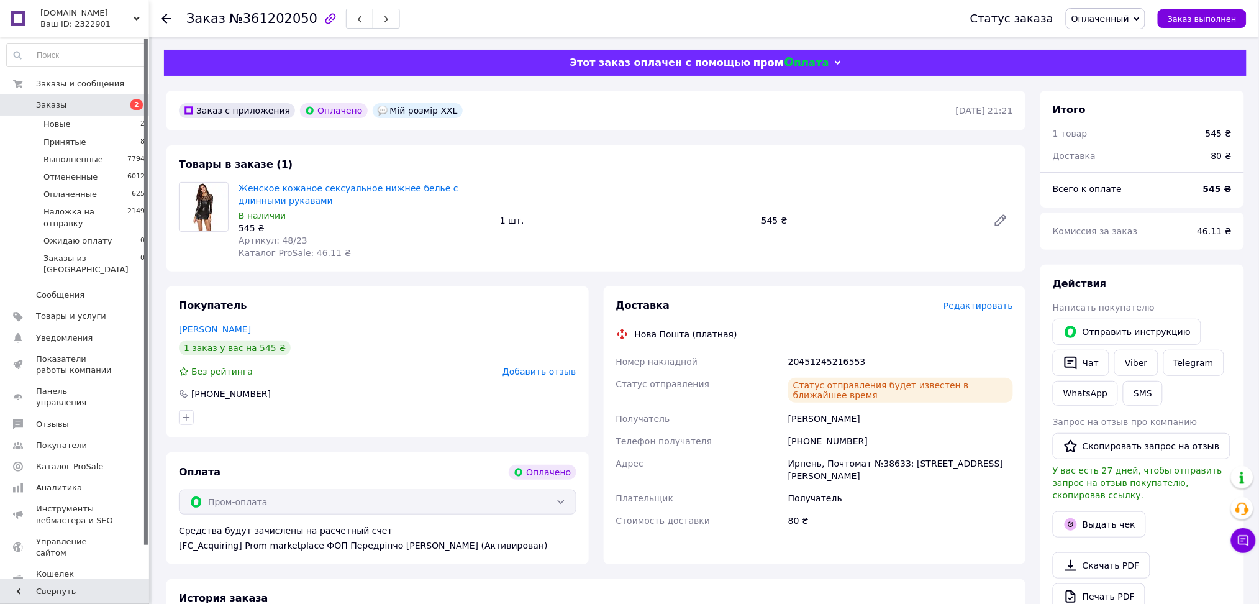
click at [277, 25] on span "№361202050" at bounding box center [273, 18] width 88 height 15
copy span "361202050"
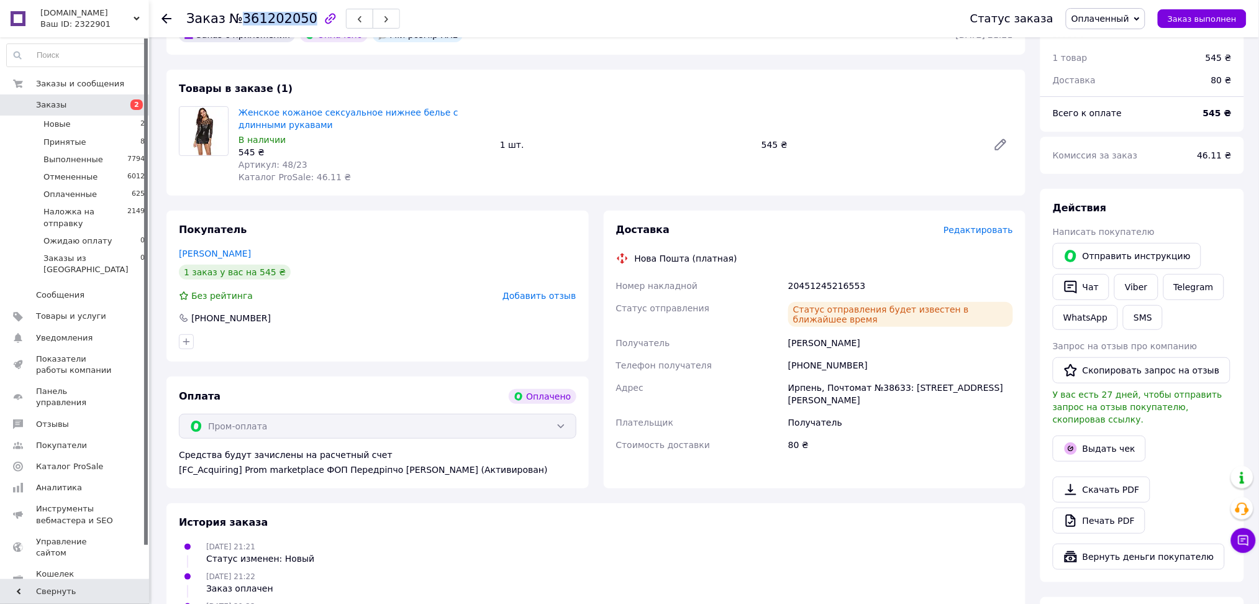
scroll to position [83, 0]
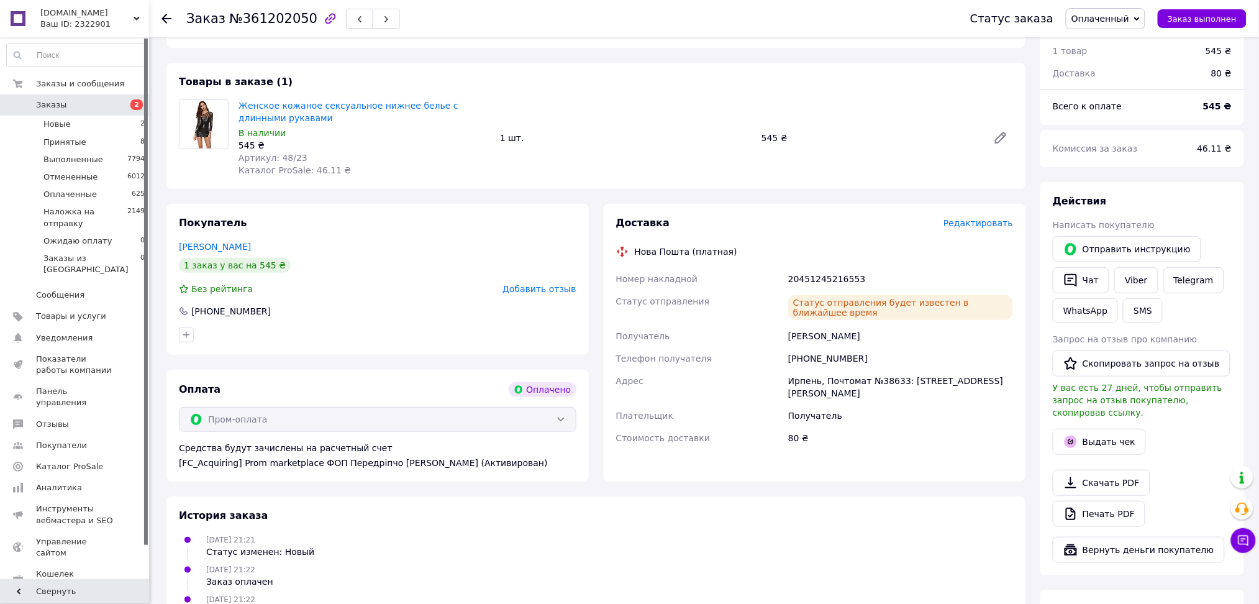
click at [829, 357] on div "+380966881787" at bounding box center [901, 358] width 230 height 22
copy div "380966881787"
click at [826, 331] on div "Свинтицкий Сергей" at bounding box center [901, 336] width 230 height 22
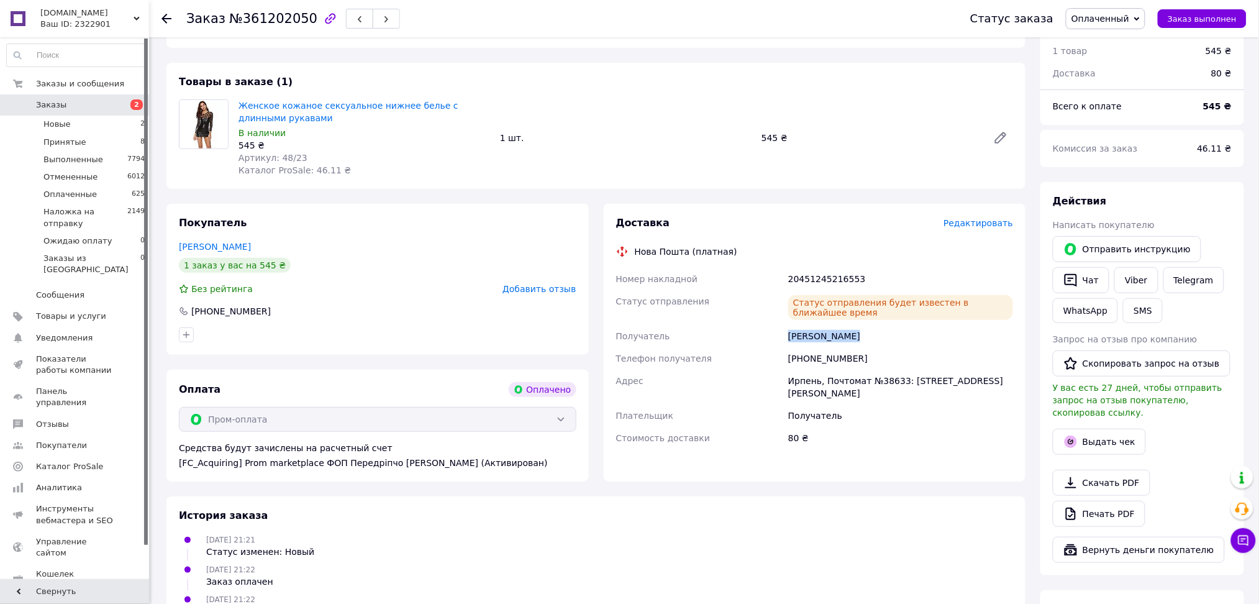
click at [826, 331] on div "Свинтицкий Сергей" at bounding box center [901, 336] width 230 height 22
copy div "Свинтицкий Сергей"
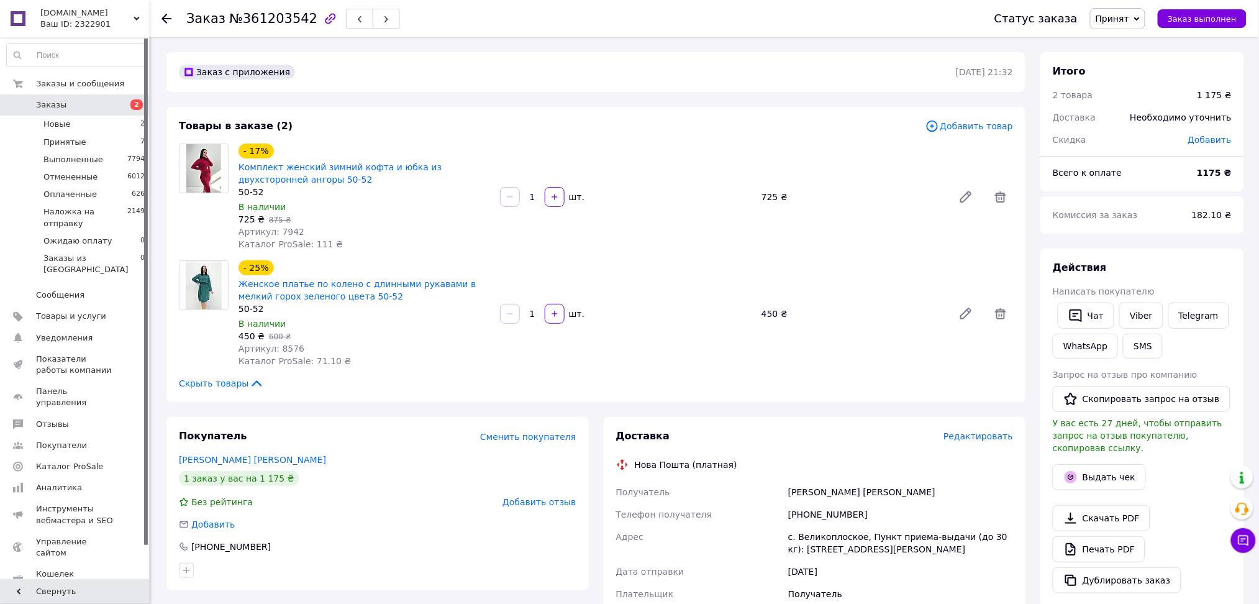
click at [820, 486] on div "Жупанова Елена" at bounding box center [901, 492] width 230 height 22
copy div "Жупанова Елена"
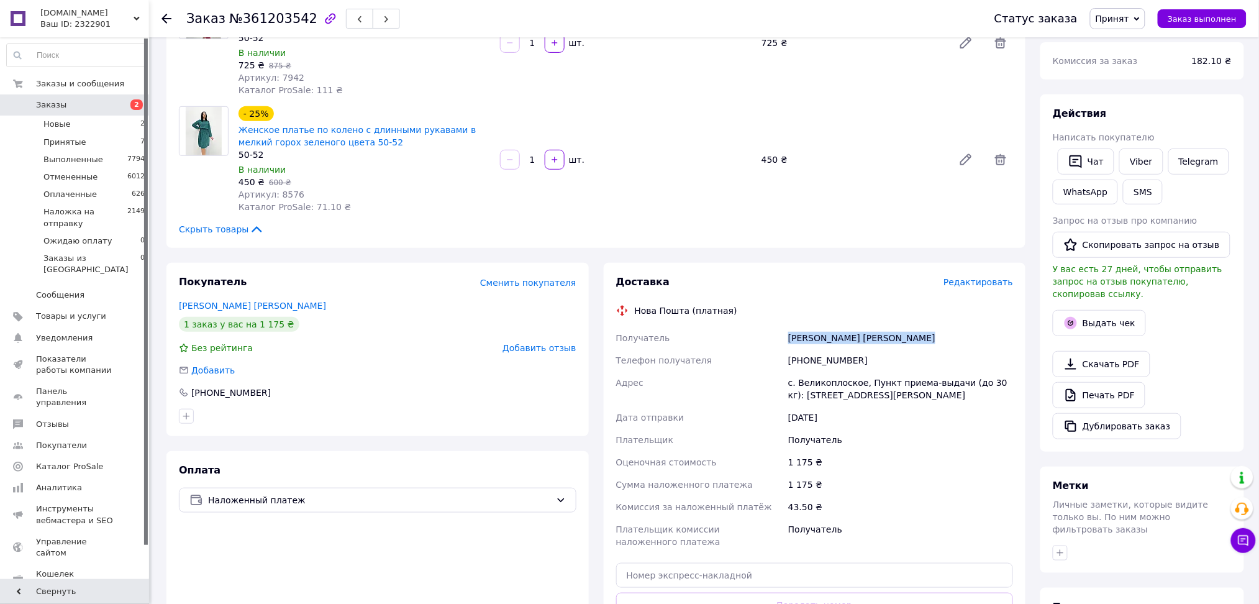
scroll to position [331, 0]
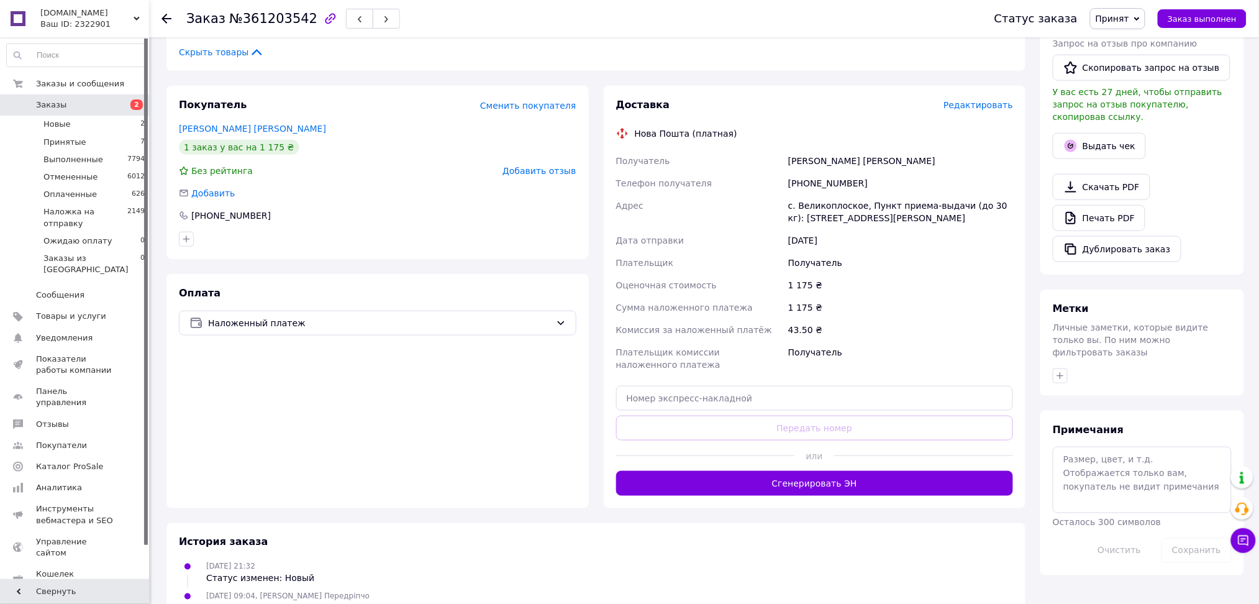
click at [737, 412] on div "Доставка Редактировать Нова Пошта (платная) Получатель Жупанова Елена Телефон п…" at bounding box center [815, 297] width 398 height 398
click at [733, 403] on input "text" at bounding box center [815, 398] width 398 height 25
paste input "20451245316025"
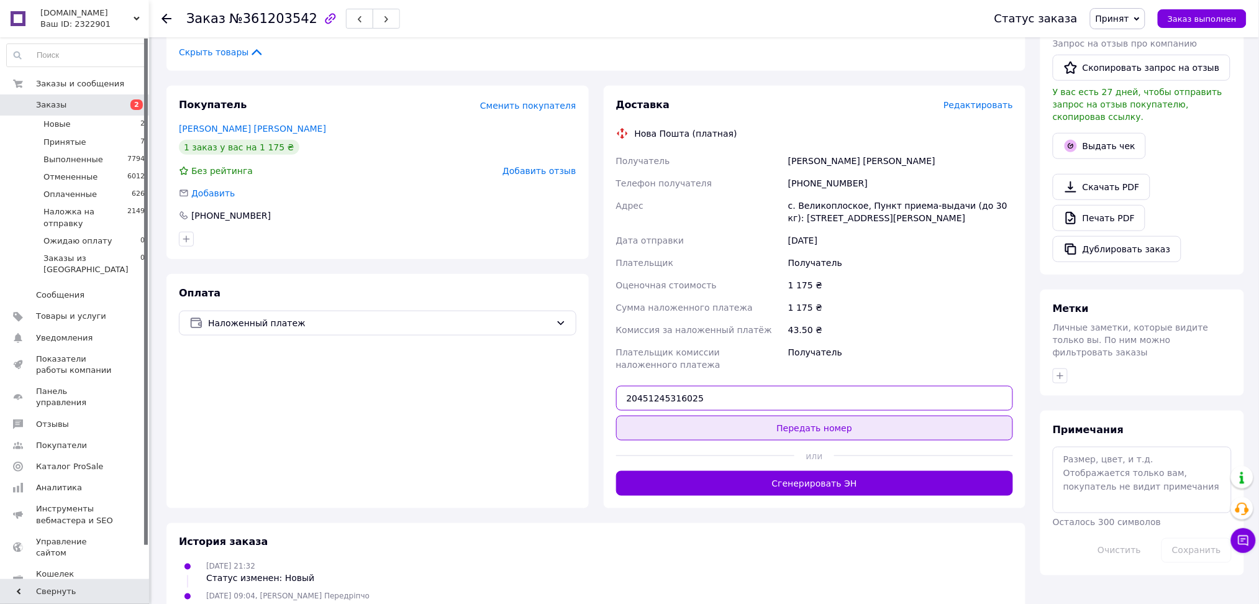
type input "20451245316025"
click at [733, 425] on button "Передать номер" at bounding box center [815, 428] width 398 height 25
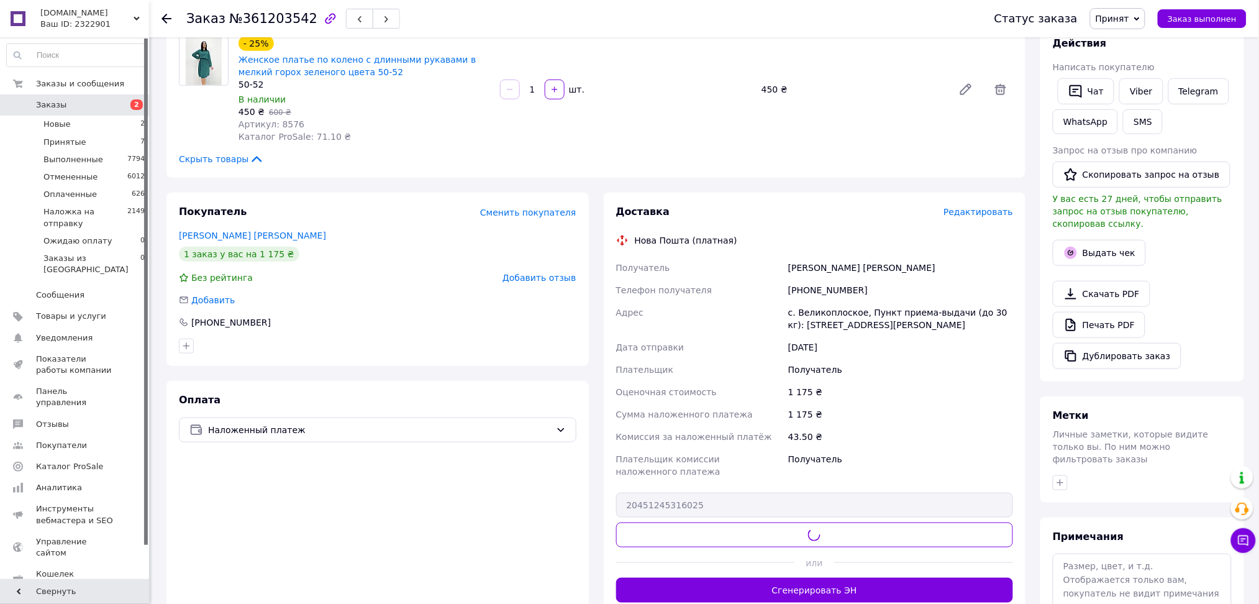
scroll to position [0, 0]
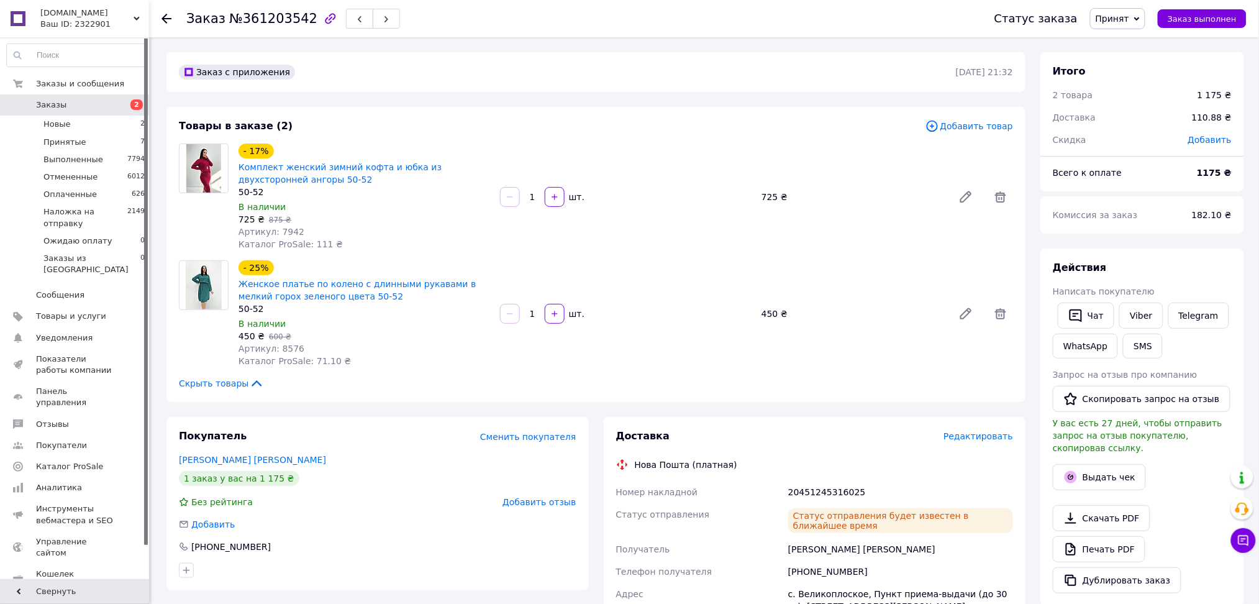
click at [818, 567] on div "+380501464256" at bounding box center [901, 571] width 230 height 22
copy div "380501464256"
click at [1130, 18] on span "Принят" at bounding box center [1113, 19] width 34 height 10
click at [1147, 101] on li "Наложка на отправку" at bounding box center [1144, 99] width 106 height 19
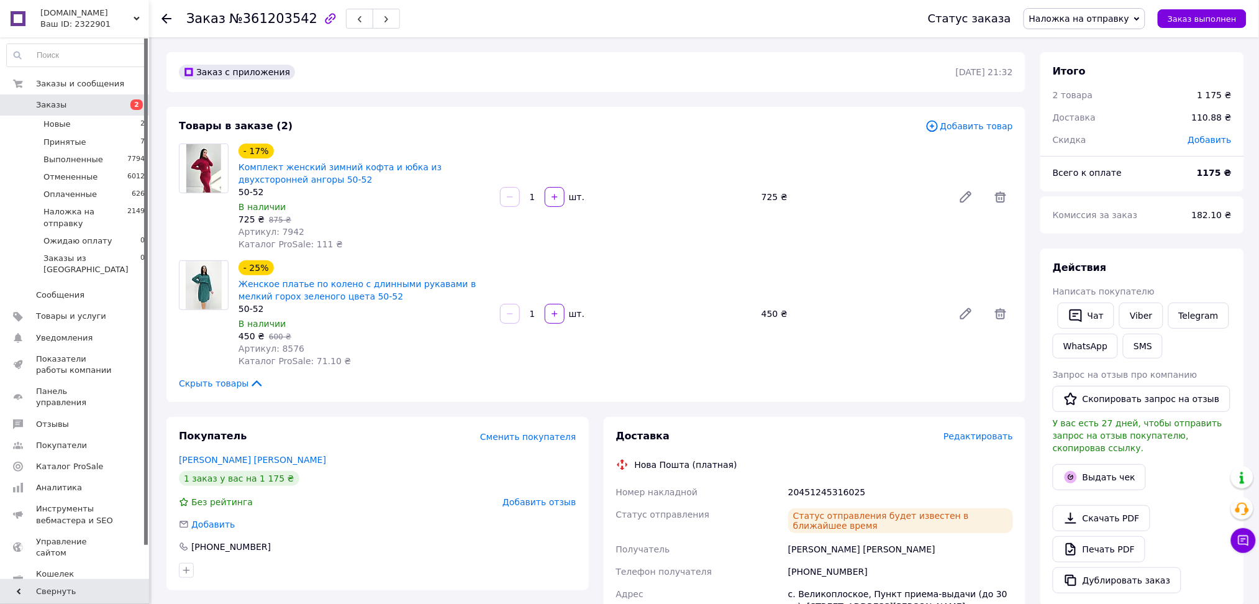
click at [286, 350] on span "Артикул: 8576" at bounding box center [272, 349] width 66 height 10
drag, startPoint x: 286, startPoint y: 350, endPoint x: 317, endPoint y: 332, distance: 35.7
click at [286, 350] on span "Артикул: 8576" at bounding box center [272, 349] width 66 height 10
copy span "8576"
click at [290, 228] on span "Артикул: 7942" at bounding box center [272, 232] width 66 height 10
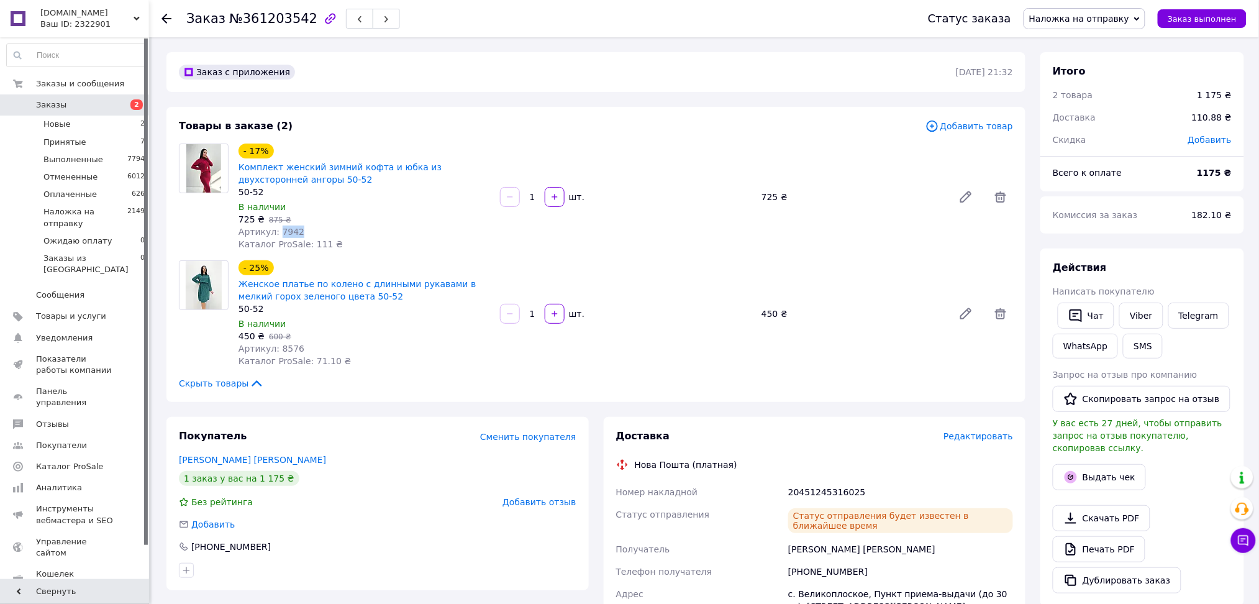
click at [290, 228] on span "Артикул: 7942" at bounding box center [272, 232] width 66 height 10
copy span "7942"
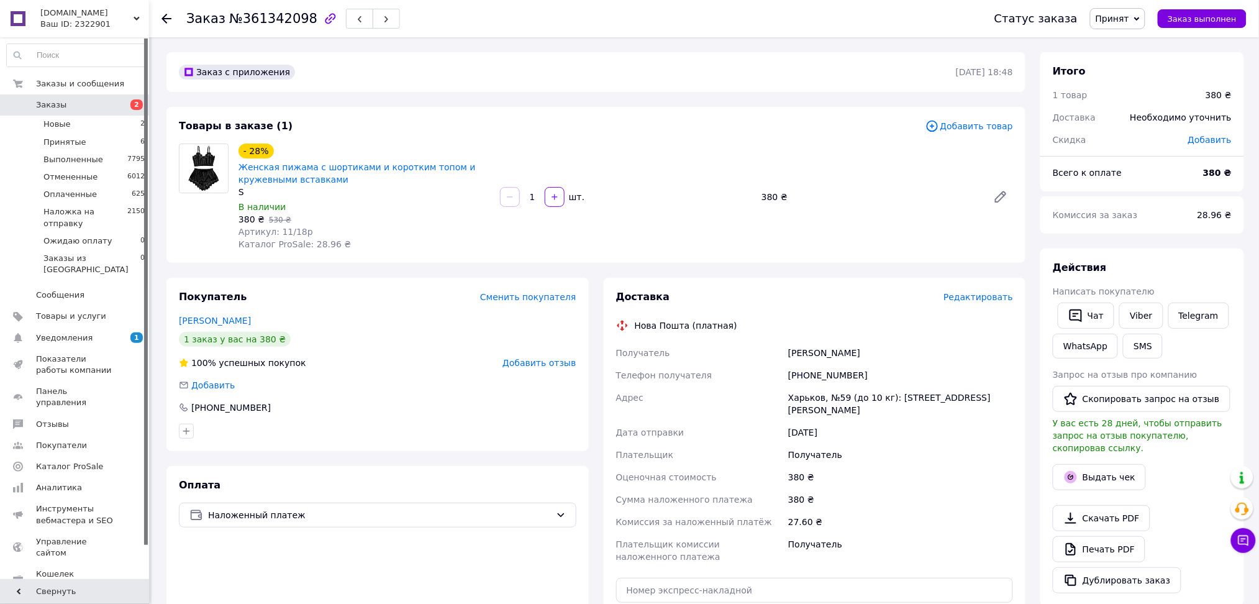
click at [803, 353] on div "Басова Юлія" at bounding box center [901, 353] width 230 height 22
copy div "Басова Юлія"
click at [837, 378] on div "+380677599666" at bounding box center [901, 375] width 230 height 22
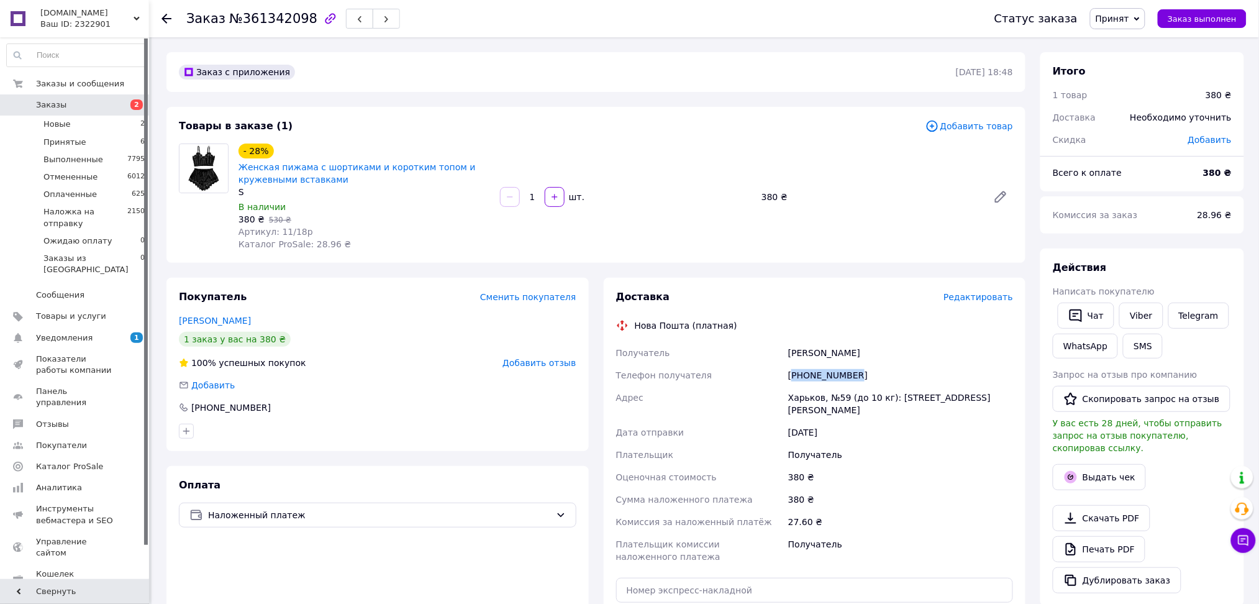
click at [837, 378] on div "+380677599666" at bounding box center [901, 375] width 230 height 22
copy div "380677599666"
click at [1130, 19] on span "Принят" at bounding box center [1113, 19] width 34 height 10
click at [1149, 98] on li "Наложка на отправку" at bounding box center [1144, 99] width 106 height 19
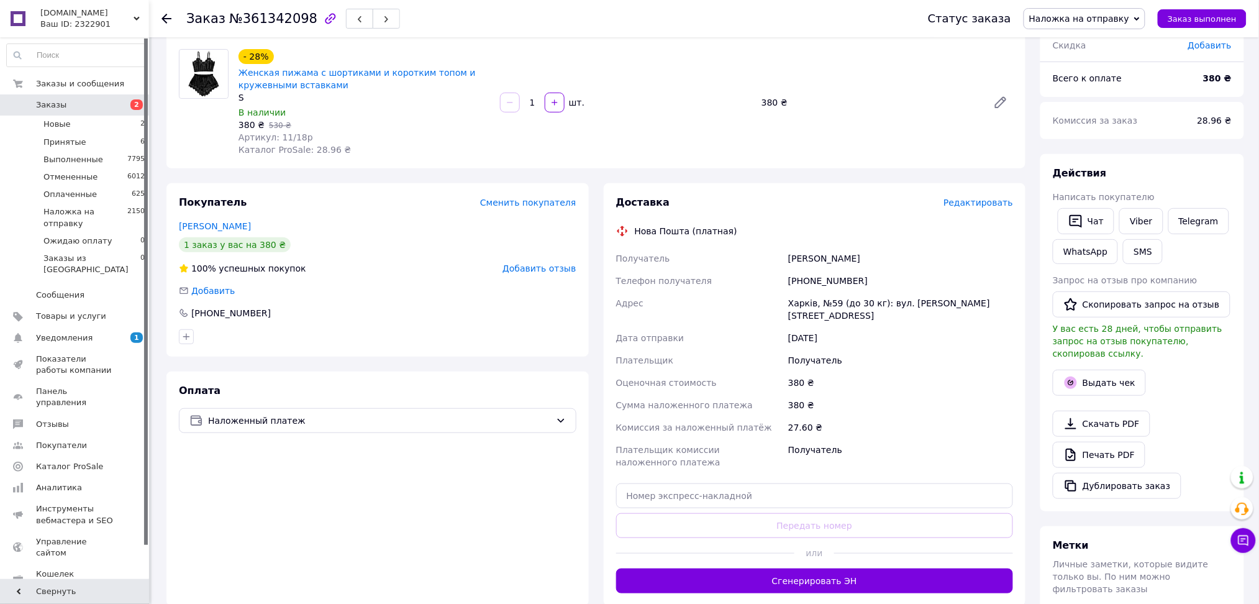
scroll to position [165, 0]
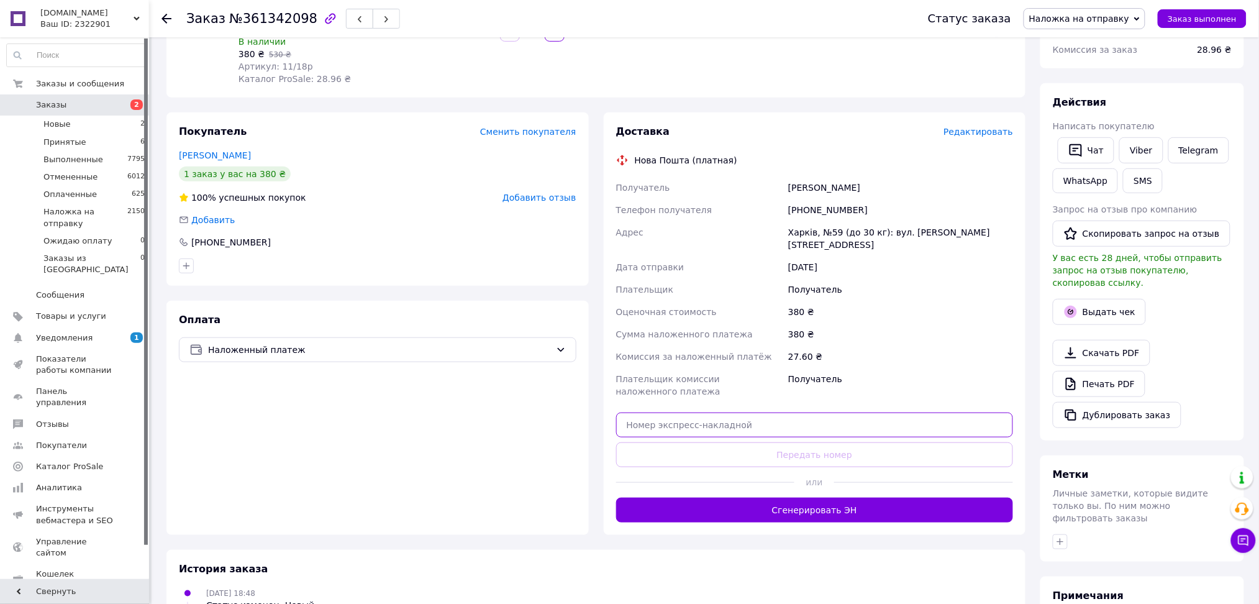
click at [700, 413] on input "text" at bounding box center [815, 425] width 398 height 25
paste input "20451246021490"
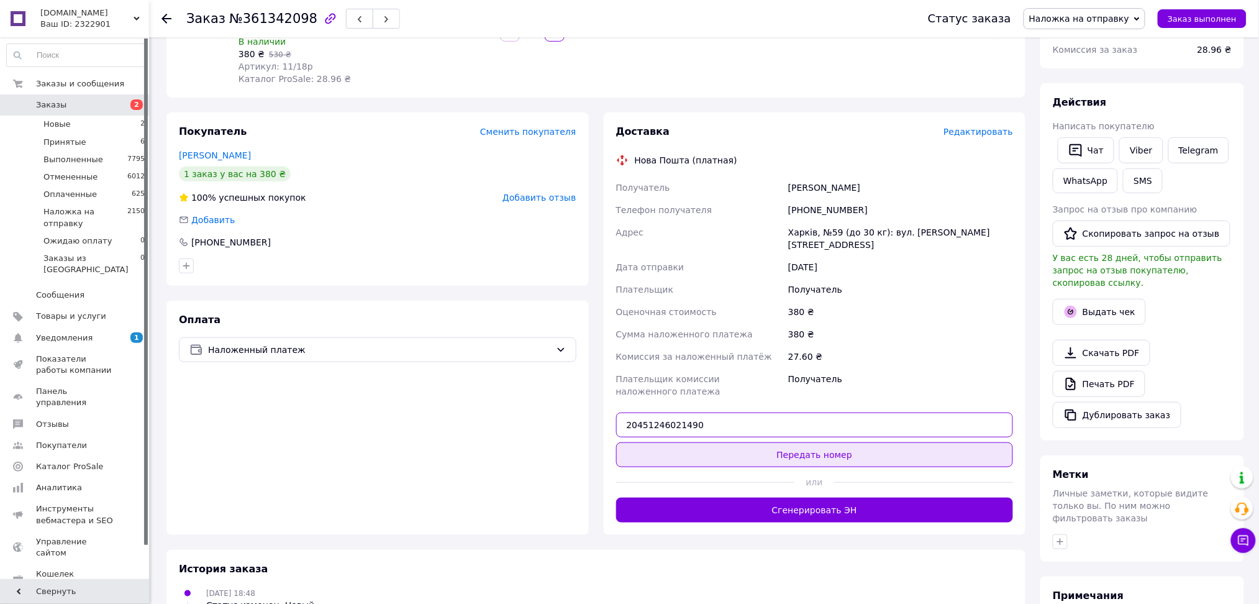
type input "20451246021490"
click at [700, 442] on button "Передать номер" at bounding box center [815, 454] width 398 height 25
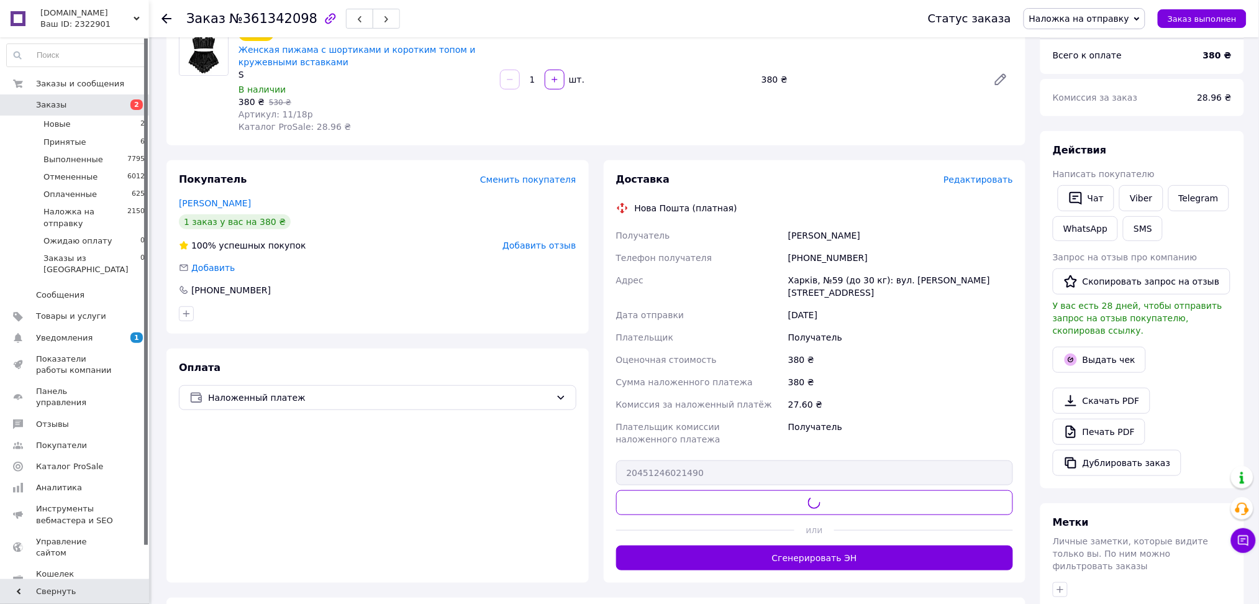
scroll to position [0, 0]
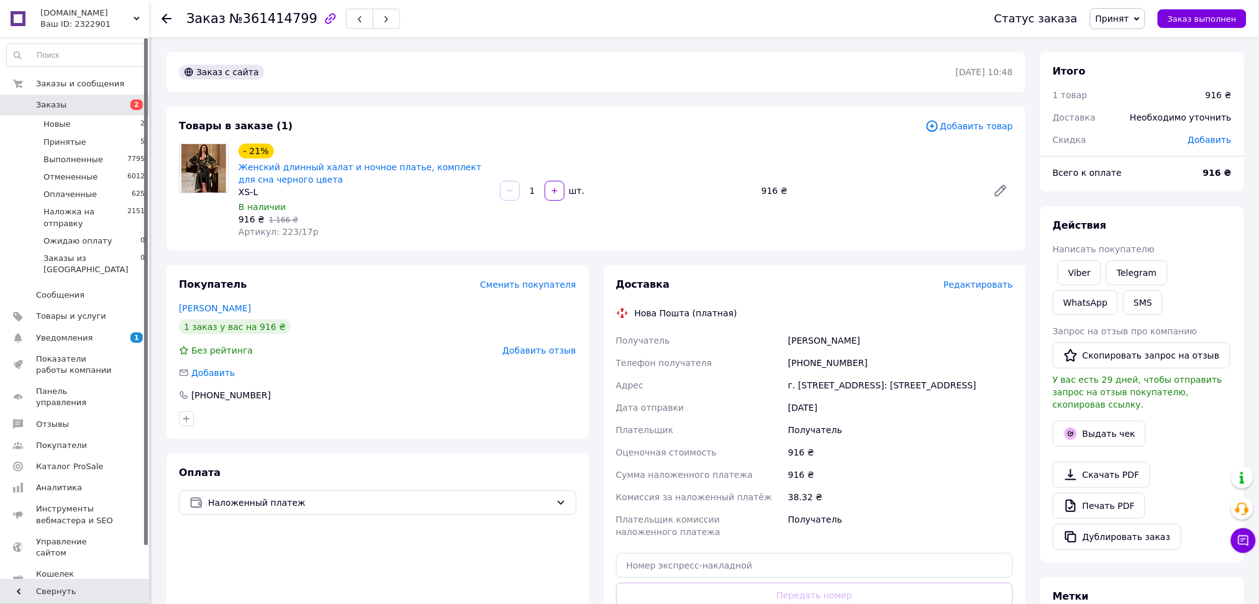
click at [810, 337] on div "[PERSON_NAME]" at bounding box center [901, 340] width 230 height 22
copy div "[PERSON_NAME]"
click at [833, 366] on div "[PHONE_NUMBER]" at bounding box center [901, 363] width 230 height 22
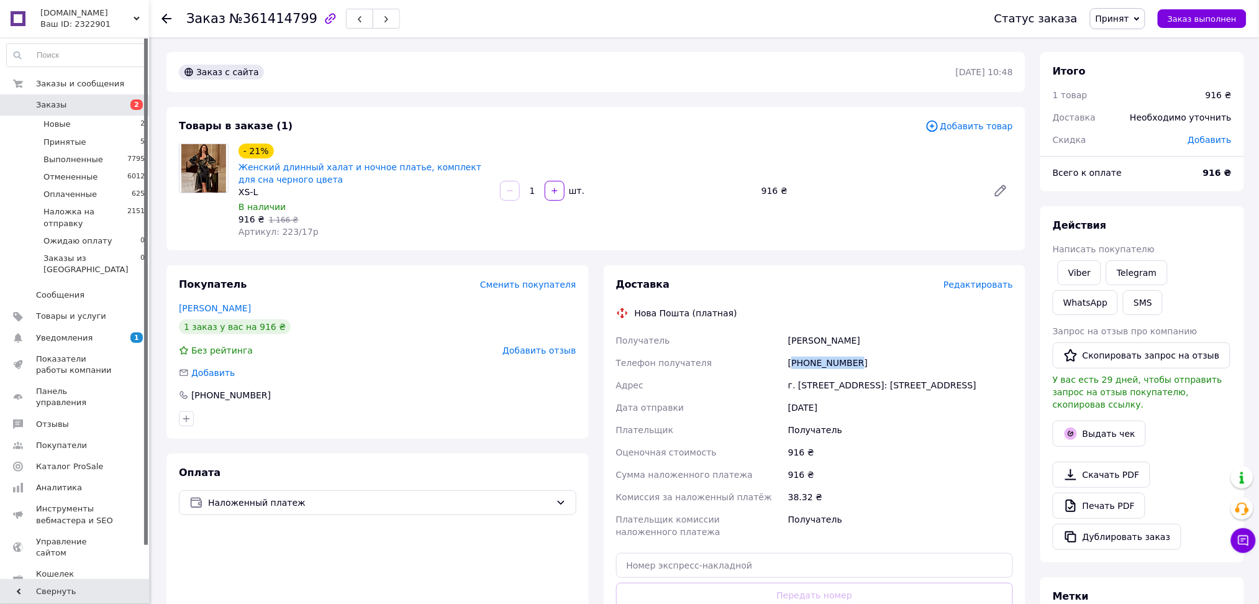
click at [833, 366] on div "[PHONE_NUMBER]" at bounding box center [901, 363] width 230 height 22
copy div "380988457385"
click at [824, 344] on div "[PERSON_NAME]" at bounding box center [901, 340] width 230 height 22
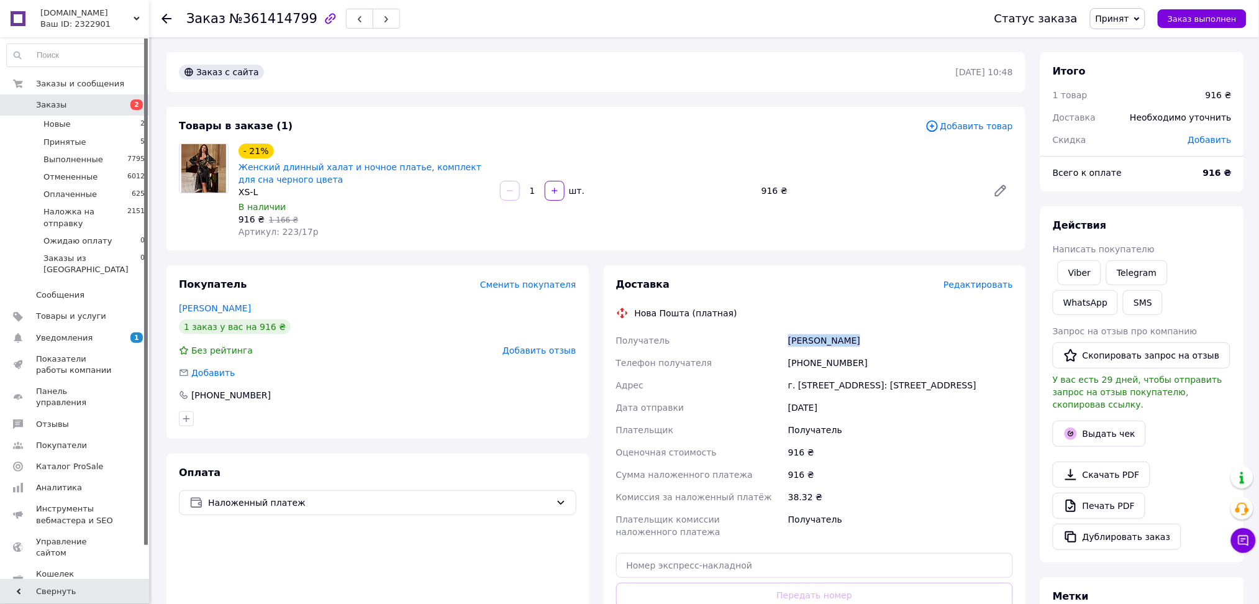
copy div "[PERSON_NAME]"
click at [1130, 17] on span "Принят" at bounding box center [1113, 19] width 34 height 10
click at [1144, 98] on li "Наложка на отправку" at bounding box center [1144, 99] width 106 height 19
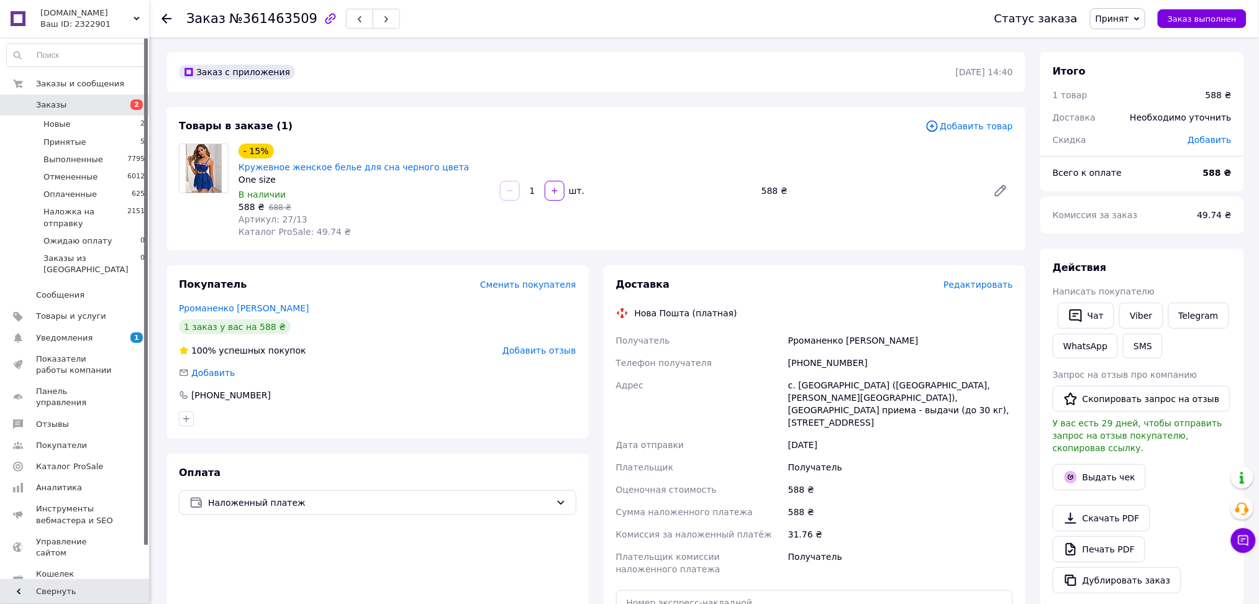
click at [841, 329] on div "Рроманенко [PERSON_NAME]" at bounding box center [901, 340] width 230 height 22
copy div "Рроманенко [PERSON_NAME]"
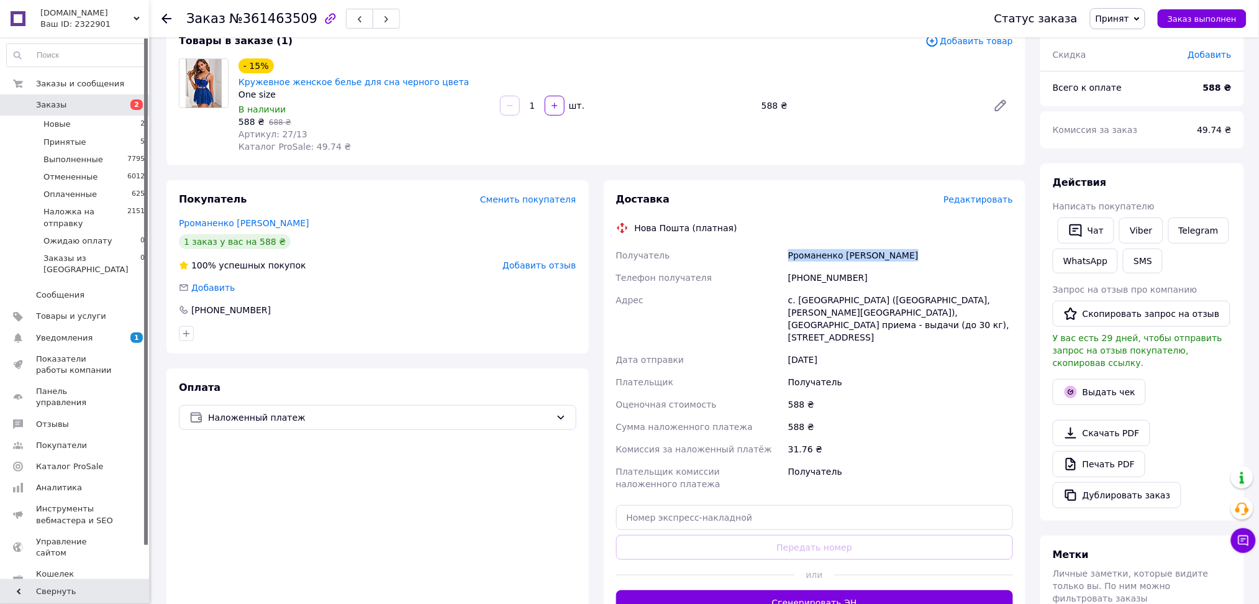
scroll to position [165, 0]
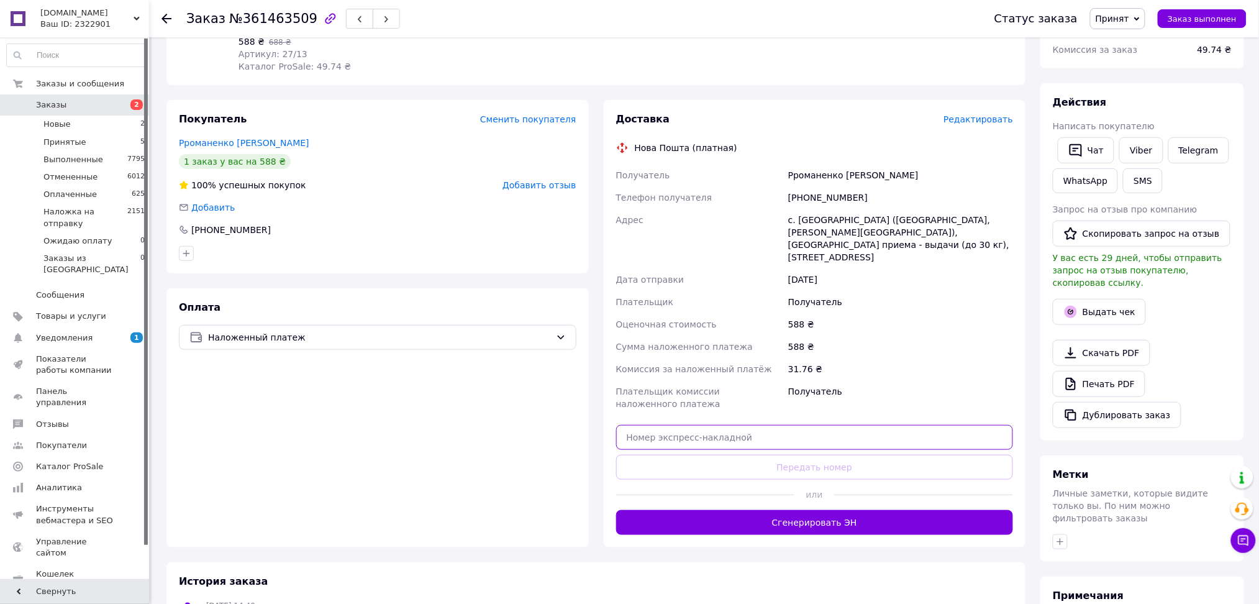
click at [678, 425] on input "text" at bounding box center [815, 437] width 398 height 25
paste input "20451246705954"
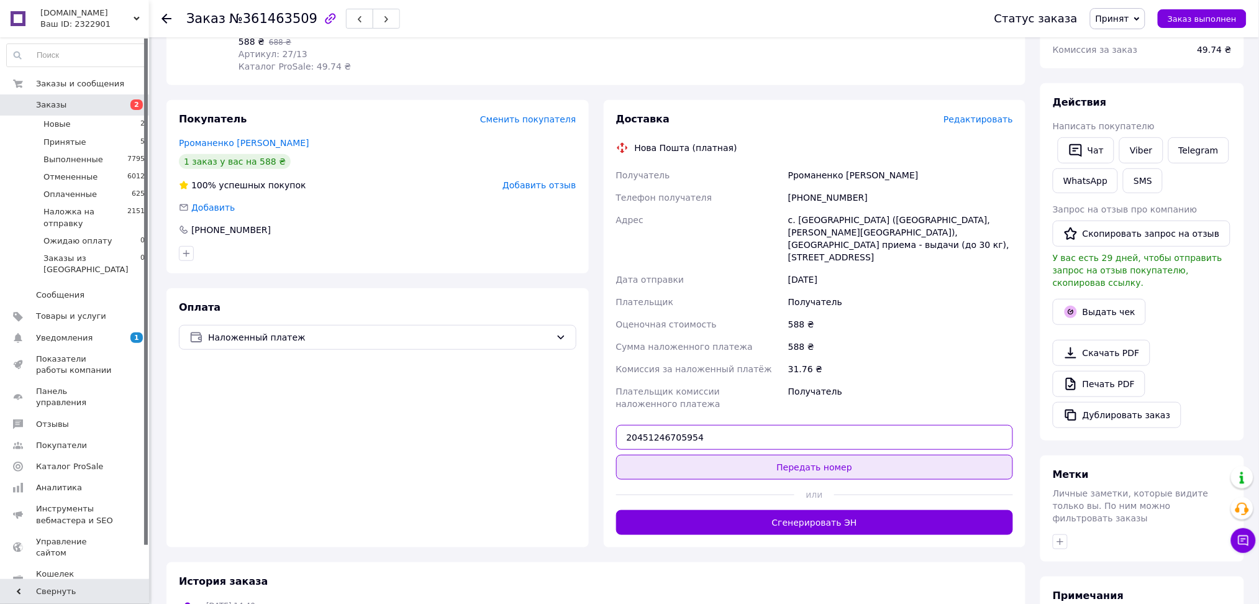
type input "20451246705954"
click at [696, 455] on button "Передать номер" at bounding box center [815, 467] width 398 height 25
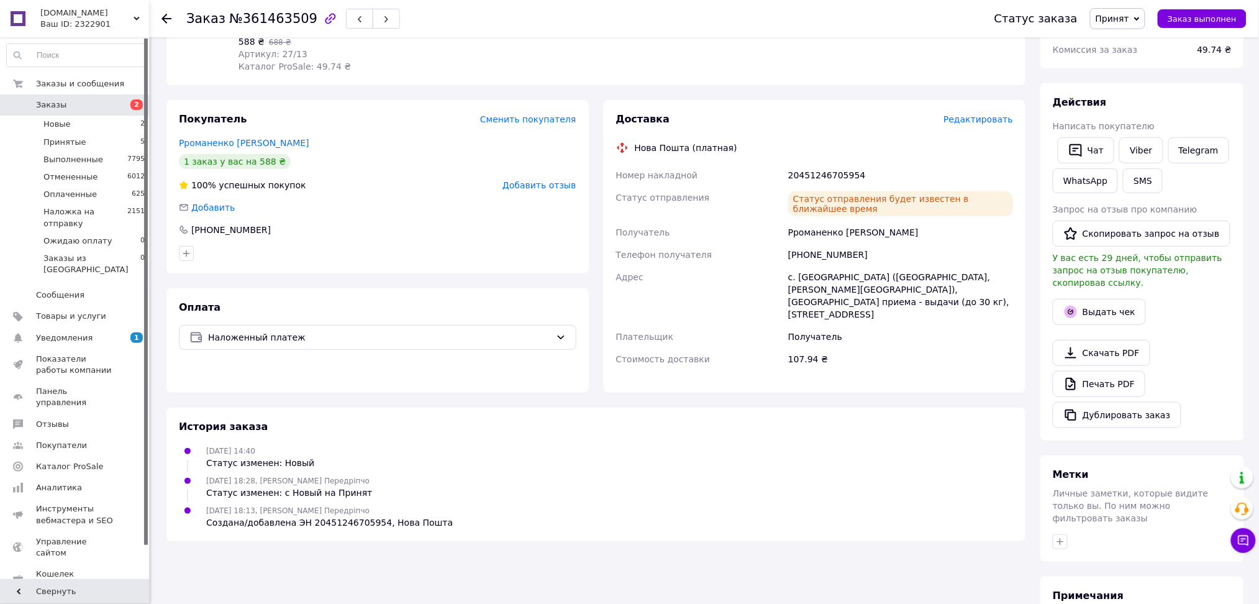
click at [814, 244] on div "+380686728976" at bounding box center [901, 255] width 230 height 22
copy div "380686728976"
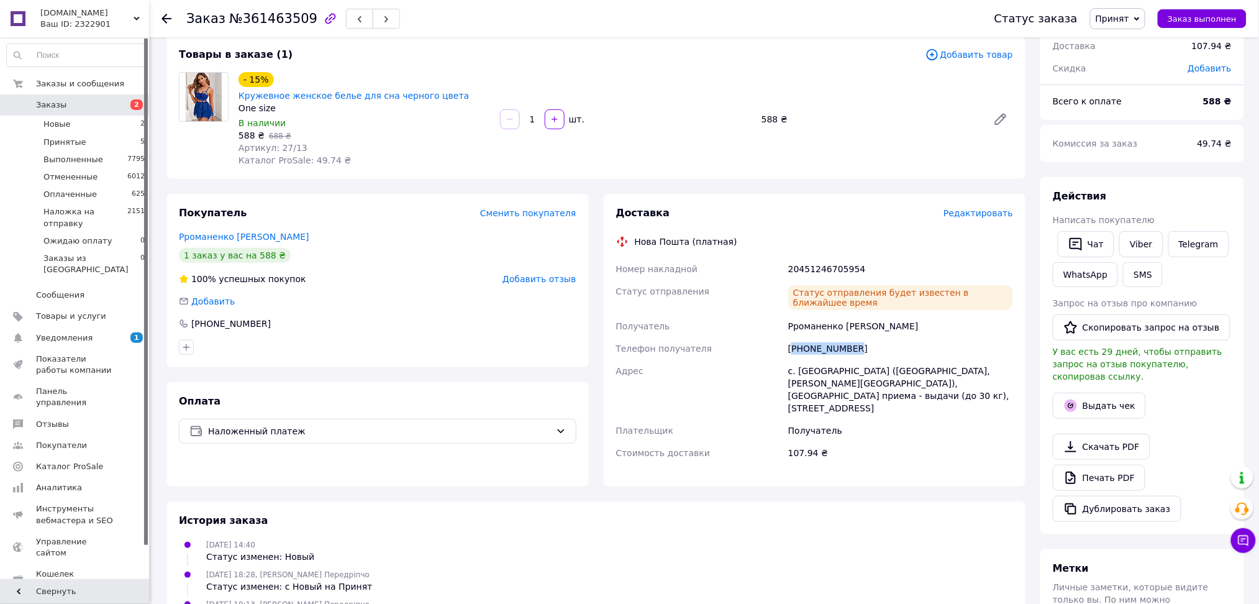
scroll to position [0, 0]
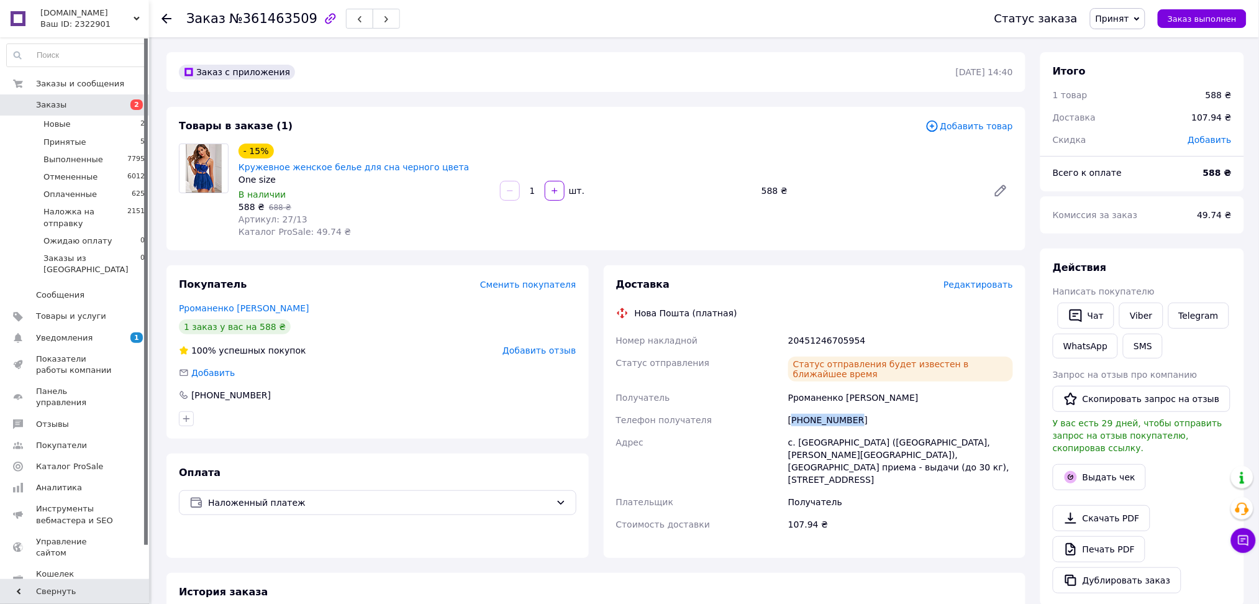
click at [1130, 16] on span "Принят" at bounding box center [1113, 19] width 34 height 10
click at [1141, 99] on li "Наложка на отправку" at bounding box center [1144, 99] width 106 height 19
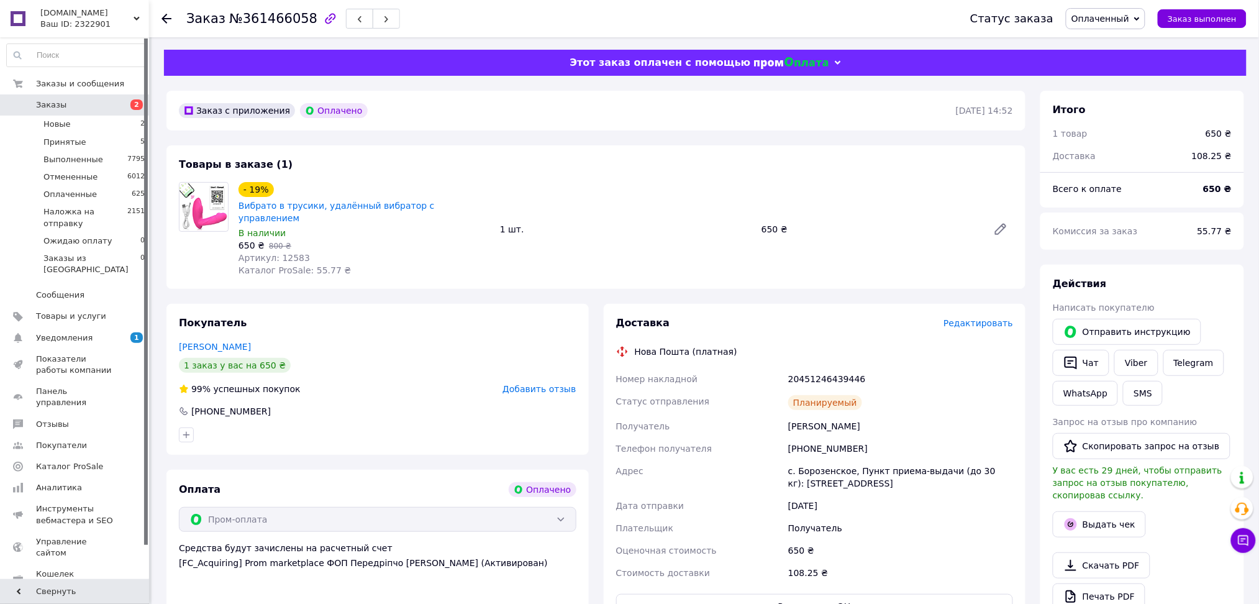
click at [803, 415] on div "горовой Дмитрий" at bounding box center [901, 426] width 230 height 22
copy div "горовой Дмитрий"
click at [987, 318] on span "Редактировать" at bounding box center [979, 323] width 70 height 10
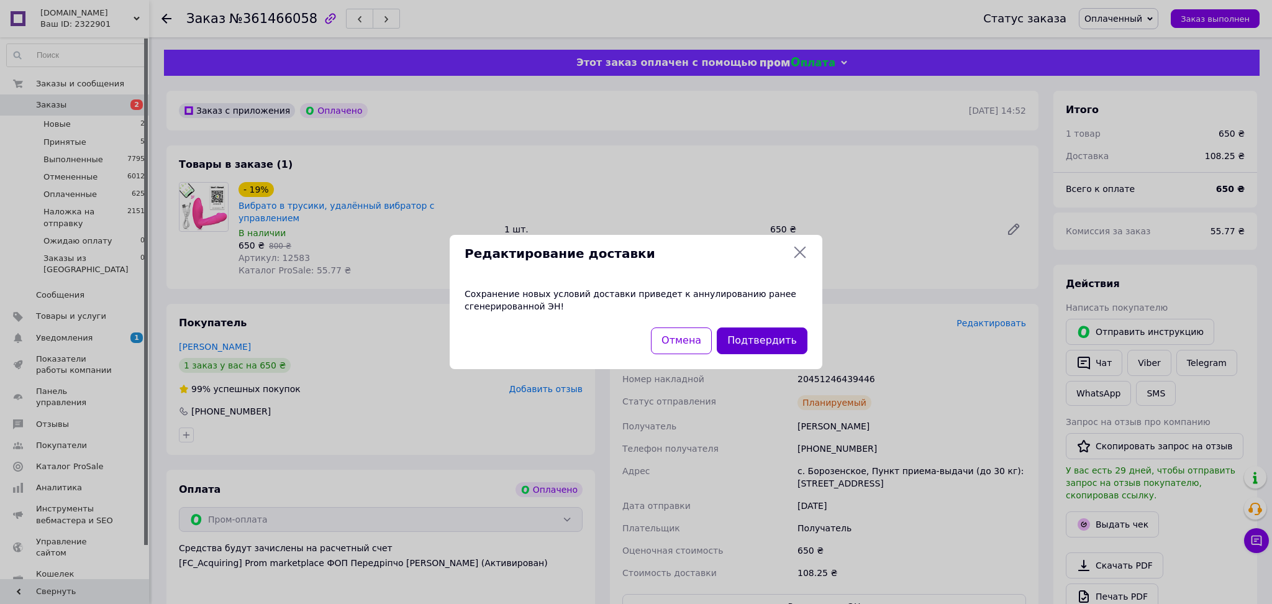
click at [777, 336] on button "Подтвердить" at bounding box center [762, 340] width 91 height 27
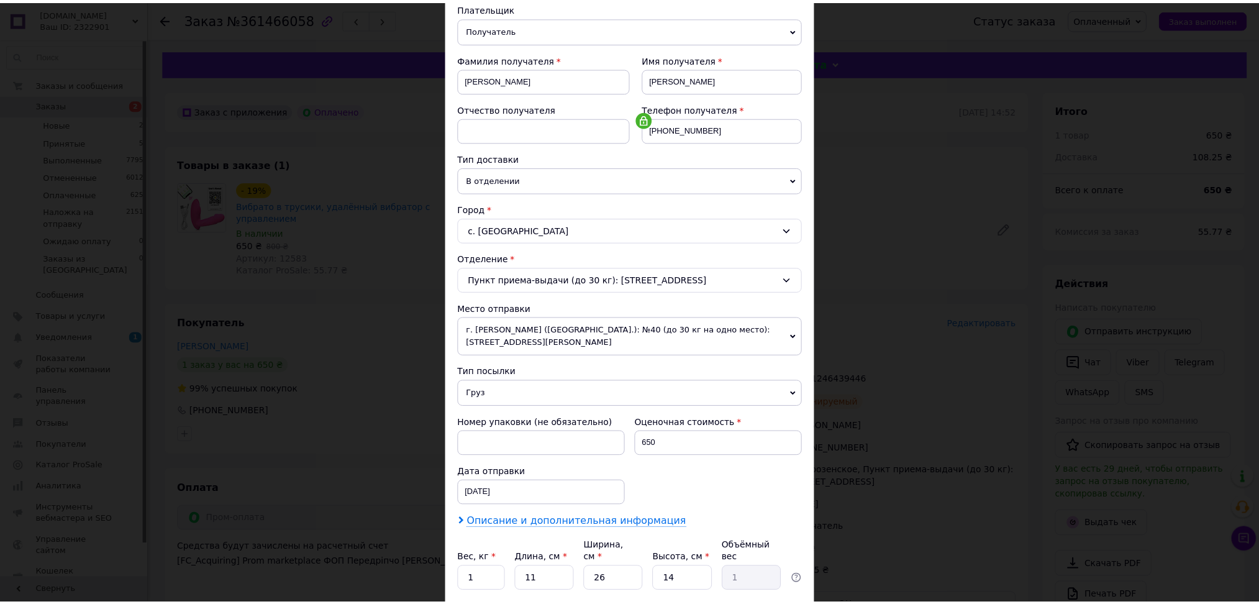
scroll to position [234, 0]
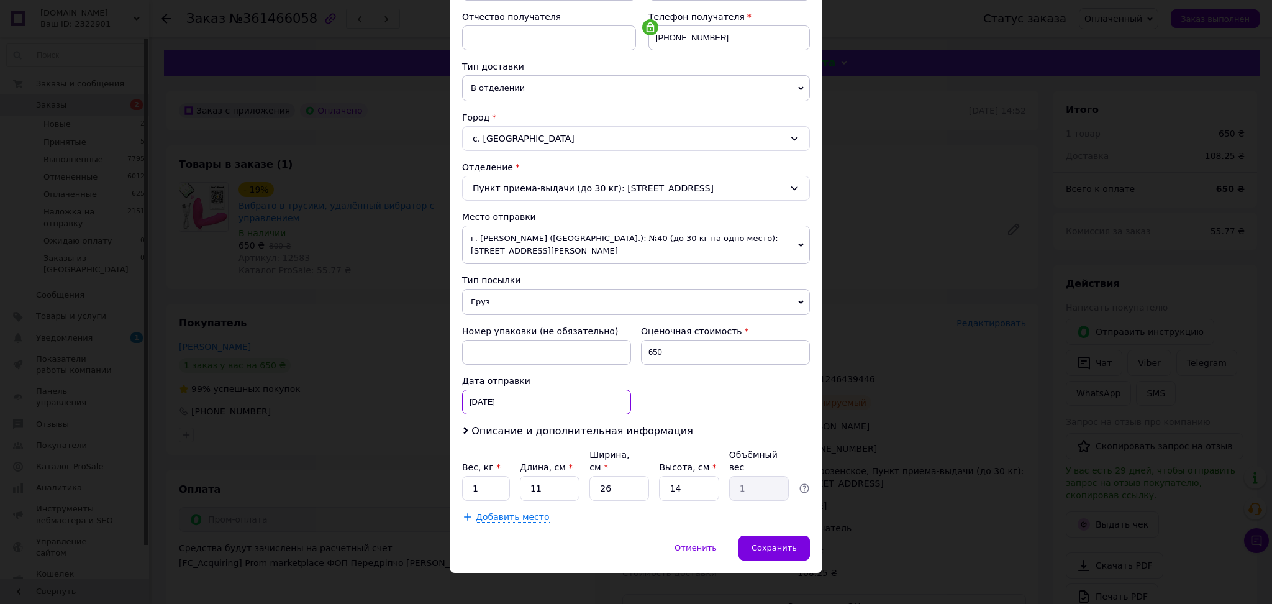
click at [519, 400] on div "11.09.2025 < 2025 > < Сентябрь > Пн Вт Ср Чт Пт Сб Вс 1 2 3 4 5 6 7 8 9 10 11 1…" at bounding box center [546, 402] width 169 height 25
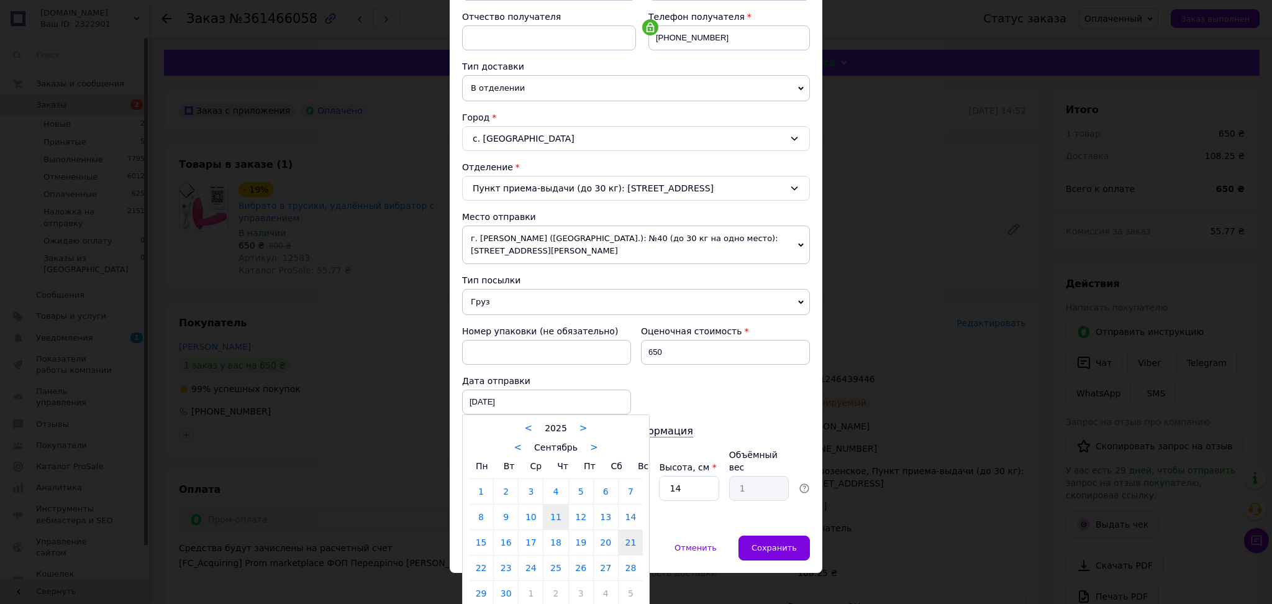
click at [632, 552] on link "21" at bounding box center [631, 542] width 24 height 25
type input "21.09.2025"
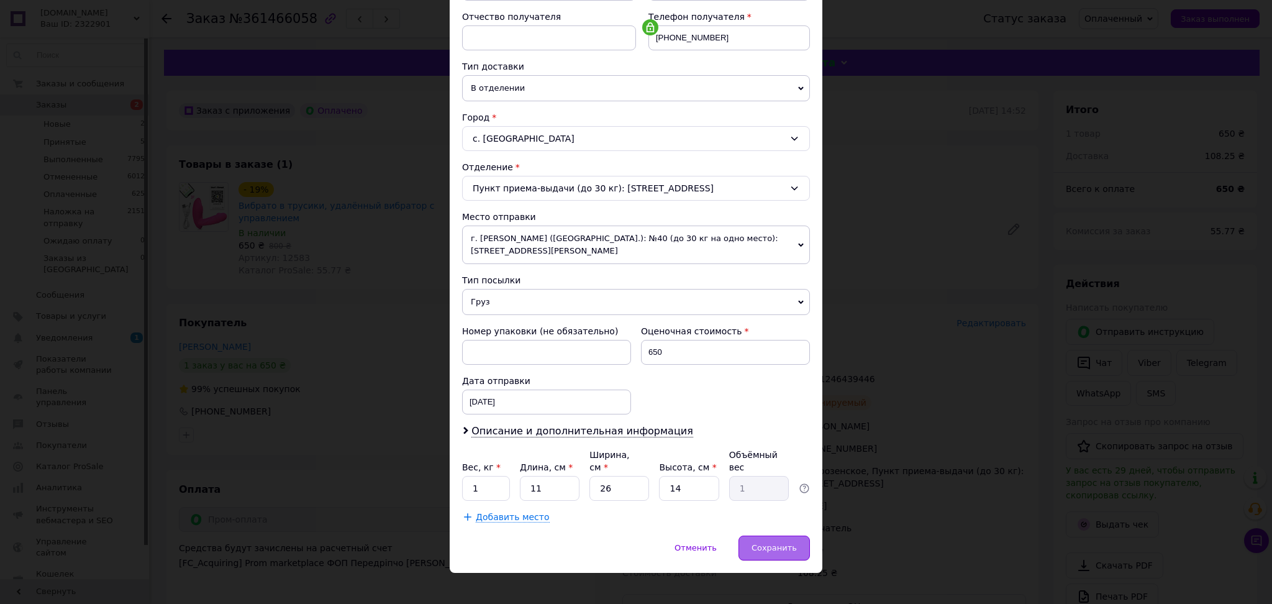
click at [760, 523] on div "× Редактирование доставки Способ доставки Нова Пошта (платная) Плательщик Получ…" at bounding box center [636, 191] width 373 height 763
click at [761, 536] on div "Сохранить" at bounding box center [774, 548] width 71 height 25
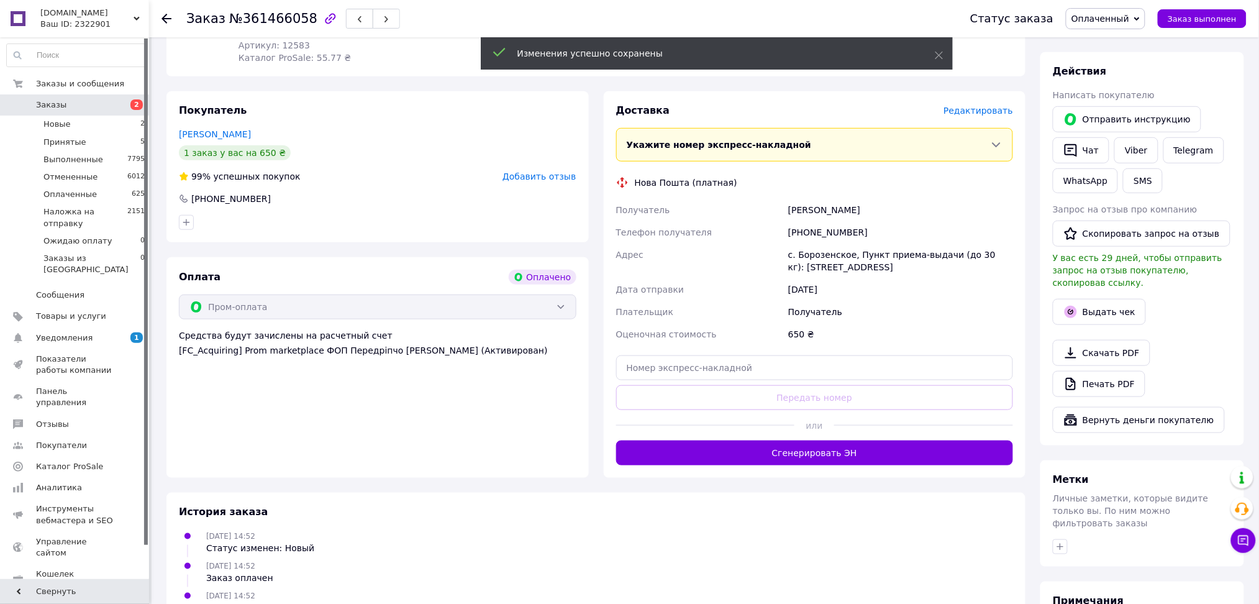
scroll to position [249, 0]
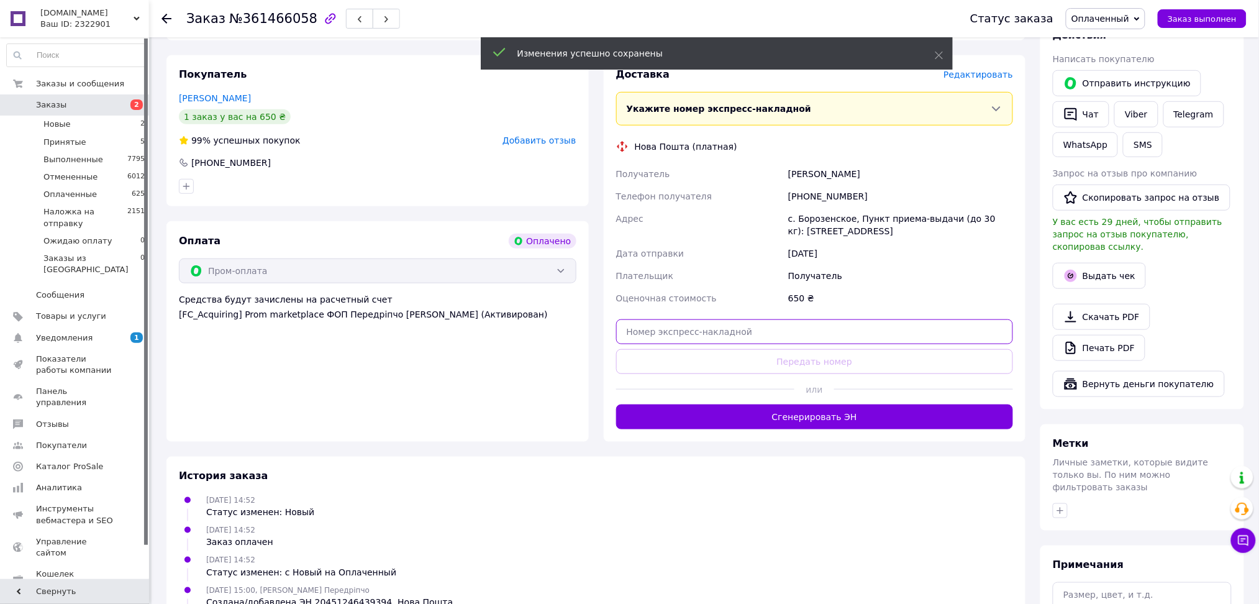
drag, startPoint x: 704, startPoint y: 322, endPoint x: 708, endPoint y: 314, distance: 9.5
click at [707, 319] on input "text" at bounding box center [815, 331] width 398 height 25
paste input "20451246471590"
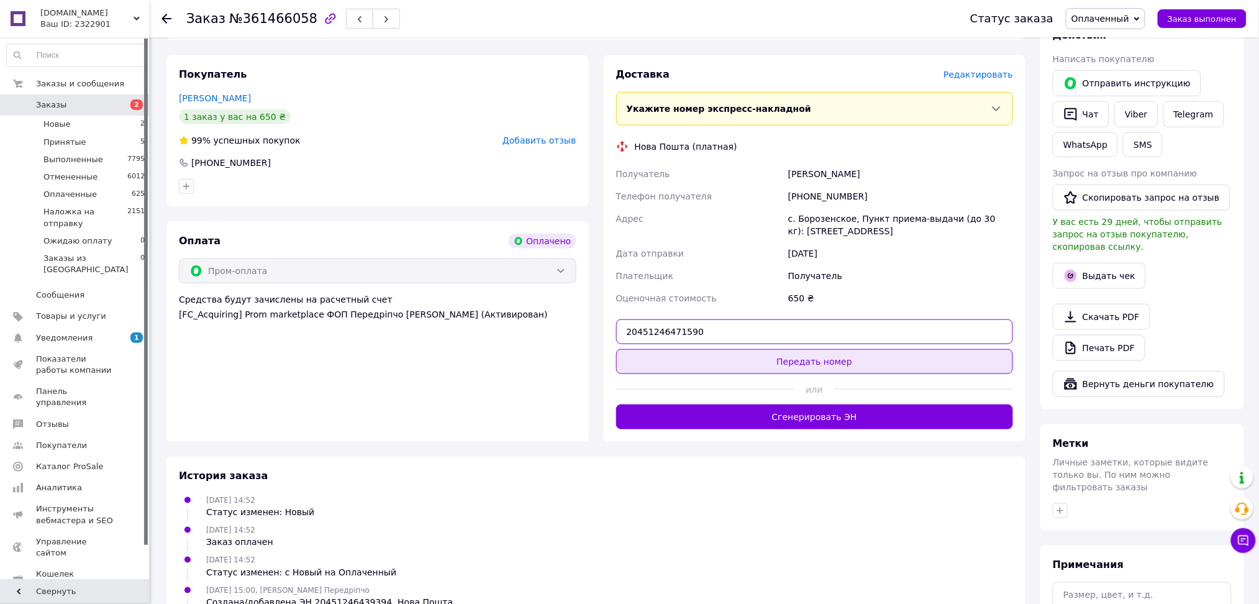
type input "20451246471590"
click at [713, 349] on button "Передать номер" at bounding box center [815, 361] width 398 height 25
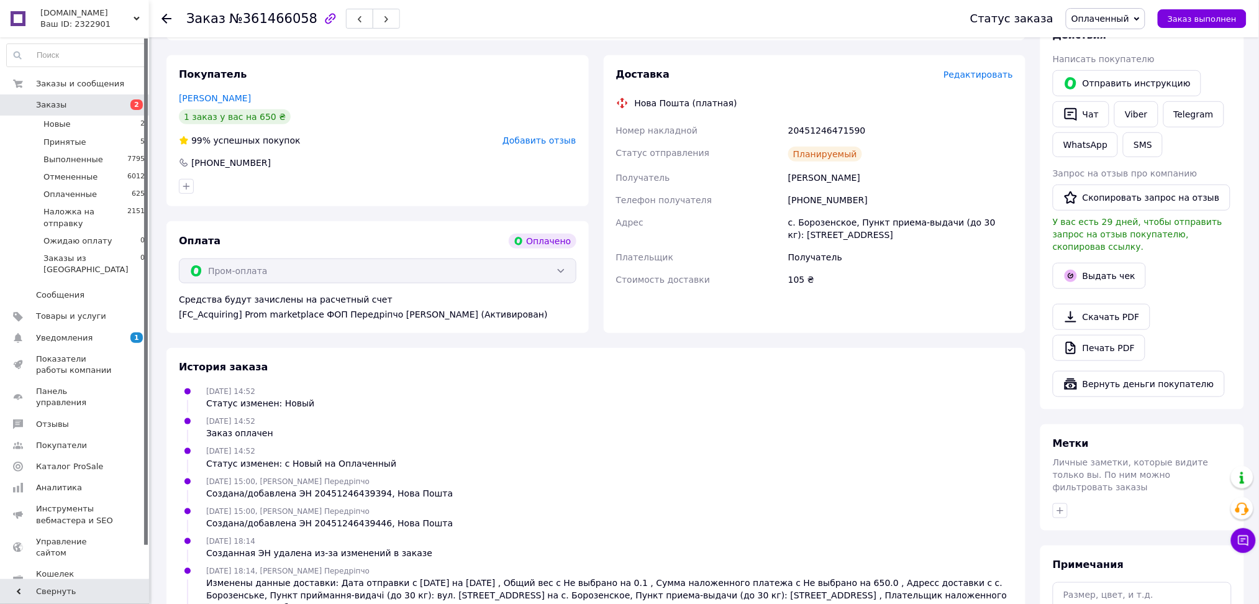
click at [818, 189] on div "+380669016077" at bounding box center [901, 200] width 230 height 22
click at [817, 189] on div "+380669016077" at bounding box center [901, 200] width 230 height 22
copy div "380669016077"
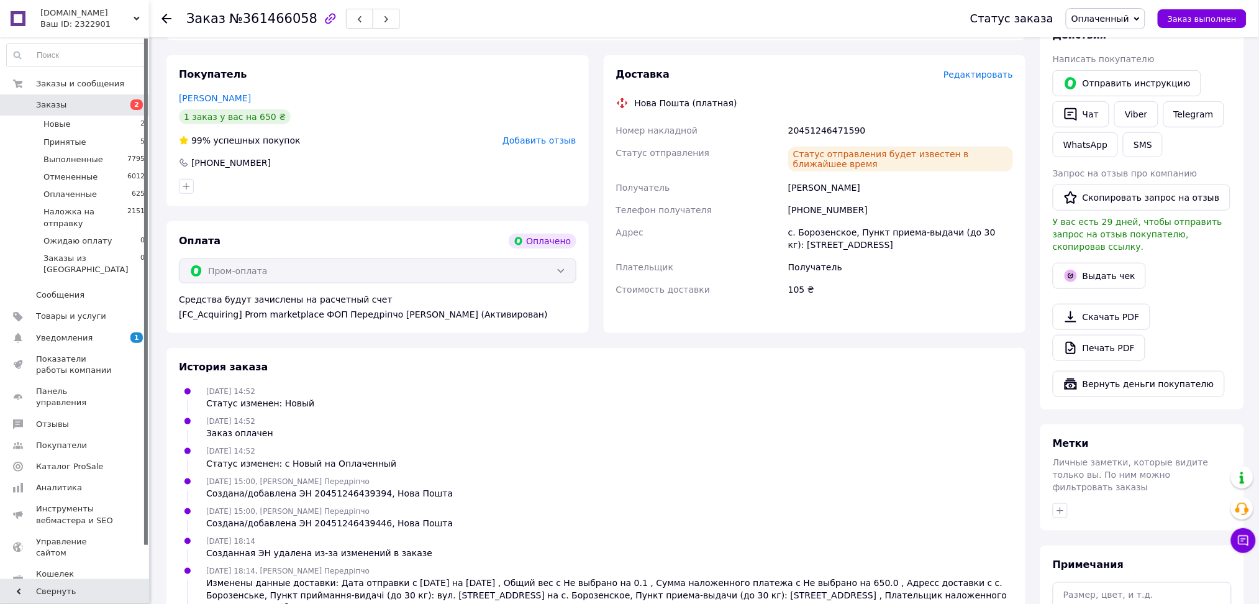
click at [275, 22] on span "№361466058" at bounding box center [273, 18] width 88 height 15
copy span "361466058"
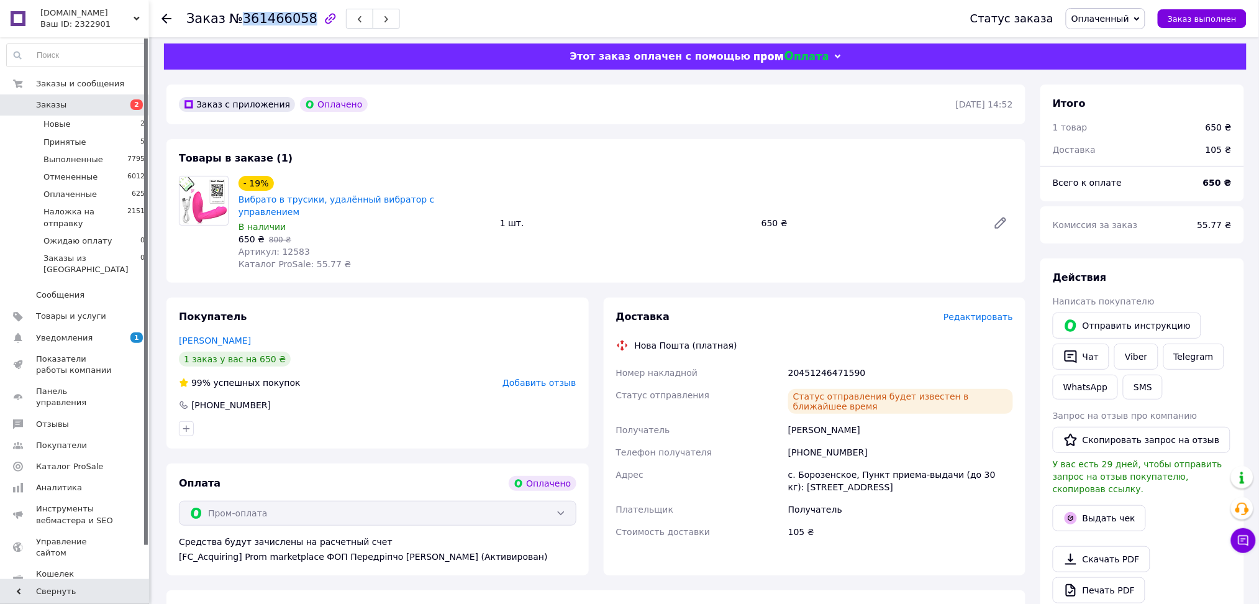
scroll to position [0, 0]
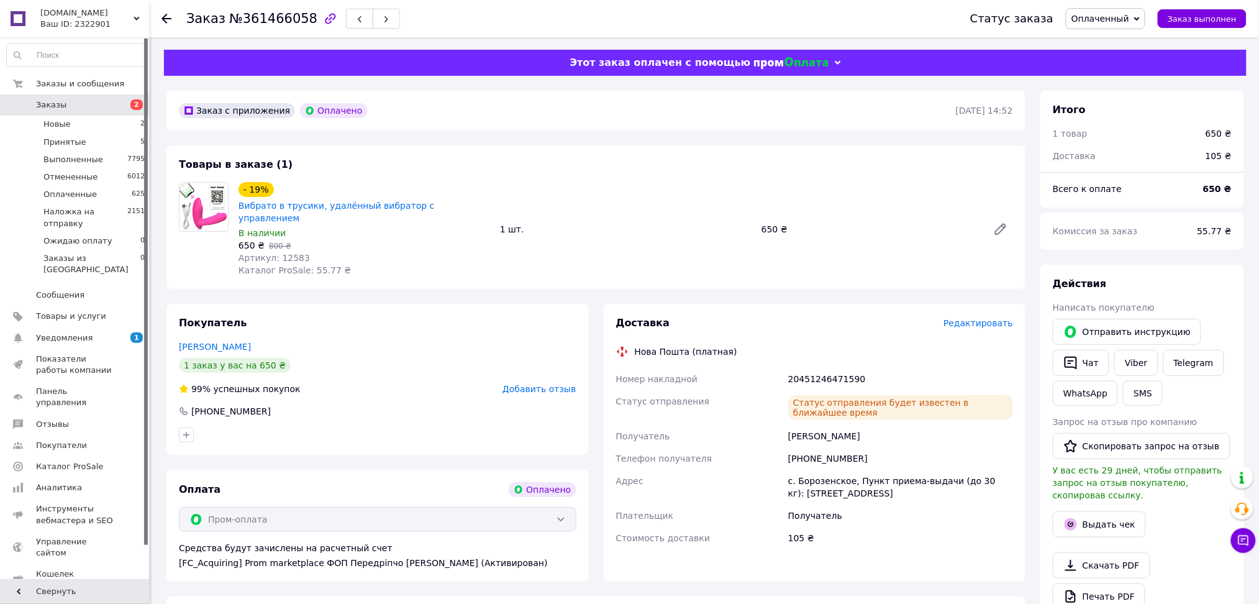
click at [281, 253] on span "Артикул: 12583" at bounding box center [274, 258] width 71 height 10
drag, startPoint x: 281, startPoint y: 247, endPoint x: 372, endPoint y: 209, distance: 98.9
click at [281, 253] on span "Артикул: 12583" at bounding box center [274, 258] width 71 height 10
copy span "12583"
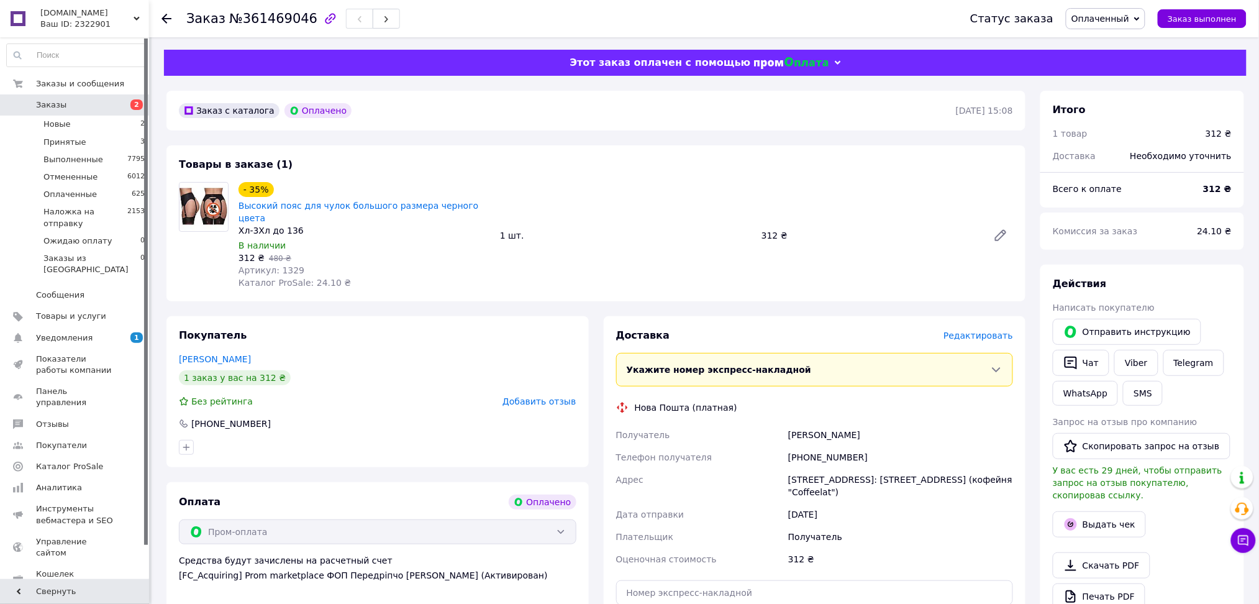
click at [279, 19] on span "№361469046" at bounding box center [273, 18] width 88 height 15
copy span "361469046"
click at [836, 424] on div "[PERSON_NAME]" at bounding box center [901, 435] width 230 height 22
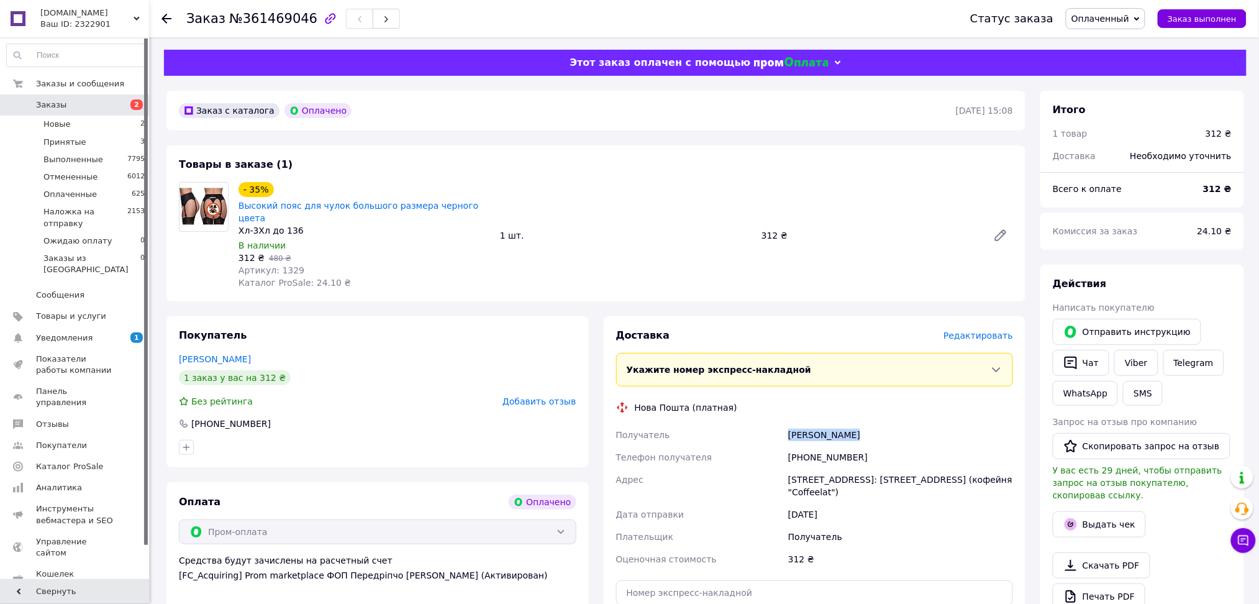
click at [836, 424] on div "[PERSON_NAME]" at bounding box center [901, 435] width 230 height 22
copy div "[PERSON_NAME]"
click at [828, 446] on div "[PHONE_NUMBER]" at bounding box center [901, 457] width 230 height 22
copy div "380979410342"
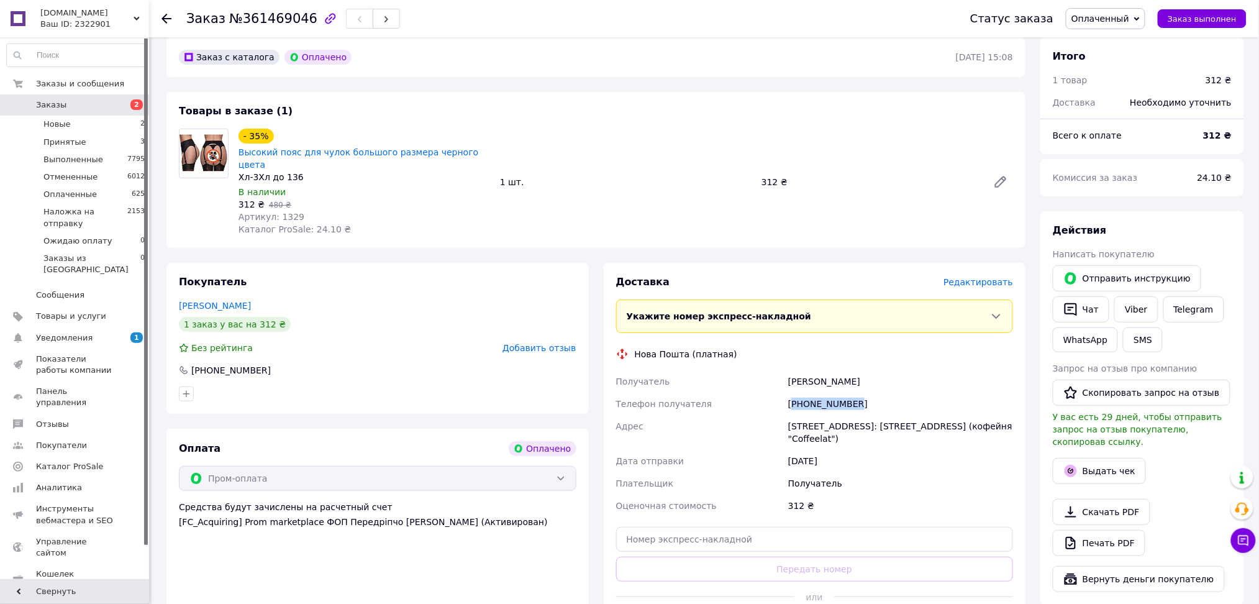
scroll to position [83, 0]
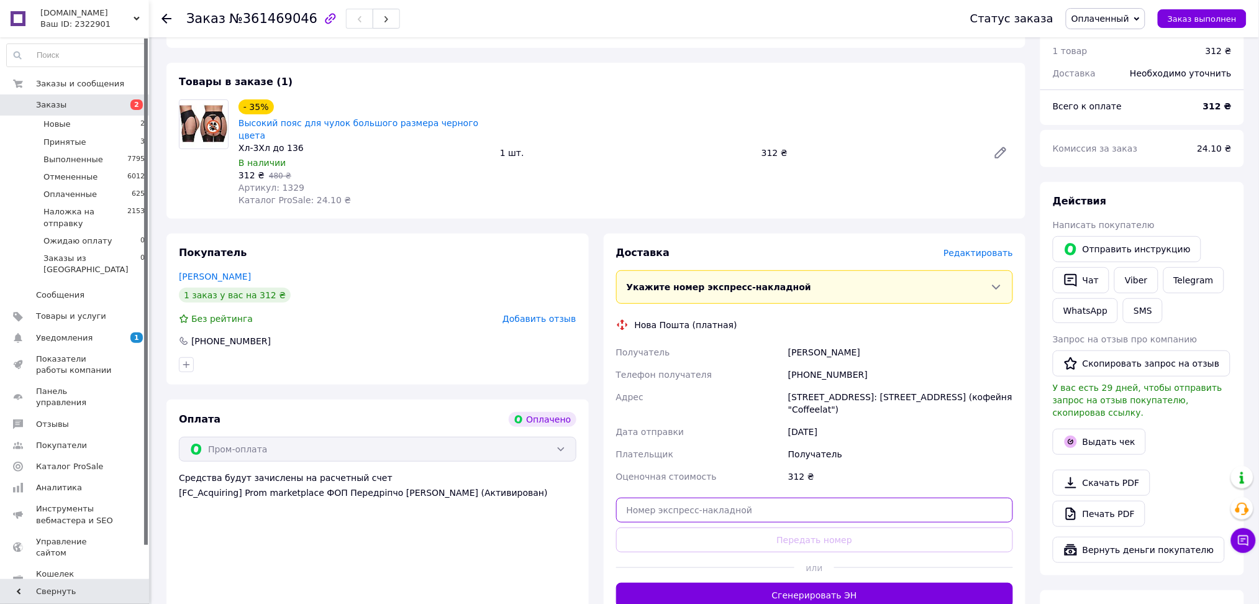
click at [698, 498] on input "text" at bounding box center [815, 510] width 398 height 25
paste input "20451246839483"
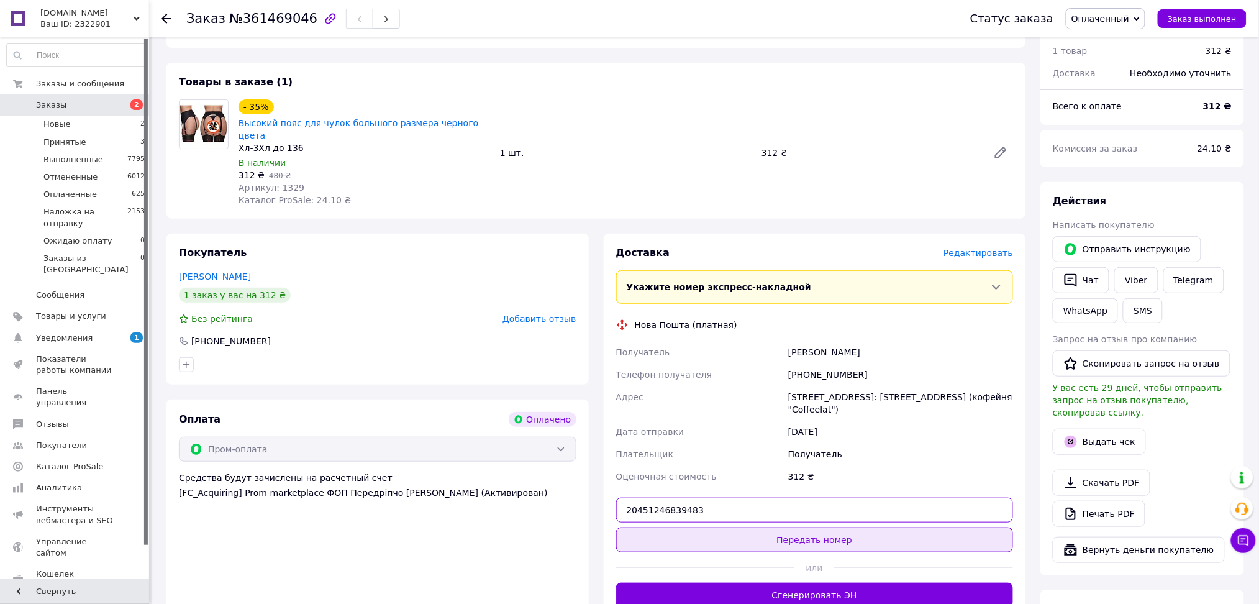
type input "20451246839483"
click at [696, 527] on button "Передать номер" at bounding box center [815, 539] width 398 height 25
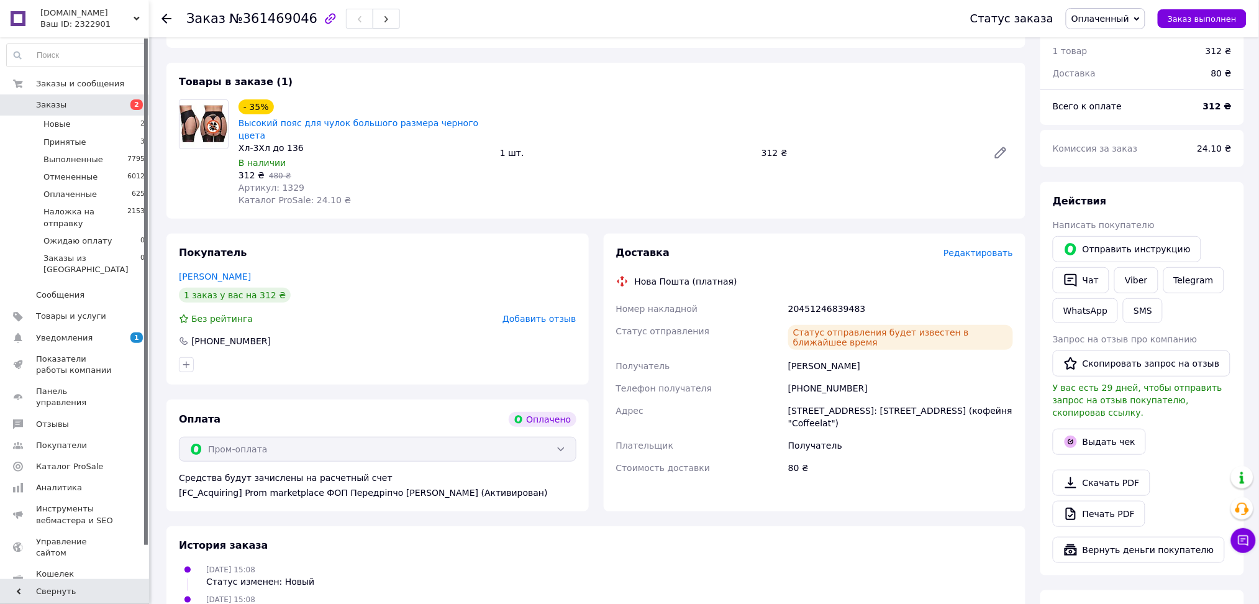
click at [281, 183] on span "Артикул: 1329" at bounding box center [272, 188] width 66 height 10
copy span "1329"
click at [285, 183] on span "Артикул: 1329" at bounding box center [272, 188] width 66 height 10
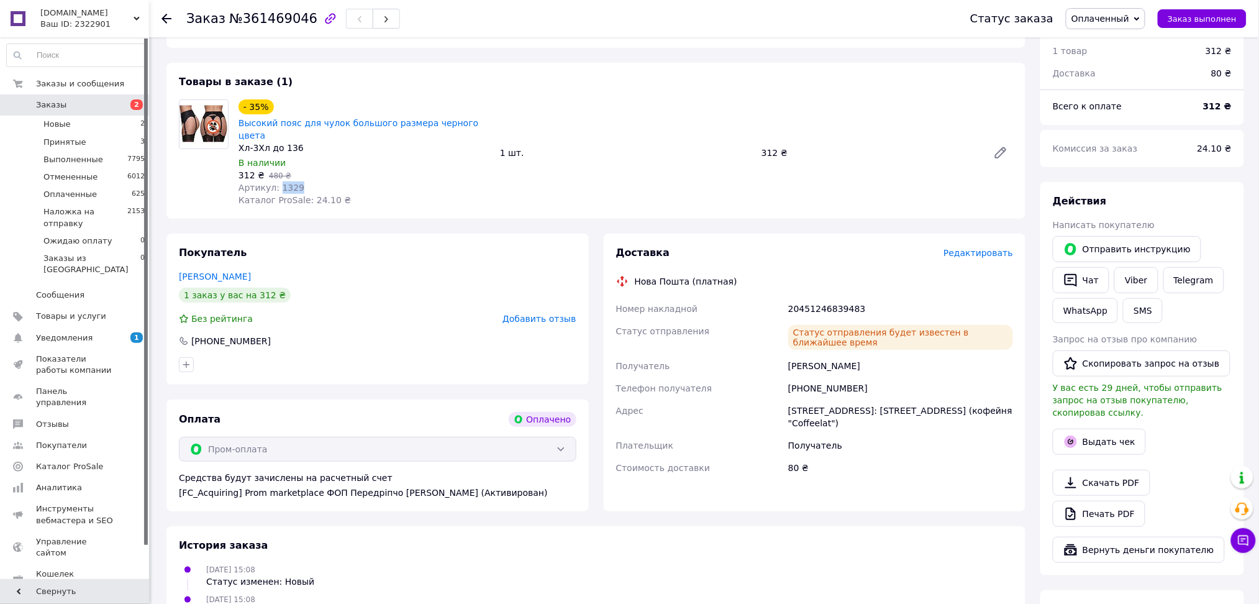
copy span "1329"
click at [285, 183] on span "Артикул: 1329" at bounding box center [272, 188] width 66 height 10
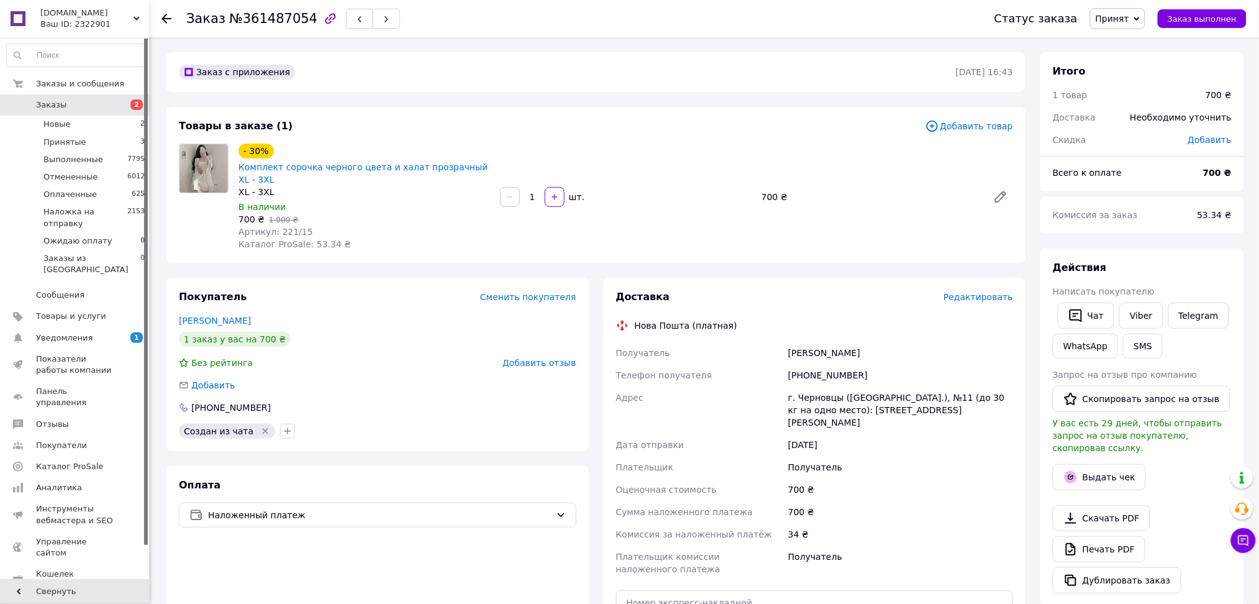
click at [820, 342] on div "[PERSON_NAME]" at bounding box center [901, 353] width 230 height 22
copy div "[PERSON_NAME]"
click at [701, 590] on input "text" at bounding box center [815, 602] width 398 height 25
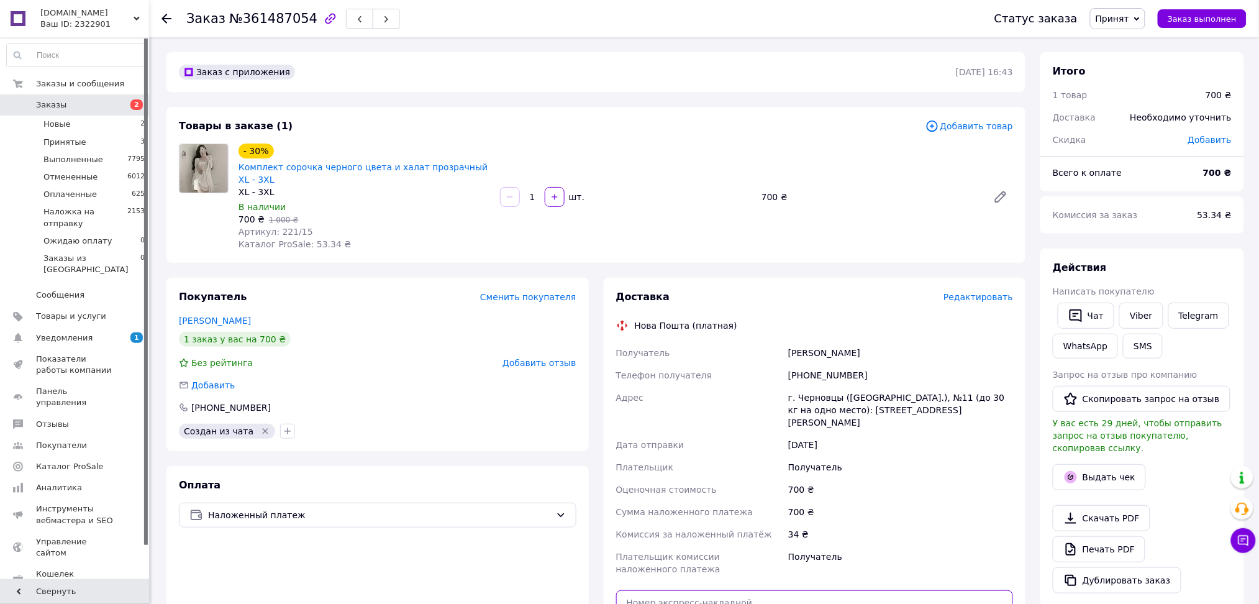
paste input "20451246706532"
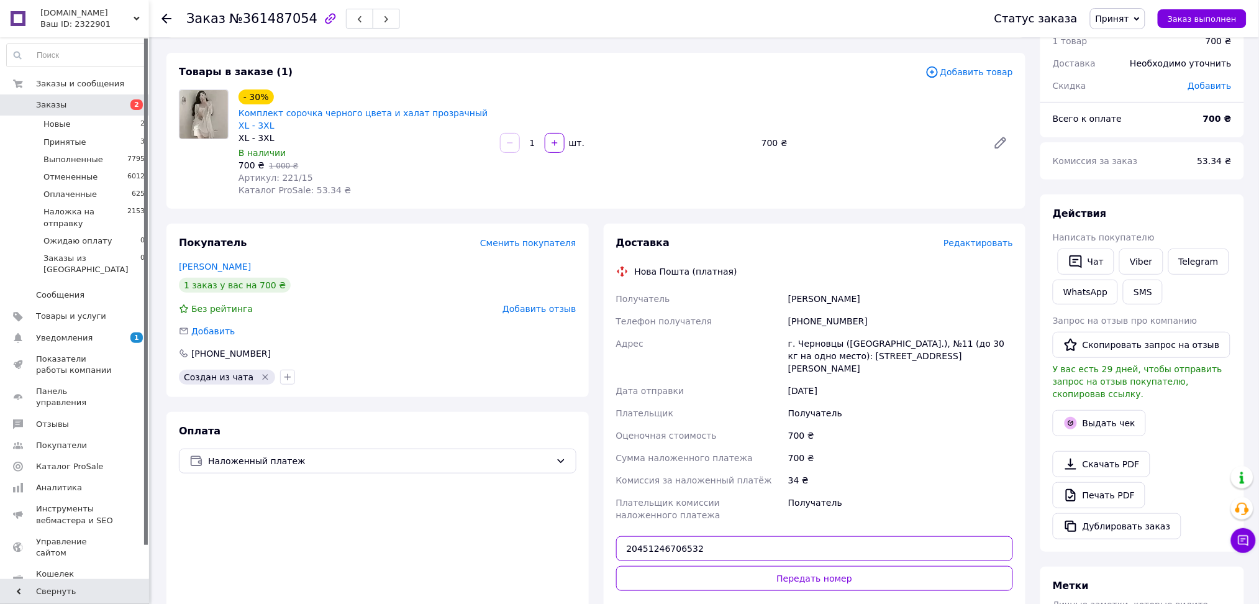
scroll to position [83, 0]
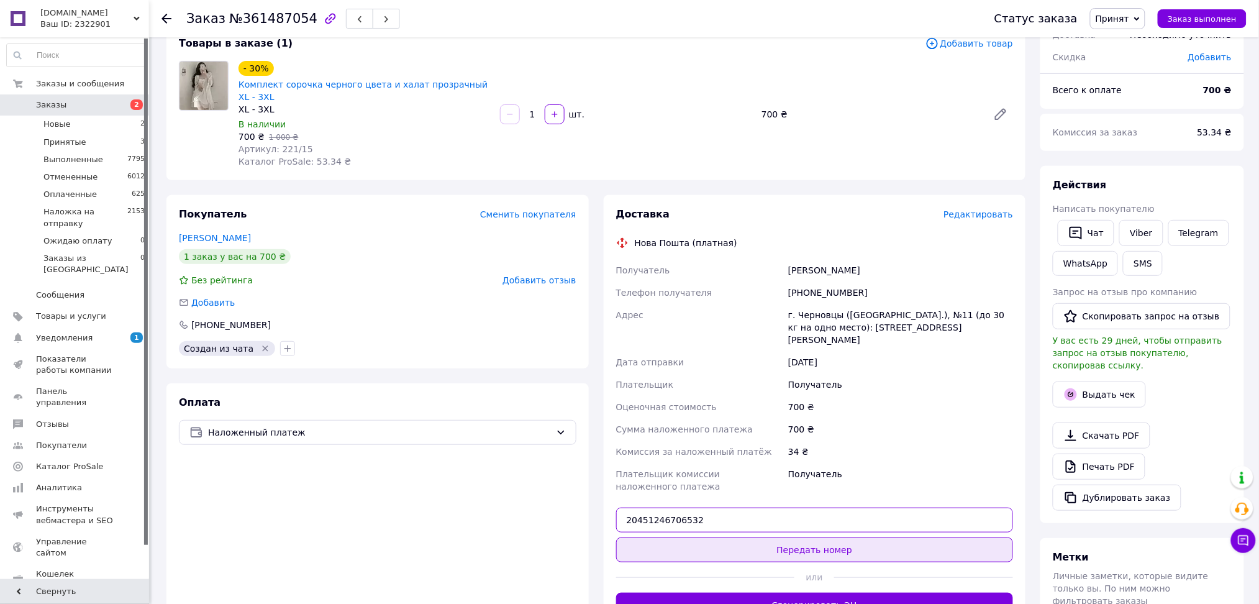
type input "20451246706532"
click at [764, 537] on button "Передать номер" at bounding box center [815, 549] width 398 height 25
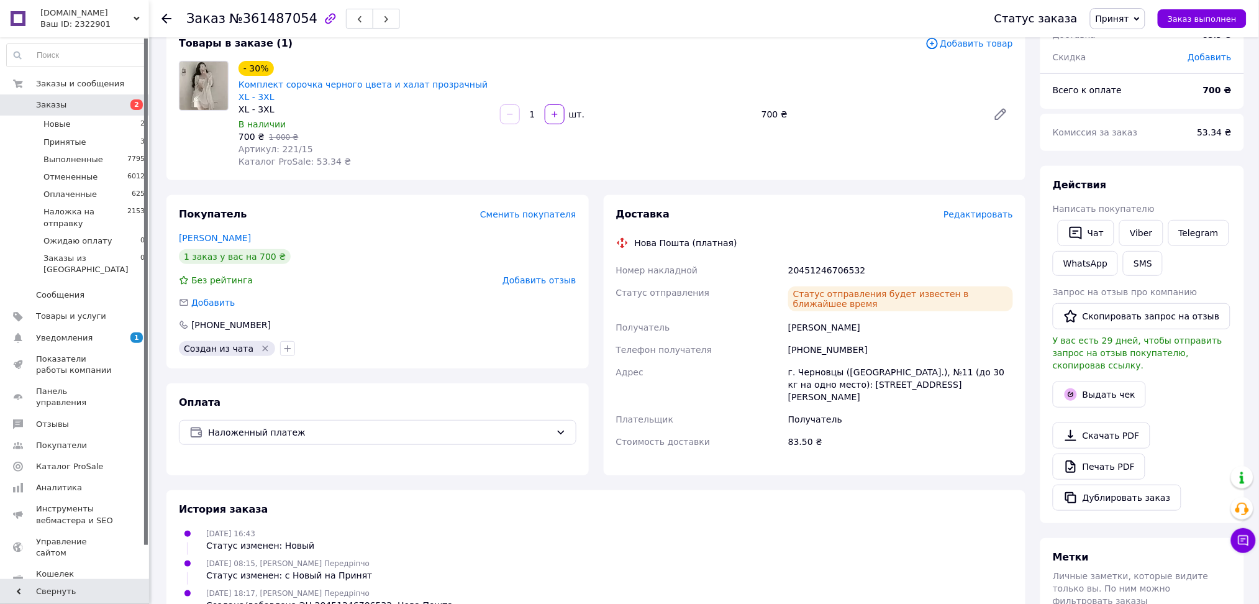
click at [829, 343] on div "[PHONE_NUMBER]" at bounding box center [901, 350] width 230 height 22
copy div "380678024809"
click at [1118, 19] on span "Принят" at bounding box center [1113, 19] width 34 height 10
click at [1150, 99] on li "Наложка на отправку" at bounding box center [1144, 99] width 106 height 19
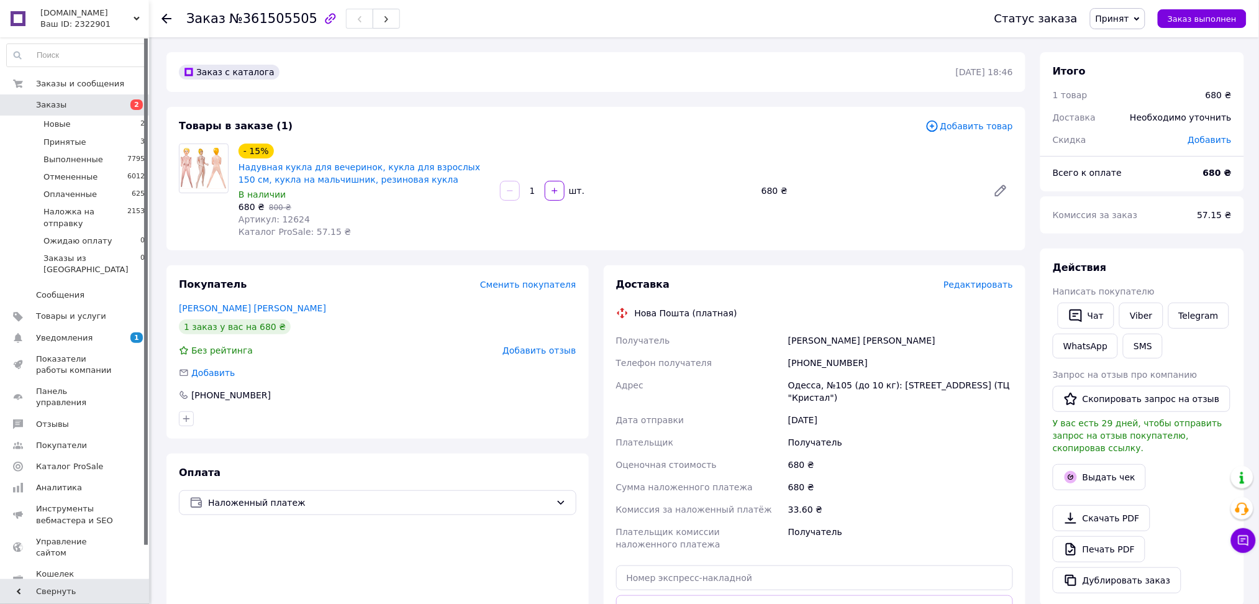
click at [831, 331] on div "[PERSON_NAME] [PERSON_NAME]" at bounding box center [901, 340] width 230 height 22
click at [831, 334] on div "Чітакова Наталія" at bounding box center [901, 340] width 230 height 22
click at [831, 344] on div "Чітакова Наталія" at bounding box center [901, 340] width 230 height 22
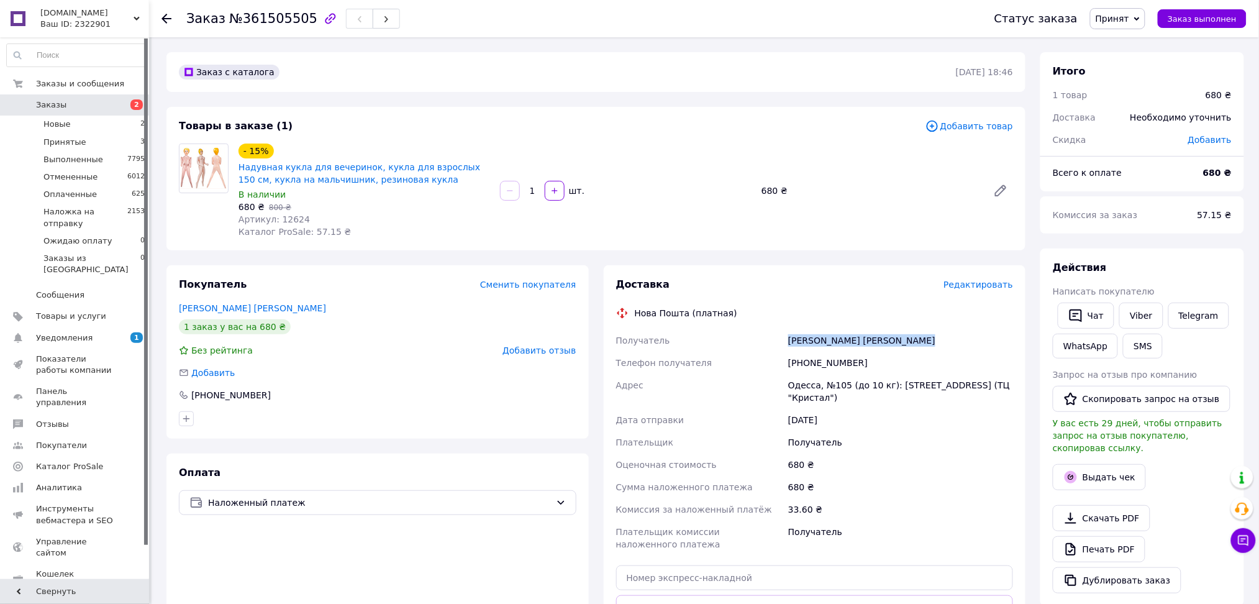
click at [831, 344] on div "Чітакова Наталія" at bounding box center [901, 340] width 230 height 22
copy div "Чітакова Наталія"
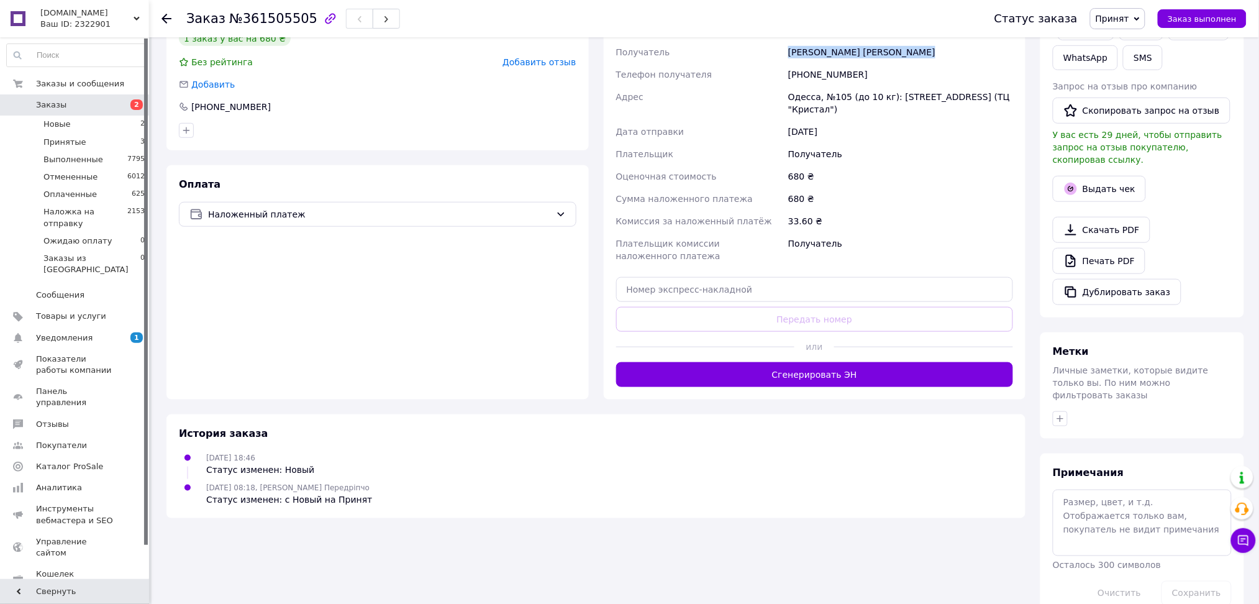
scroll to position [292, 0]
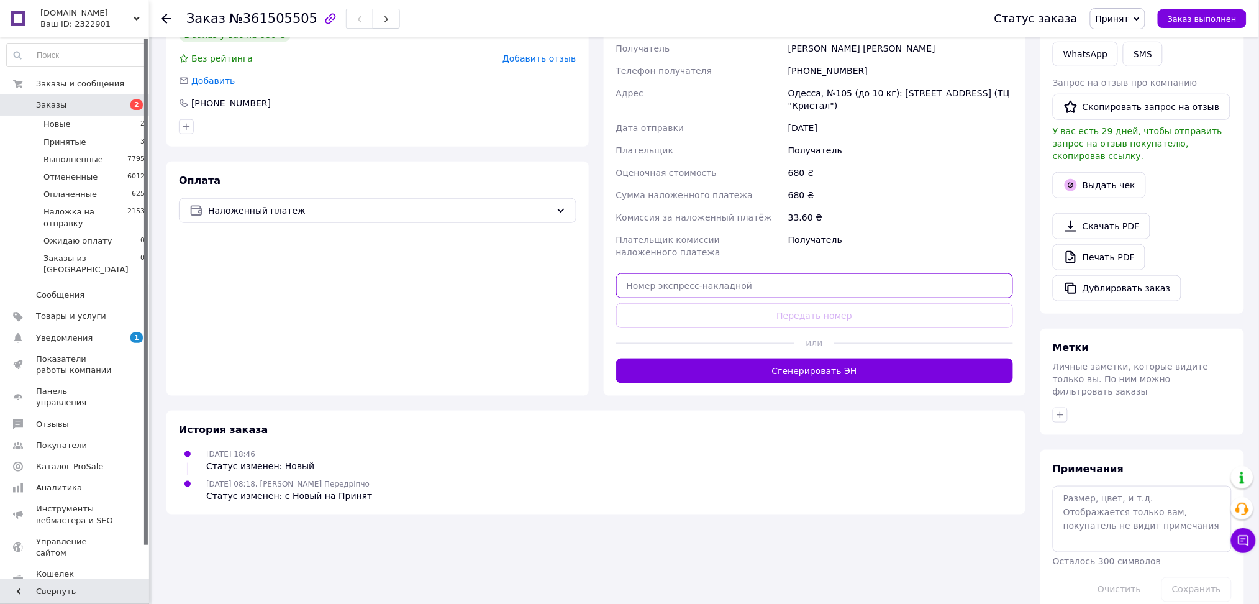
click at [662, 286] on input "text" at bounding box center [815, 285] width 398 height 25
paste input "20451246853637"
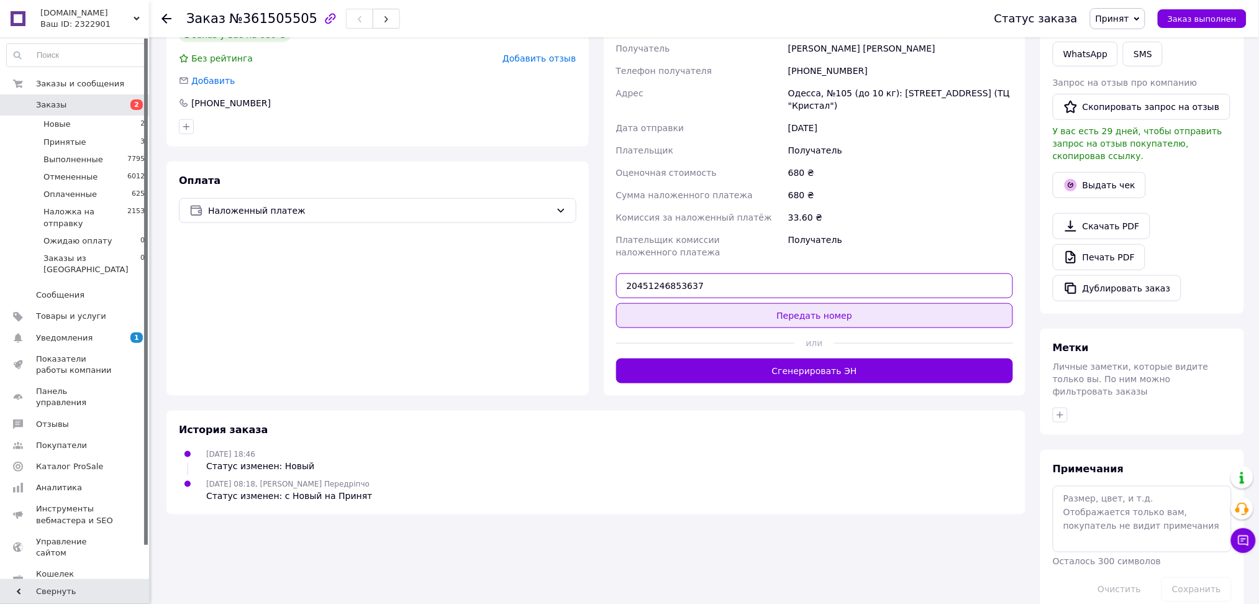
type input "20451246853637"
click at [661, 317] on button "Передать номер" at bounding box center [815, 315] width 398 height 25
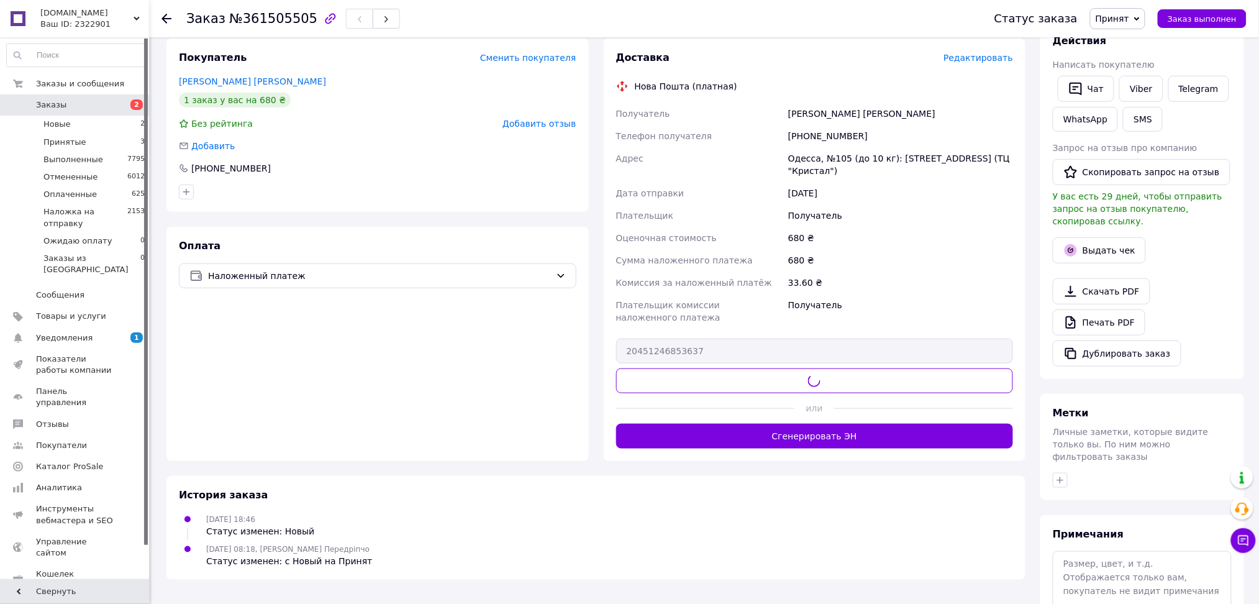
scroll to position [126, 0]
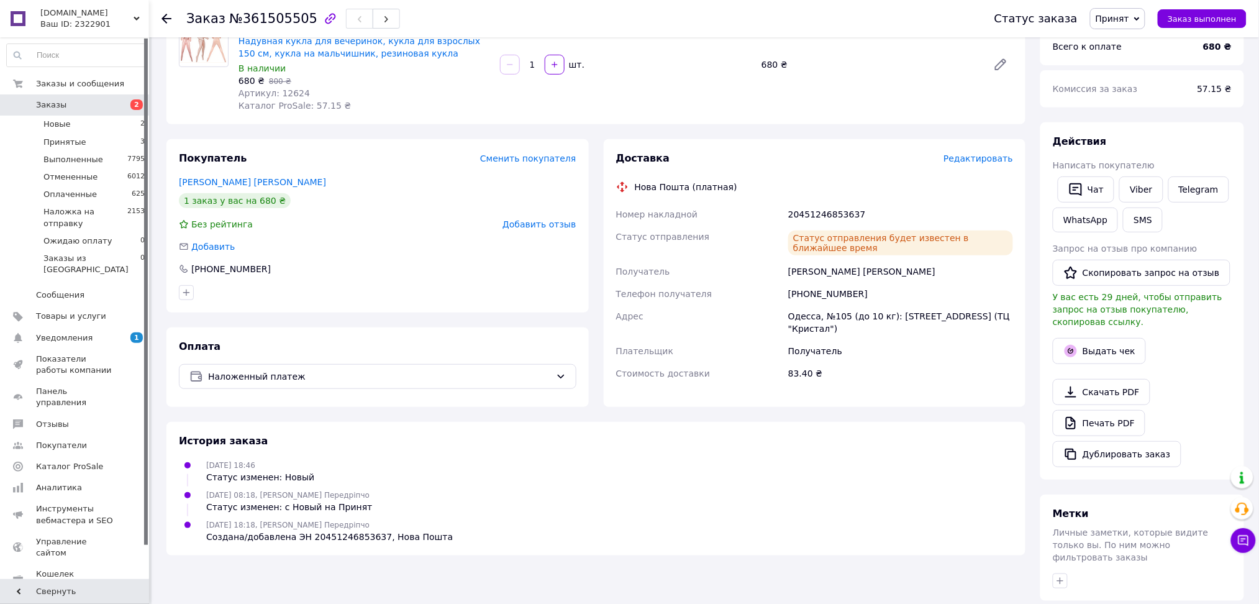
click at [833, 298] on div "[PHONE_NUMBER]" at bounding box center [901, 294] width 230 height 22
copy div "380966412207"
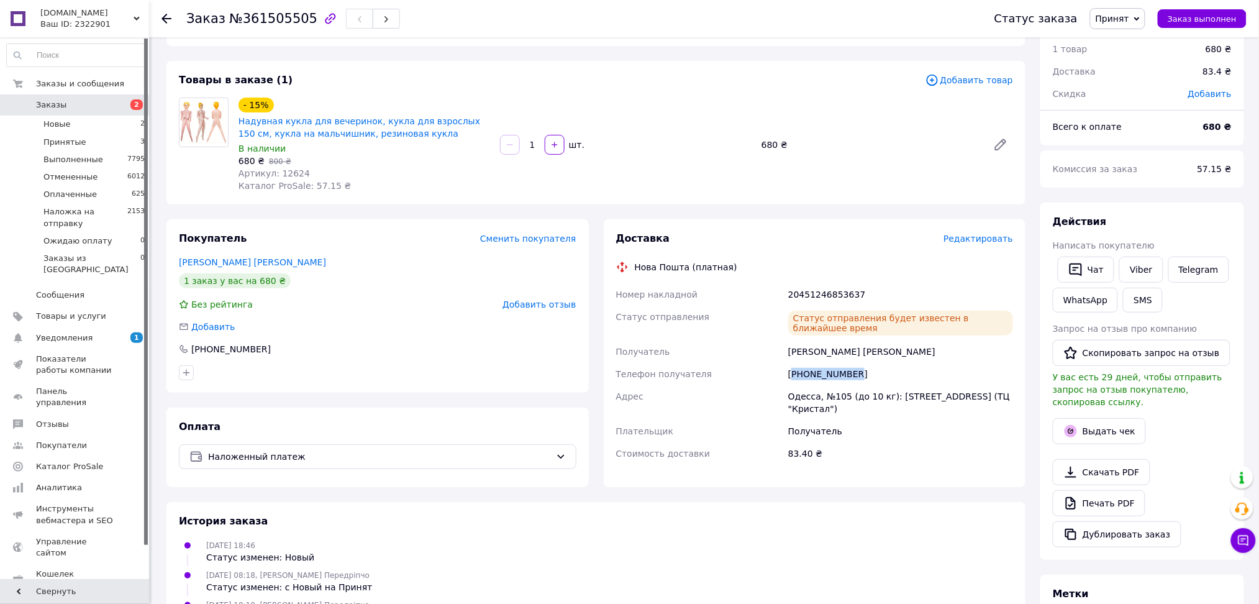
scroll to position [0, 0]
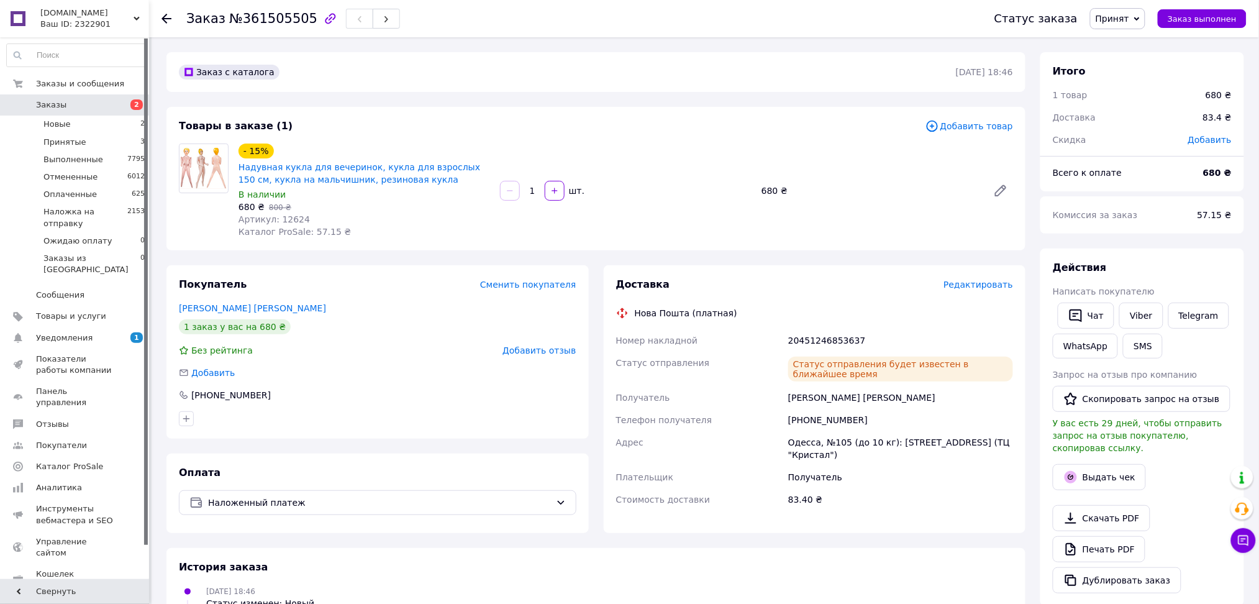
click at [290, 222] on span "Артикул: 12624" at bounding box center [274, 219] width 71 height 10
copy span "12624"
click at [1140, 11] on span "Принят" at bounding box center [1117, 18] width 55 height 21
click at [1154, 104] on li "Наложка на отправку" at bounding box center [1144, 99] width 106 height 19
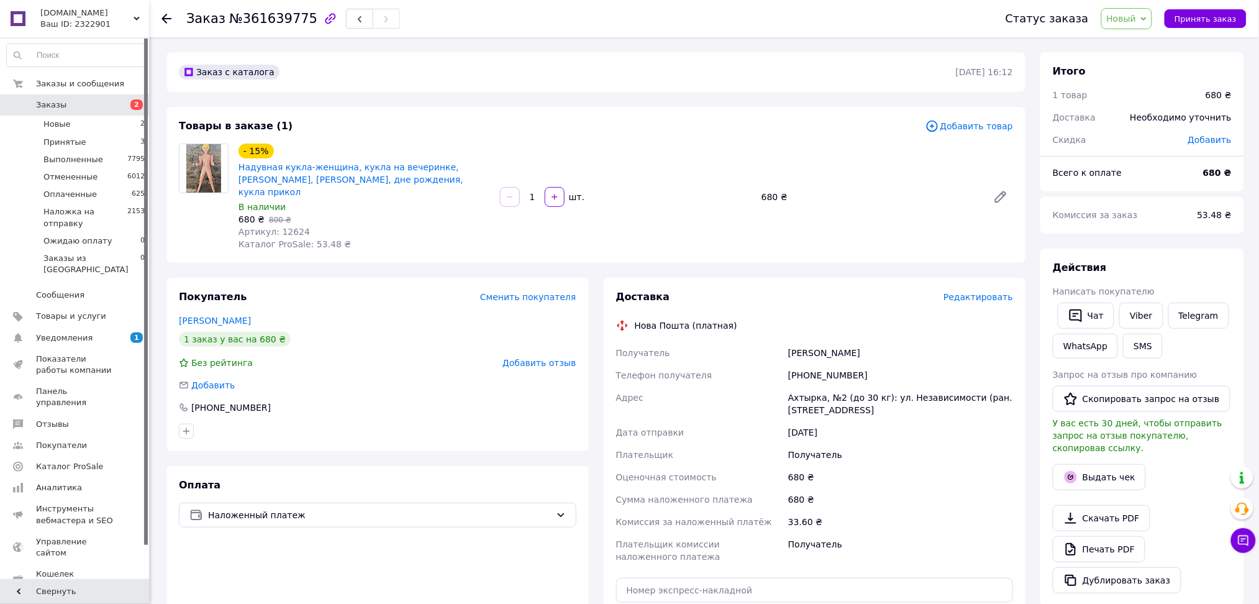
click at [811, 342] on div "[PERSON_NAME]" at bounding box center [901, 353] width 230 height 22
copy div "[PERSON_NAME]"
click at [815, 370] on div "[PHONE_NUMBER]" at bounding box center [901, 375] width 230 height 22
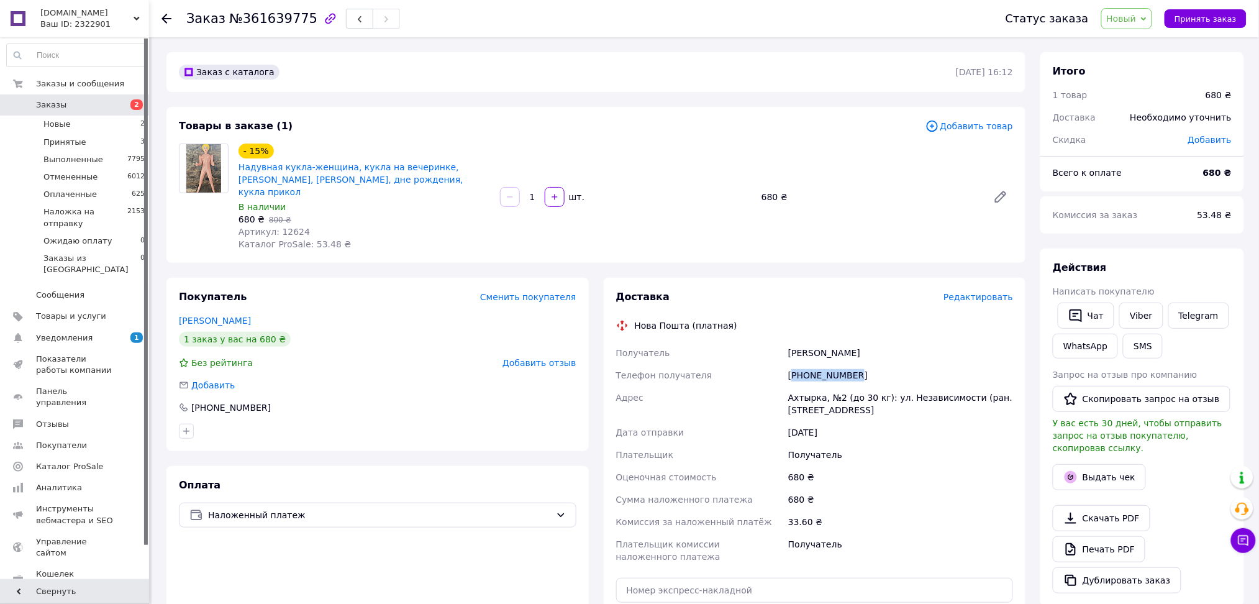
click at [815, 370] on div "[PHONE_NUMBER]" at bounding box center [901, 375] width 230 height 22
copy div "380662323838"
click at [1131, 11] on span "Новый" at bounding box center [1128, 18] width 52 height 21
click at [1166, 113] on li "Наложка на отправку" at bounding box center [1155, 118] width 106 height 19
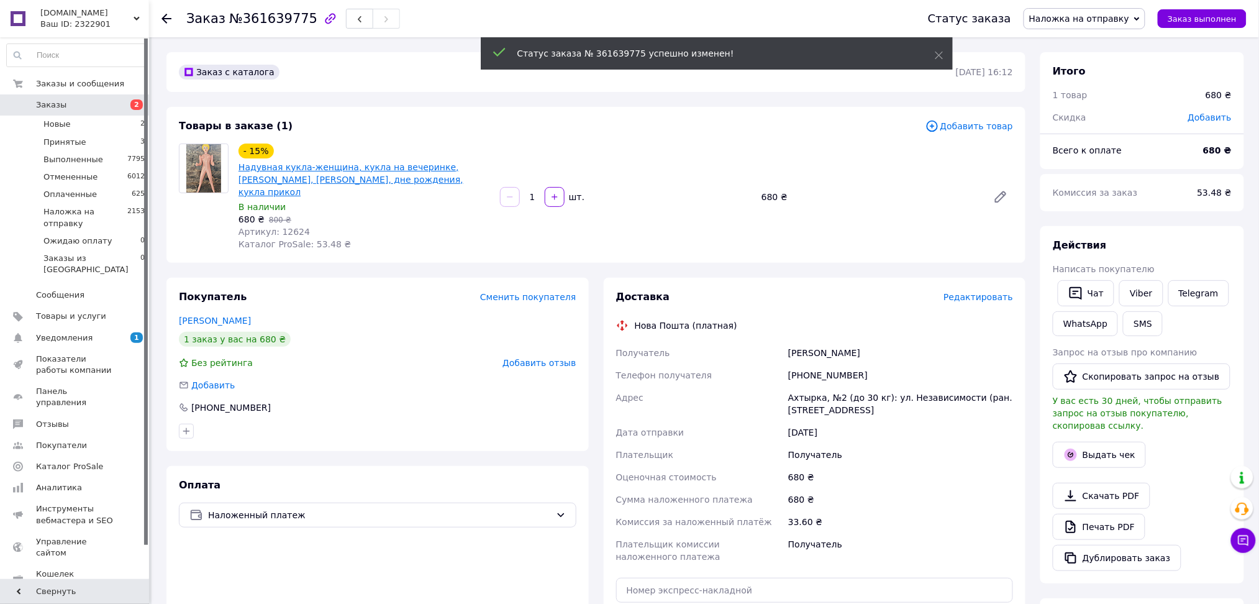
click at [366, 163] on link "Надувная кукла-женщина, кукла на вечеринке,[PERSON_NAME], [PERSON_NAME], дне ро…" at bounding box center [351, 179] width 225 height 35
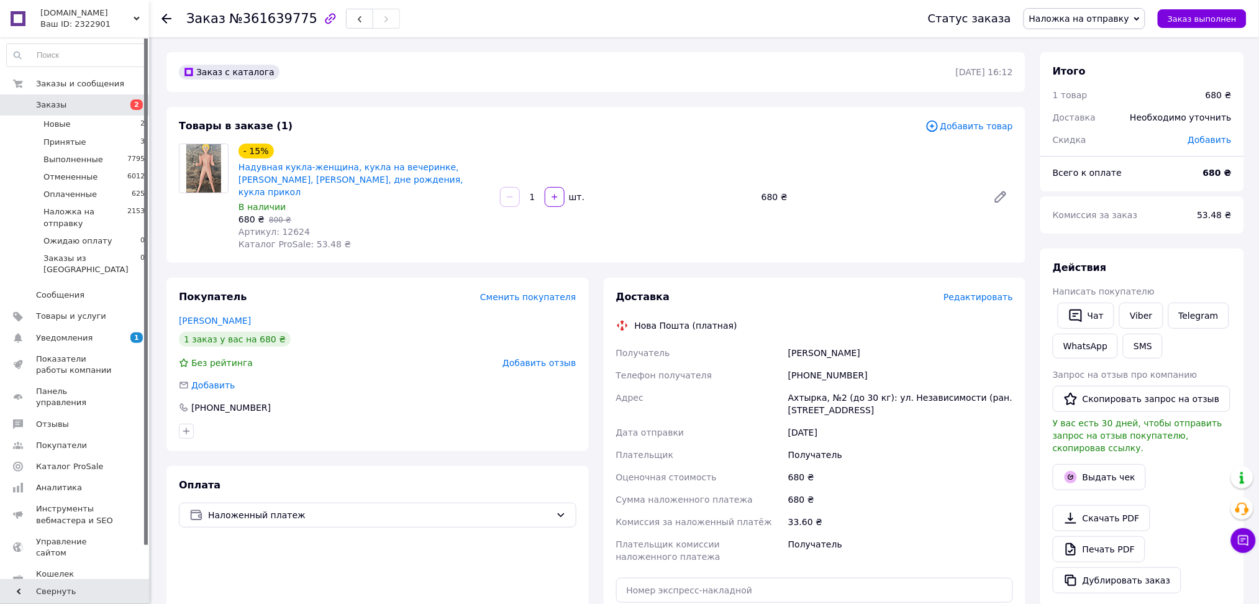
click at [291, 227] on span "Артикул: 12624" at bounding box center [274, 232] width 71 height 10
copy span "Артикул: 12624"
click at [291, 227] on span "Артикул: 12624" at bounding box center [274, 232] width 71 height 10
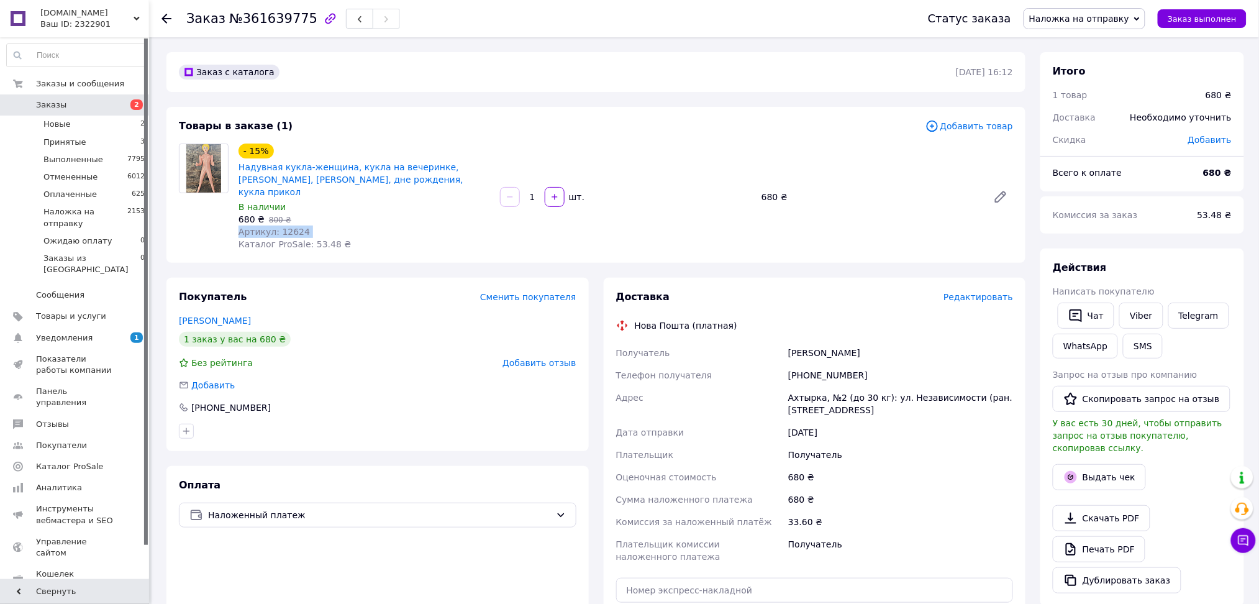
click at [291, 227] on span "Артикул: 12624" at bounding box center [274, 232] width 71 height 10
click at [292, 227] on span "Артикул: 12624" at bounding box center [274, 232] width 71 height 10
click at [270, 227] on span "Артикул: 12624" at bounding box center [274, 232] width 71 height 10
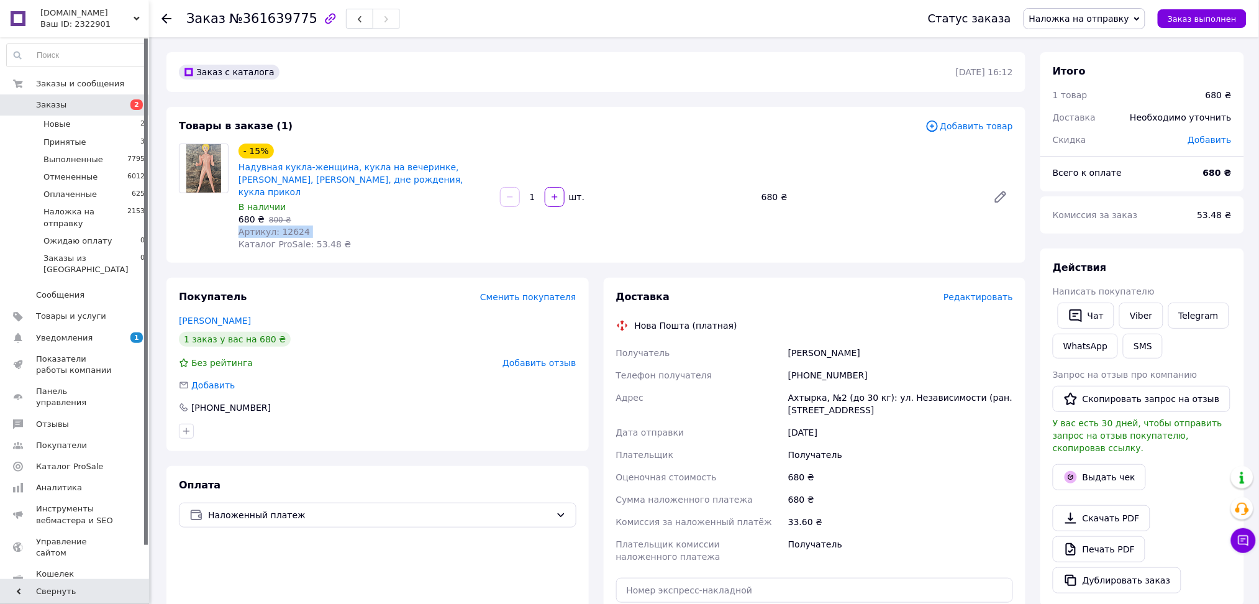
click at [270, 227] on span "Артикул: 12624" at bounding box center [274, 232] width 71 height 10
copy span "Артикул: 12624"
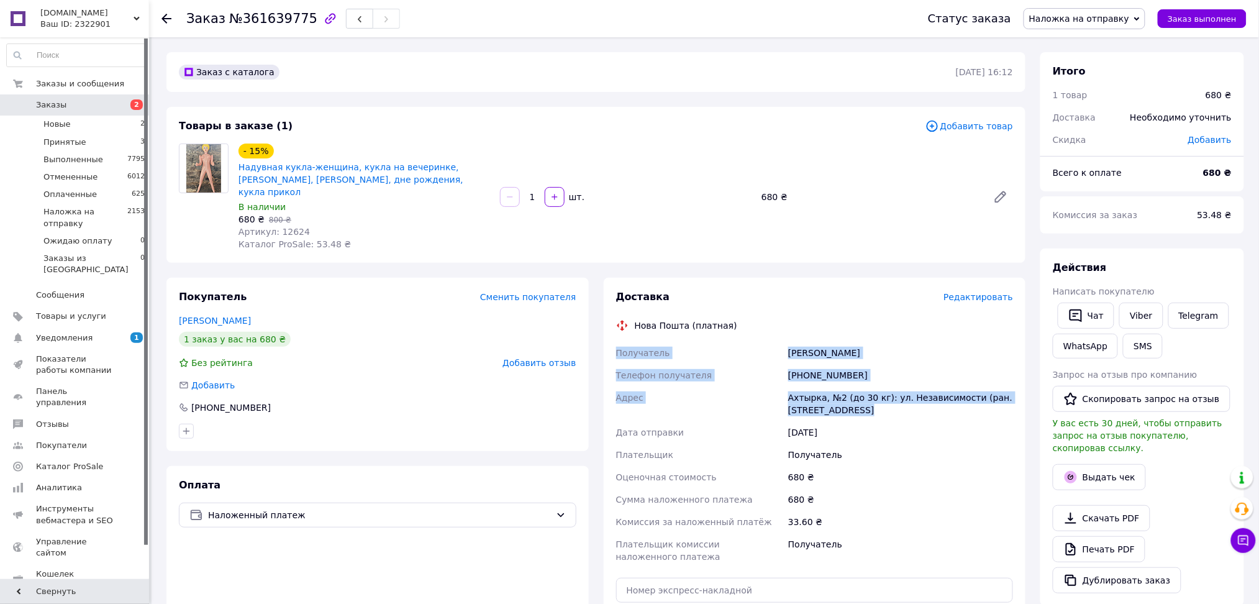
drag, startPoint x: 610, startPoint y: 337, endPoint x: 884, endPoint y: 407, distance: 282.8
click at [884, 407] on div "Доставка Редактировать Нова Пошта (платная) Получатель [PERSON_NAME] Телефон по…" at bounding box center [815, 489] width 422 height 422
copy div "Получатель [PERSON_NAME] Телефон получателя [PHONE_NUMBER] Адрес Ахтырка, №2 (д…"
drag, startPoint x: 81, startPoint y: 109, endPoint x: 167, endPoint y: 67, distance: 96.1
click at [81, 109] on span "Заказы" at bounding box center [75, 104] width 79 height 11
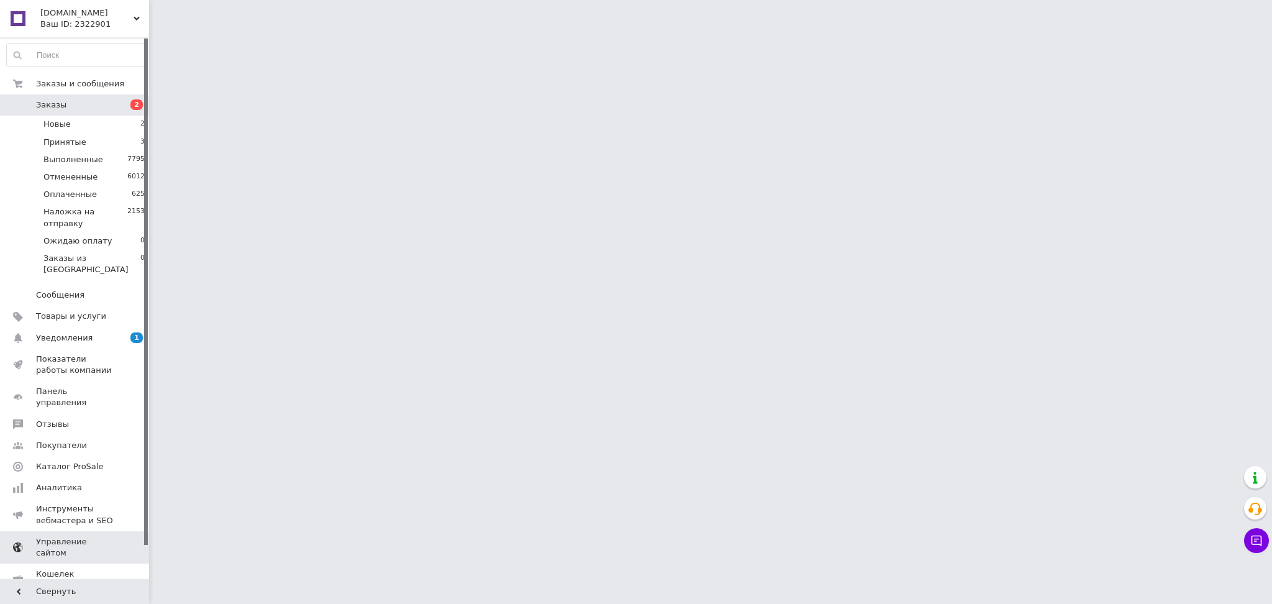
drag, startPoint x: 56, startPoint y: 317, endPoint x: 63, endPoint y: 310, distance: 10.5
click at [56, 332] on span "Уведомления" at bounding box center [64, 337] width 57 height 11
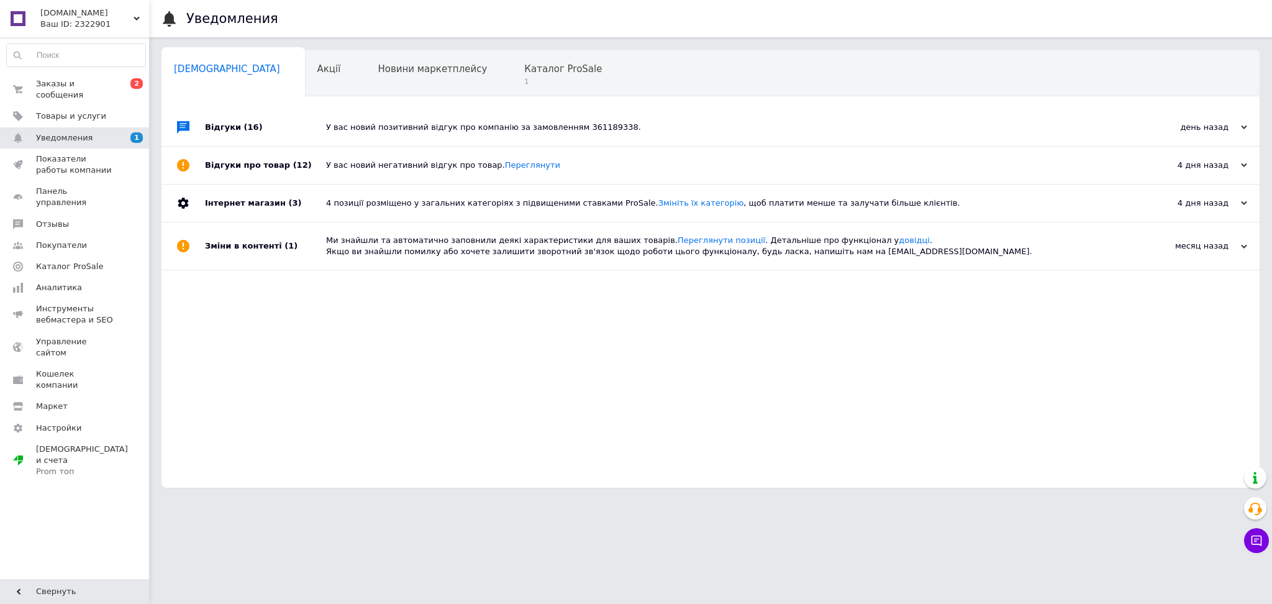
click at [733, 111] on div "У вас новий позитивний відгук про компанію за замовленням 361189338." at bounding box center [724, 127] width 797 height 37
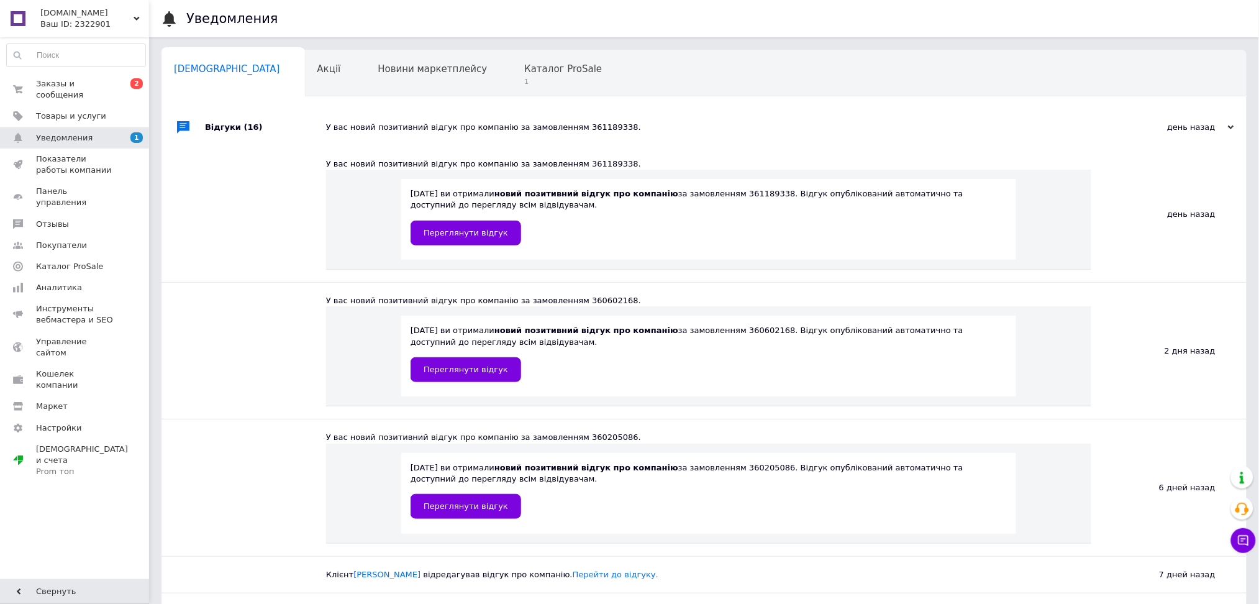
click at [733, 111] on div "У вас новий позитивний відгук про компанію за замовленням 361189338." at bounding box center [718, 127] width 784 height 37
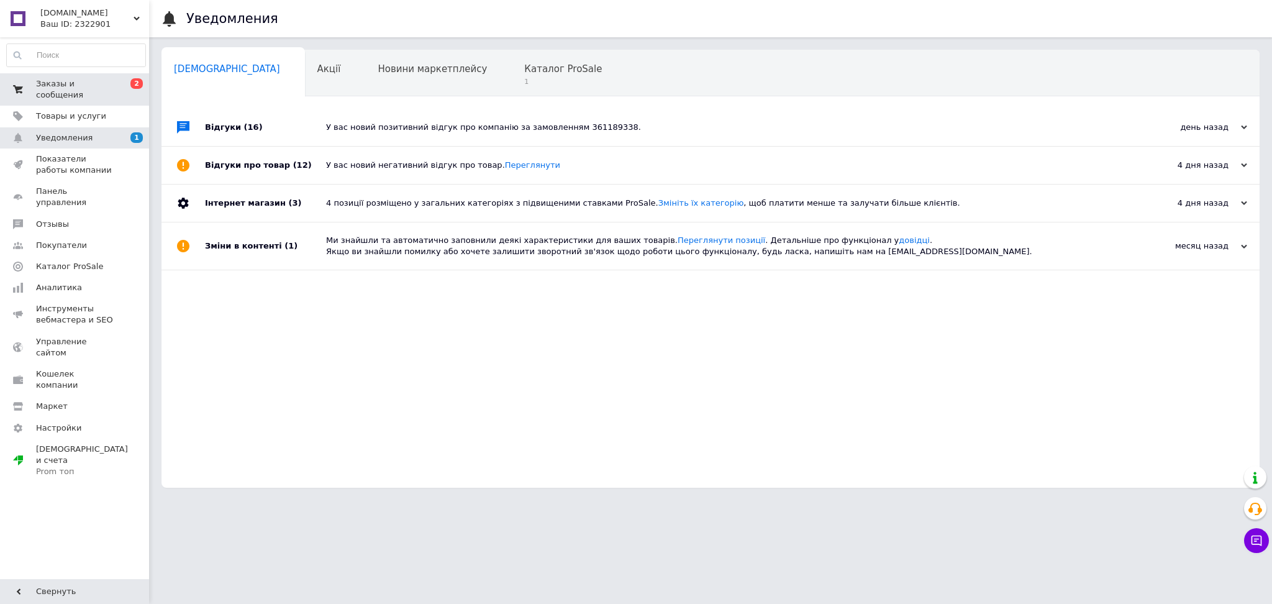
click at [121, 81] on span "0 2" at bounding box center [132, 89] width 34 height 22
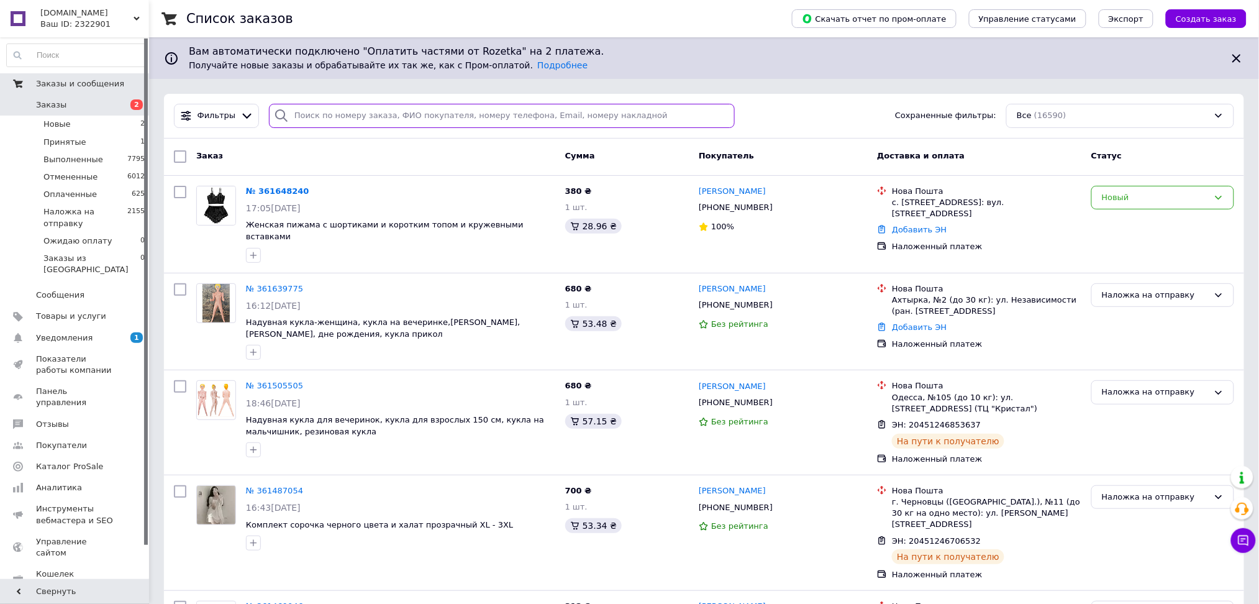
click at [311, 115] on input "search" at bounding box center [502, 116] width 466 height 24
paste input "380667455658"
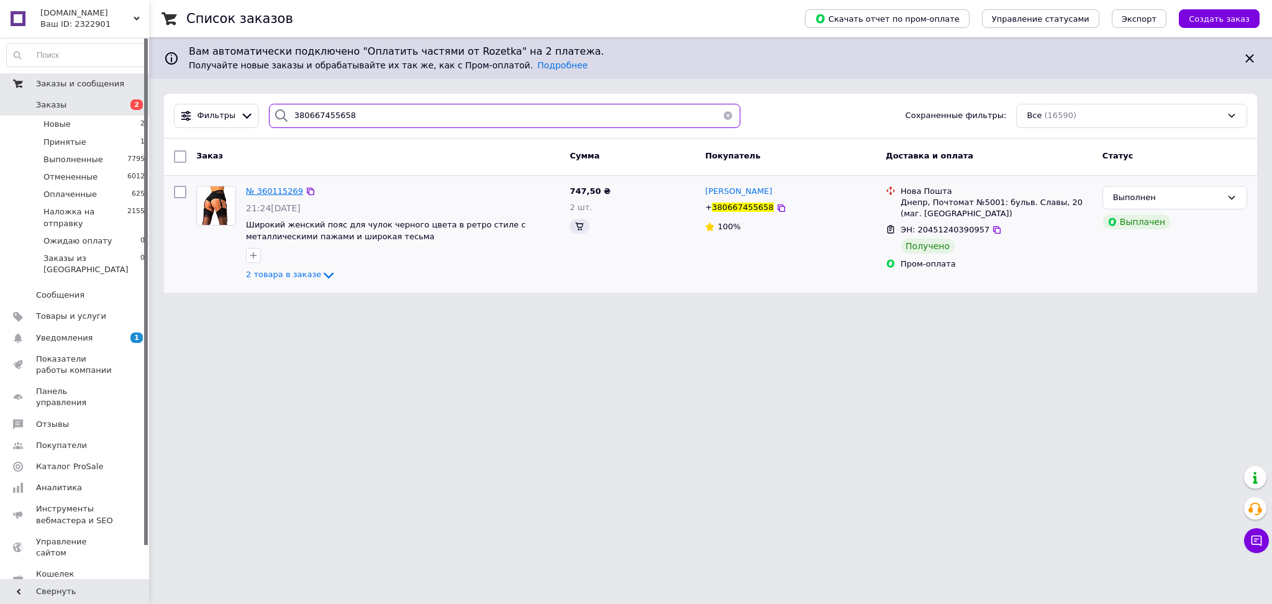
type input "380667455658"
click at [278, 192] on span "№ 360115269" at bounding box center [274, 190] width 57 height 9
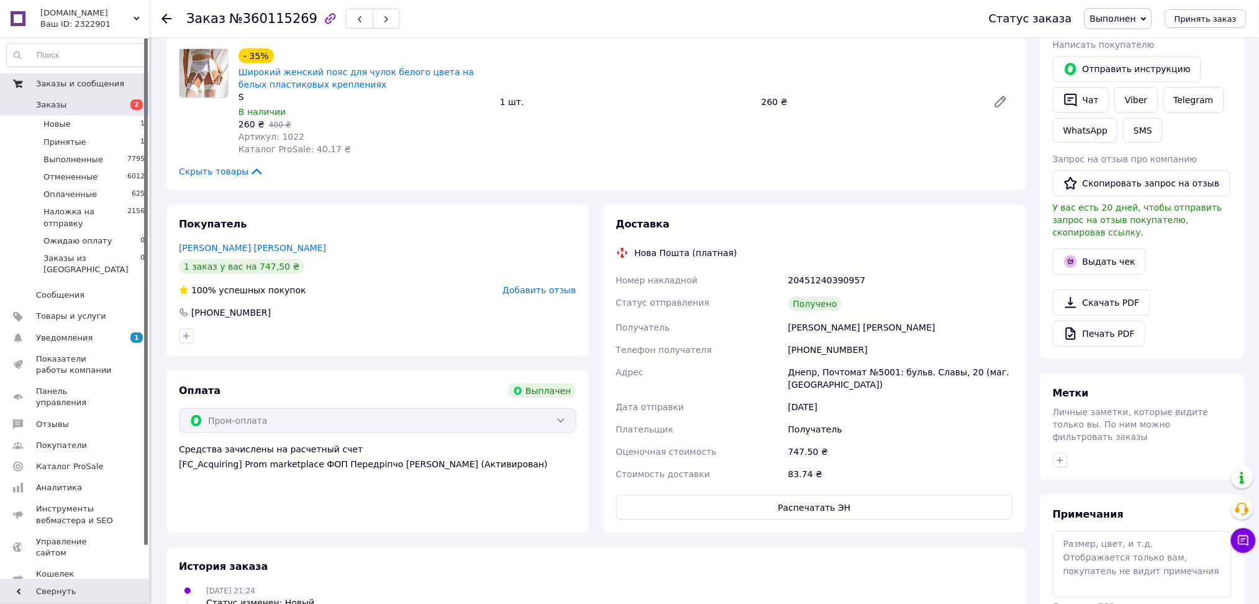
scroll to position [55, 0]
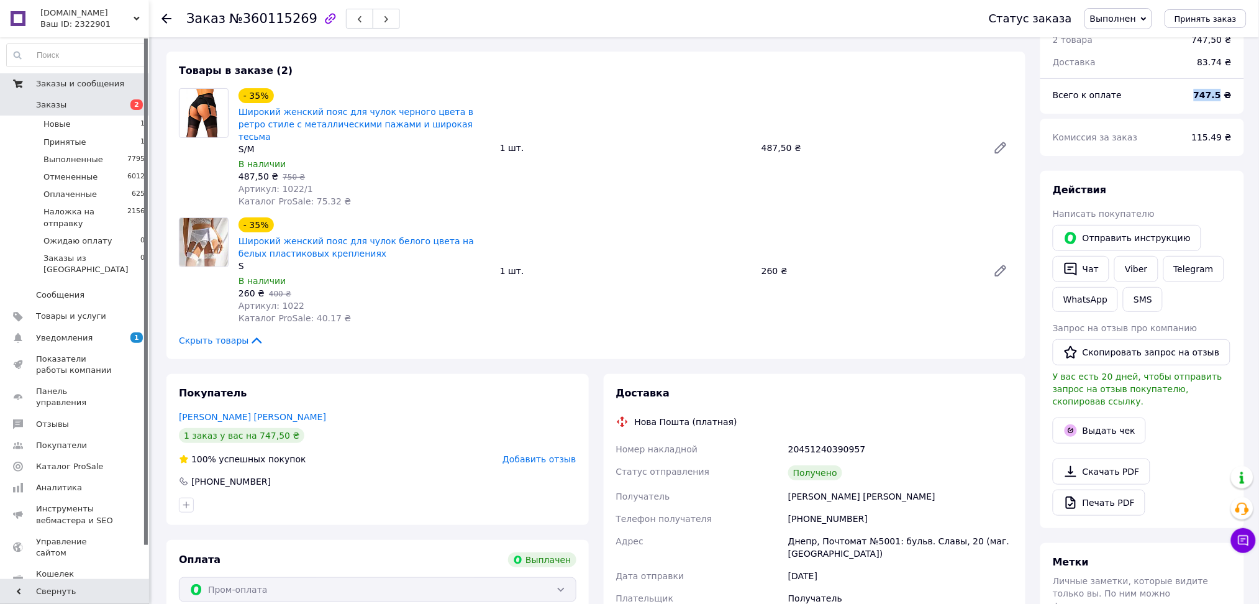
drag, startPoint x: 1195, startPoint y: 96, endPoint x: 1223, endPoint y: 98, distance: 28.1
click at [1223, 98] on div "747.5 ₴" at bounding box center [1213, 94] width 53 height 27
copy b "747.5"
click at [285, 24] on span "№360115269" at bounding box center [273, 18] width 88 height 15
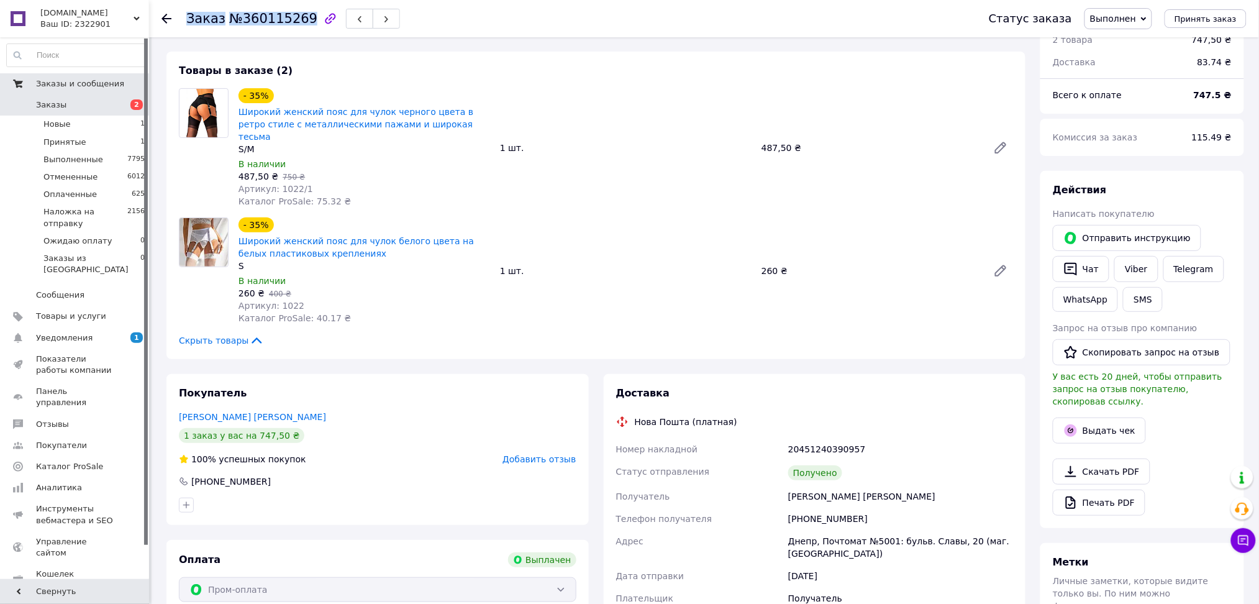
click at [285, 24] on span "№360115269" at bounding box center [273, 18] width 88 height 15
copy h1 "Заказ №360115269"
drag, startPoint x: 115, startPoint y: 28, endPoint x: 27, endPoint y: 9, distance: 90.2
click at [27, 9] on div "NAFF.COM.UA Ваш ID: 2322901 Сайт NAFF.COM.UA Кабинет покупателя Проверить состо…" at bounding box center [74, 18] width 149 height 37
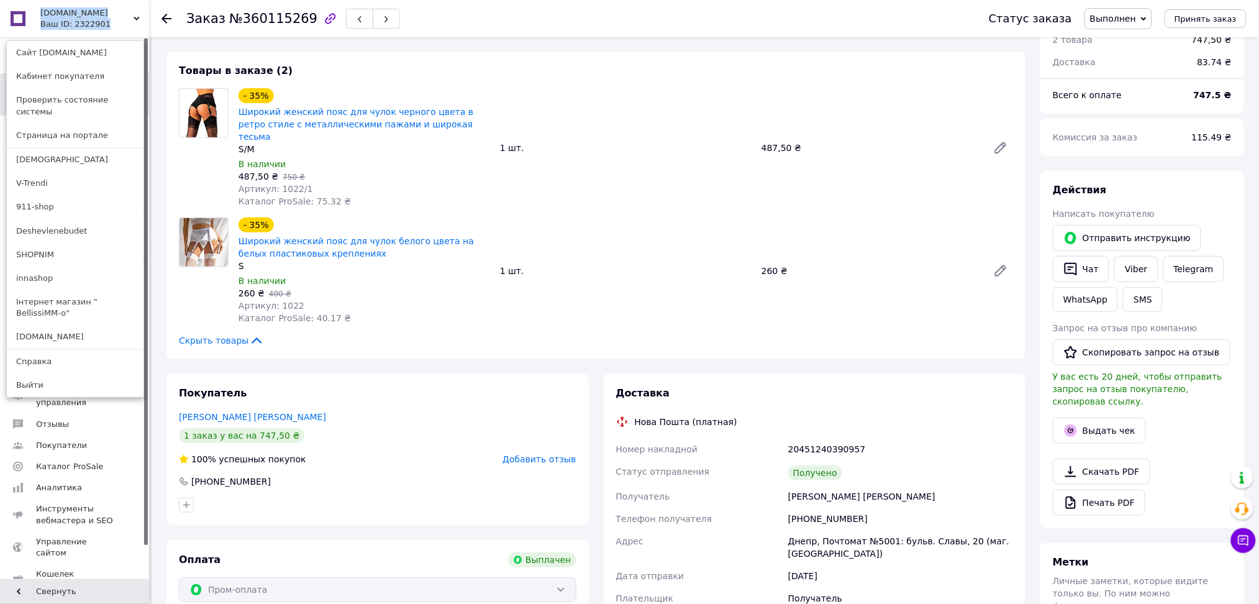
copy div "NAFF.COM.UA Ваш ID: 2322901"
click at [803, 438] on div "20451240390957" at bounding box center [901, 449] width 230 height 22
copy div "20451240390957"
click at [87, 17] on span "[DOMAIN_NAME]" at bounding box center [86, 12] width 93 height 11
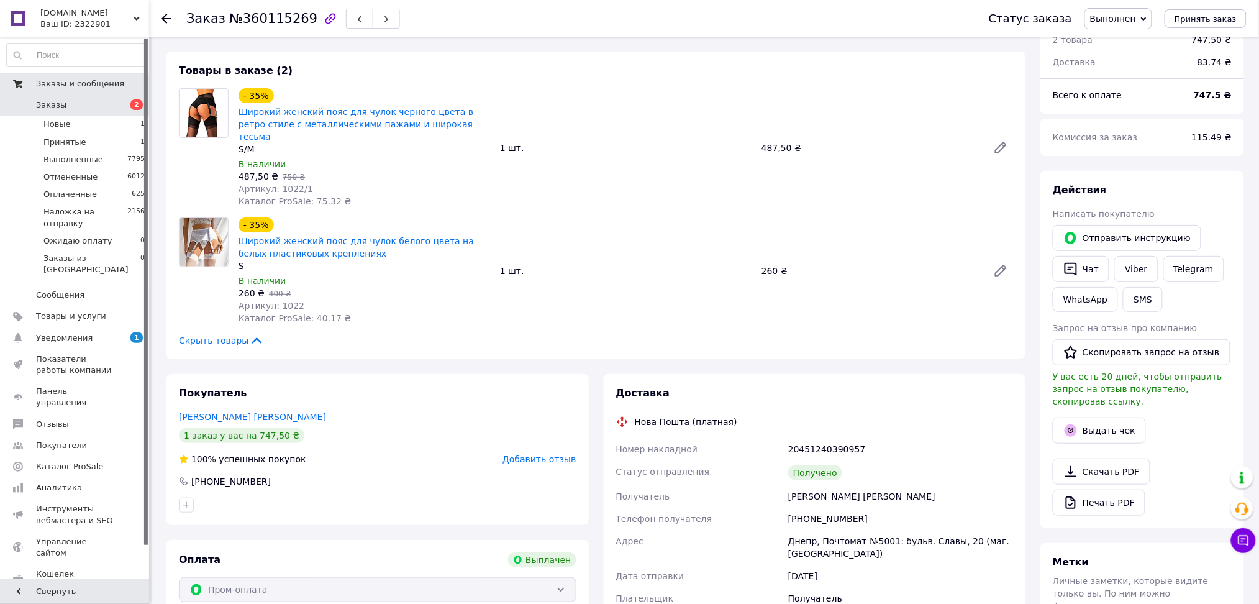
click at [68, 101] on span "Заказы" at bounding box center [75, 104] width 79 height 11
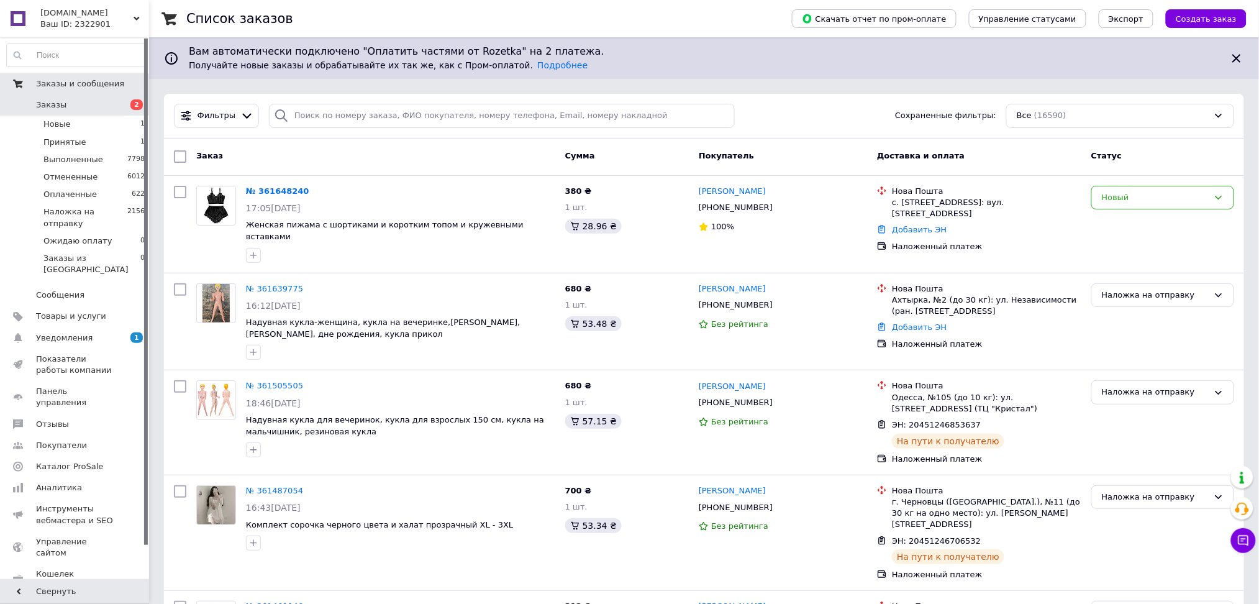
click at [75, 26] on div "Ваш ID: 2322901" at bounding box center [94, 24] width 109 height 11
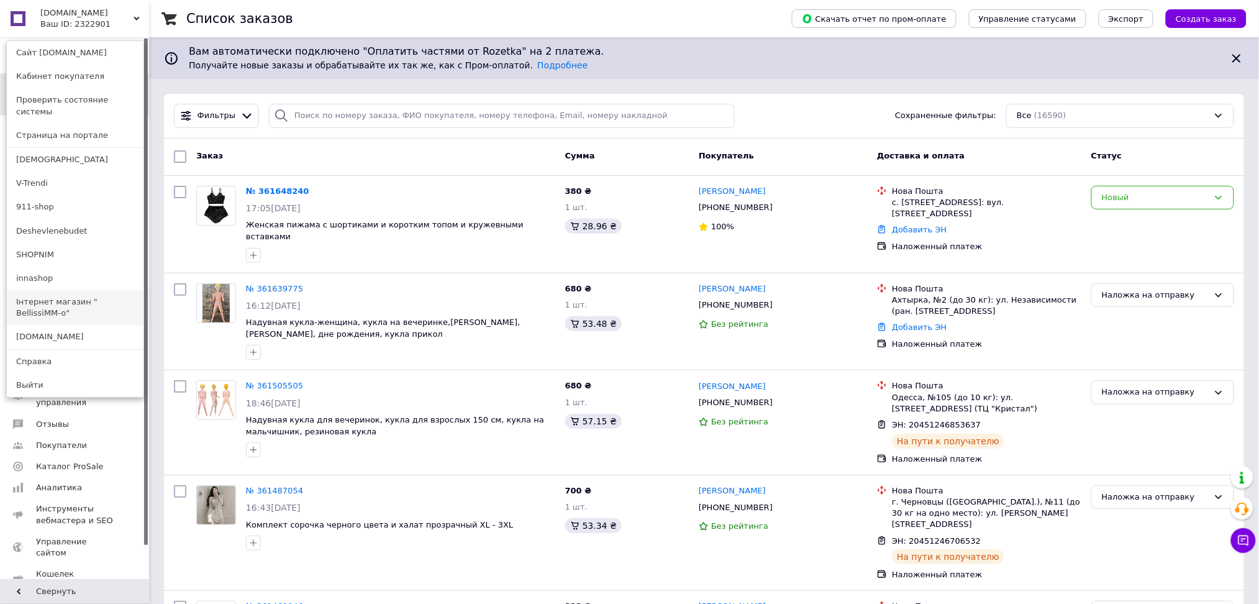
click at [119, 290] on link "Інтернет магазин " BellissiMM-o"" at bounding box center [75, 307] width 137 height 35
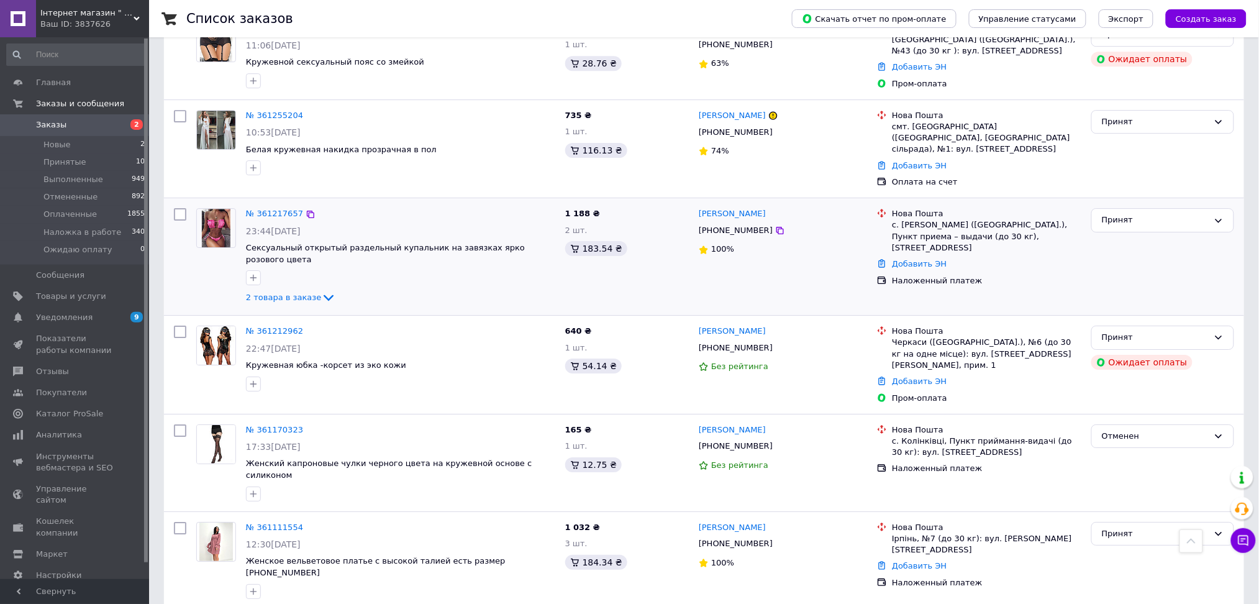
scroll to position [1408, 0]
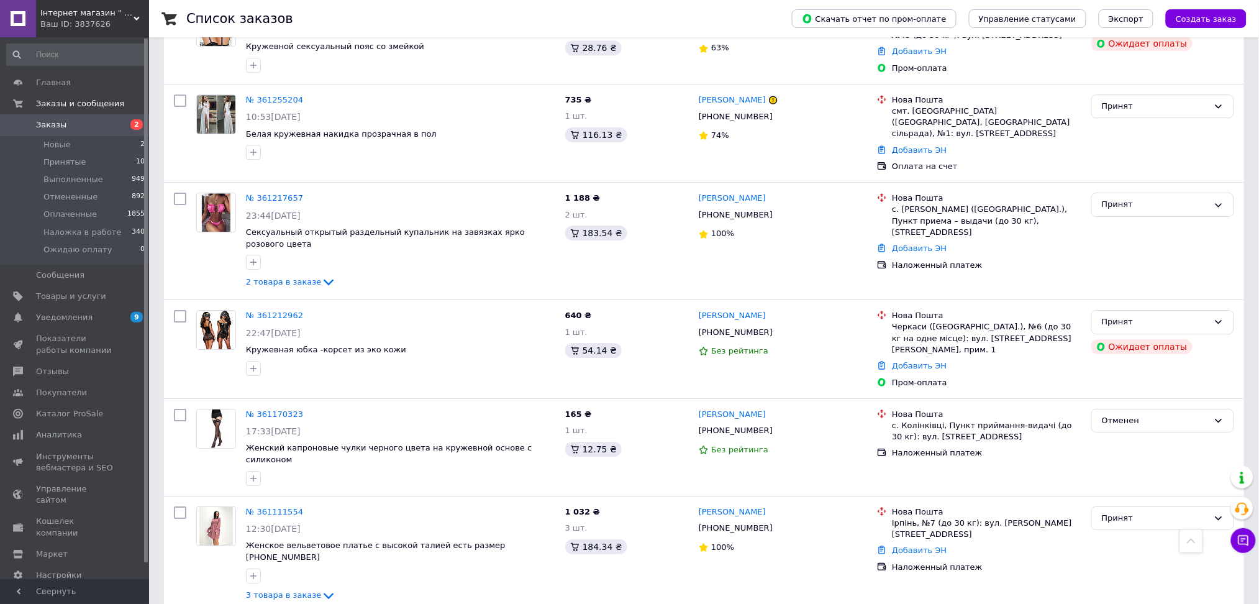
click at [775, 523] on icon at bounding box center [780, 528] width 10 height 10
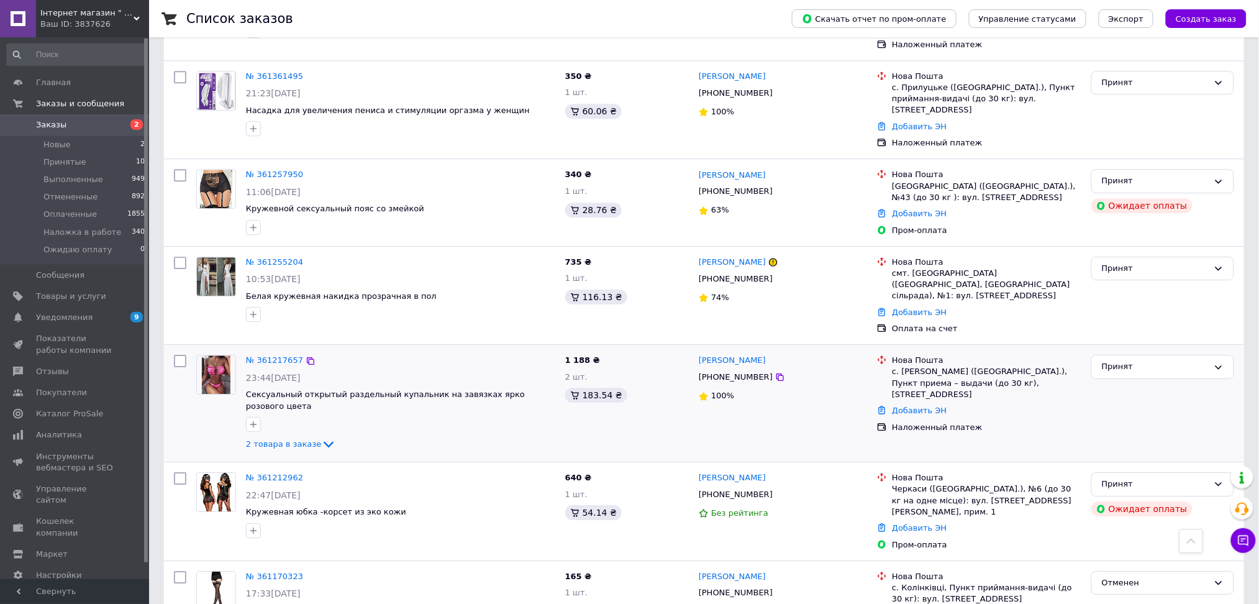
scroll to position [1243, 0]
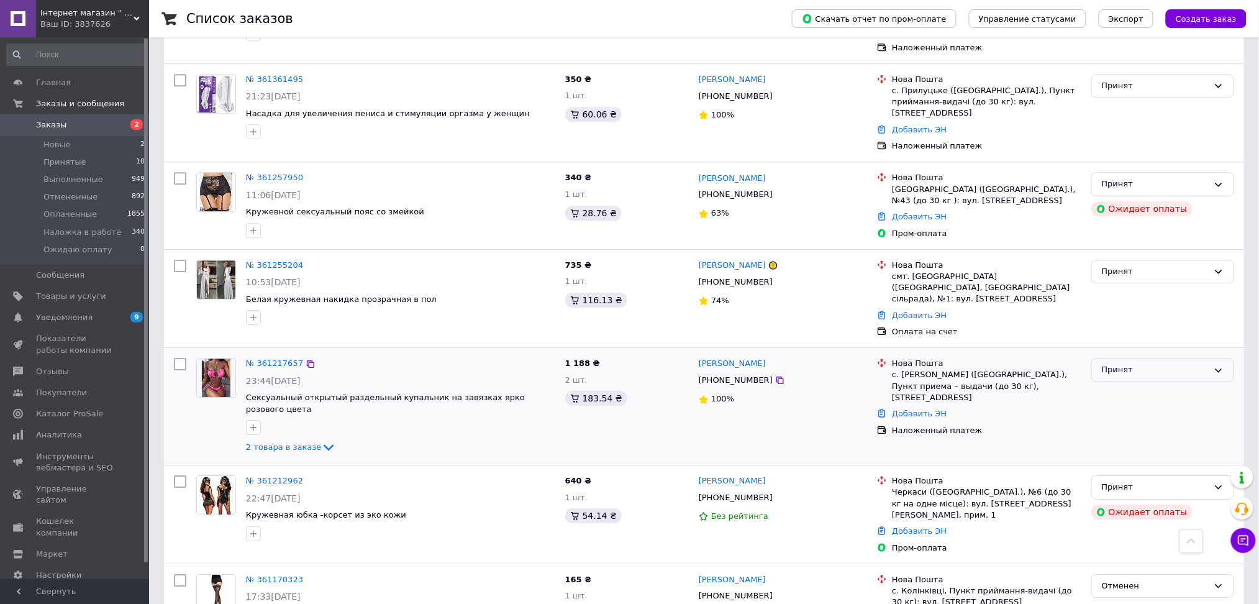
click at [1135, 363] on div "Принят" at bounding box center [1155, 369] width 107 height 13
click at [1144, 453] on li "Наложка в работе" at bounding box center [1163, 464] width 142 height 23
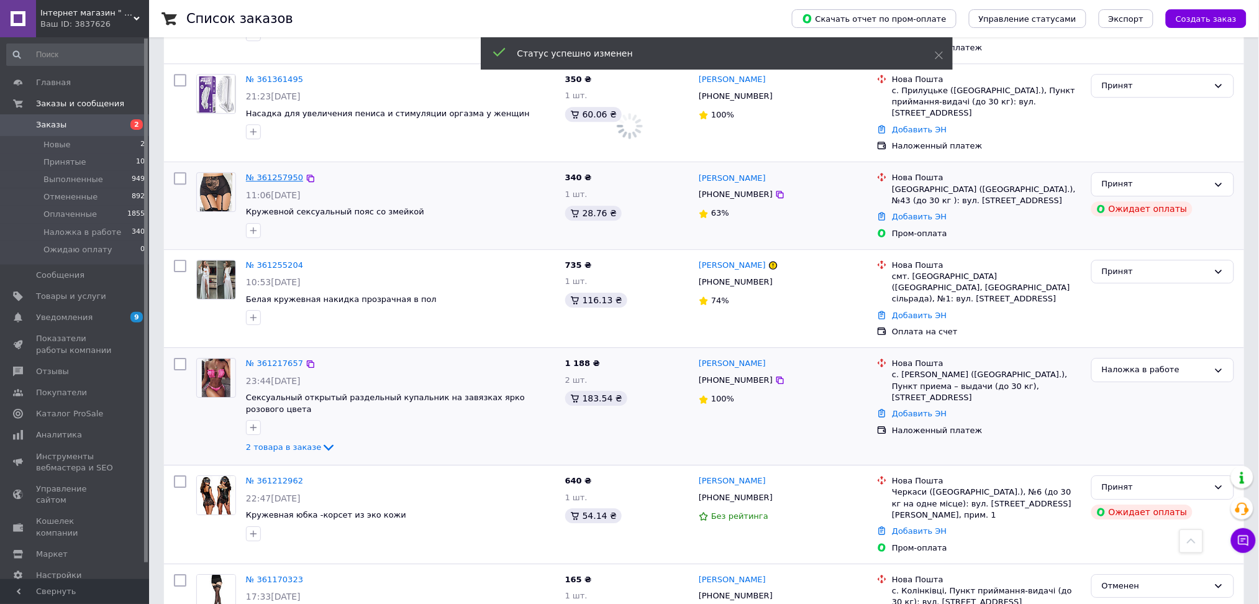
drag, startPoint x: 263, startPoint y: 173, endPoint x: 269, endPoint y: 91, distance: 82.2
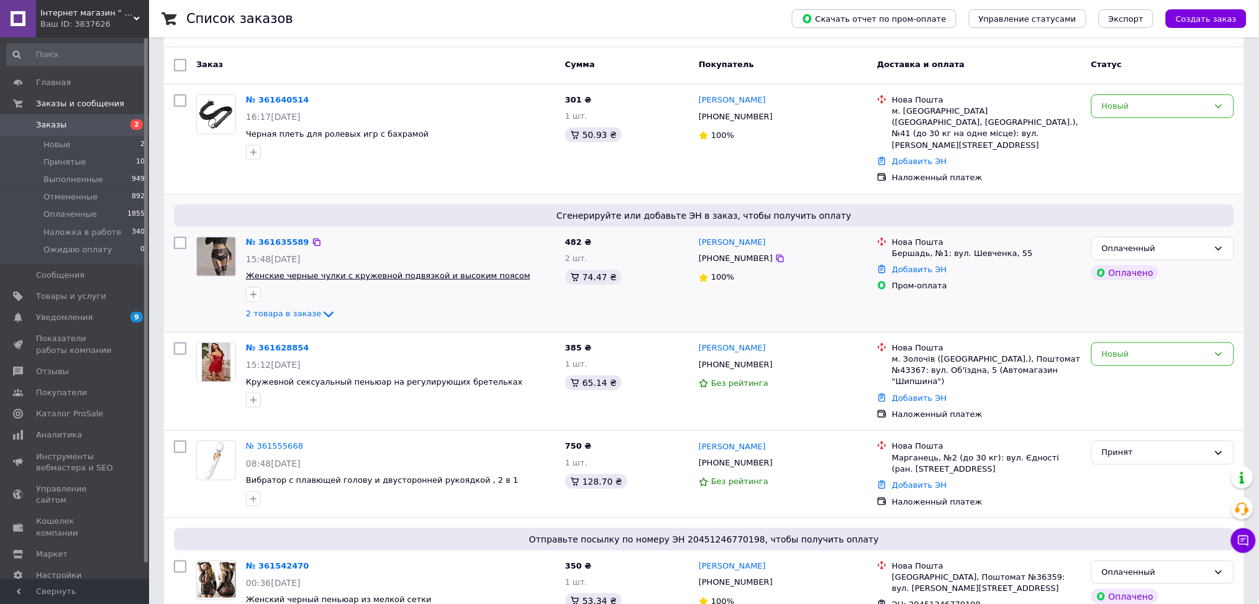
scroll to position [165, 0]
